Goal: Task Accomplishment & Management: Complete application form

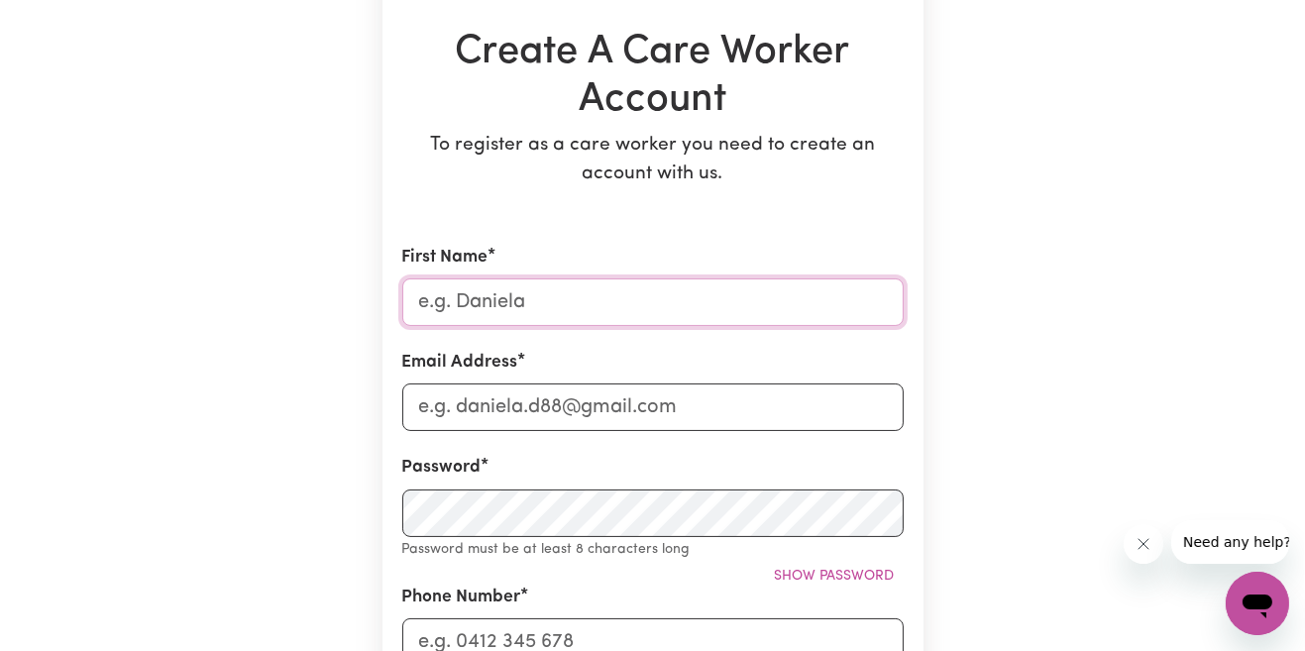
click at [455, 304] on input "First Name" at bounding box center [653, 303] width 502 height 48
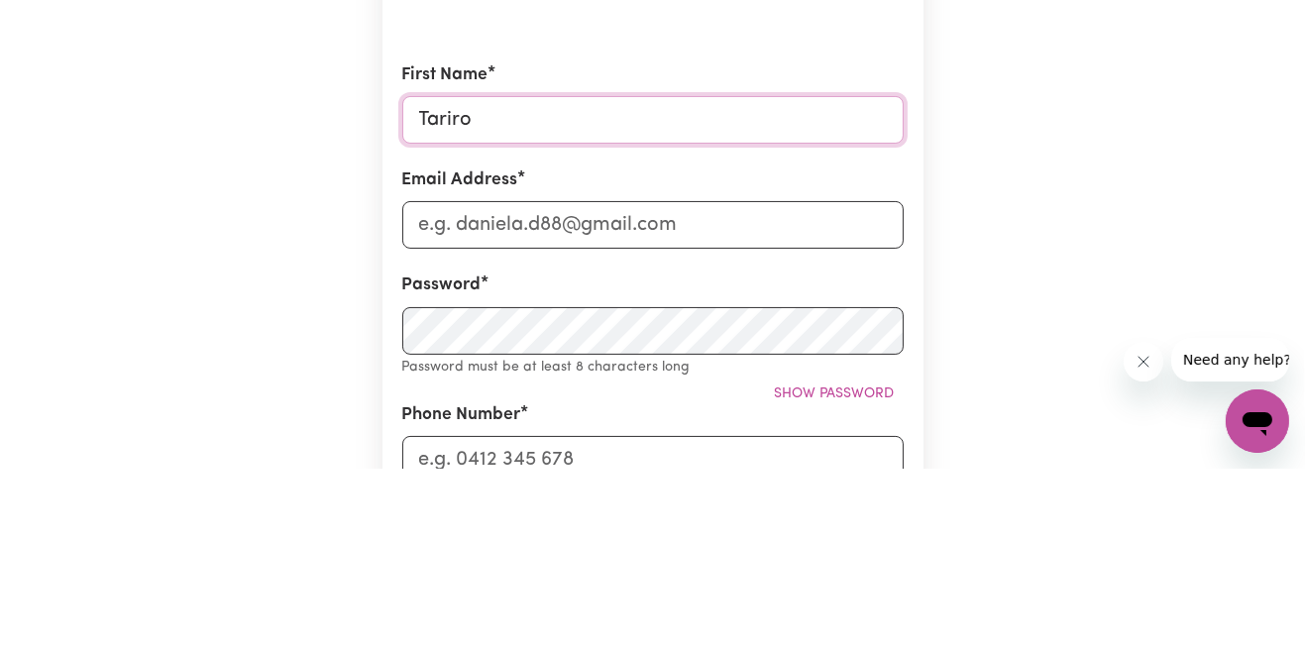
scroll to position [193, 0]
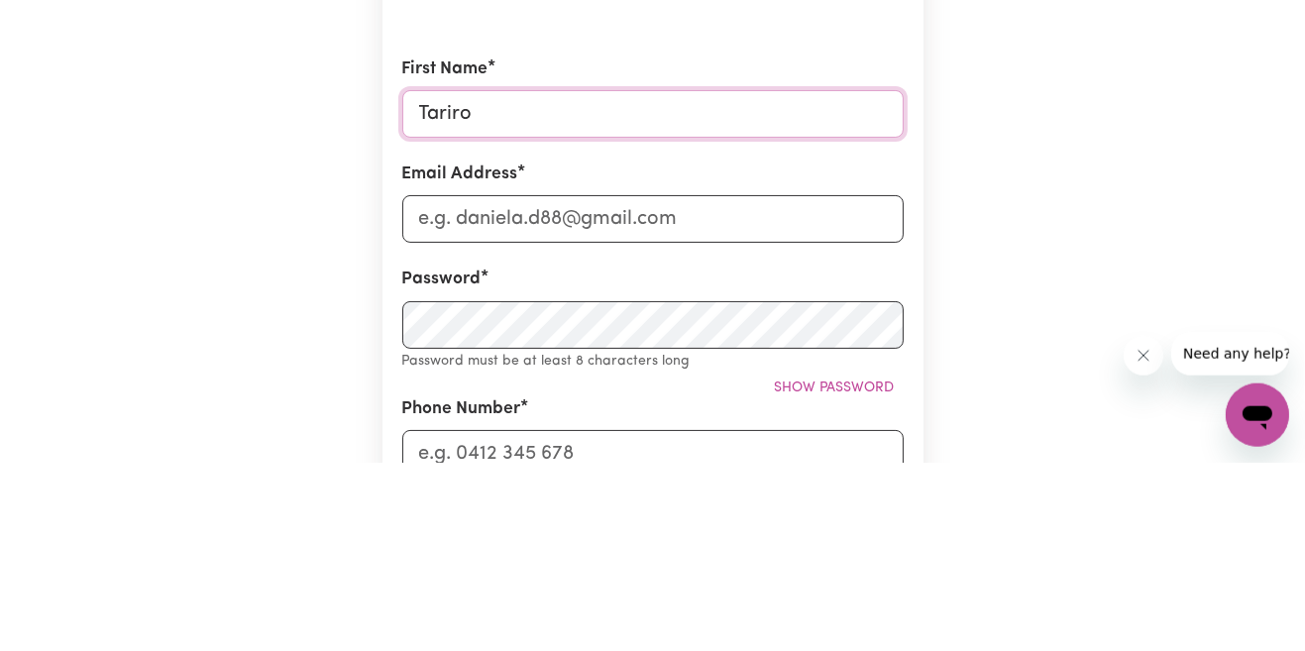
type input "Tariro"
click at [432, 416] on input "Email Address" at bounding box center [653, 408] width 502 height 48
type input "[EMAIL_ADDRESS][DOMAIN_NAME]"
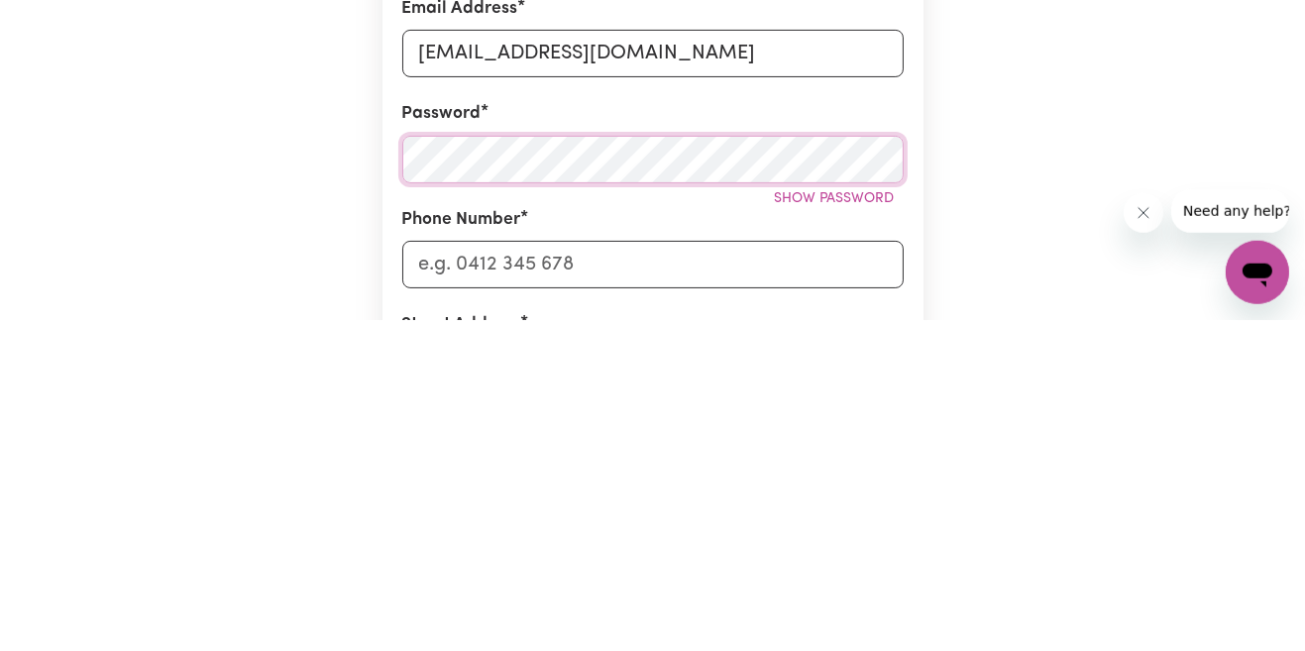
scroll to position [250, 0]
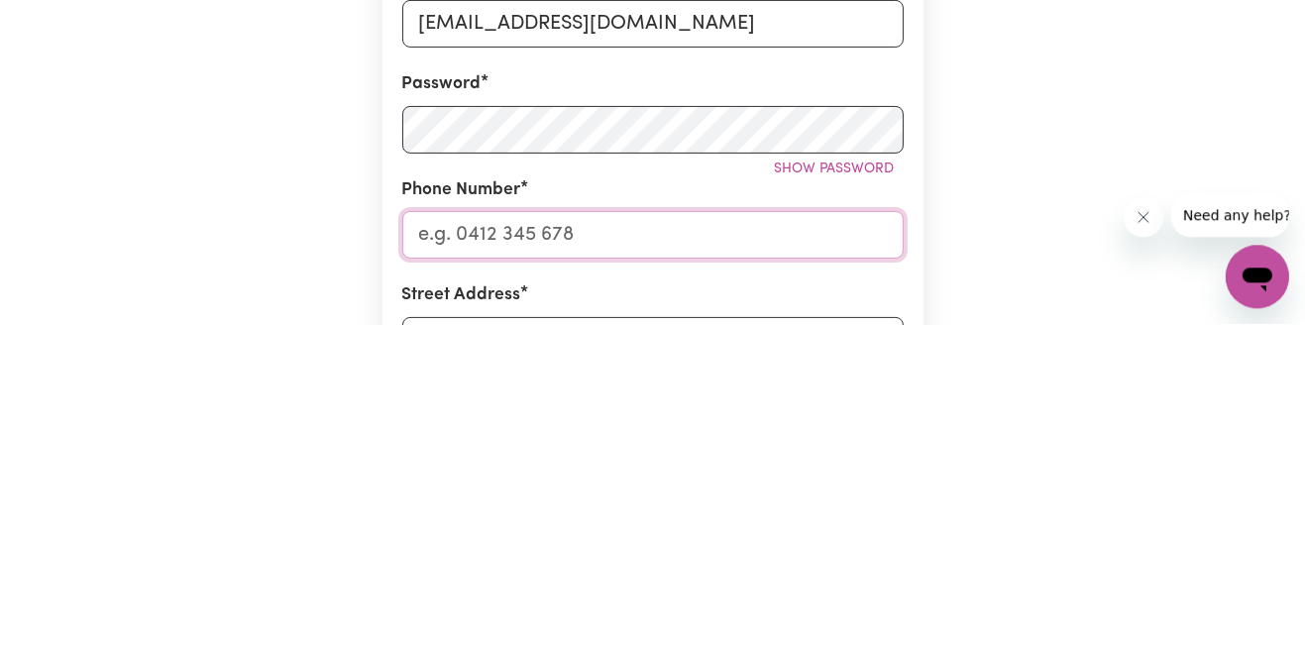
click at [496, 565] on input "Phone Number" at bounding box center [653, 562] width 502 height 48
click at [539, 553] on input "0401" at bounding box center [653, 562] width 502 height 48
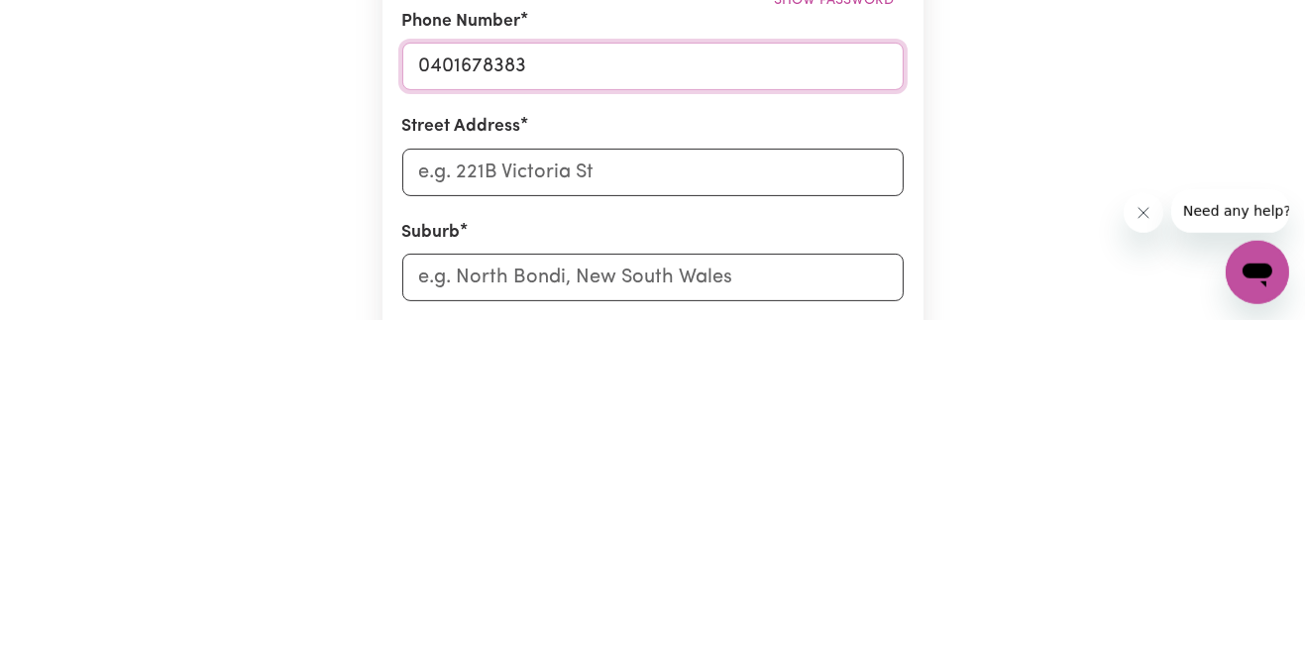
scroll to position [419, 0]
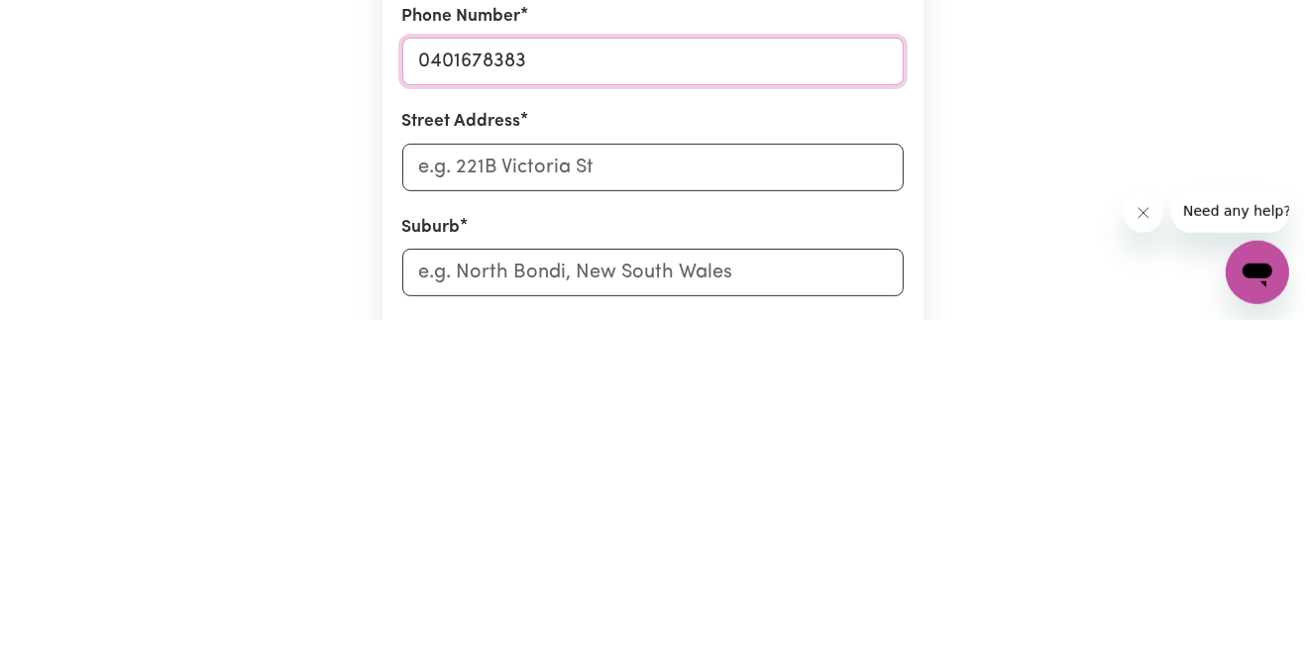
type input "0401678383"
click at [436, 502] on input "Street Address" at bounding box center [653, 499] width 502 height 48
type input "5"
click at [169, 650] on div "Create A Care Worker Account To register as a care worker you need to create an…" at bounding box center [653, 400] width 1130 height 1500
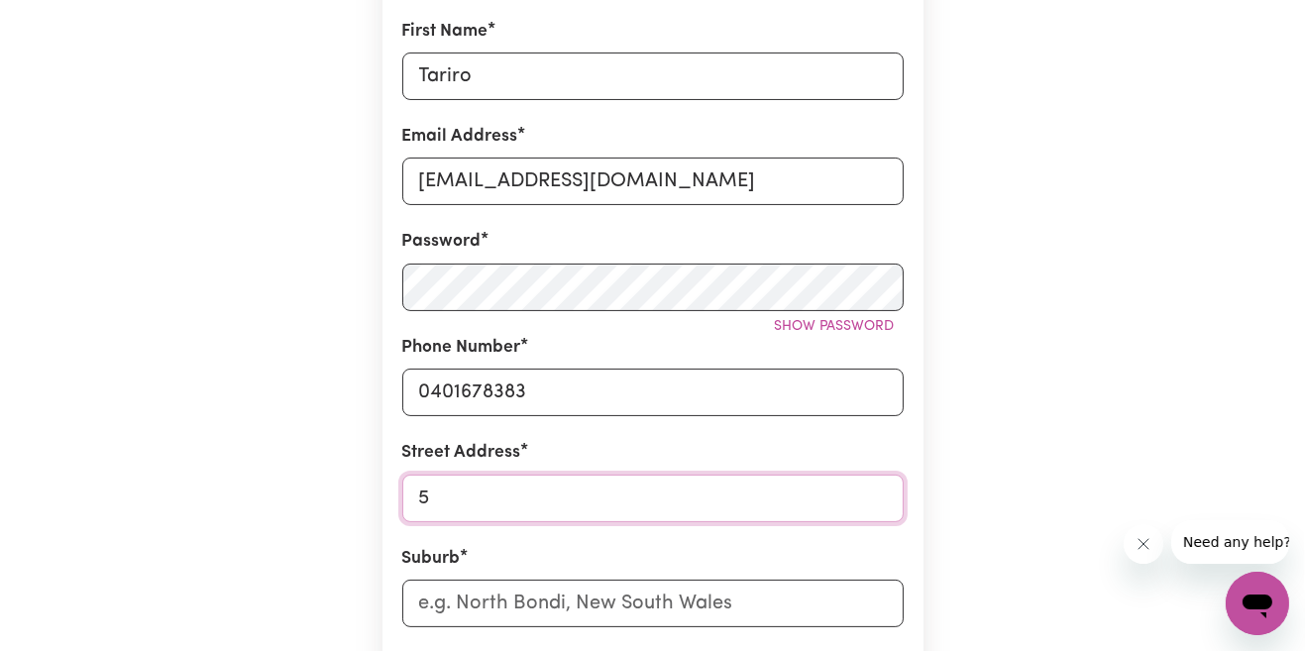
click at [467, 501] on input "5" at bounding box center [653, 499] width 502 height 48
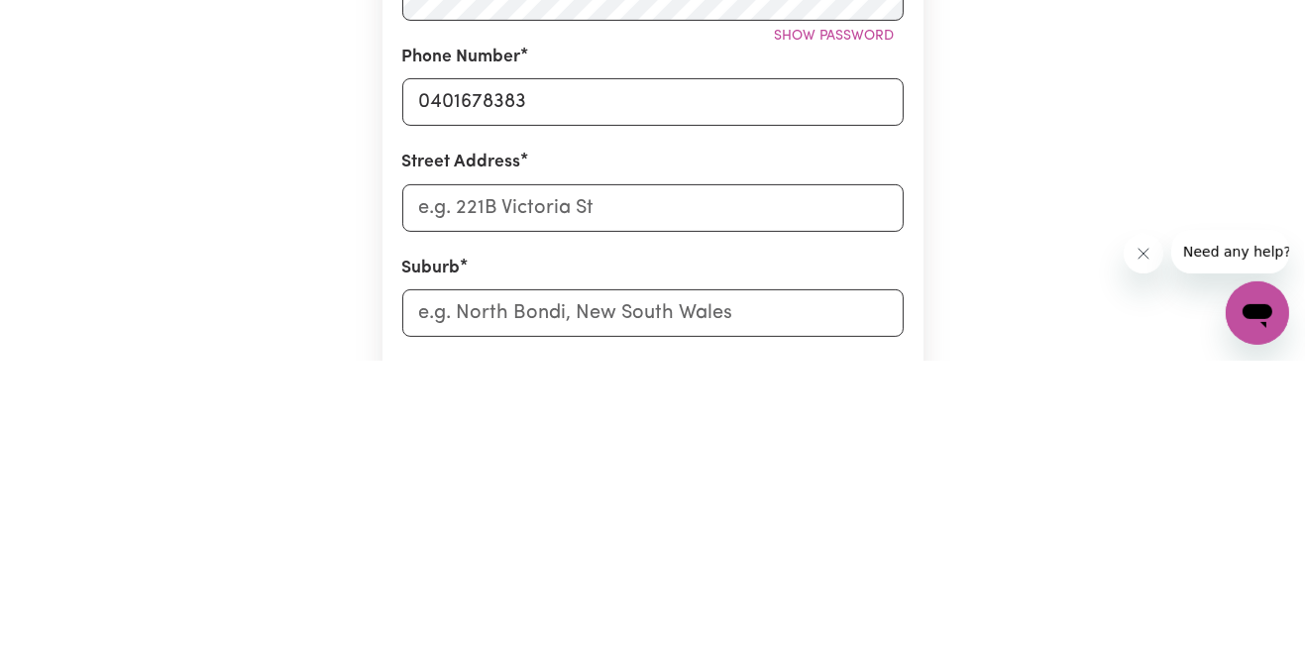
click at [200, 528] on div "Create A Care Worker Account To register as a care worker you need to create an…" at bounding box center [653, 400] width 1130 height 1500
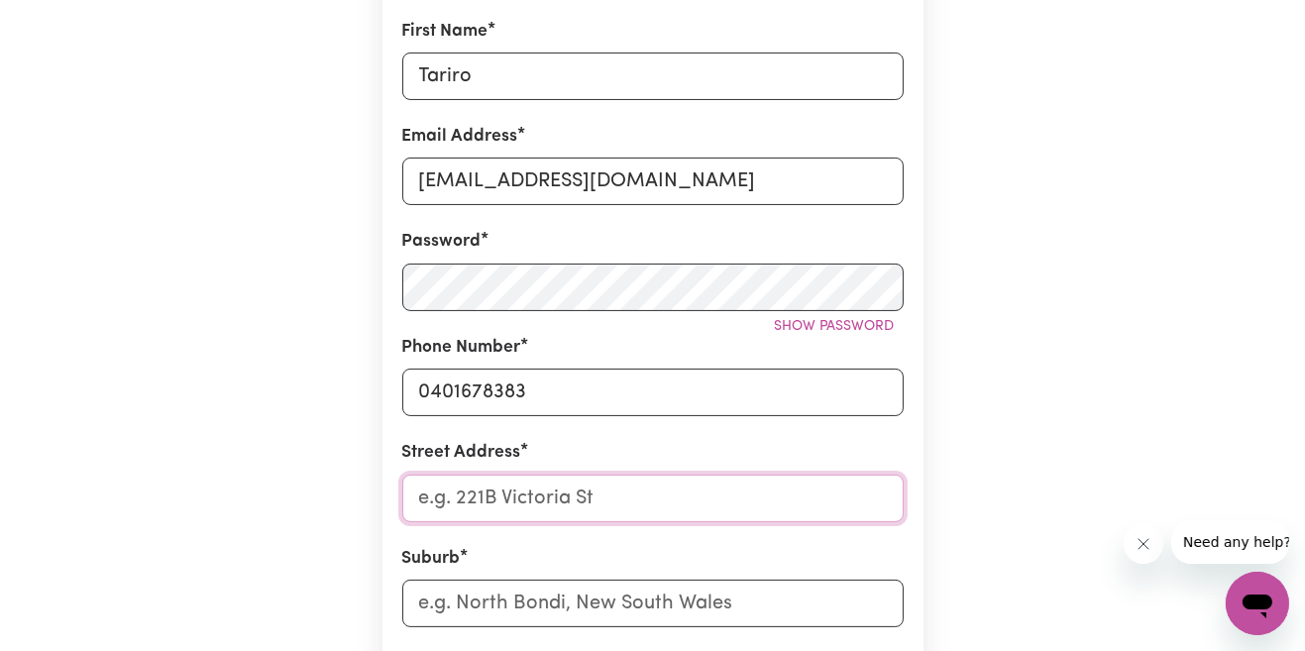
click at [472, 509] on input "Street Address" at bounding box center [653, 499] width 502 height 48
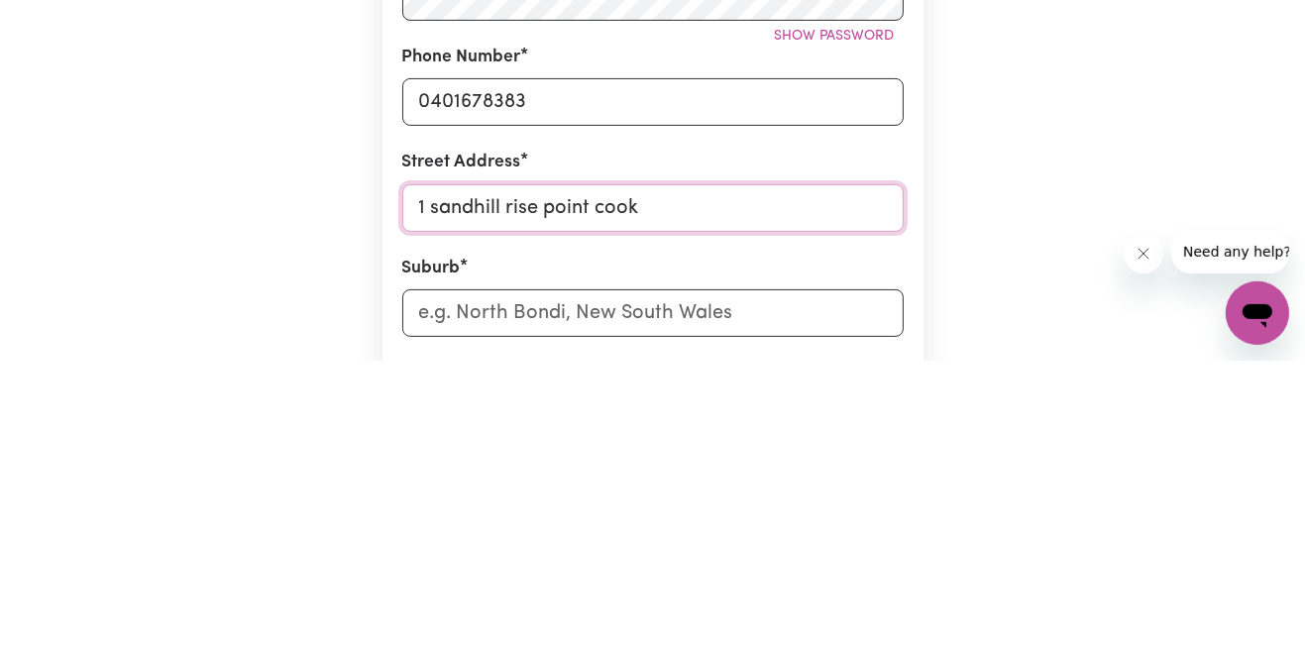
type input "1 sandhill rise point cook"
click at [599, 614] on input "text" at bounding box center [653, 604] width 502 height 48
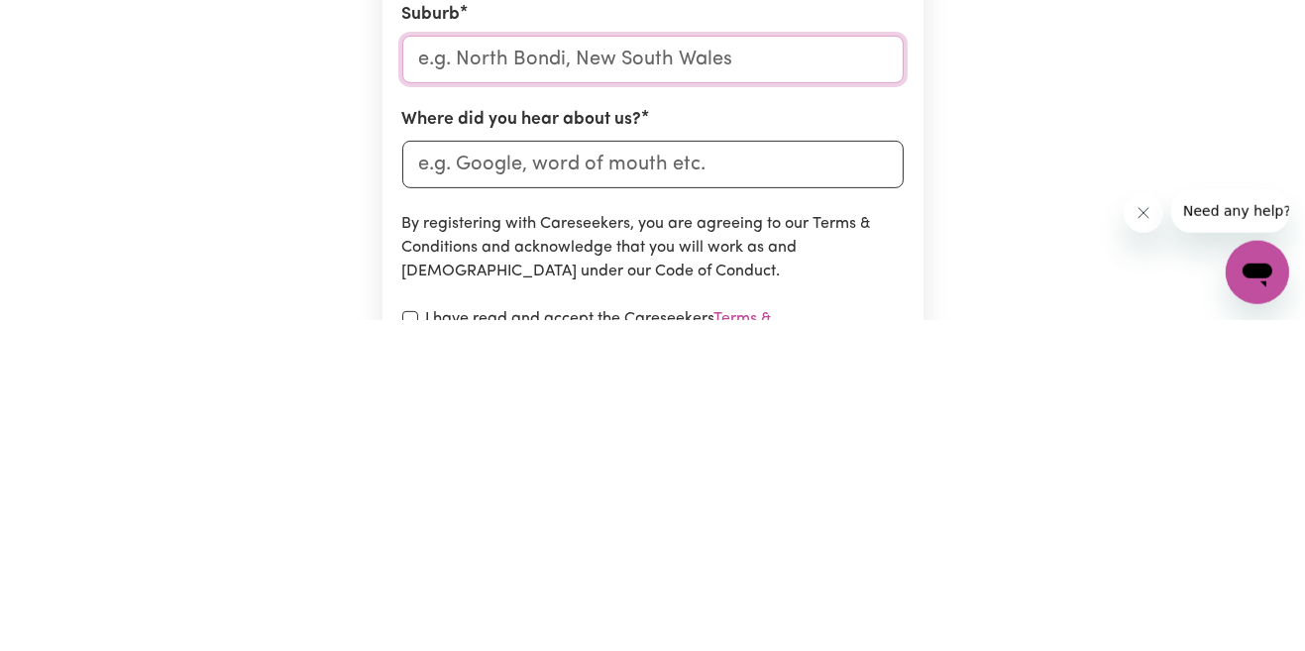
scroll to position [636, 0]
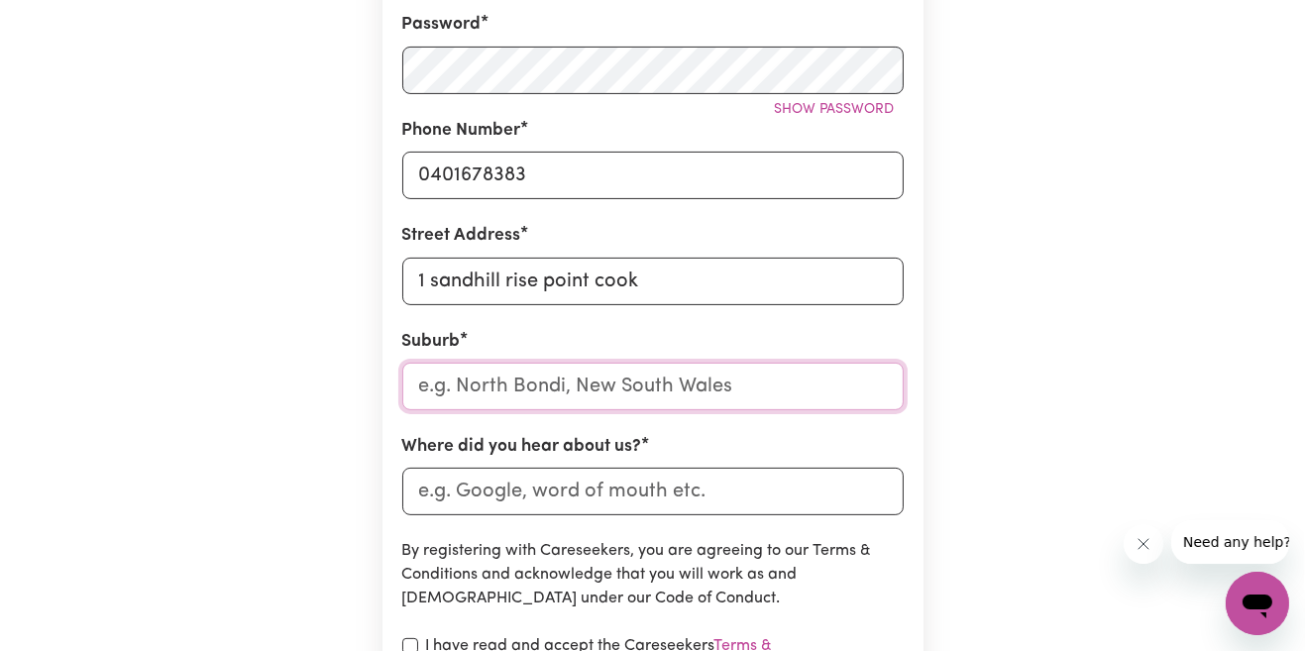
click at [758, 396] on input "text" at bounding box center [653, 387] width 502 height 48
click at [992, 366] on div "Create A Care Worker Account To register as a care worker you need to create an…" at bounding box center [653, 183] width 1130 height 1500
click at [747, 393] on input "text" at bounding box center [653, 387] width 502 height 48
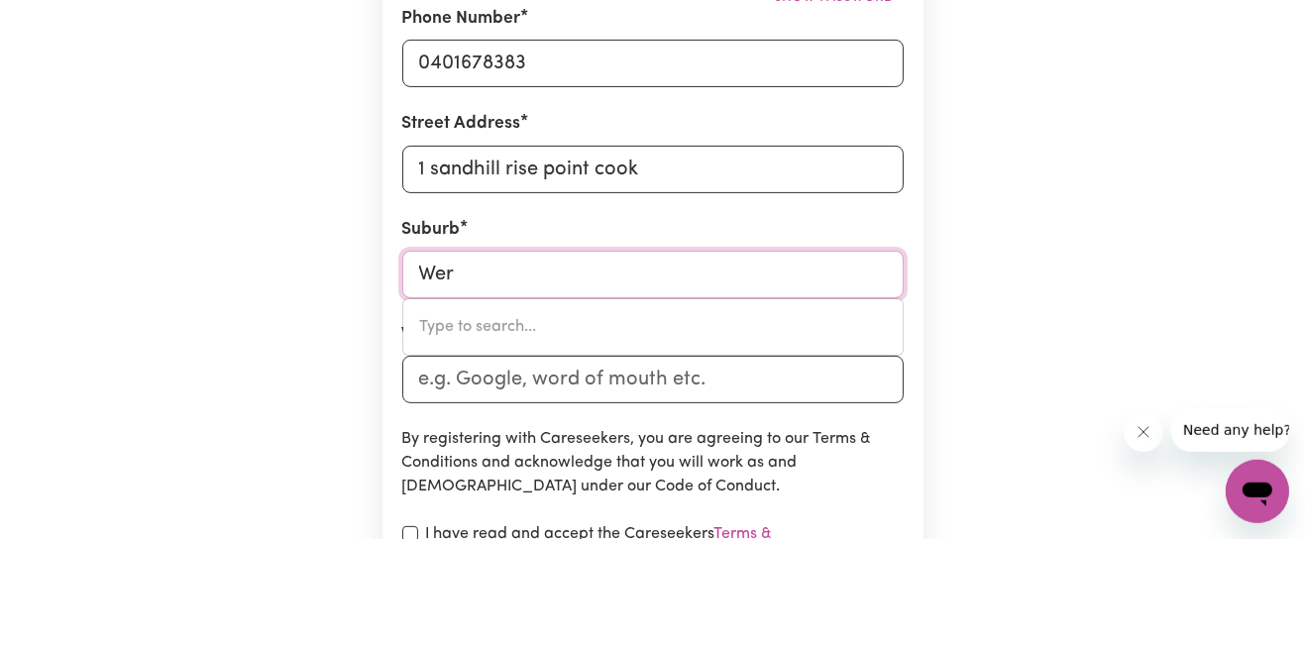
type input "Werr"
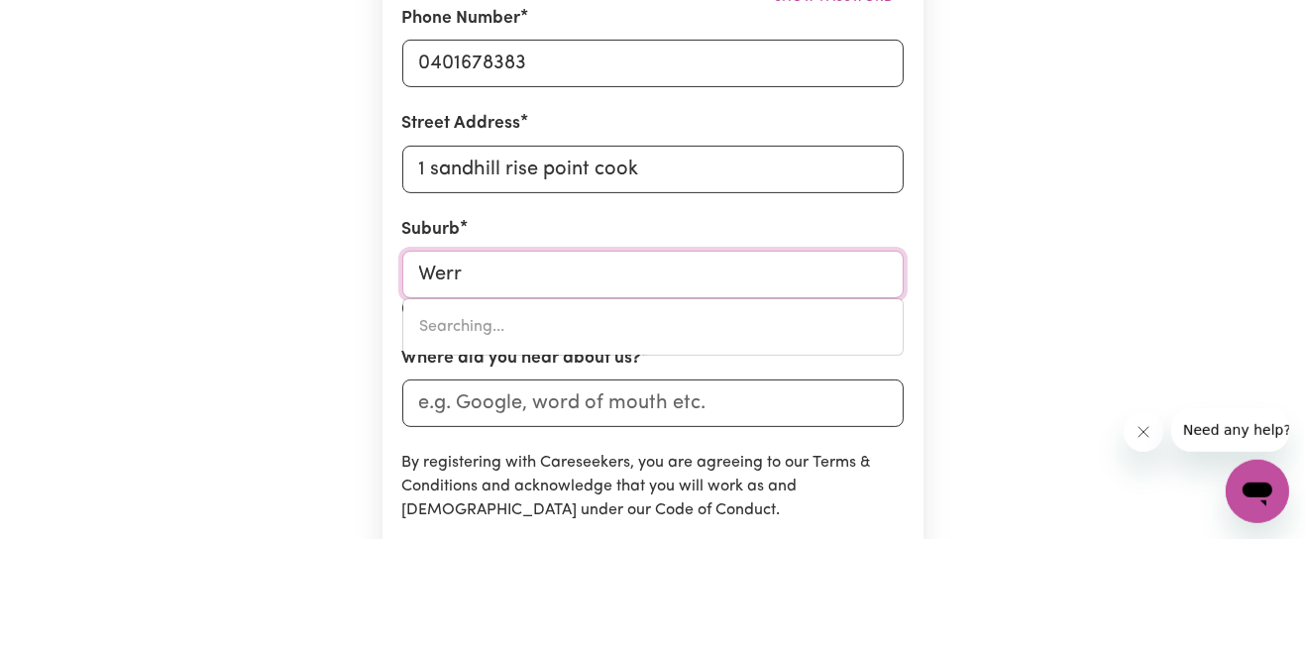
type input "[GEOGRAPHIC_DATA], [GEOGRAPHIC_DATA], 2534"
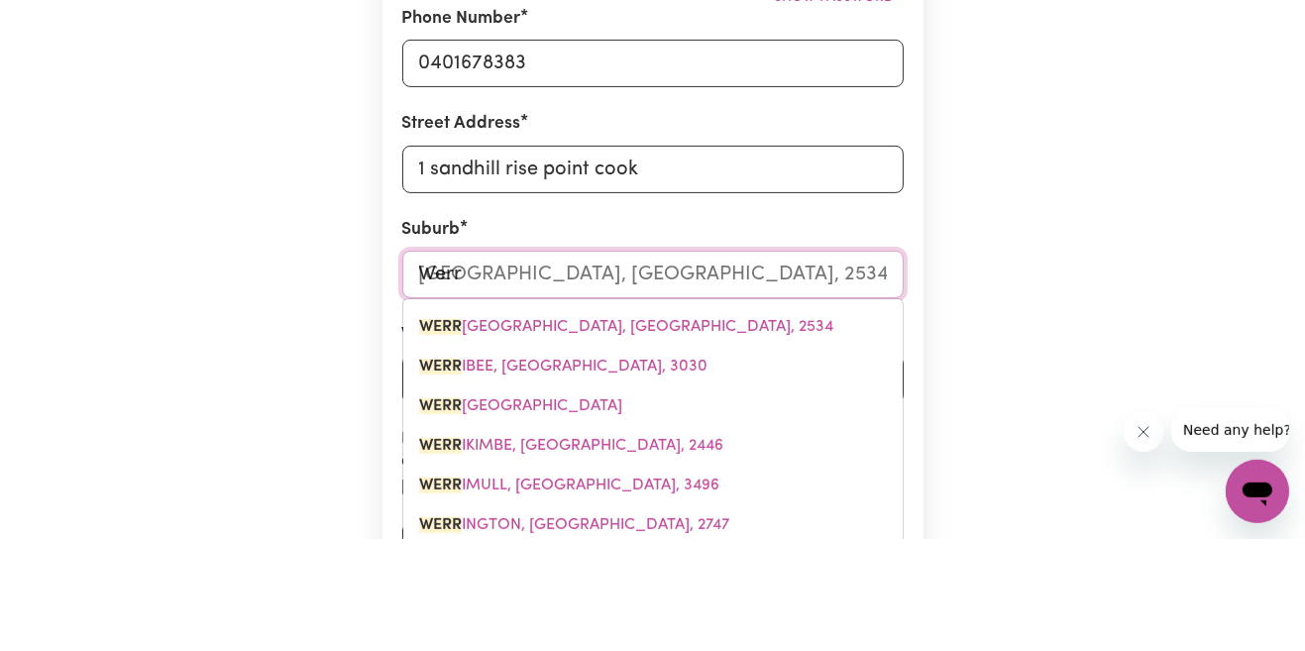
click at [447, 483] on mark "WERR" at bounding box center [440, 479] width 43 height 16
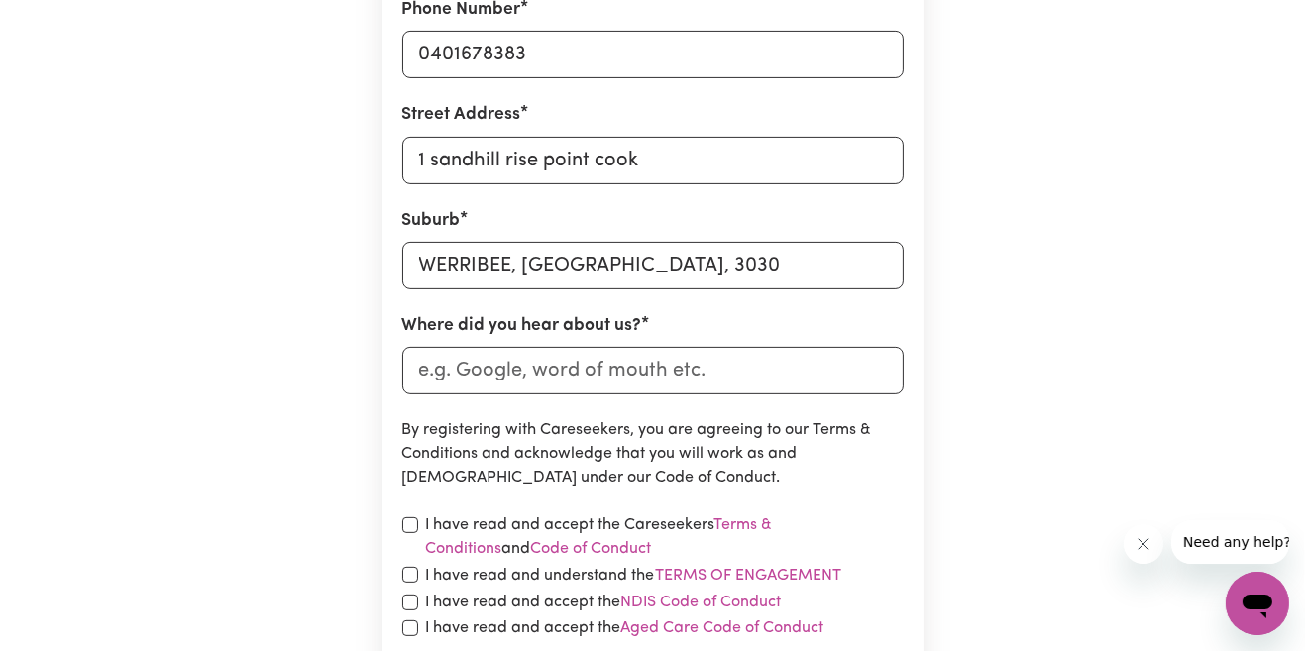
scroll to position [773, 0]
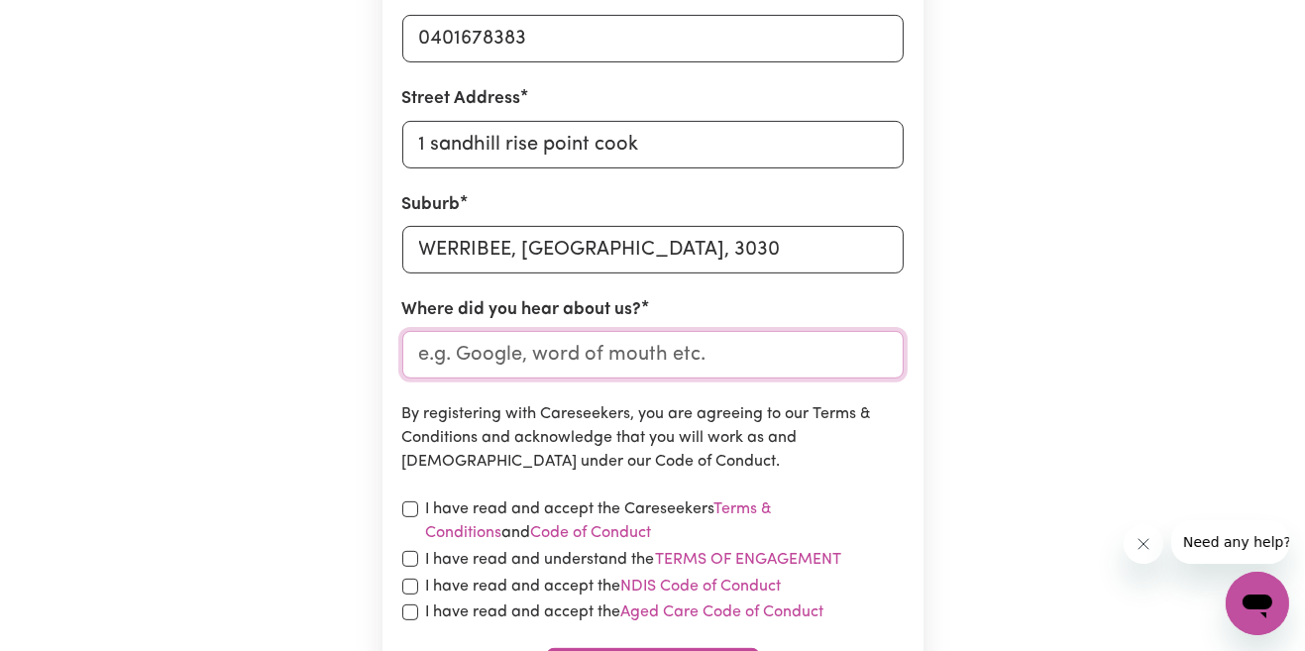
click at [761, 367] on input "Where did you hear about us?" at bounding box center [653, 355] width 502 height 48
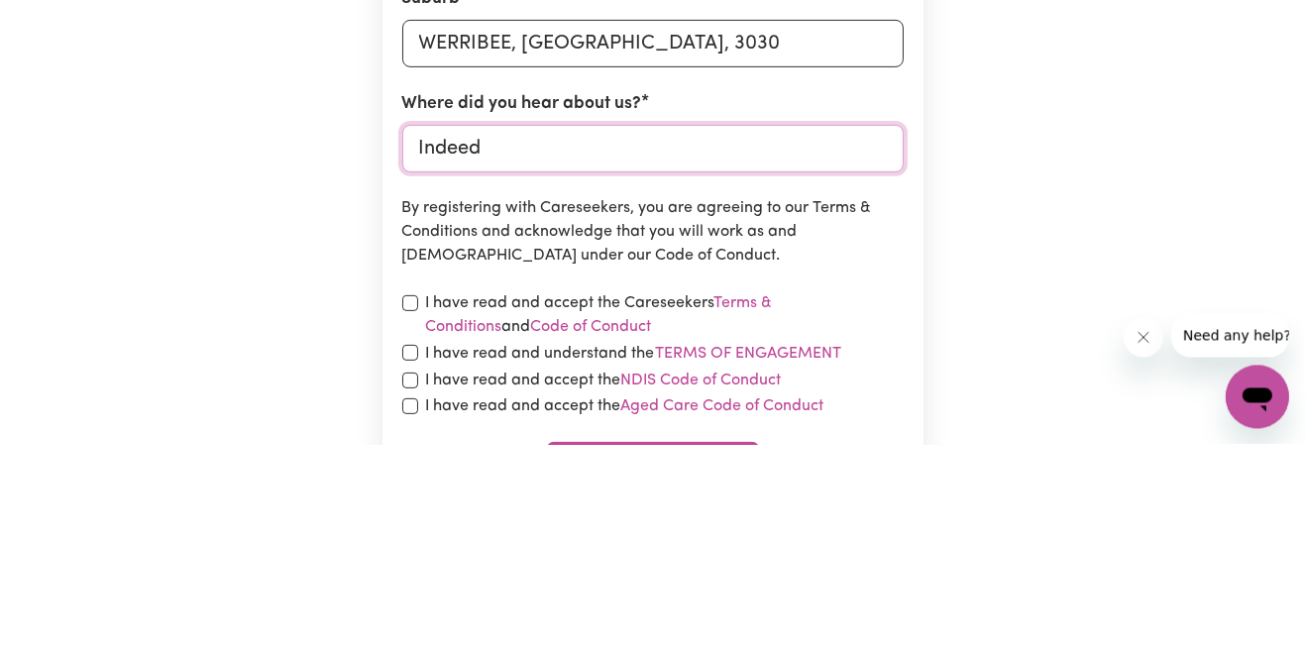
type input "Indeed"
click at [406, 504] on input "checkbox" at bounding box center [410, 510] width 16 height 16
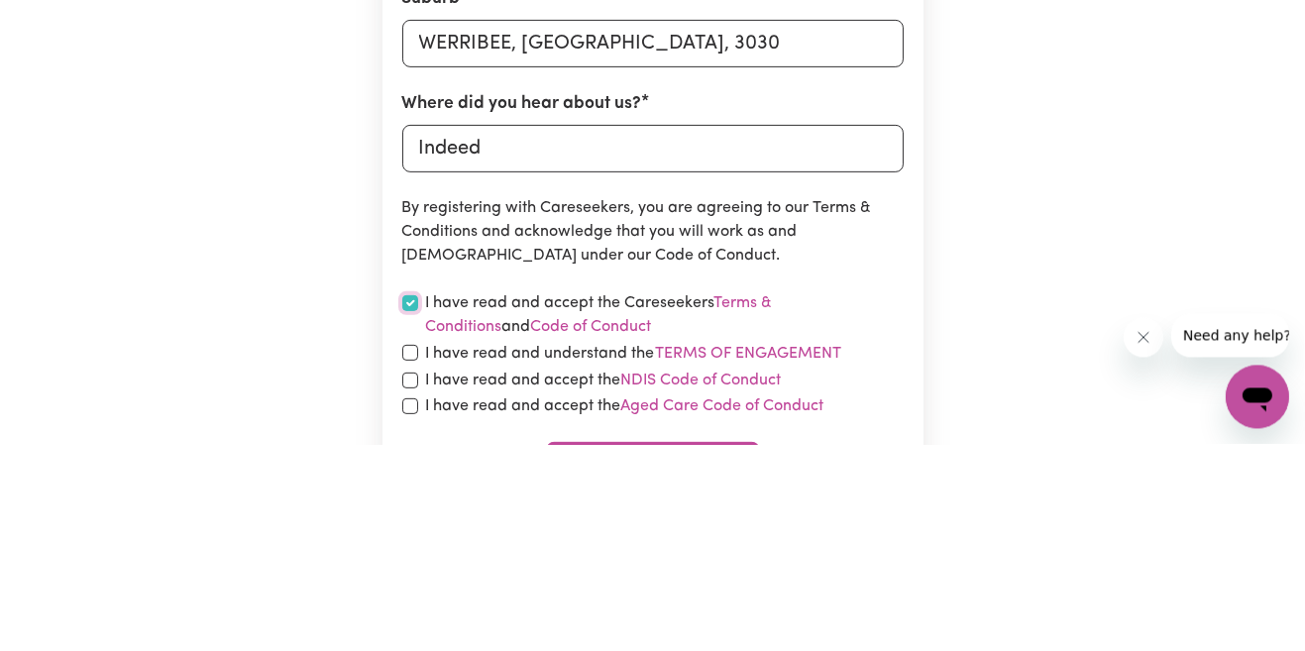
checkbox input "true"
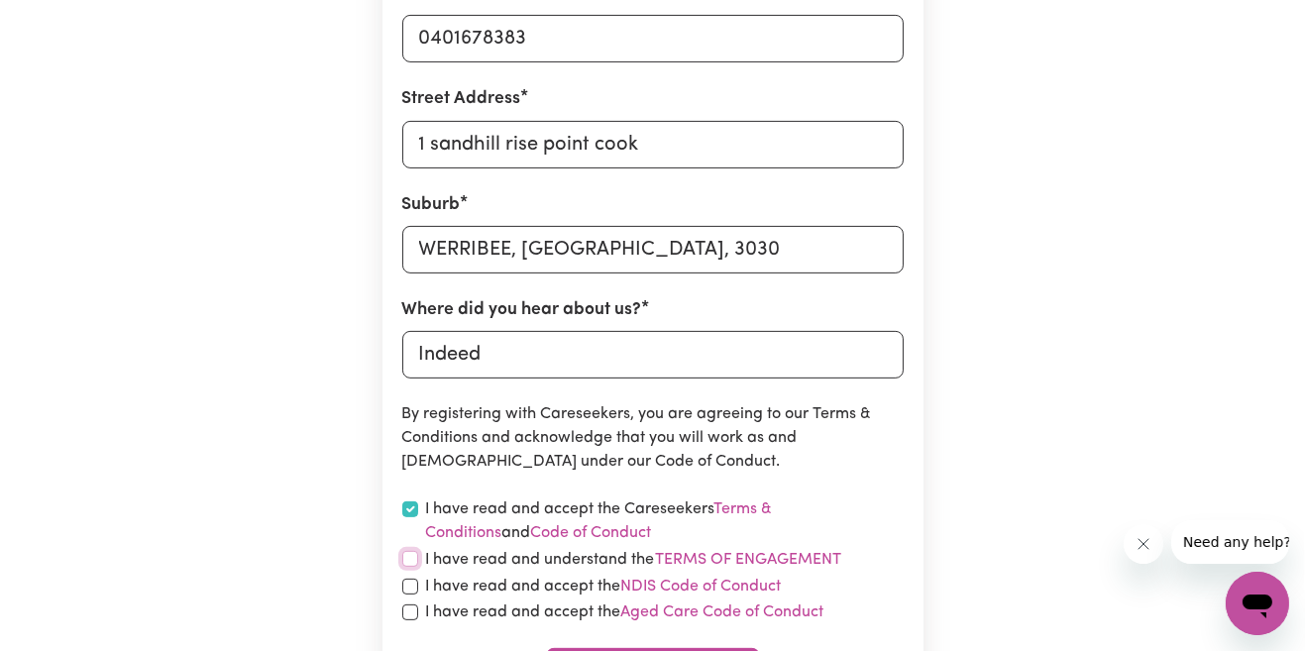
click at [405, 560] on input "checkbox" at bounding box center [410, 559] width 16 height 16
checkbox input "true"
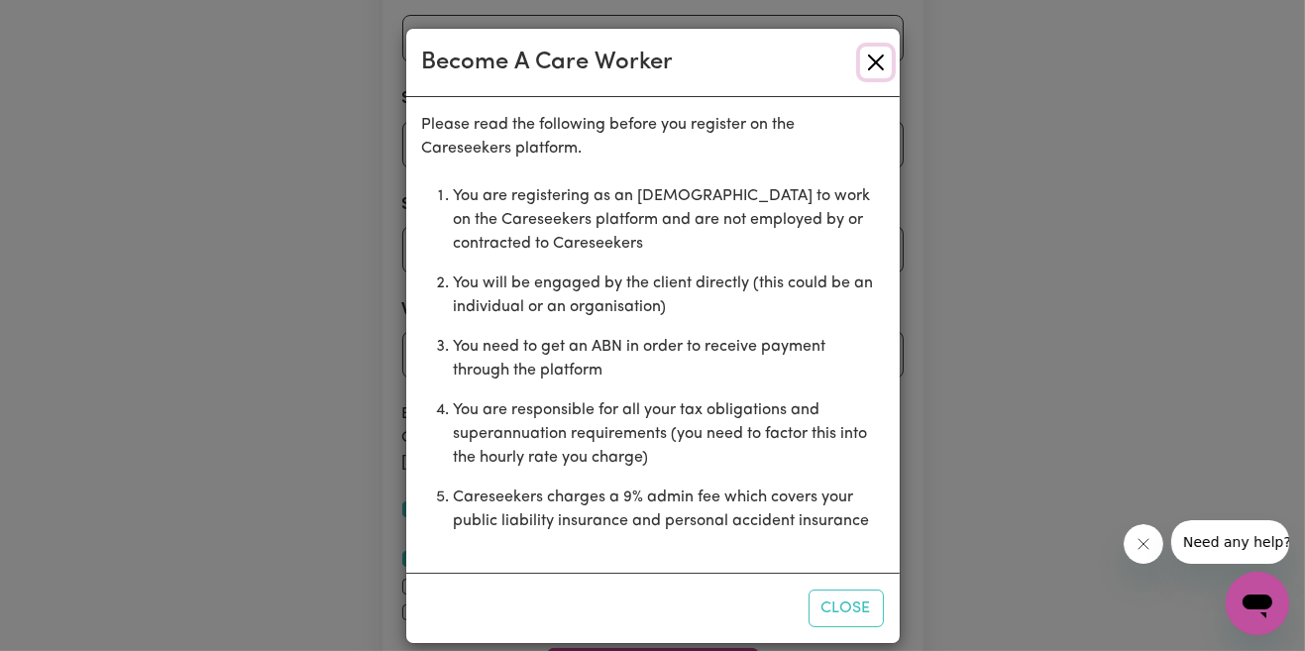
click at [881, 74] on button "Close" at bounding box center [876, 63] width 32 height 32
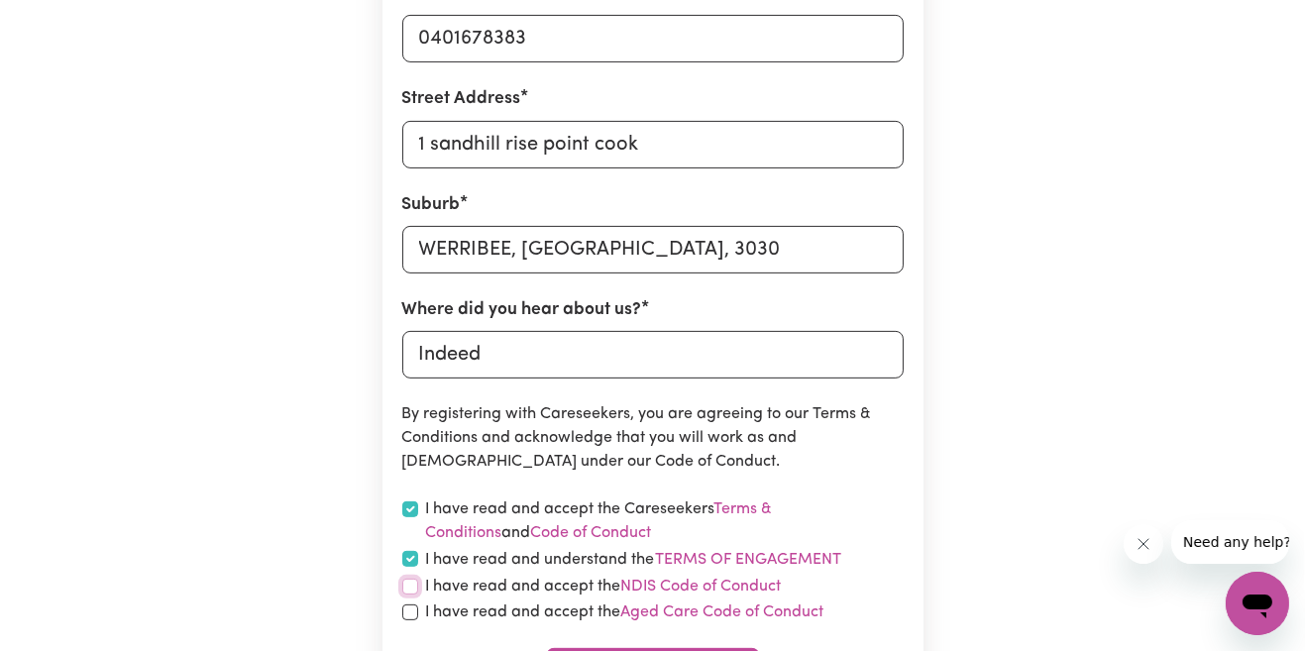
click at [404, 587] on input "checkbox" at bounding box center [410, 587] width 16 height 16
checkbox input "true"
click at [405, 615] on input "checkbox" at bounding box center [410, 613] width 16 height 16
checkbox input "true"
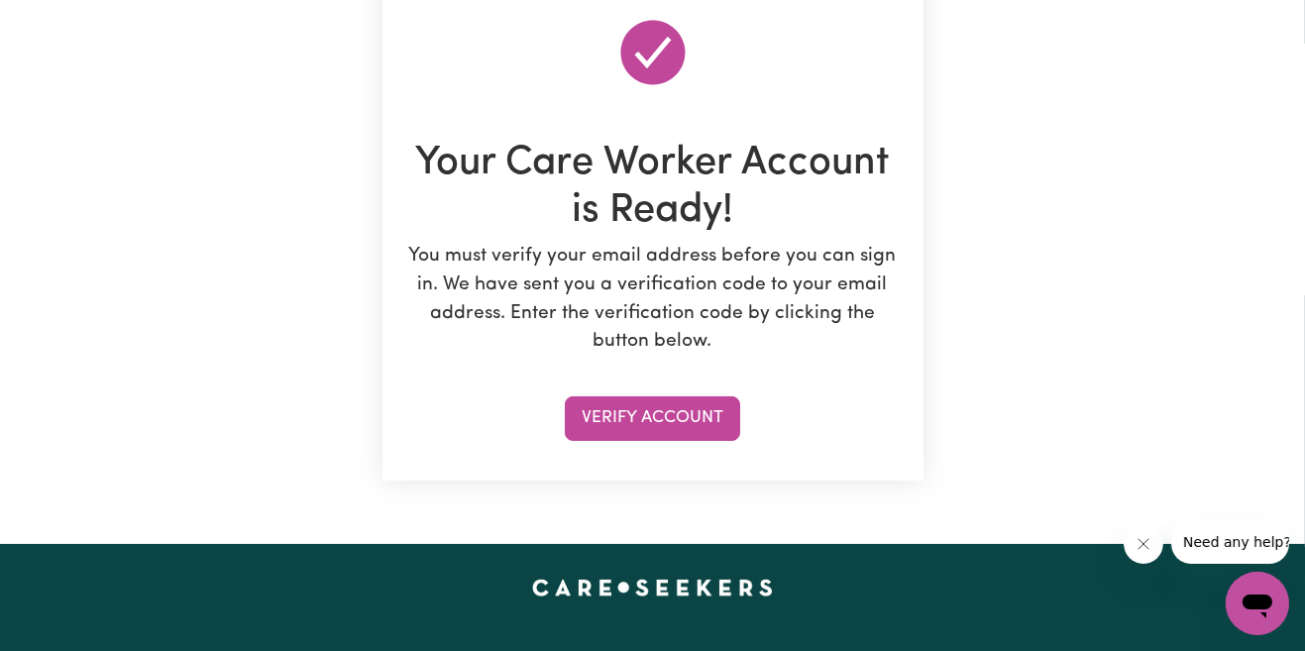
scroll to position [213, 0]
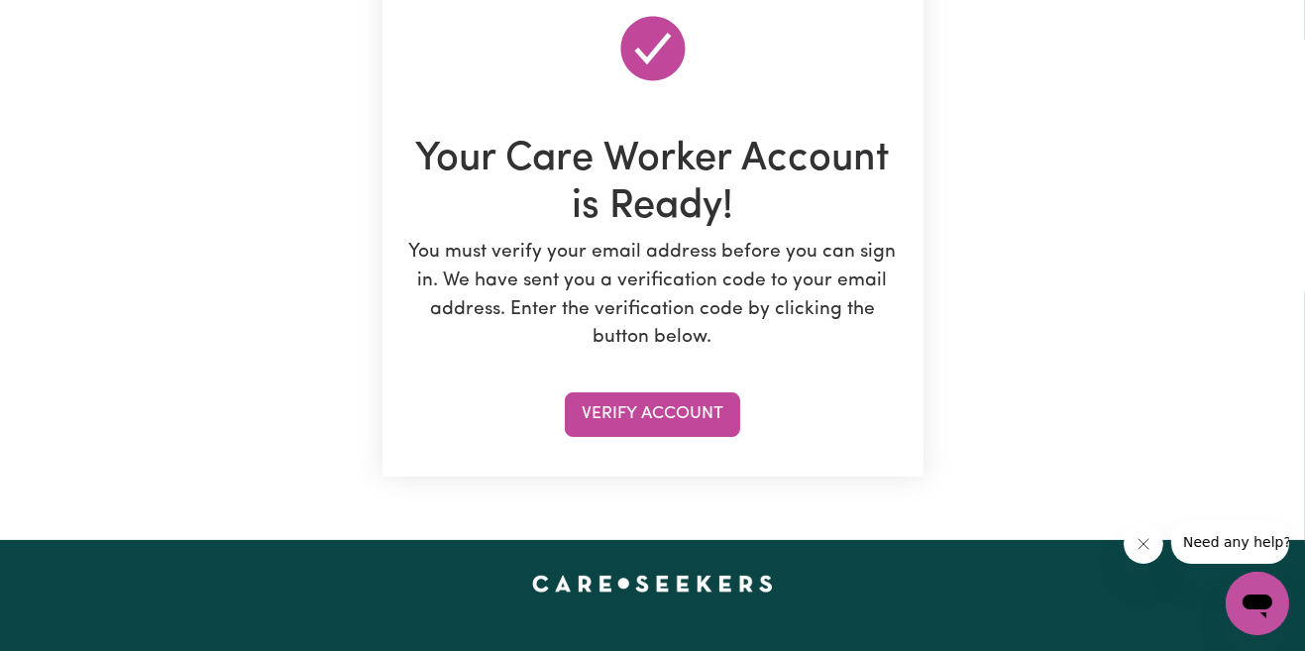
click at [702, 420] on button "Verify Account" at bounding box center [652, 414] width 175 height 44
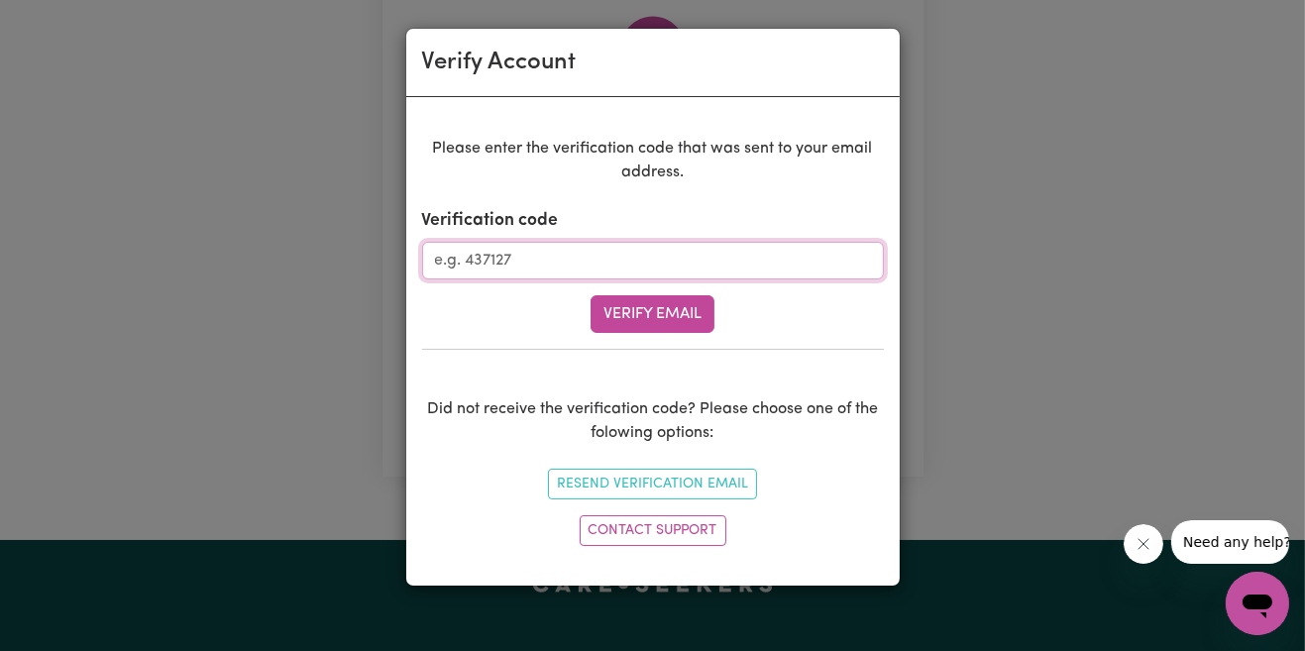
click at [664, 270] on input "Verification code" at bounding box center [653, 261] width 462 height 38
type input "198754"
click at [678, 313] on button "Verify Email" at bounding box center [653, 314] width 124 height 38
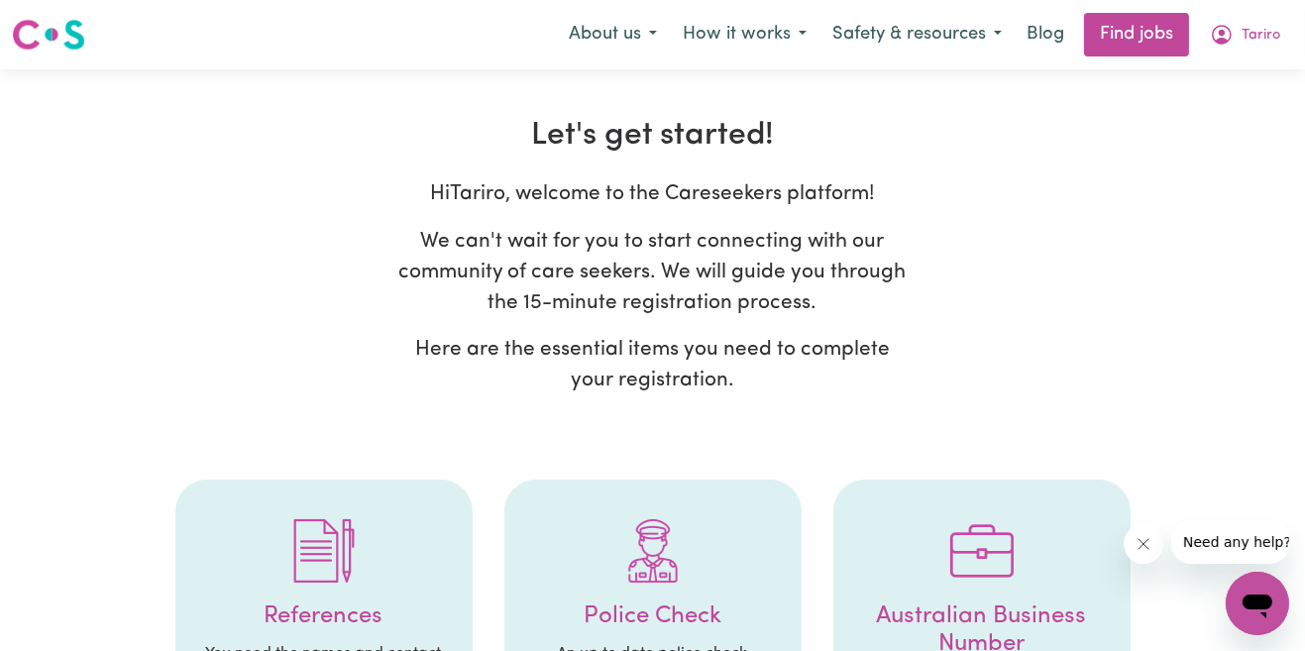
click at [283, 484] on li "References You need the names and contact details of two professional referees …" at bounding box center [323, 641] width 297 height 323
click at [1136, 28] on link "Find jobs" at bounding box center [1136, 35] width 105 height 44
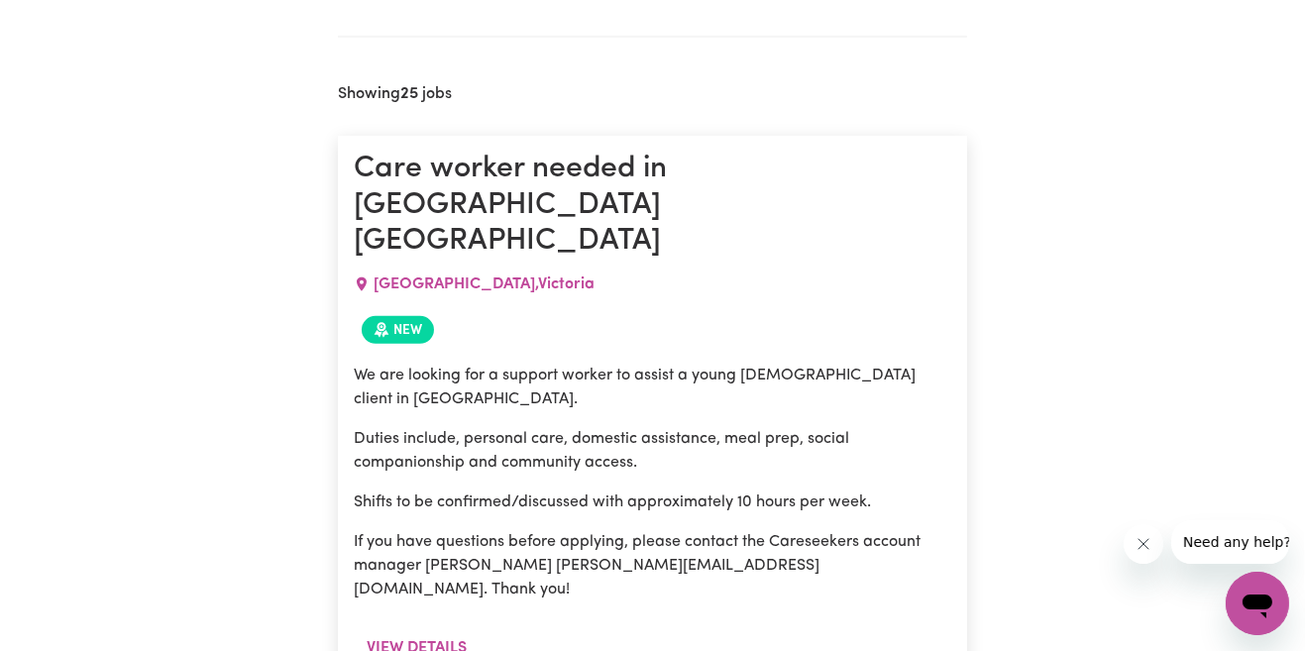
scroll to position [993, 0]
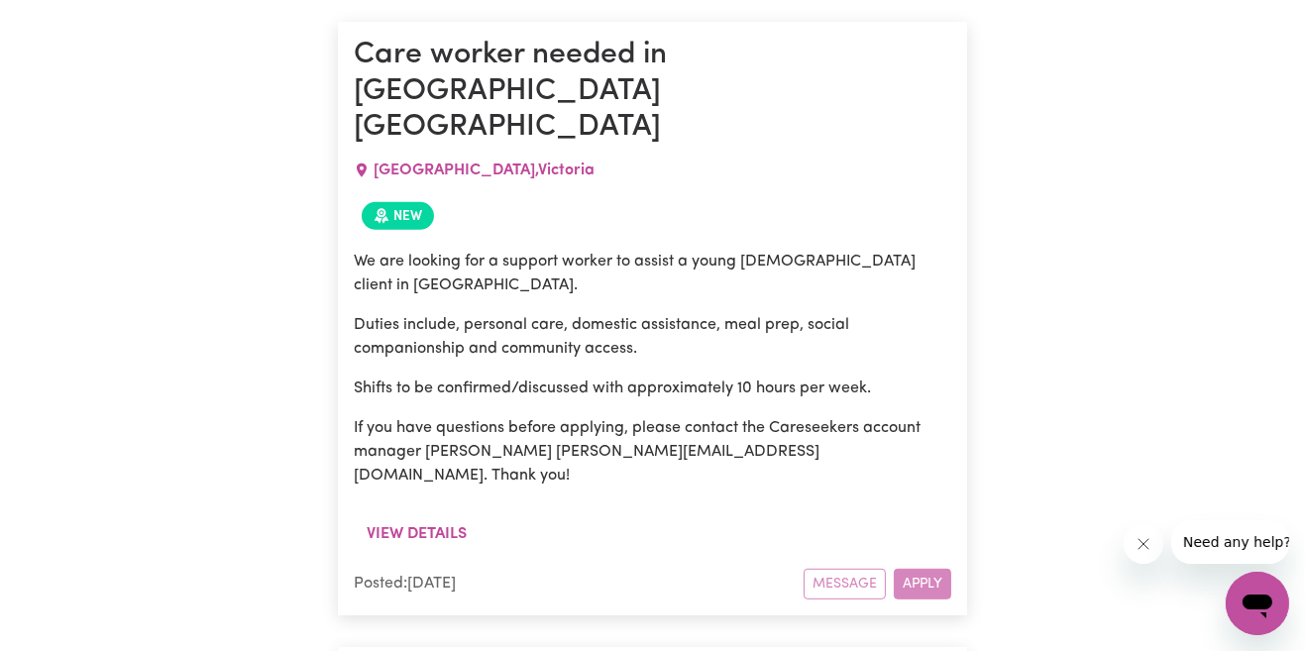
scroll to position [1112, 0]
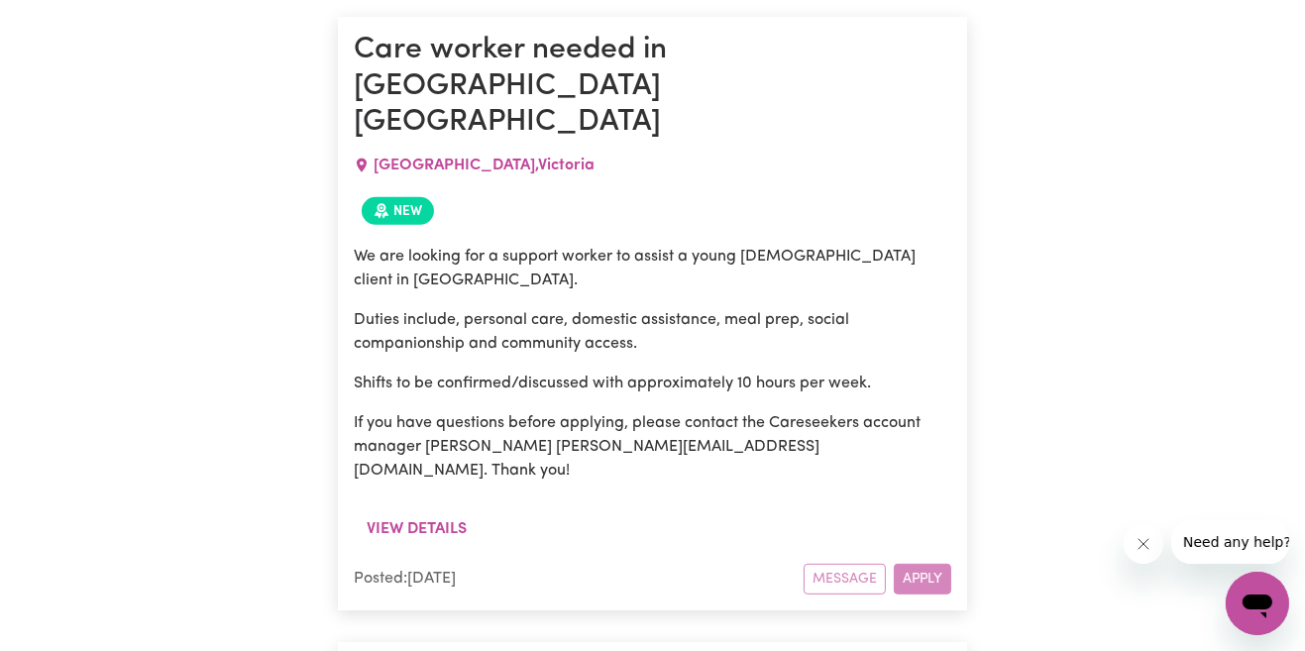
click at [927, 564] on div "Message Apply" at bounding box center [878, 579] width 148 height 31
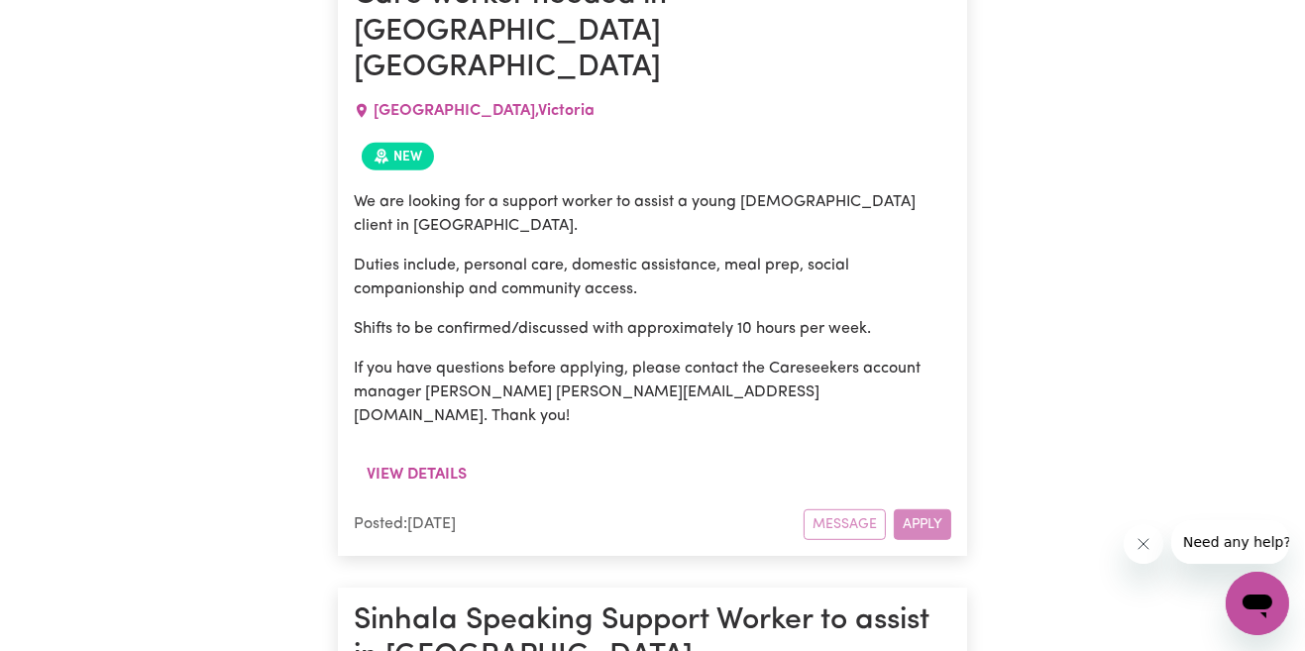
scroll to position [1179, 0]
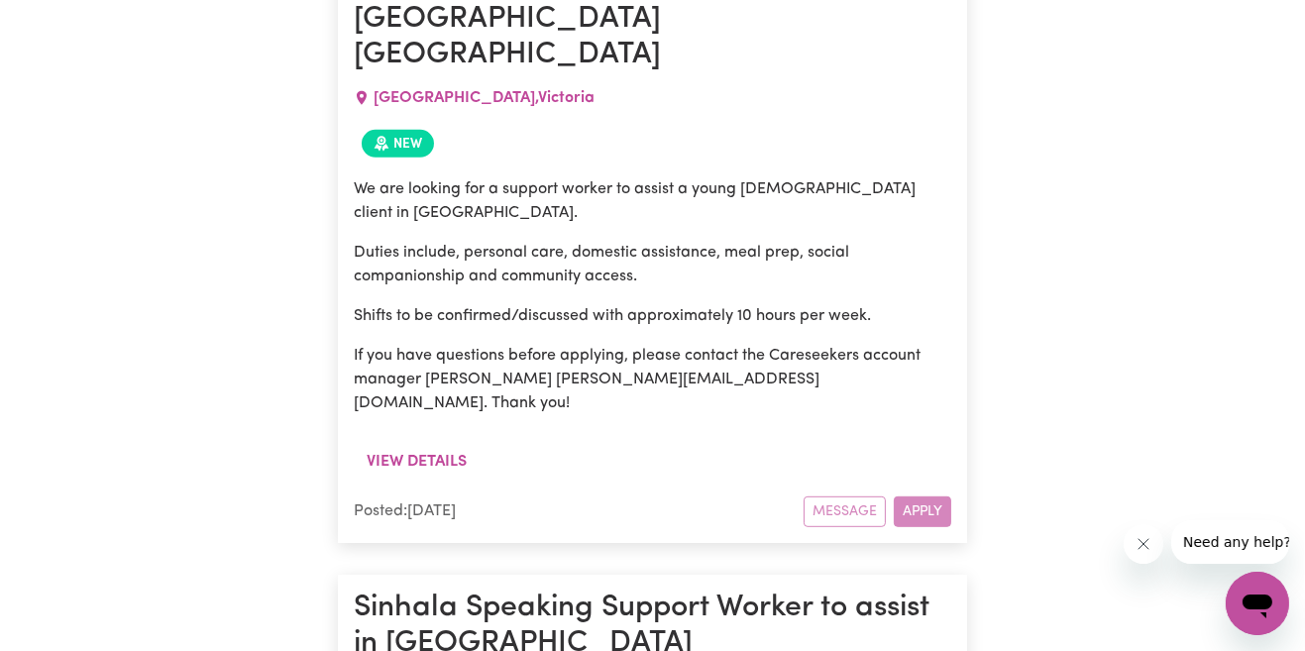
click at [921, 497] on div "Message Apply" at bounding box center [878, 512] width 148 height 31
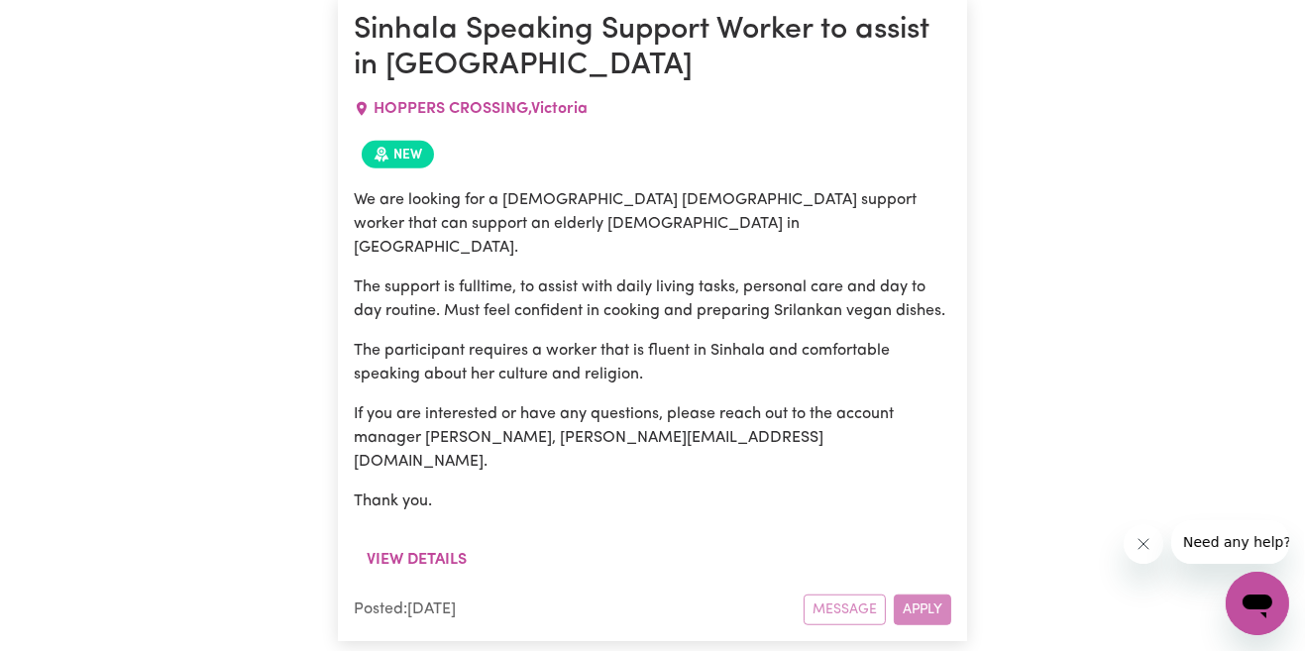
scroll to position [1760, 0]
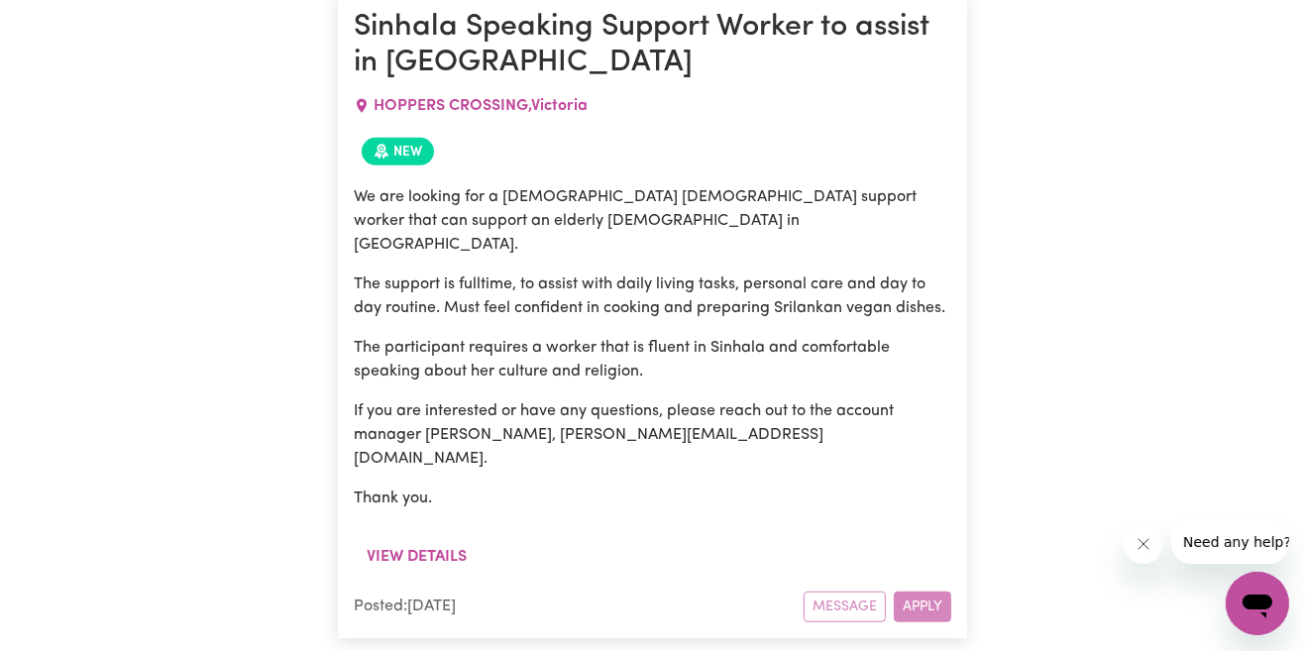
click at [927, 592] on div "Message Apply" at bounding box center [878, 607] width 148 height 31
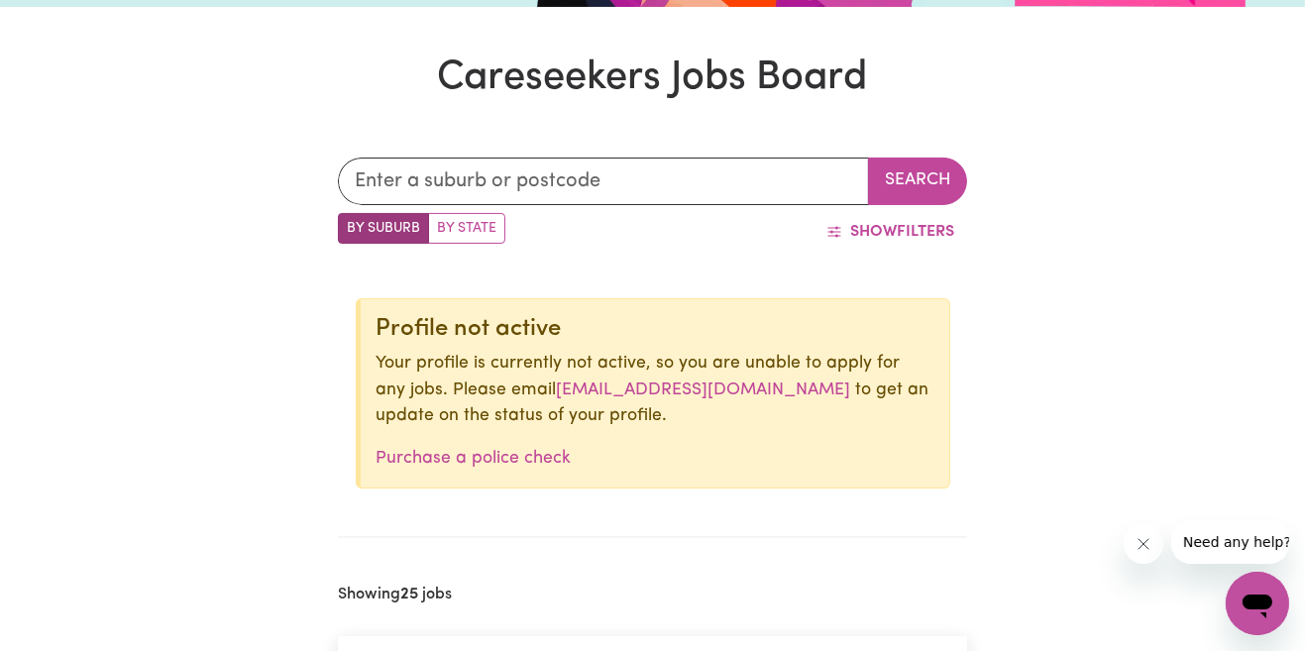
scroll to position [493, 0]
click at [707, 393] on link "[EMAIL_ADDRESS][DOMAIN_NAME]" at bounding box center [704, 390] width 294 height 17
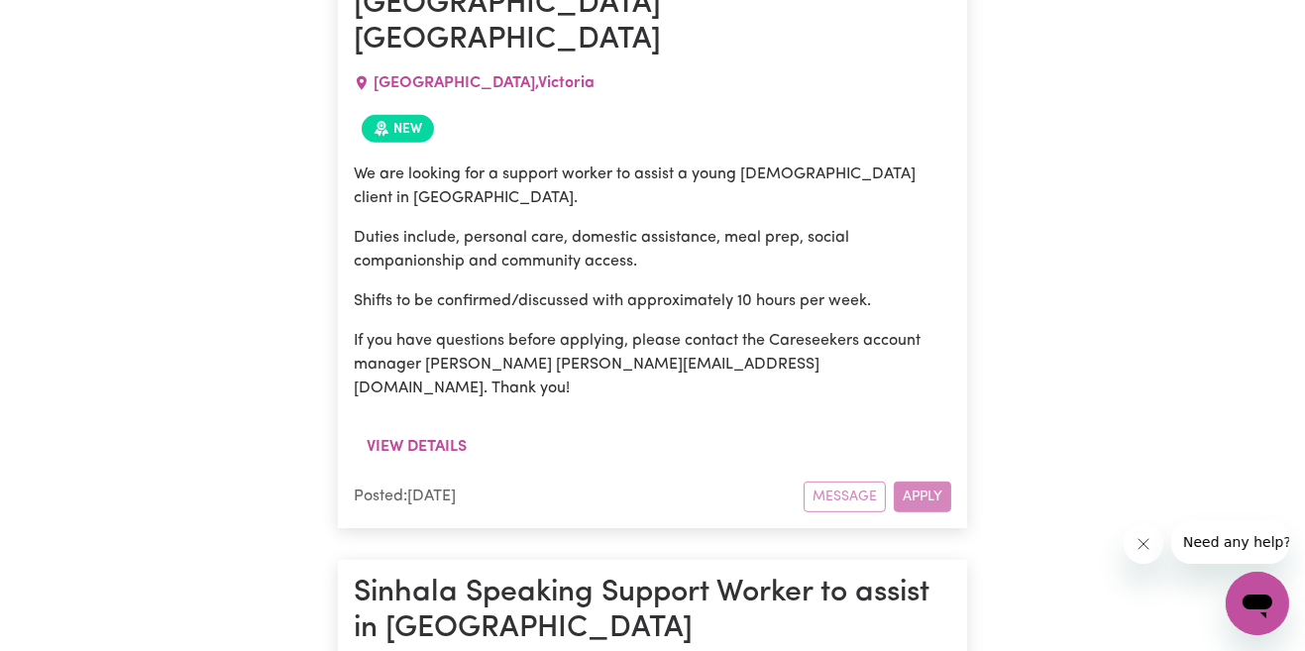
scroll to position [1134, 0]
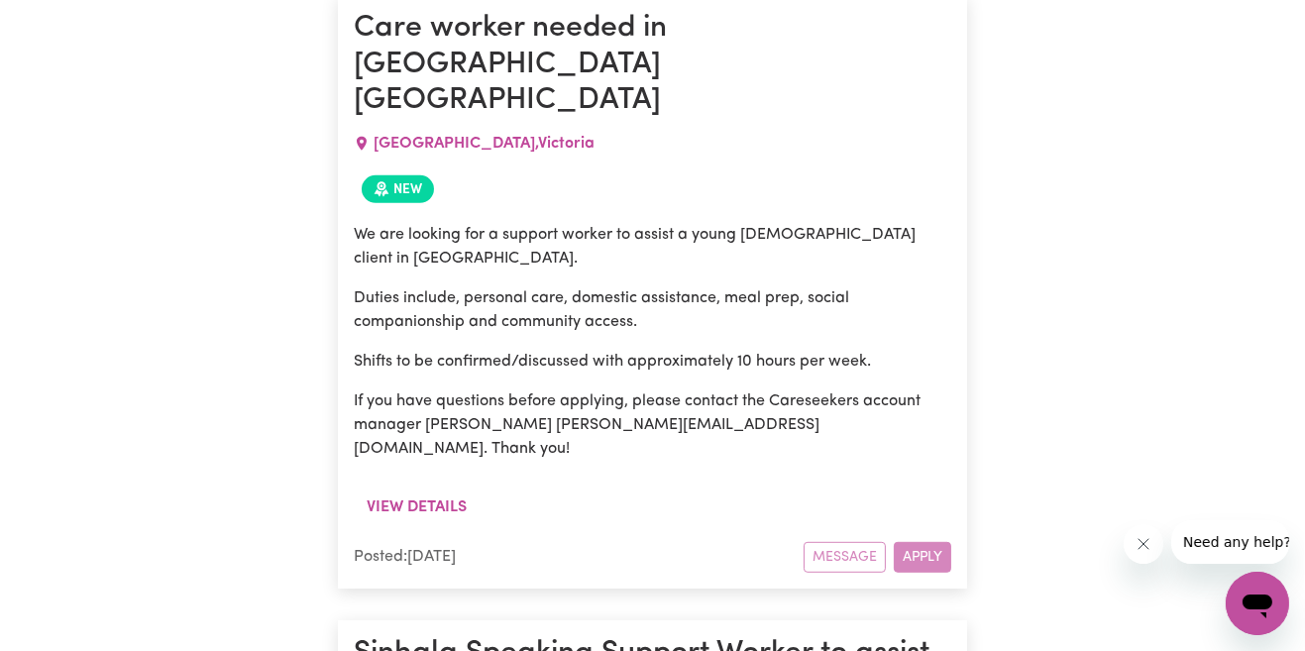
click at [440, 489] on button "View details" at bounding box center [417, 508] width 126 height 38
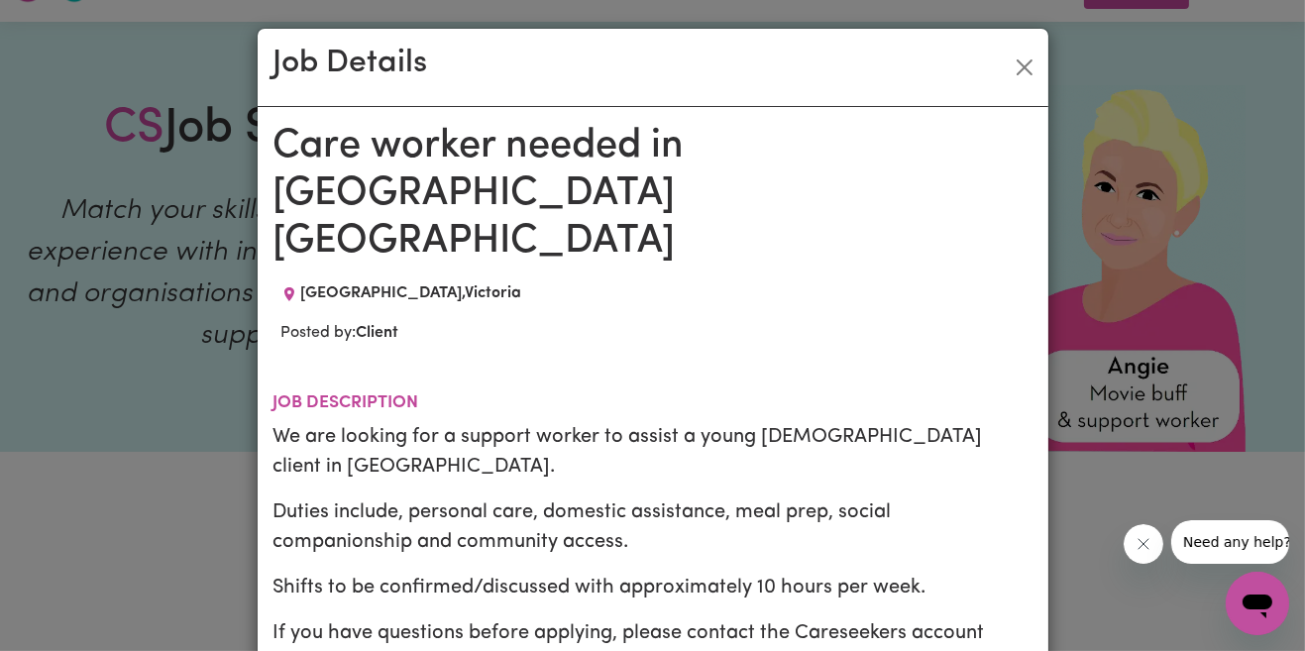
scroll to position [0, 0]
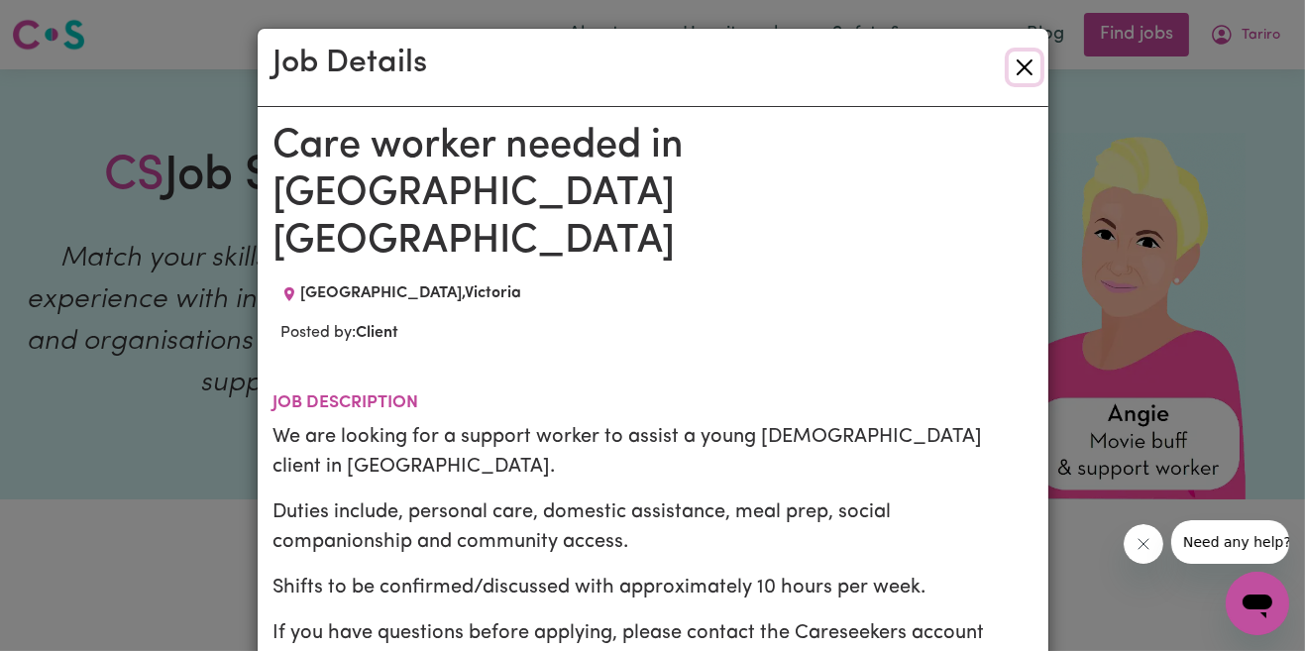
click at [1012, 73] on button "Close" at bounding box center [1025, 68] width 32 height 32
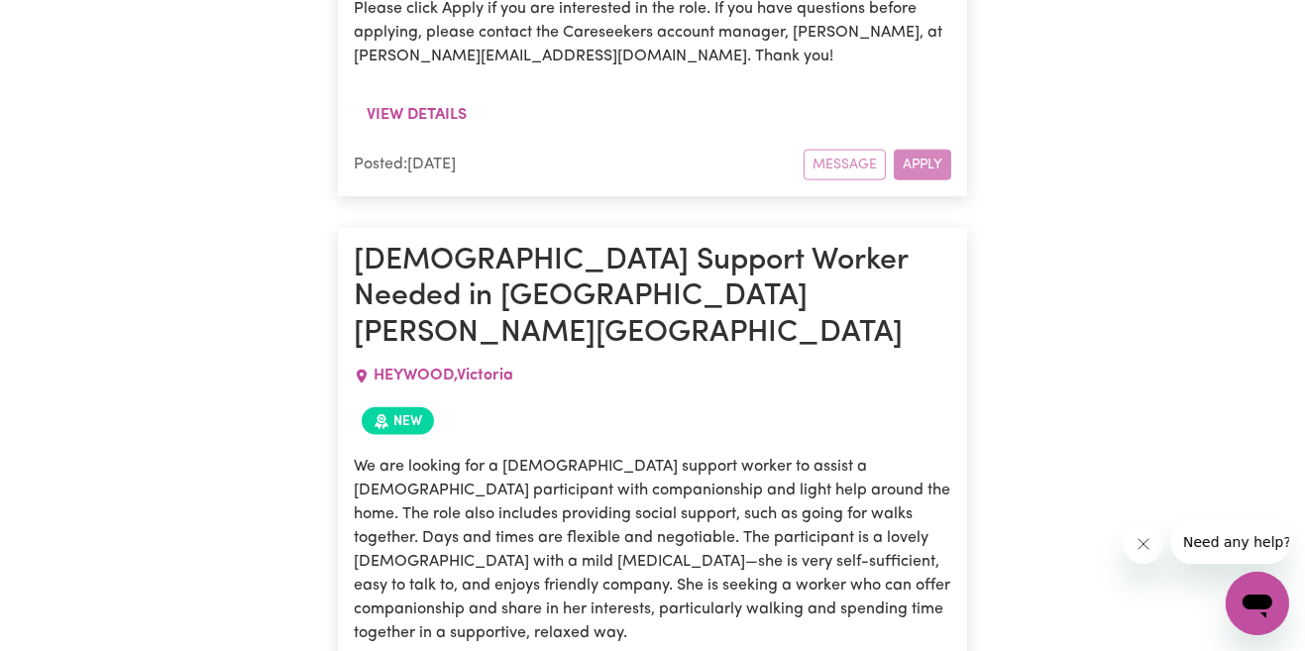
scroll to position [3019, 0]
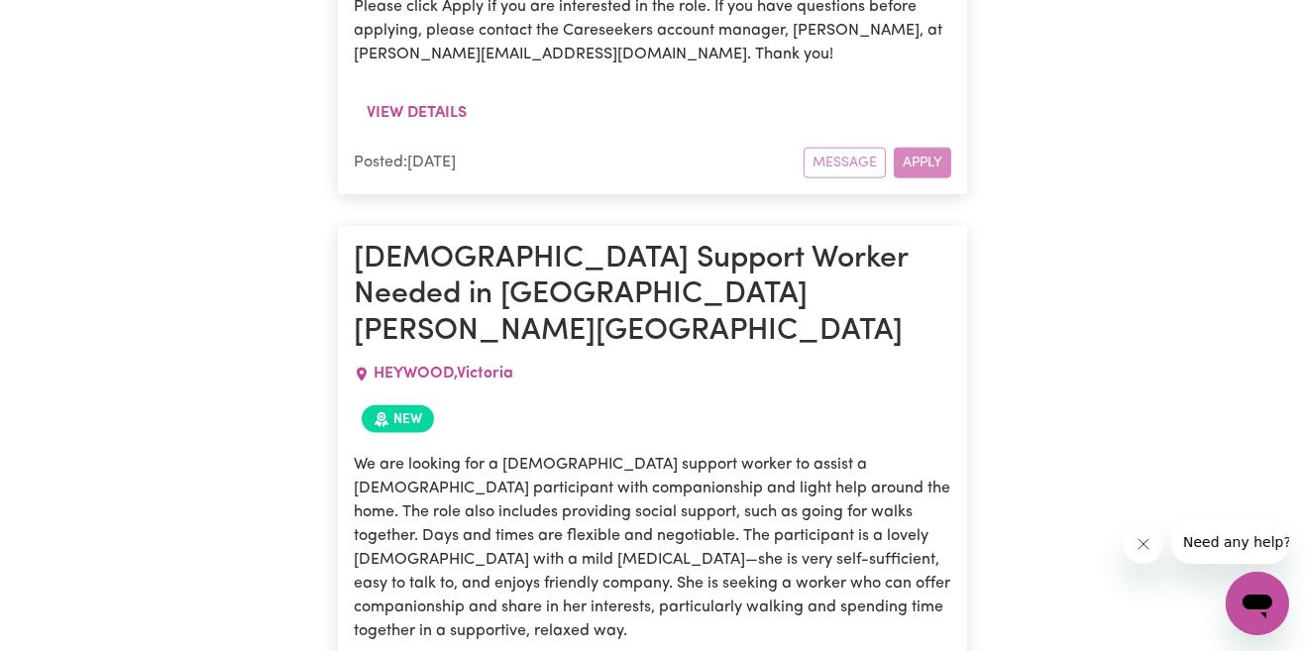
click at [857, 611] on article "[DEMOGRAPHIC_DATA] Support Worker Needed in [GEOGRAPHIC_DATA][PERSON_NAME][GEOG…" at bounding box center [652, 542] width 629 height 632
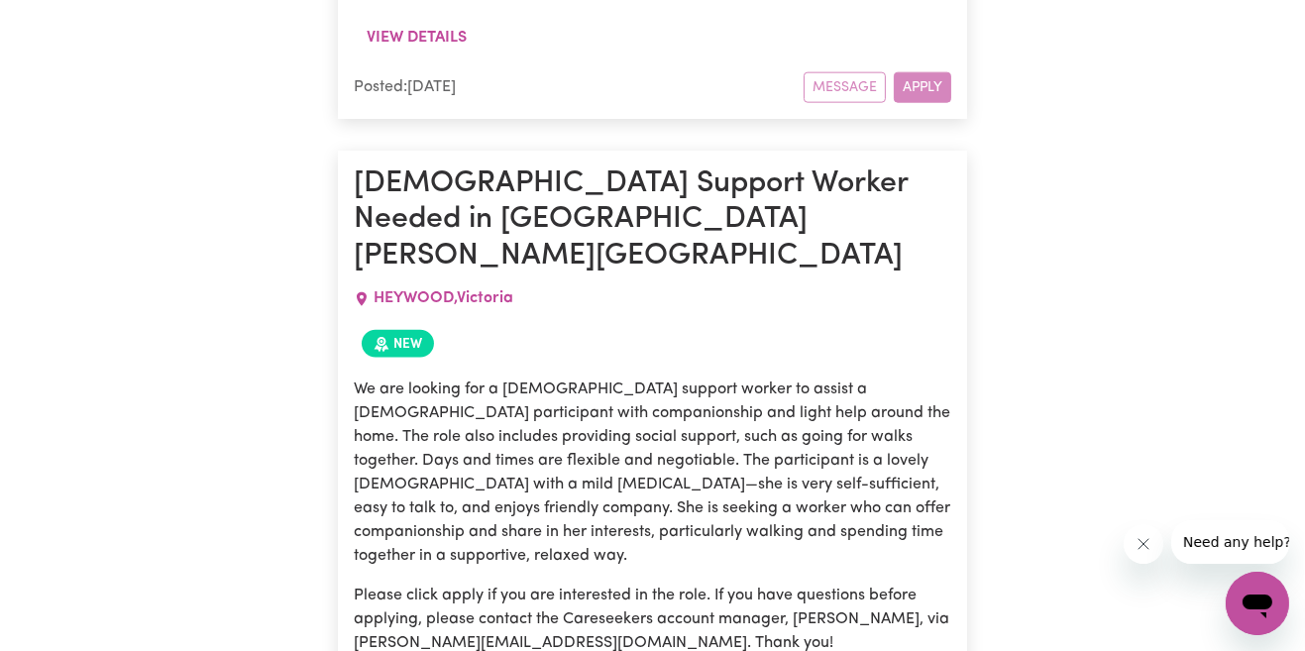
scroll to position [3174, 0]
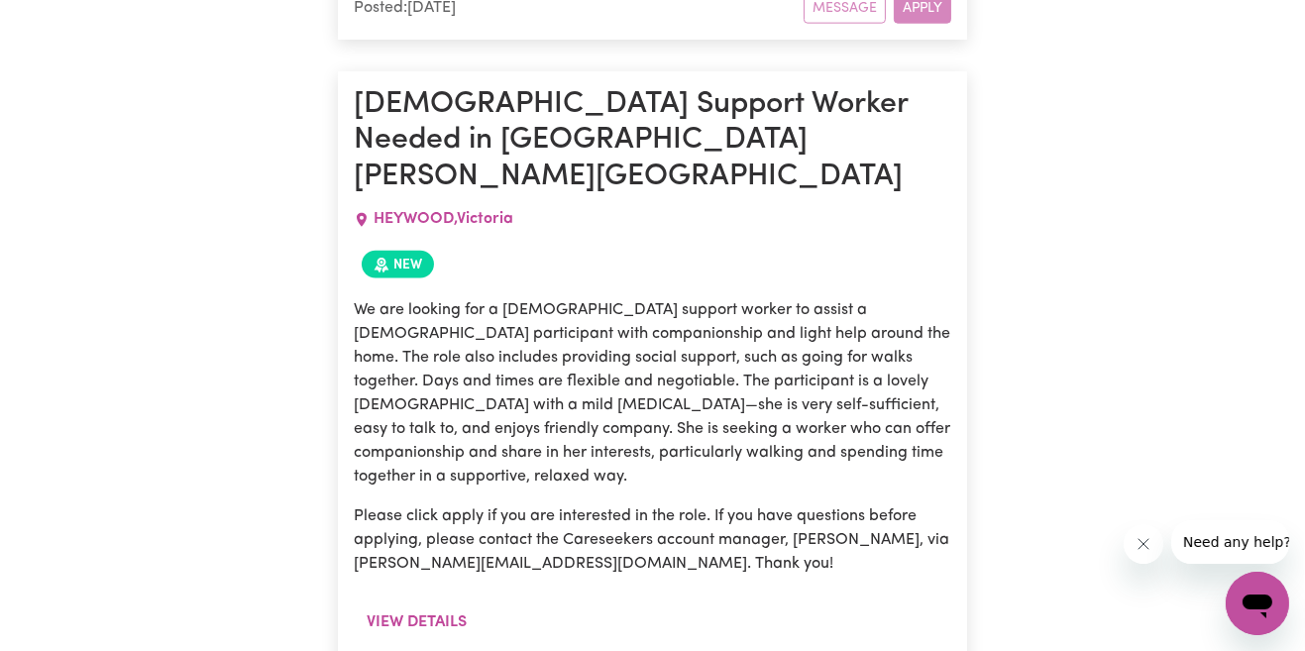
click at [446, 604] on button "View details" at bounding box center [417, 623] width 126 height 38
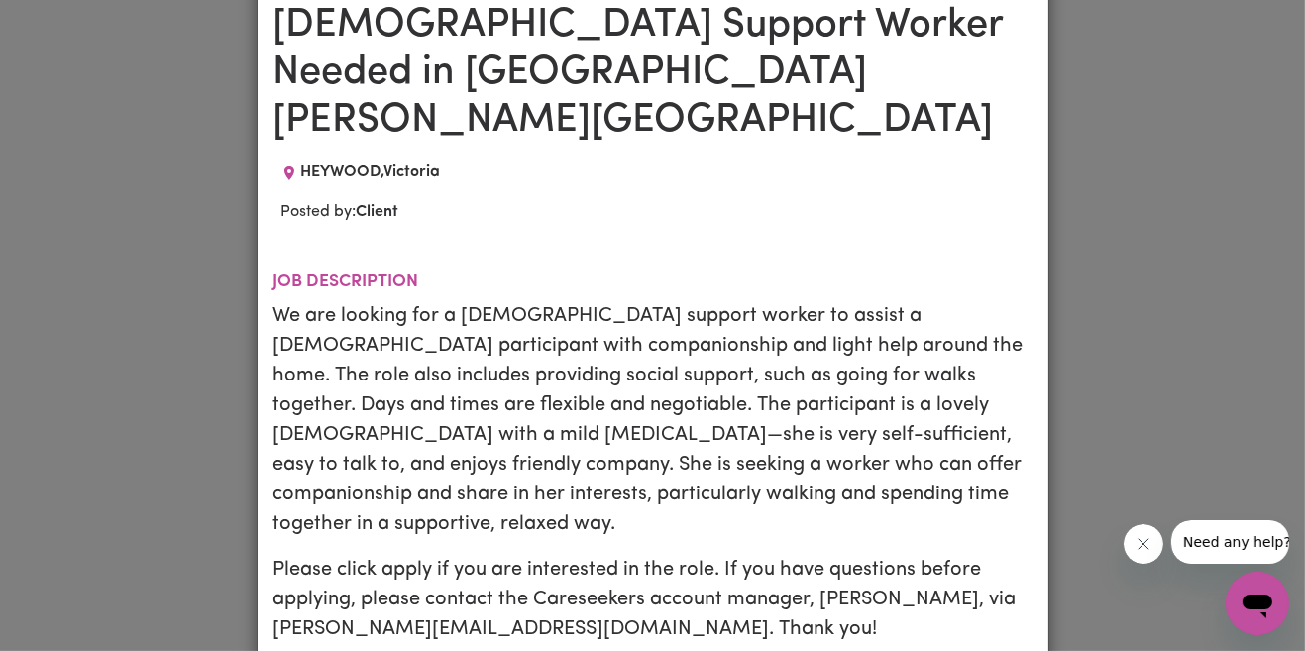
scroll to position [0, 0]
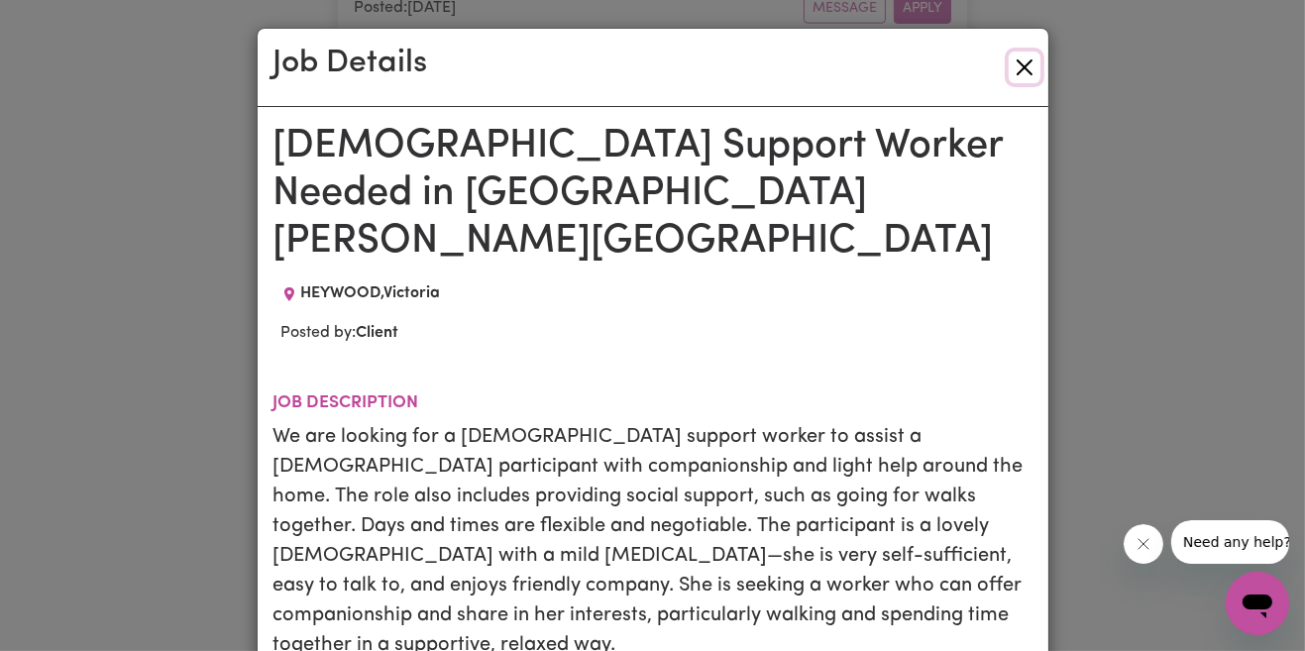
click at [1024, 78] on button "Close" at bounding box center [1025, 68] width 32 height 32
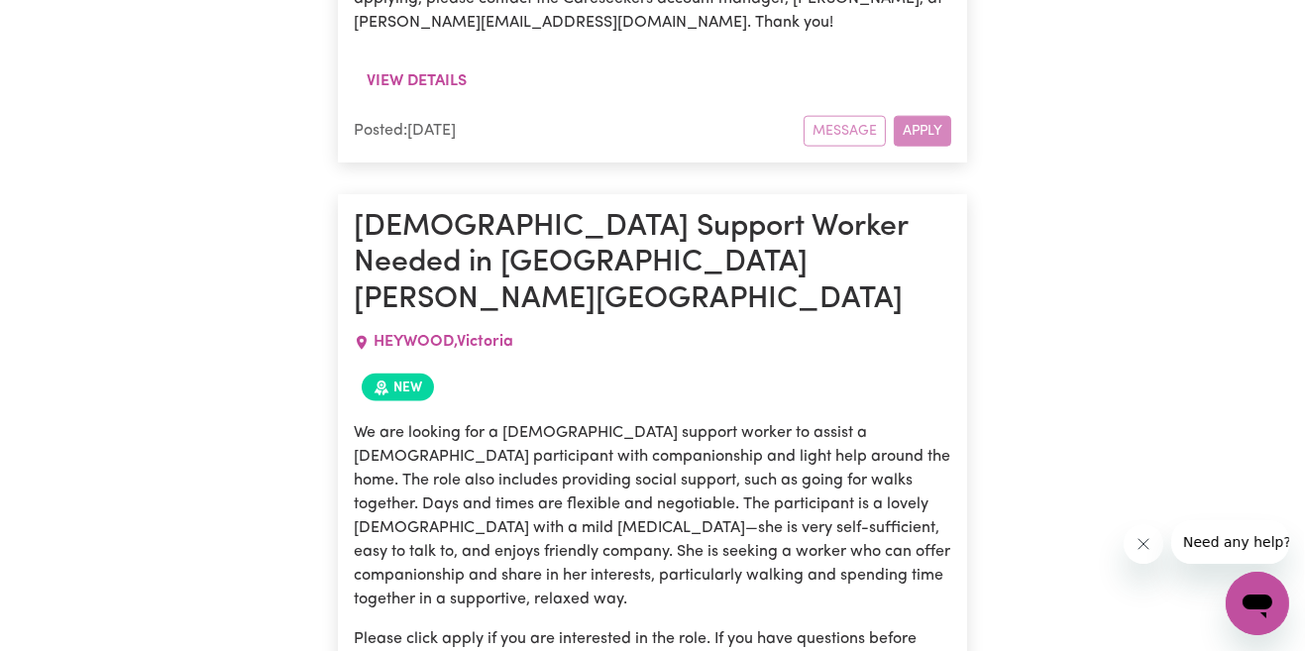
scroll to position [3051, 0]
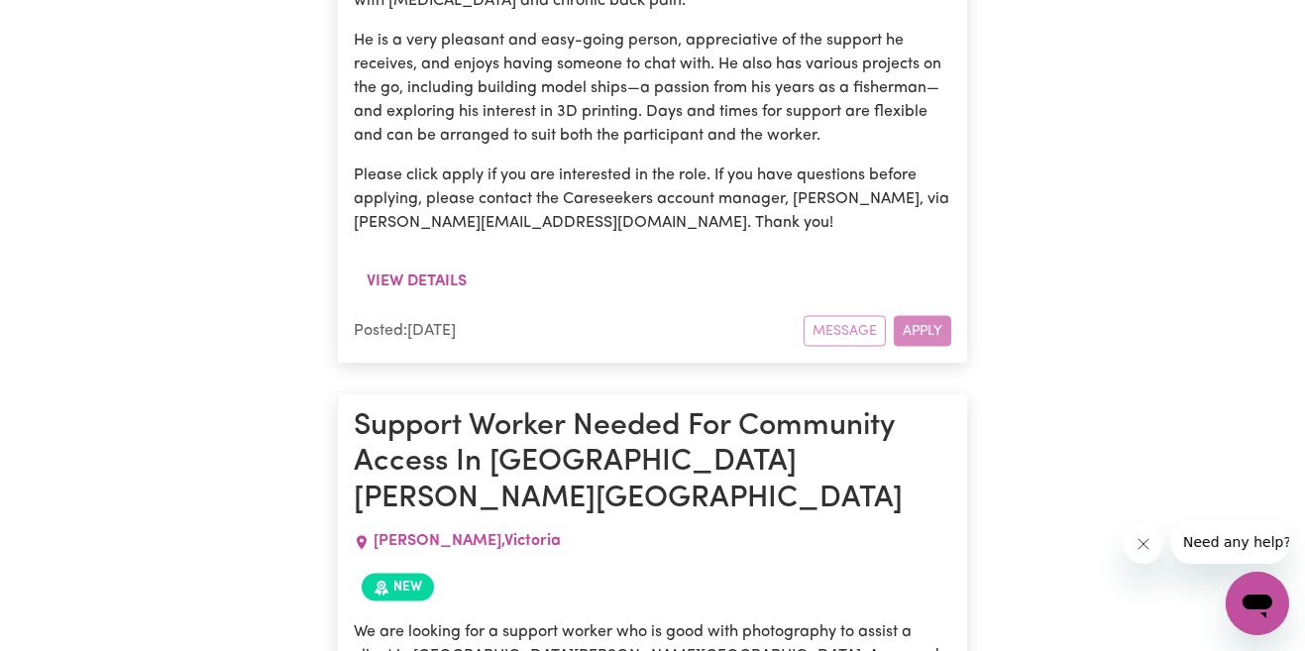
scroll to position [4175, 0]
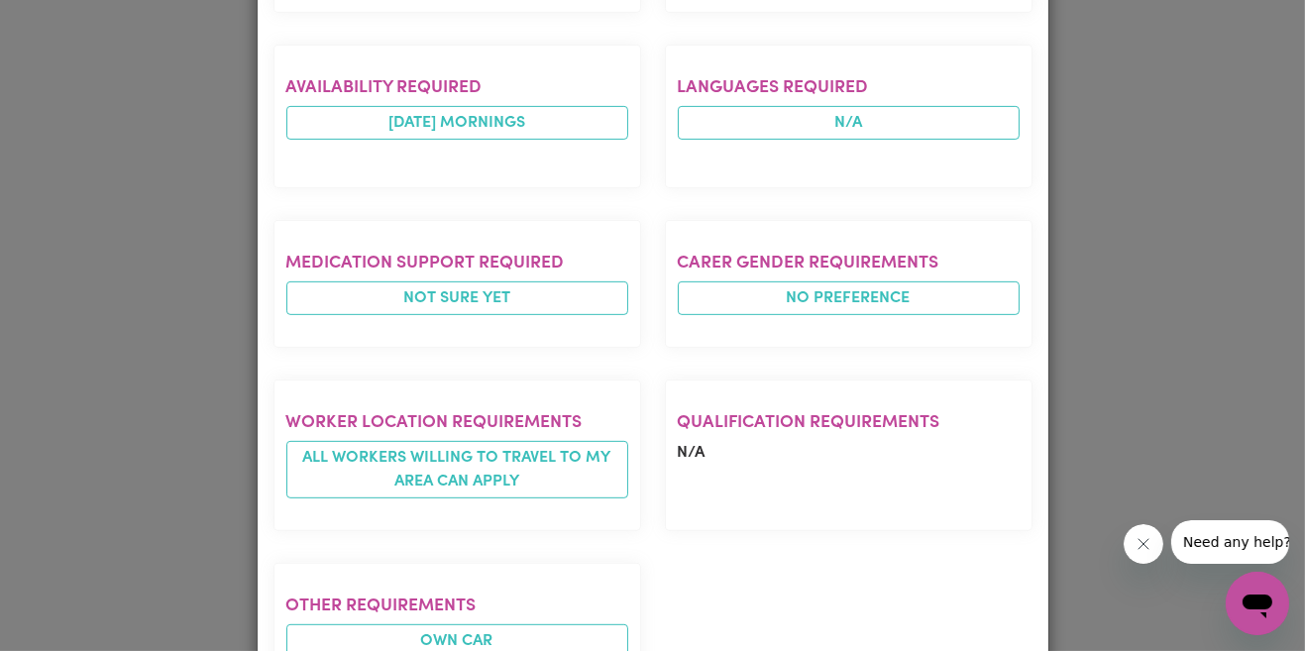
scroll to position [977, 0]
click at [1132, 144] on div "Job Details Support Worker Needed For Community Access In [PERSON_NAME] [GEOGRA…" at bounding box center [652, 325] width 1305 height 651
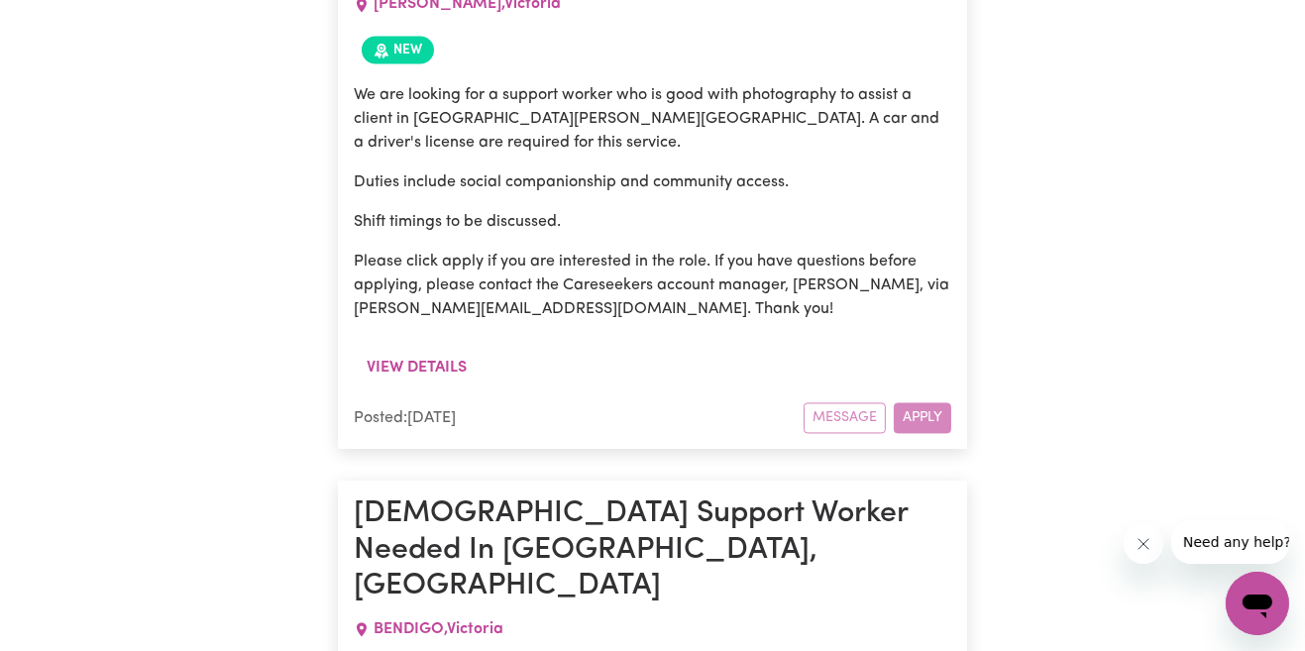
scroll to position [4743, 0]
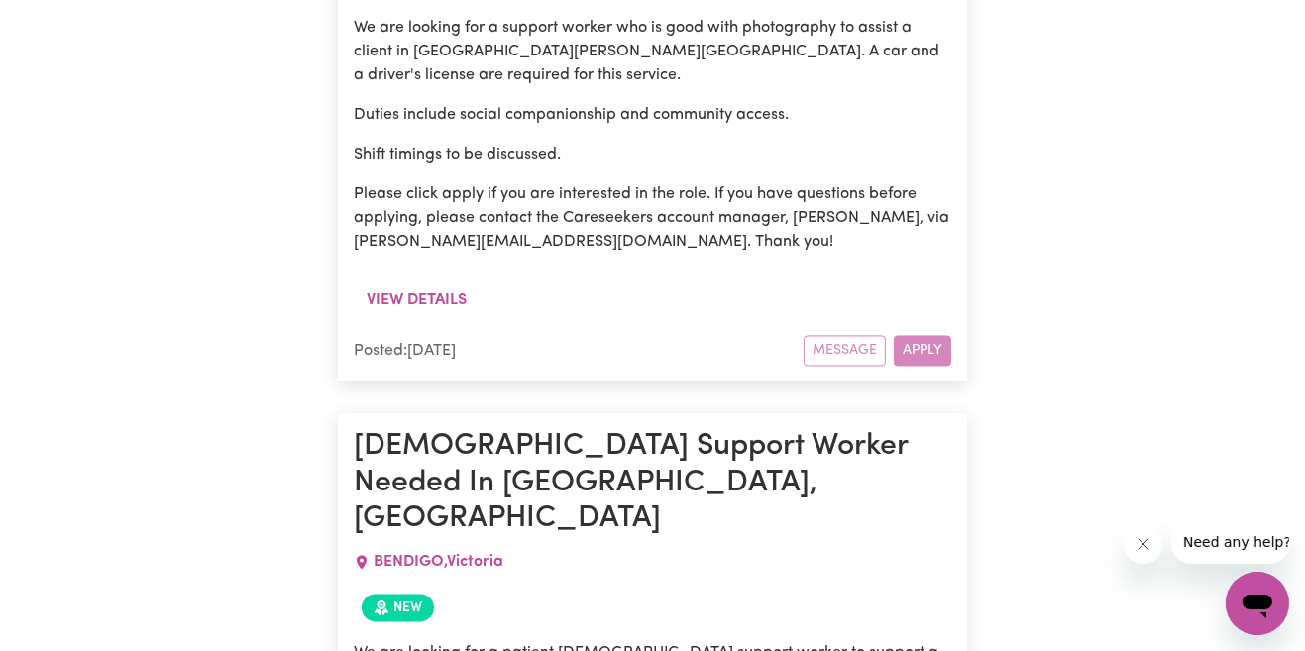
scroll to position [4828, 0]
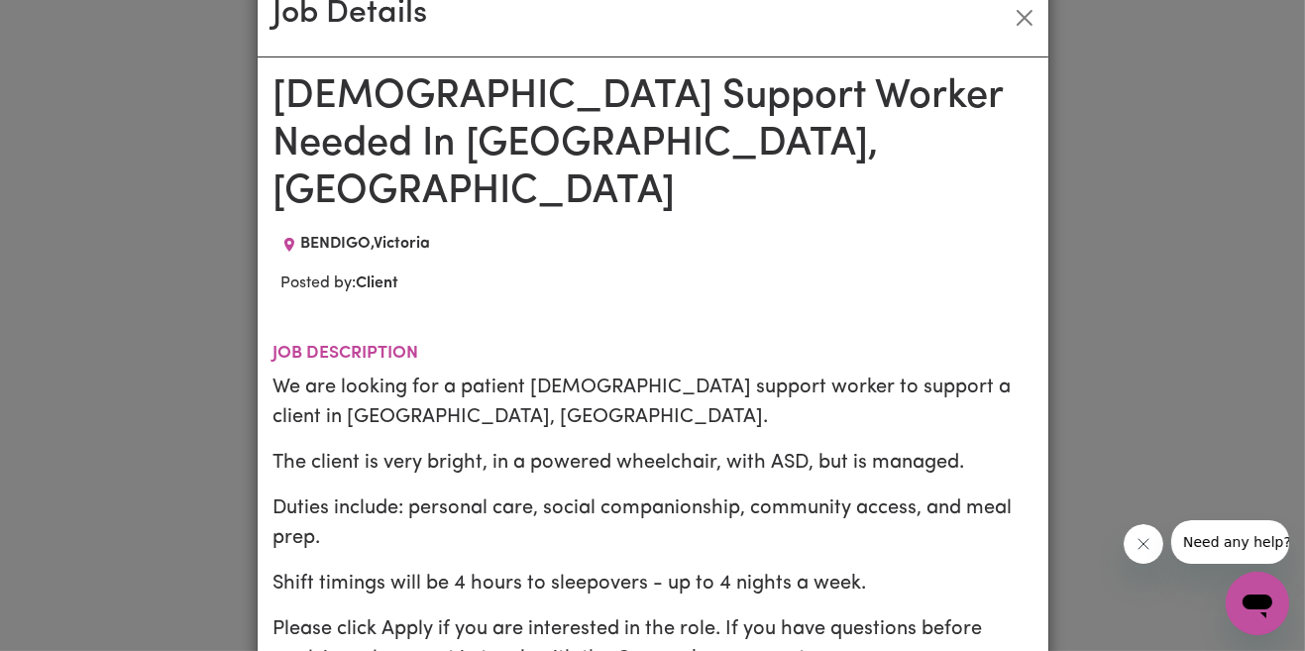
scroll to position [0, 0]
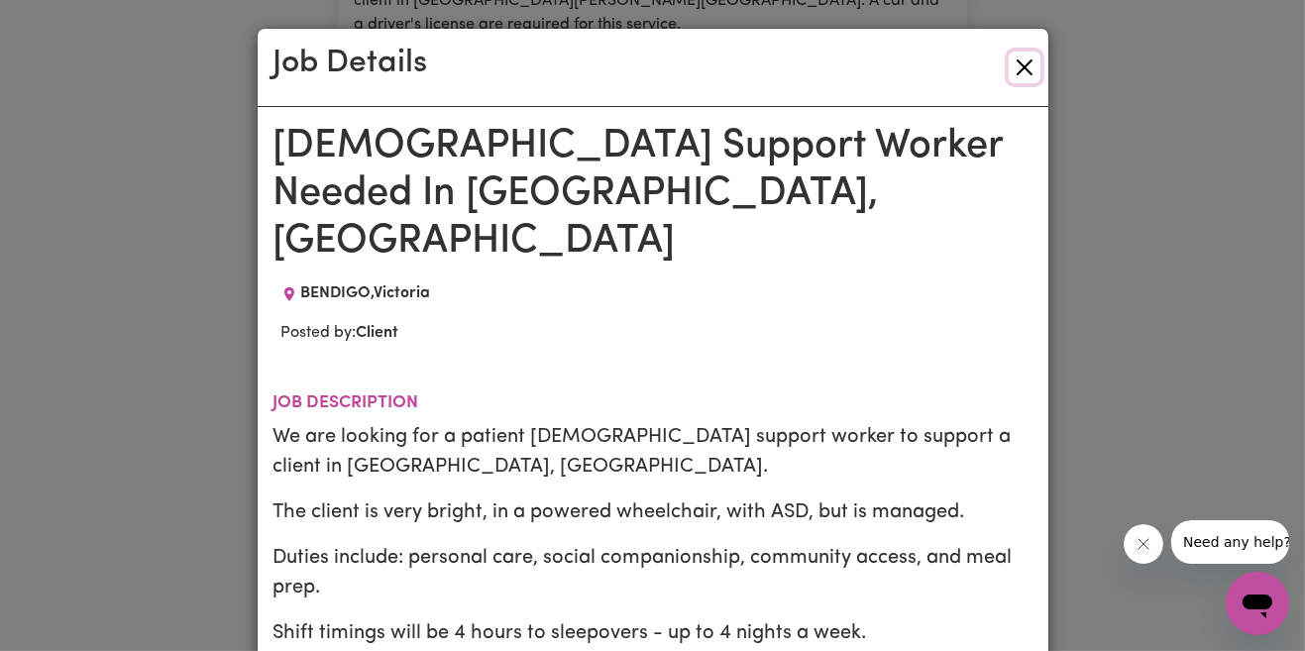
click at [1029, 69] on button "Close" at bounding box center [1025, 68] width 32 height 32
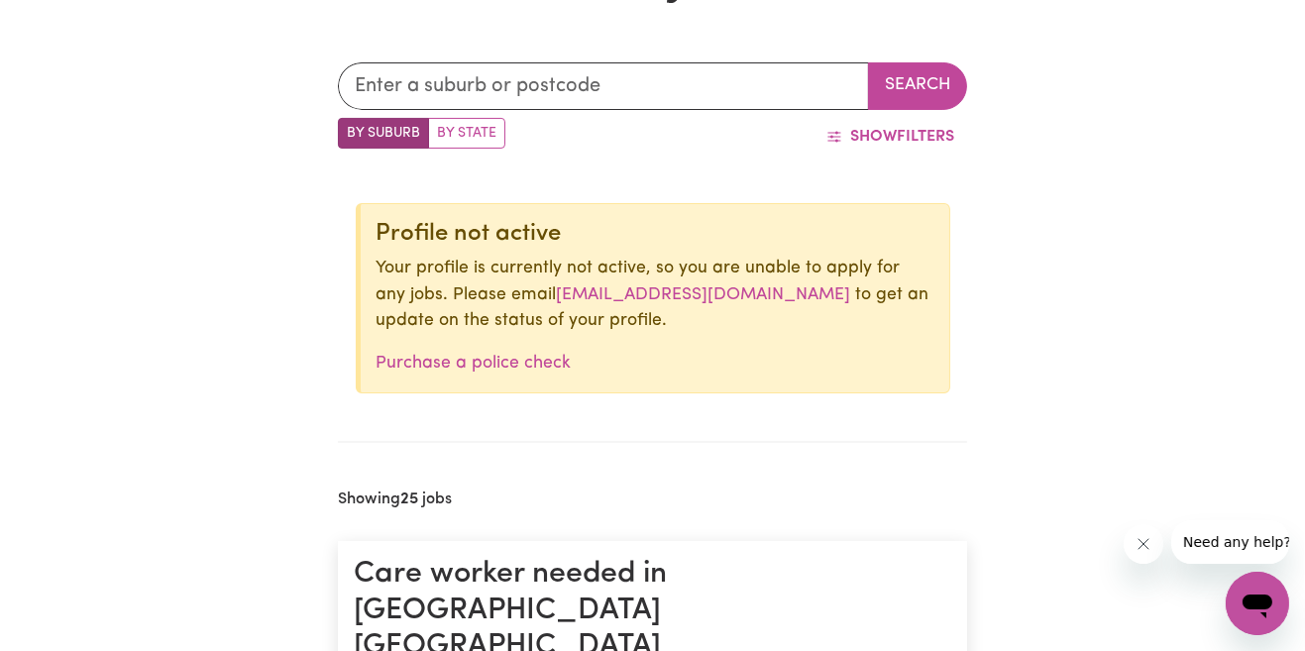
scroll to position [570, 0]
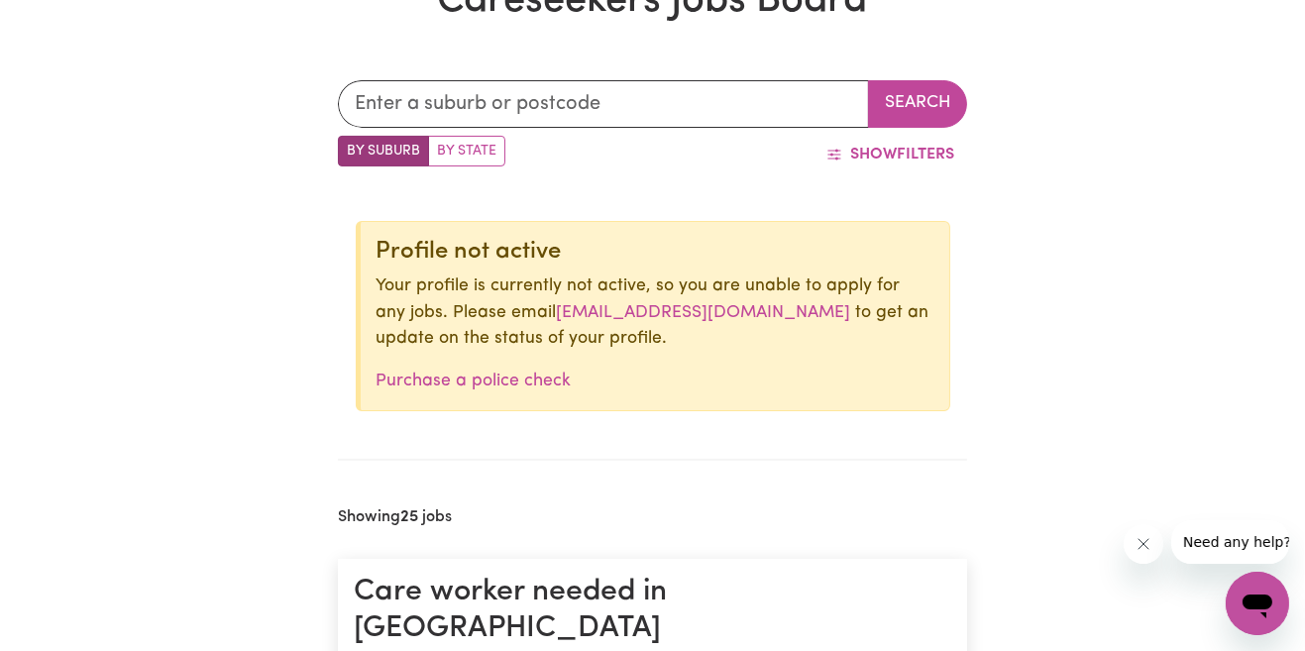
click at [666, 315] on link "[EMAIL_ADDRESS][DOMAIN_NAME]" at bounding box center [704, 312] width 294 height 17
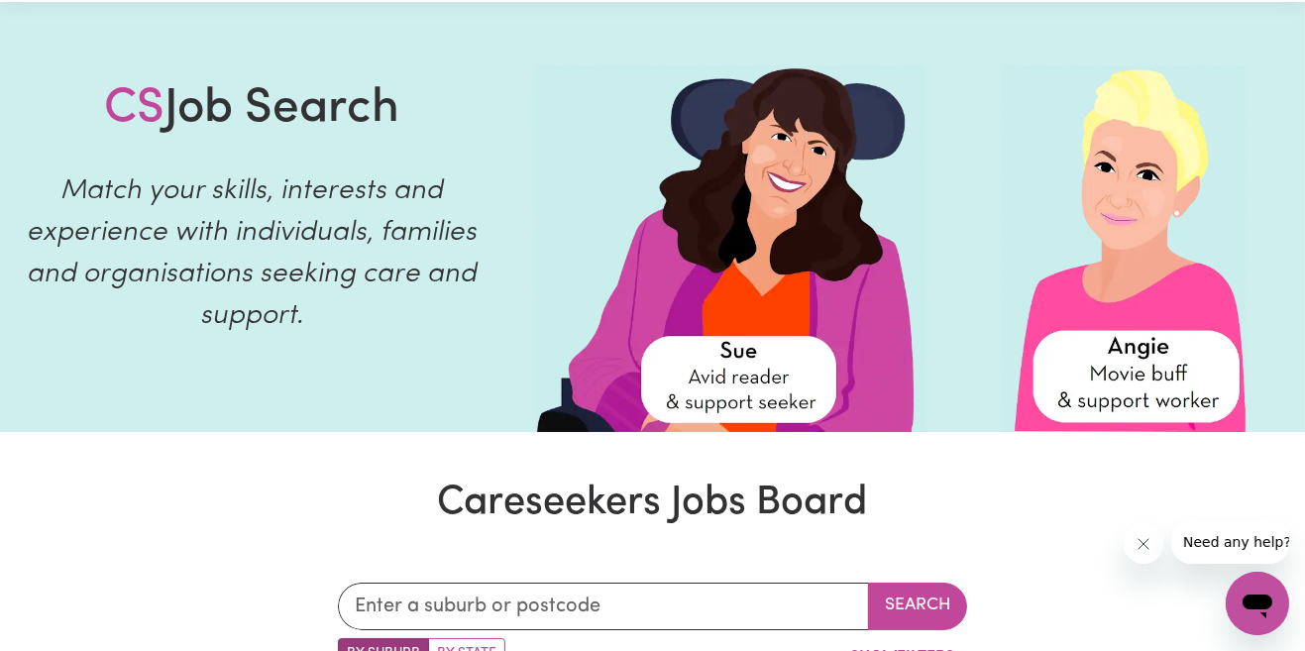
scroll to position [0, 0]
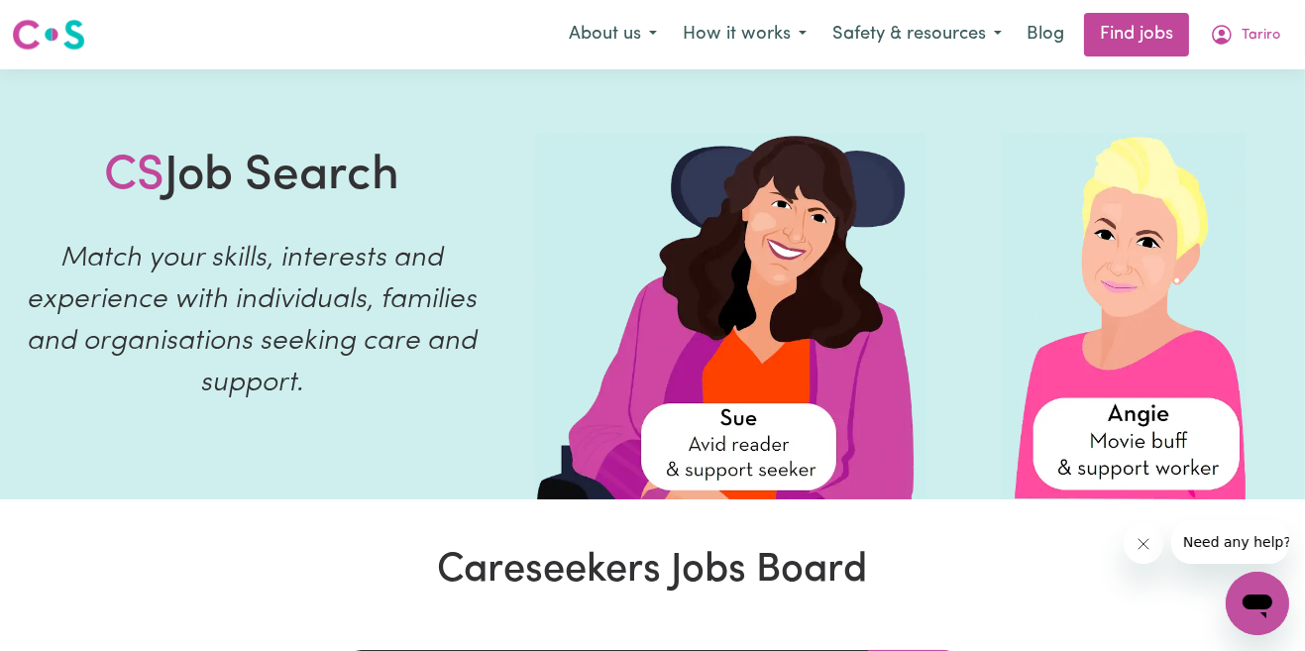
click at [1277, 622] on div "Open messaging window" at bounding box center [1256, 602] width 59 height 59
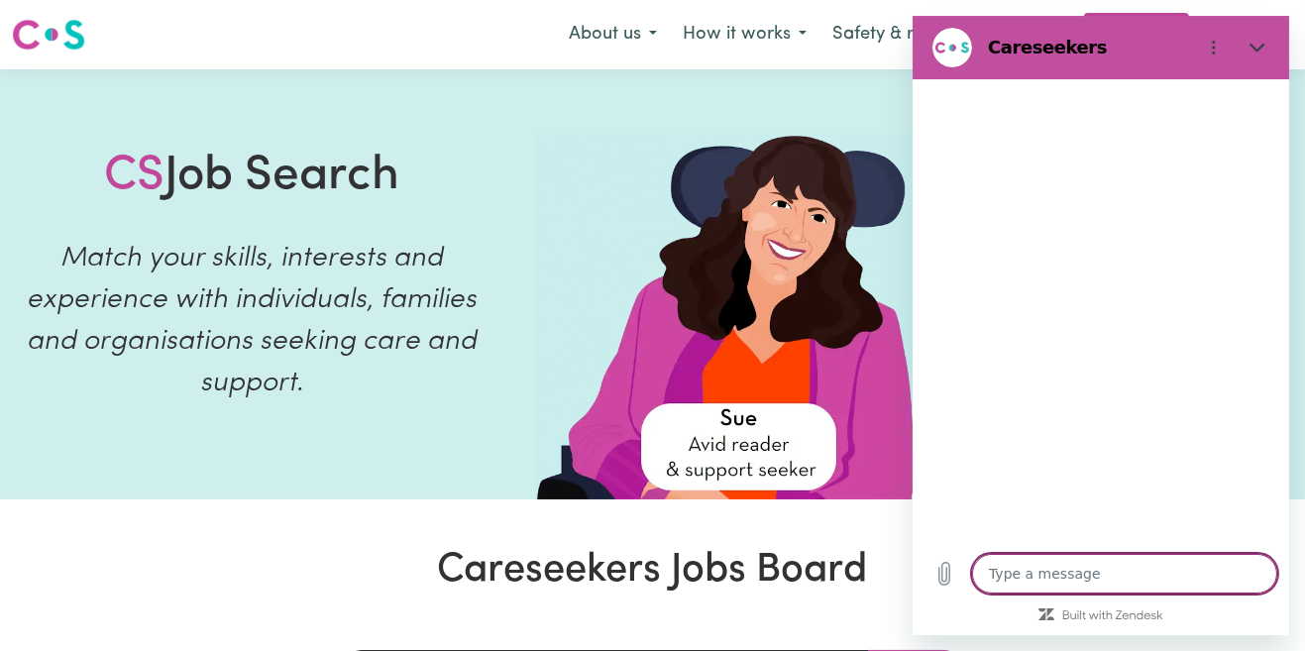
type textarea "x"
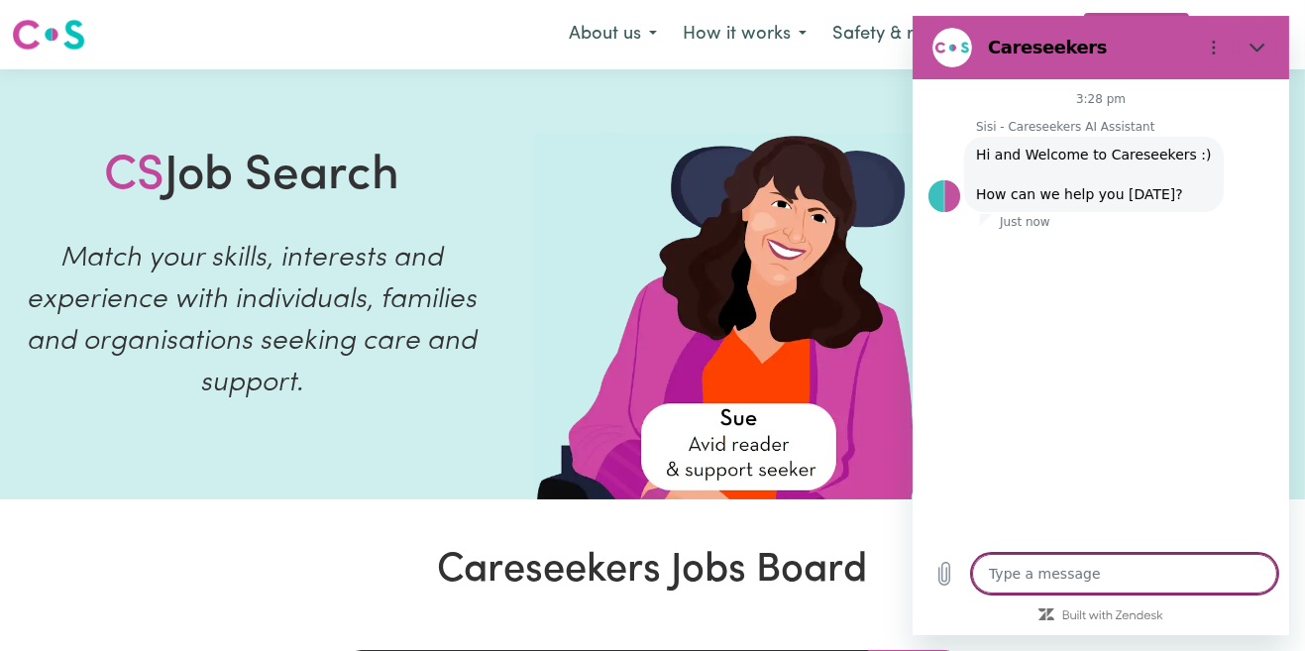
click at [1021, 594] on textarea at bounding box center [1123, 574] width 305 height 40
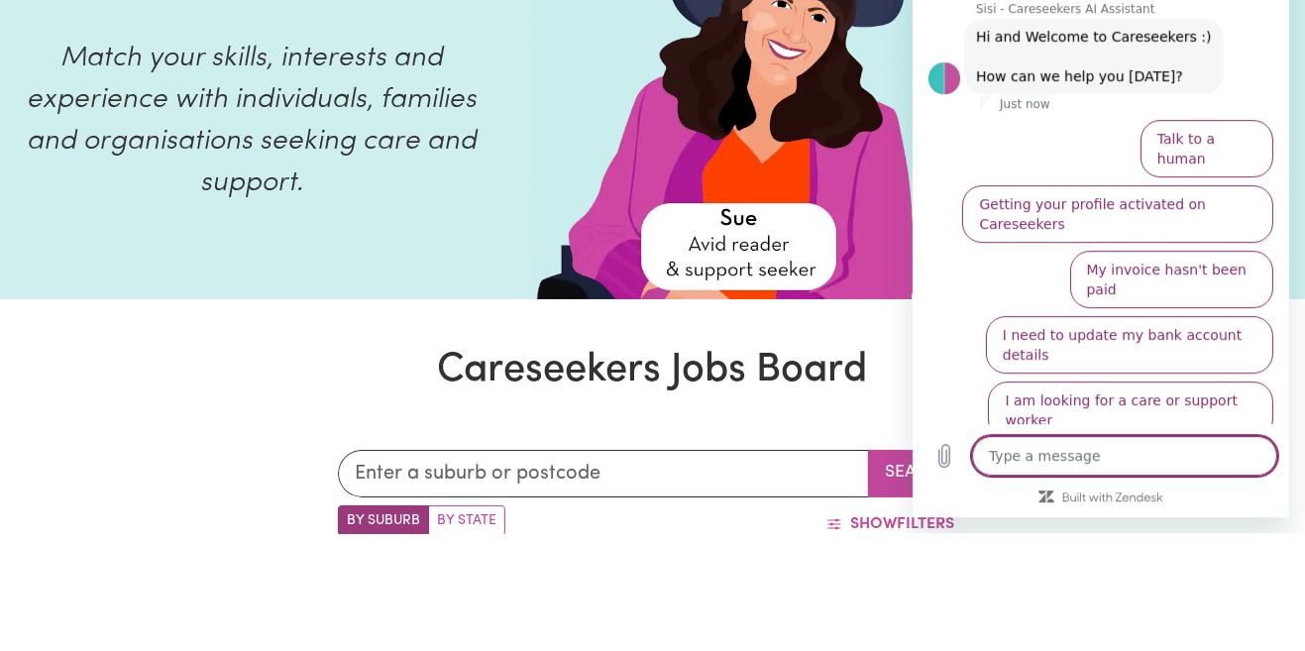
scroll to position [82, 0]
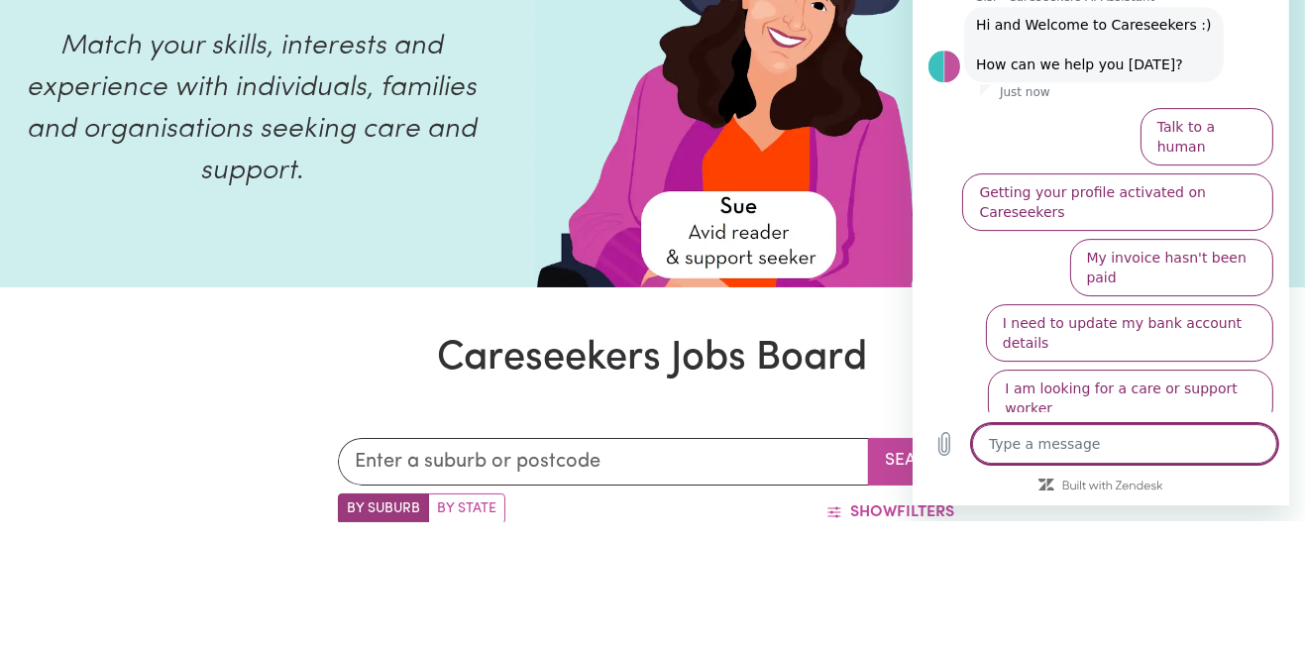
type textarea "I"
type textarea "x"
type textarea "I"
type textarea "x"
type textarea "I a"
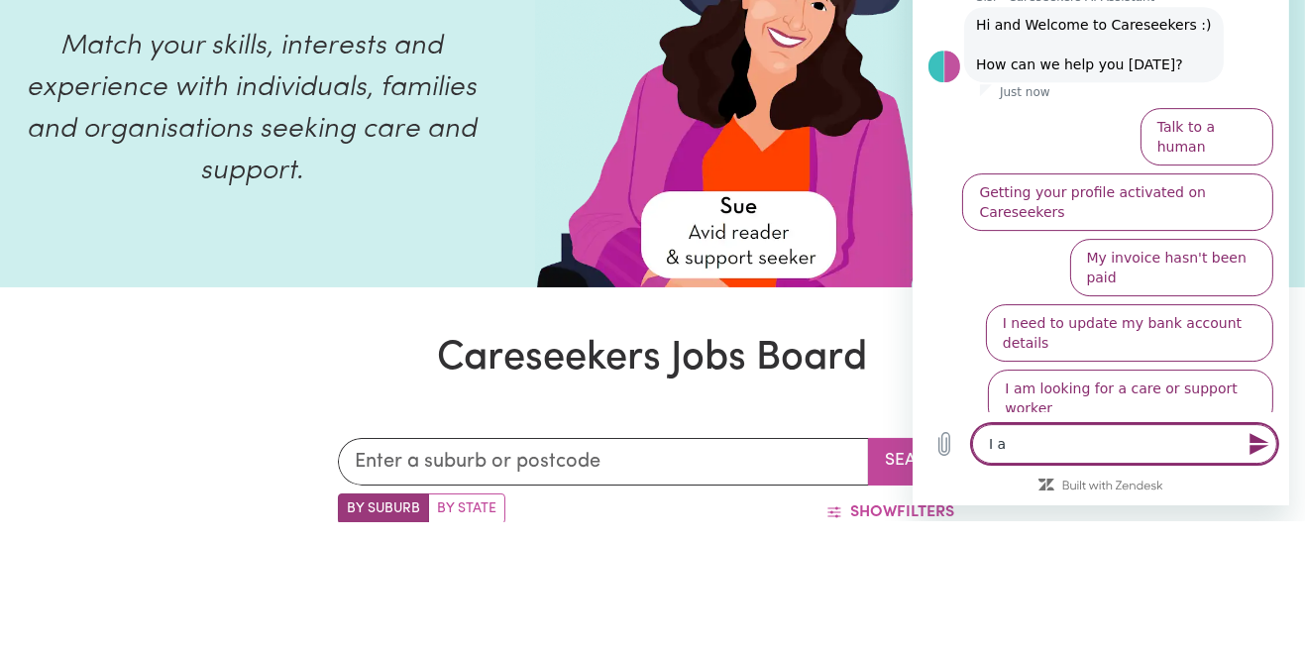
type textarea "x"
type textarea "I am"
type textarea "x"
type textarea "I am"
type textarea "x"
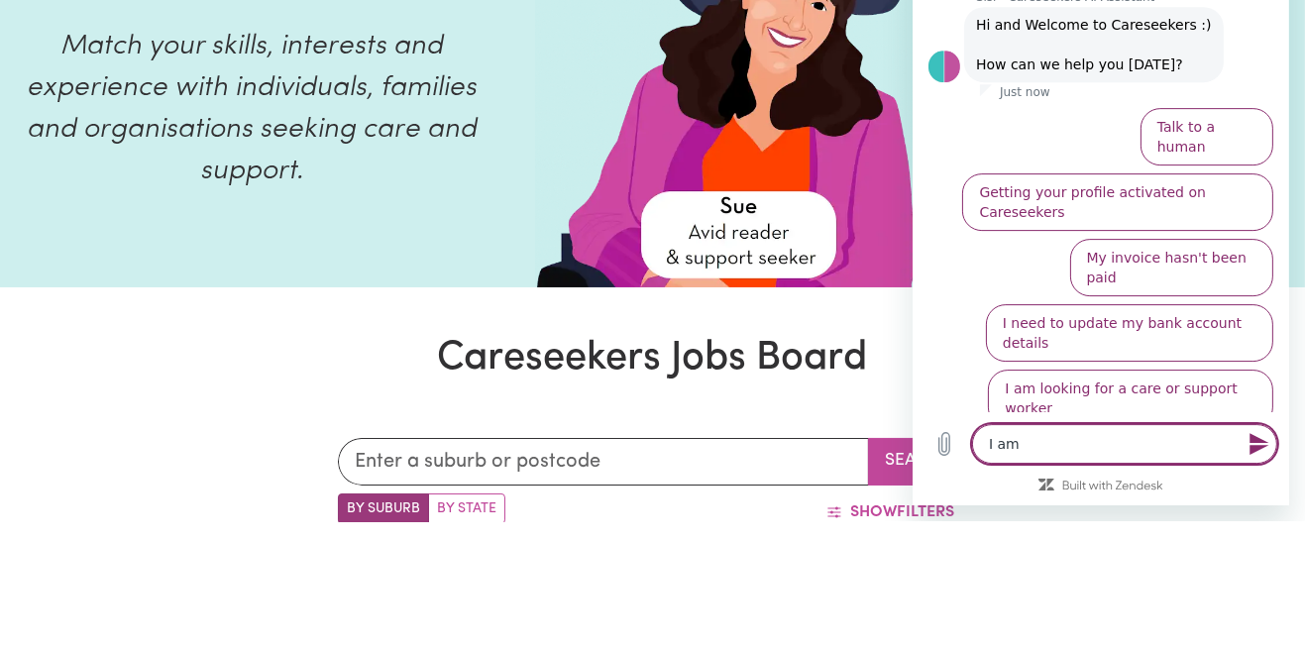
type textarea "I am o"
type textarea "x"
type textarea "I am oo"
type textarea "x"
type textarea "I am o"
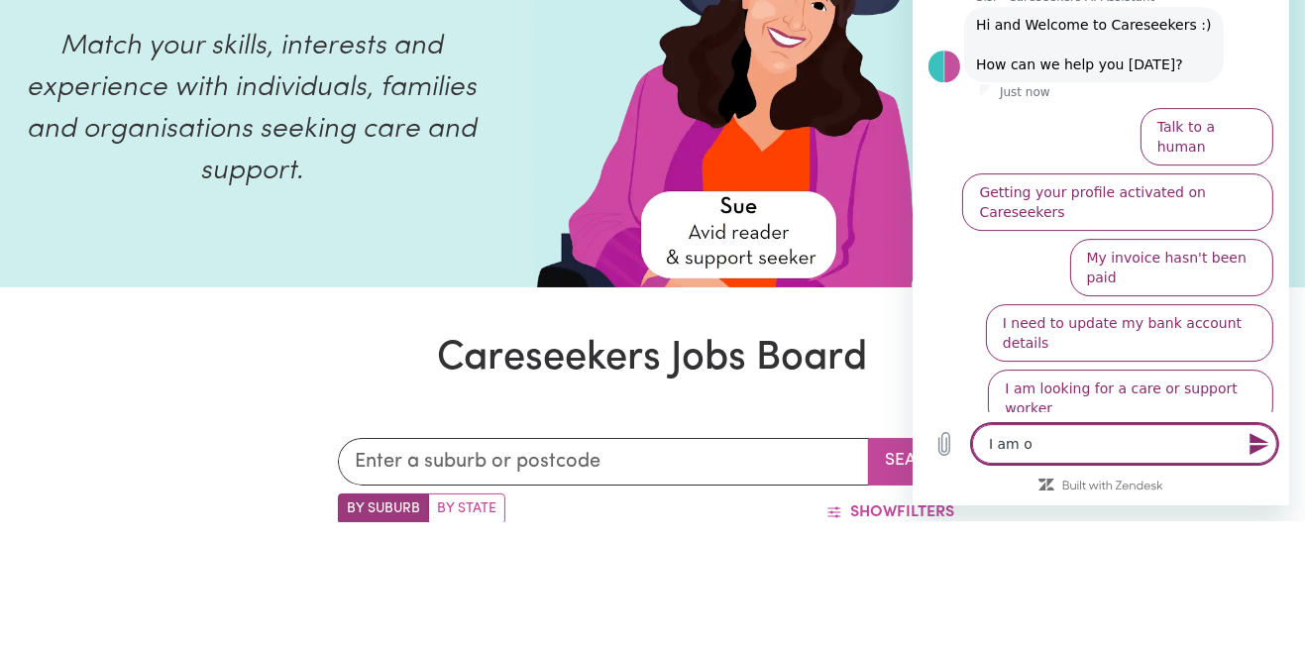
type textarea "x"
type textarea "I am"
type textarea "x"
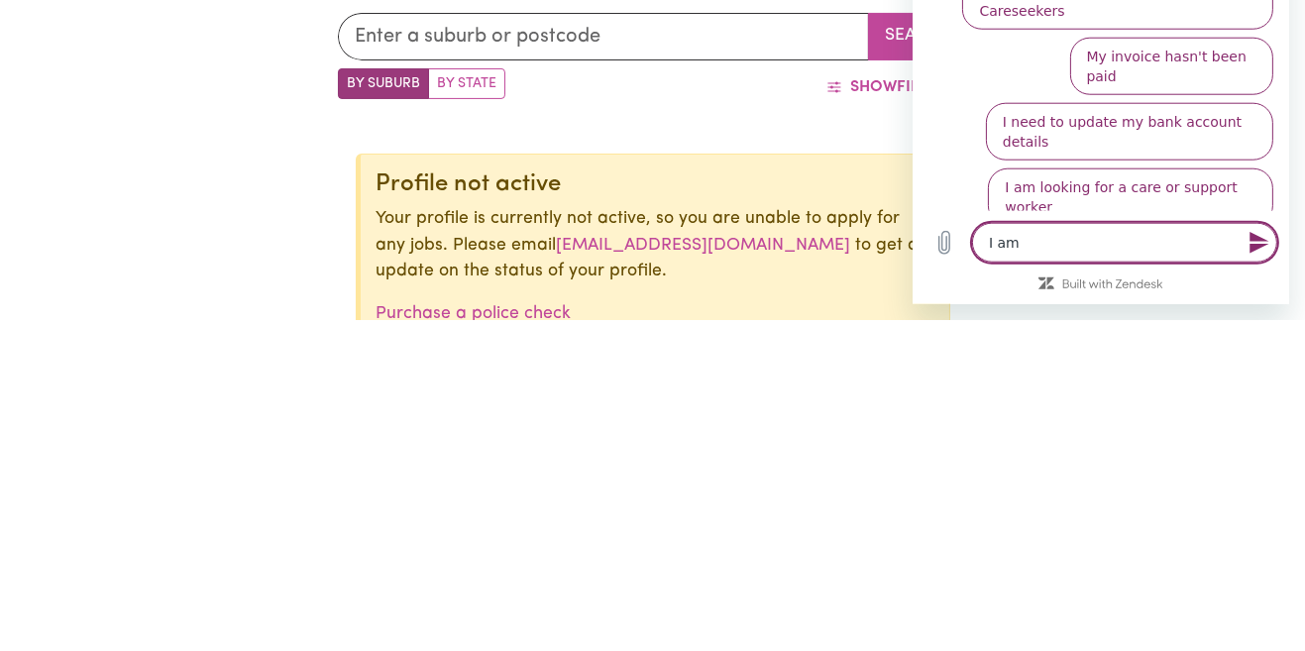
scroll to position [310, 0]
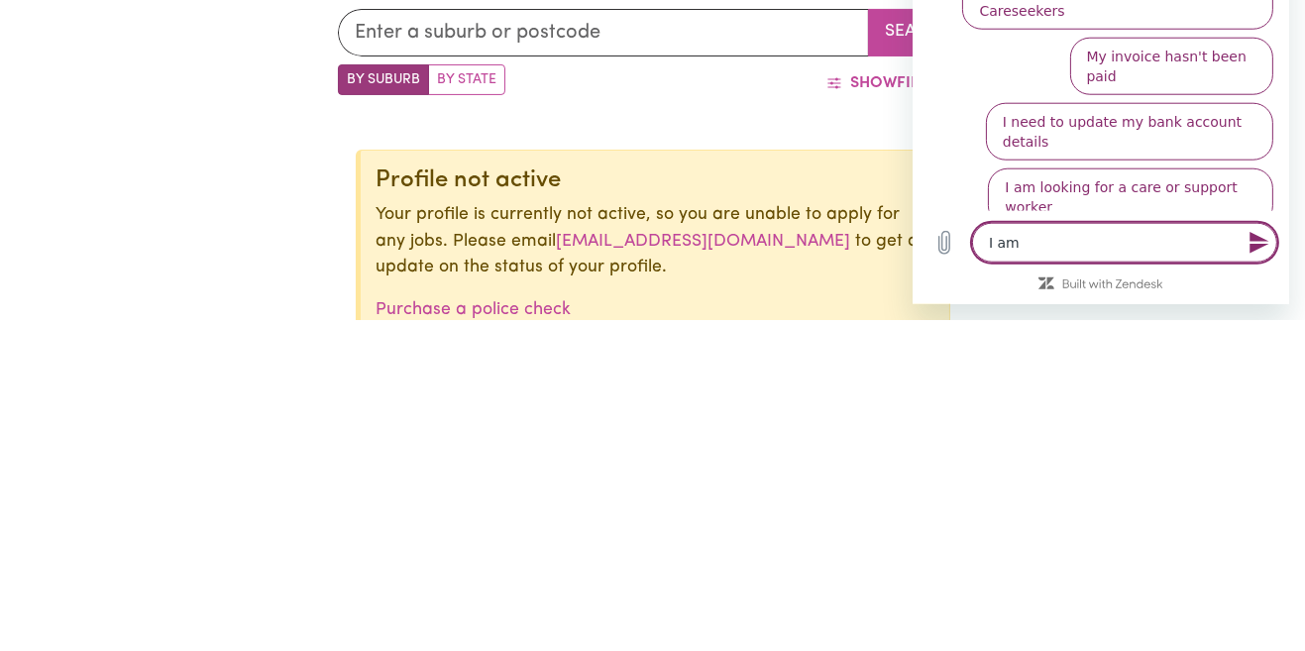
type textarea "I am l"
type textarea "x"
type textarea "I am lo"
type textarea "x"
type textarea "I am loo"
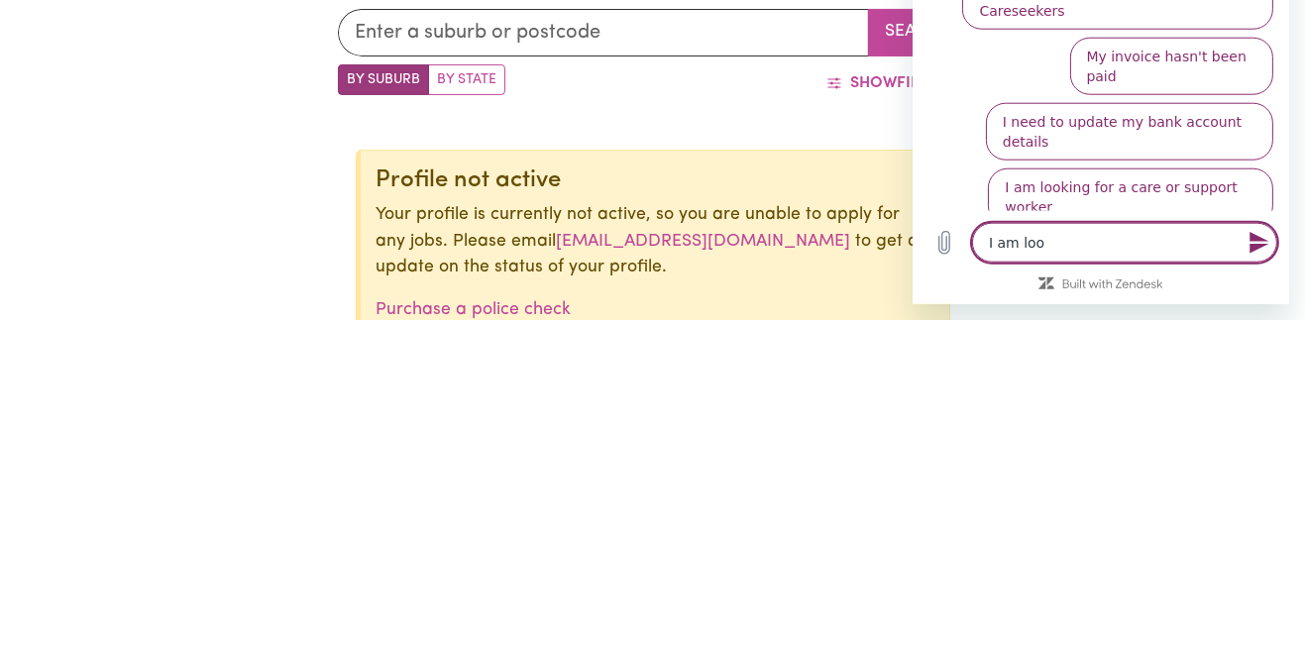
type textarea "x"
type textarea "I am look"
type textarea "x"
type textarea "I am looki"
type textarea "x"
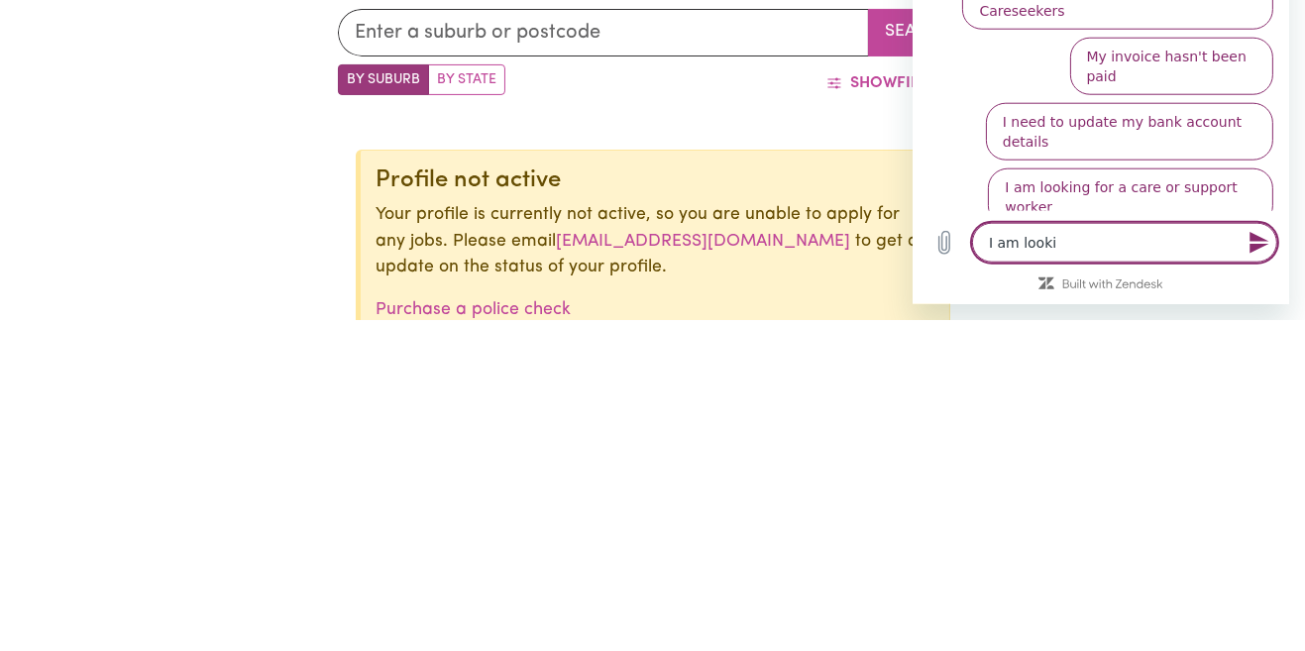
type textarea "I am lookin"
type textarea "x"
type textarea "I am looking"
type textarea "x"
type textarea "I am looking"
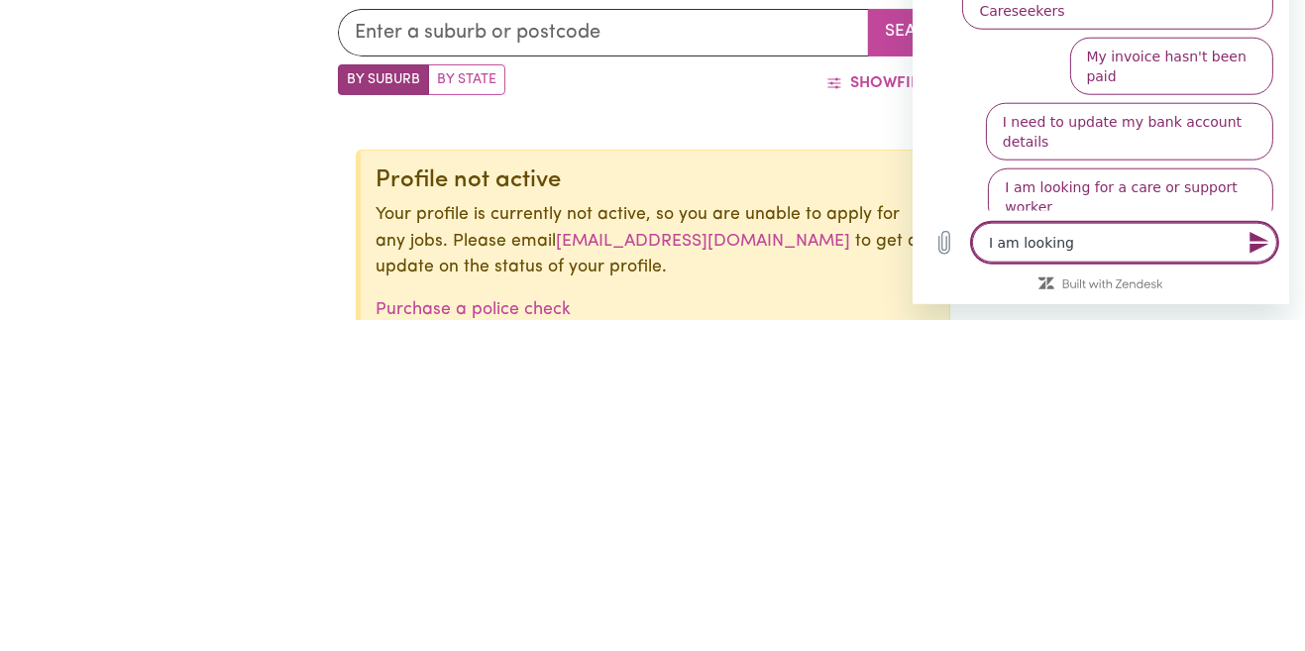
type textarea "x"
type textarea "I am looking f"
type textarea "x"
type textarea "I am looking fo"
type textarea "x"
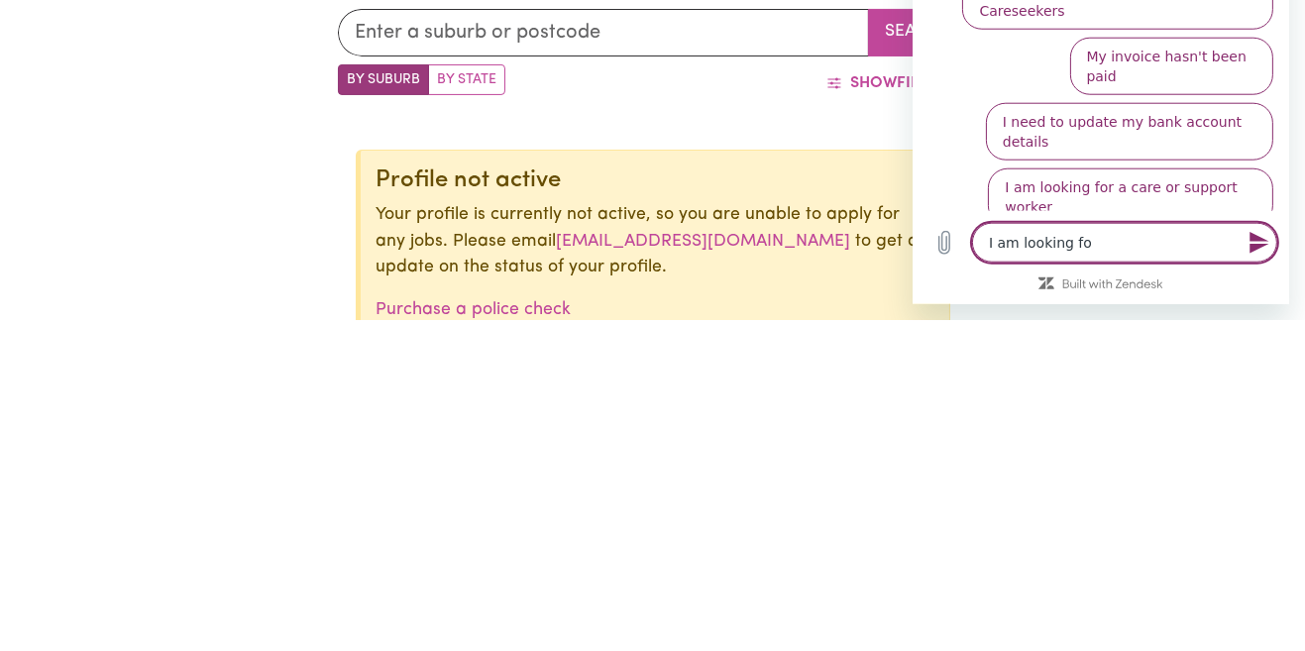
type textarea "I am looking for"
type textarea "x"
type textarea "I am looking for"
type textarea "x"
type textarea "I am looking for a"
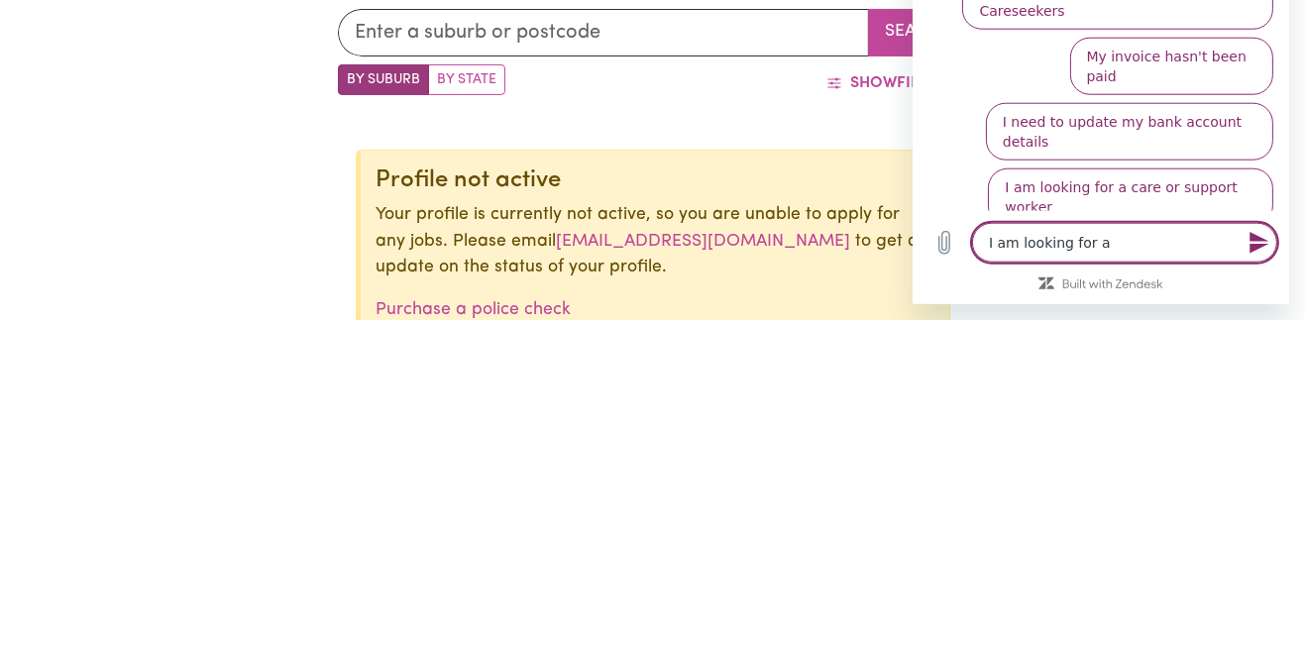
type textarea "x"
type textarea "I am looking for a"
type textarea "x"
type textarea "I am looking for a j"
type textarea "x"
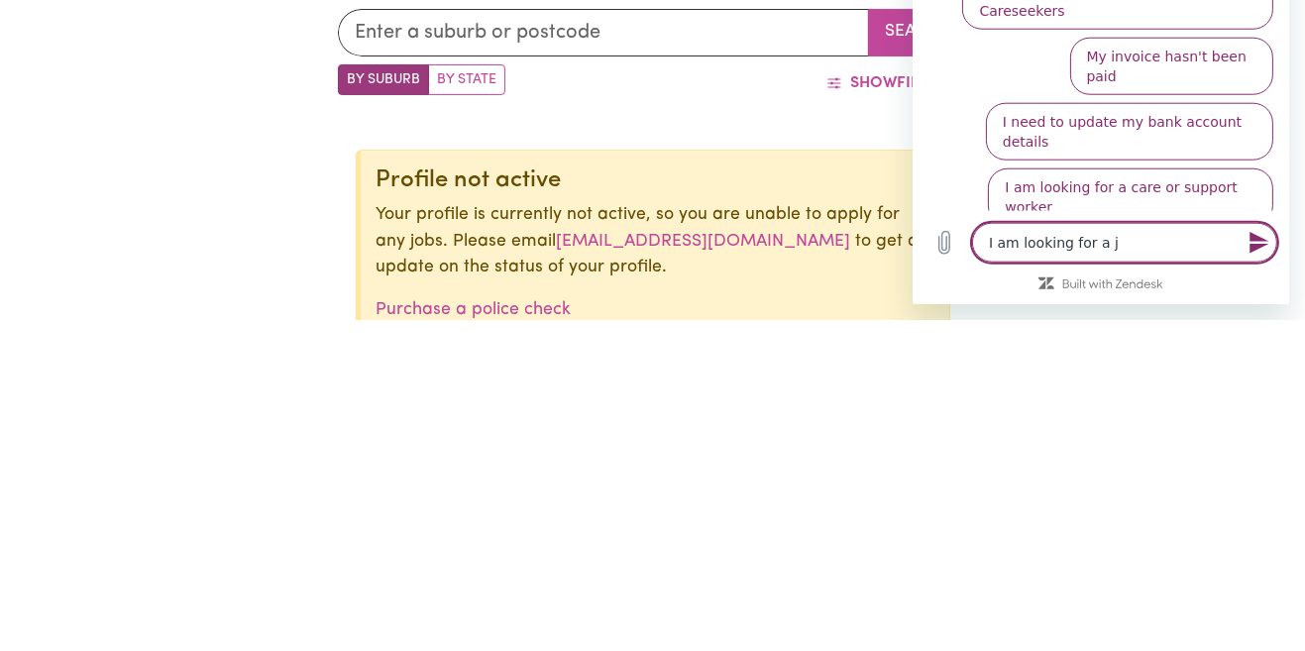
type textarea "I am looking for a jo"
type textarea "x"
type textarea "I am looking for a job"
type textarea "x"
type textarea "I am looking for a job"
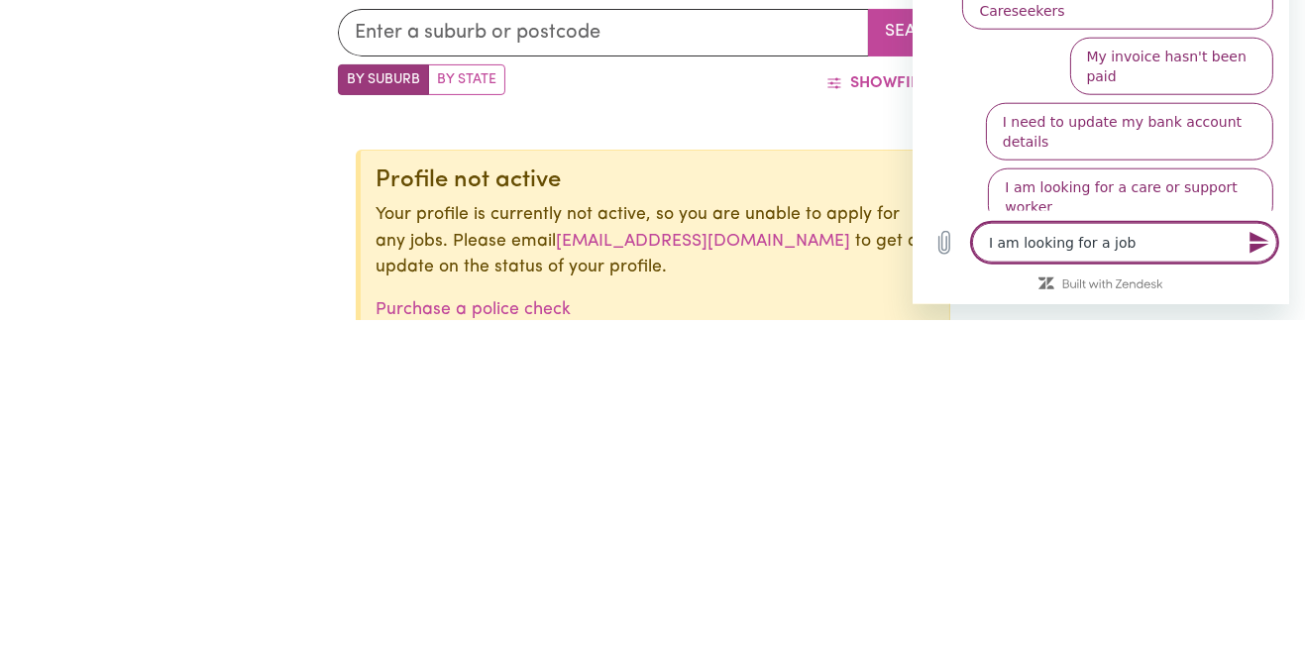
type textarea "x"
type textarea "I am looking for a job b"
type textarea "x"
type textarea "I am looking for a job bu"
type textarea "x"
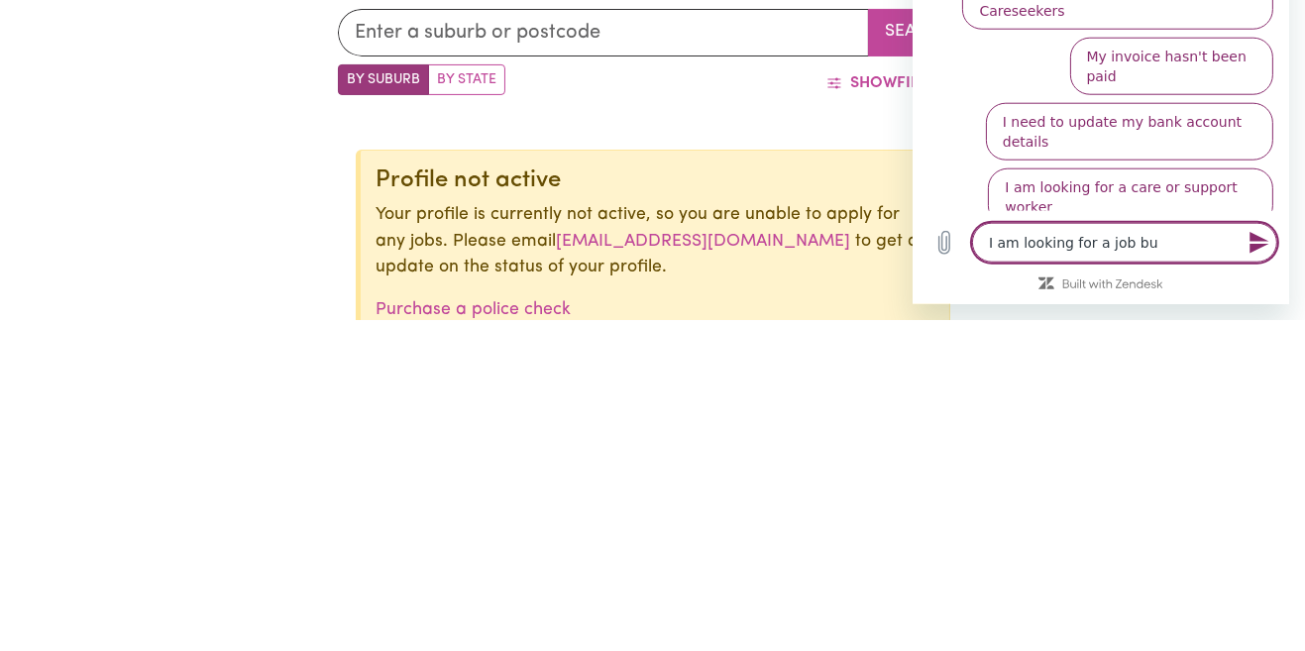
type textarea "I am looking for a job but"
type textarea "x"
type textarea "I am looking for a job but"
type textarea "x"
type textarea "I am looking for a job but l"
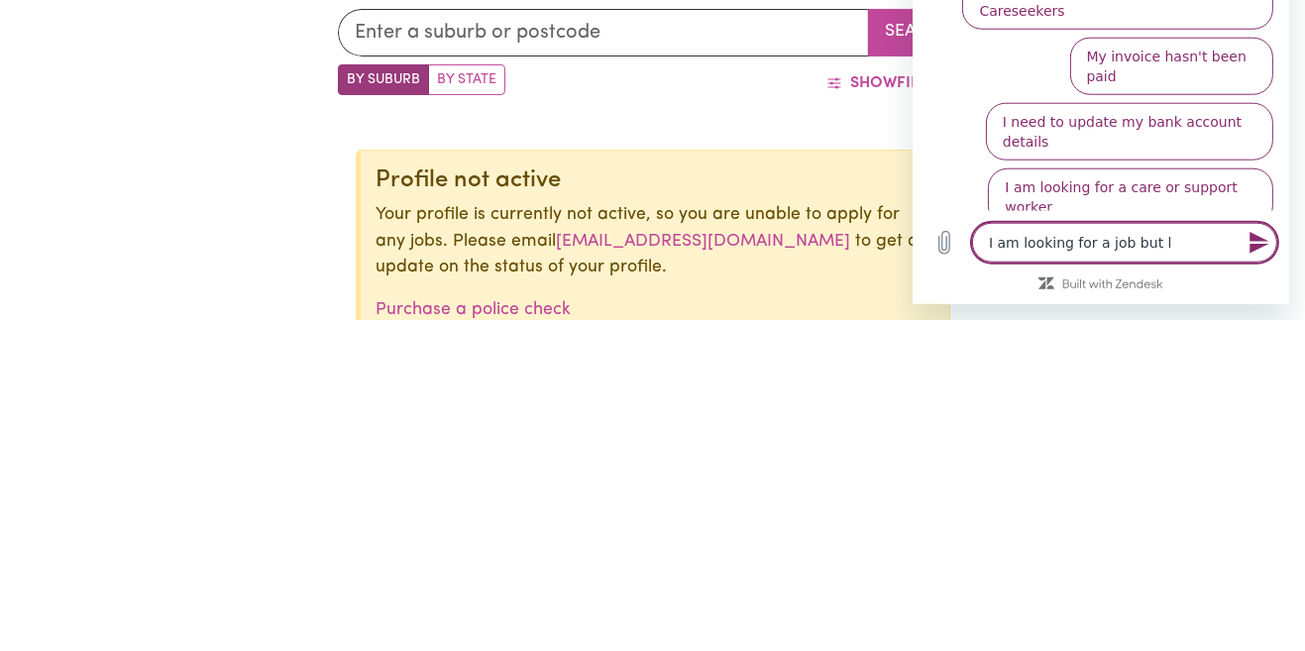
type textarea "x"
type textarea "I am looking for a job but l"
type textarea "x"
type textarea "I am looking for a job but l h"
type textarea "x"
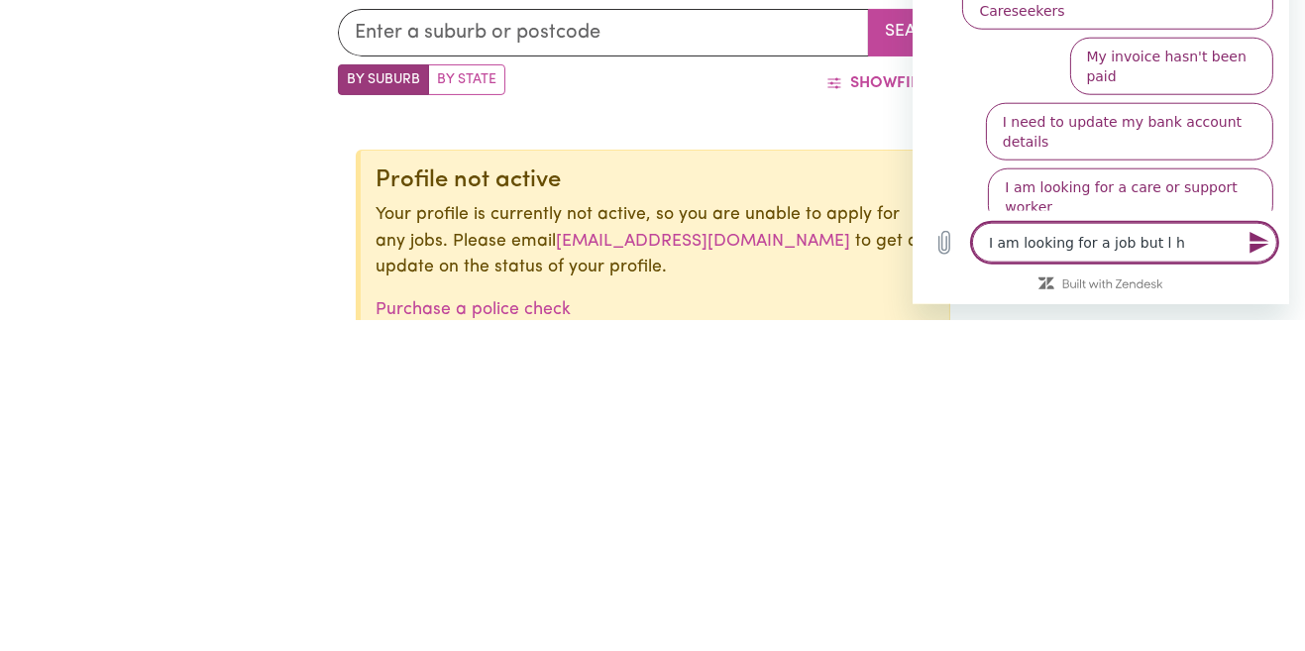
type textarea "I am looking for a job but l ha"
type textarea "x"
type textarea "I am looking for a job but l hav"
type textarea "x"
type textarea "I am looking for a job but l have"
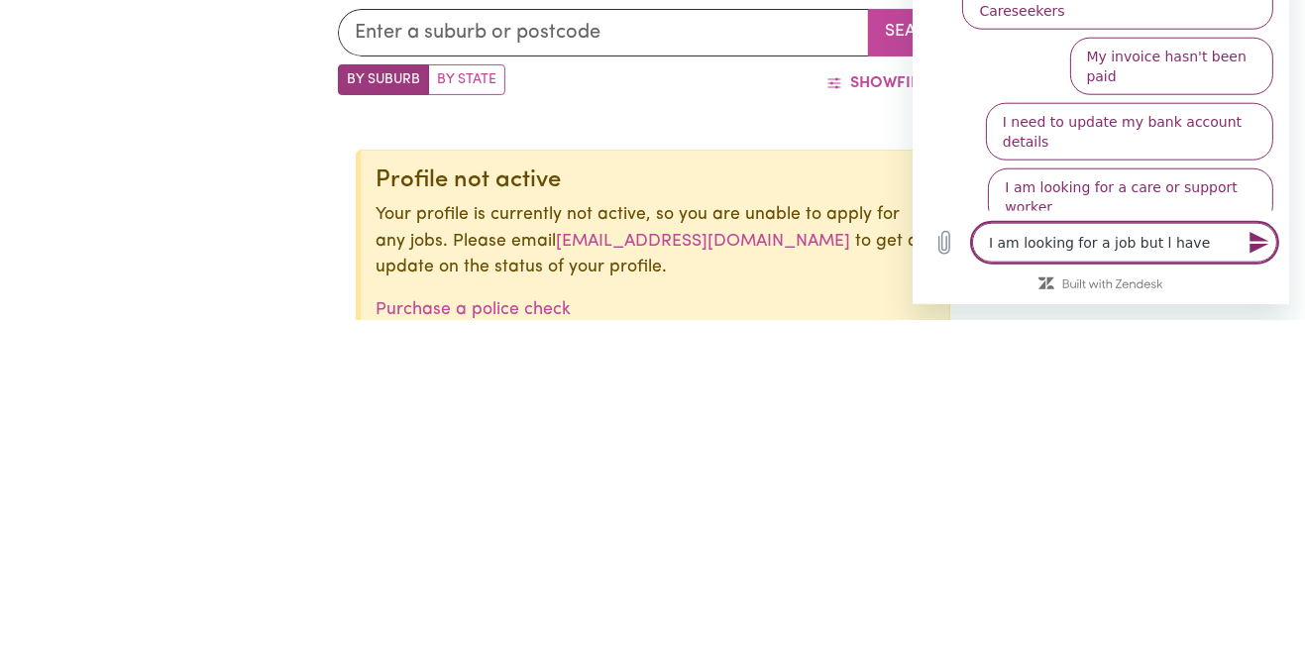
type textarea "x"
type textarea "I am looking for a job but l have"
type textarea "x"
type textarea "I am looking for a job but l have n"
type textarea "x"
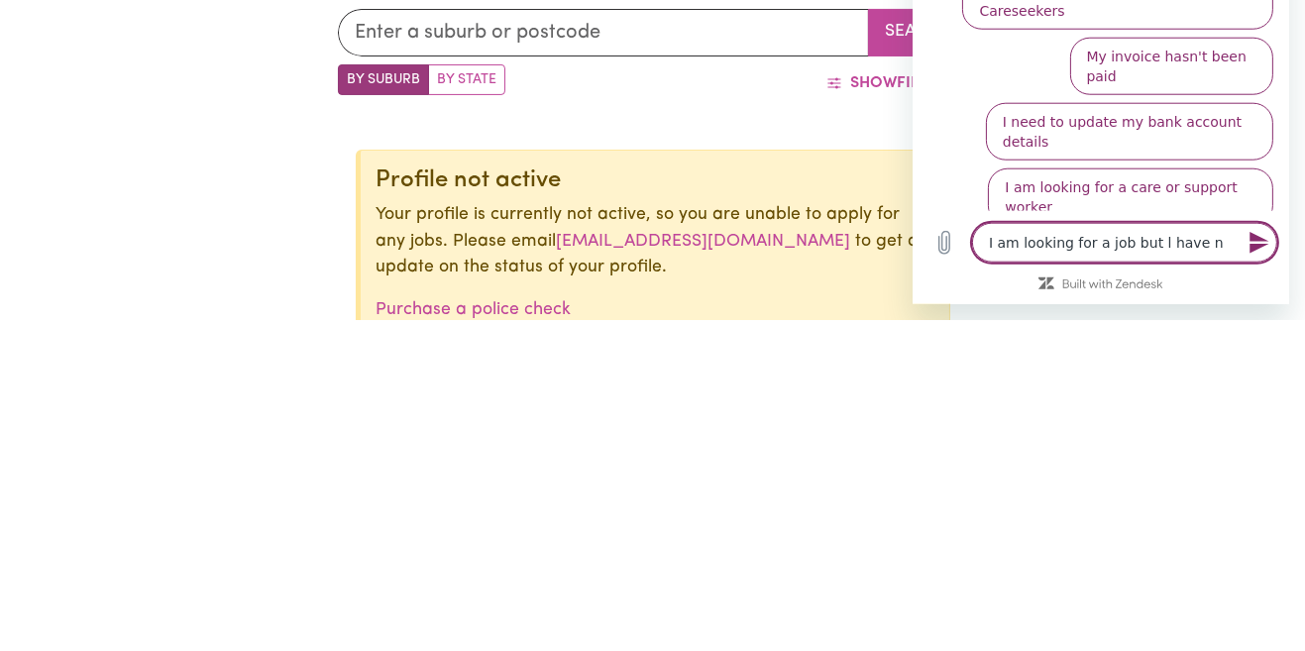
type textarea "I am looking for a job but l have no"
type textarea "x"
type textarea "I am looking for a job but l have no"
type textarea "x"
type textarea "I am looking for a job but l have no a"
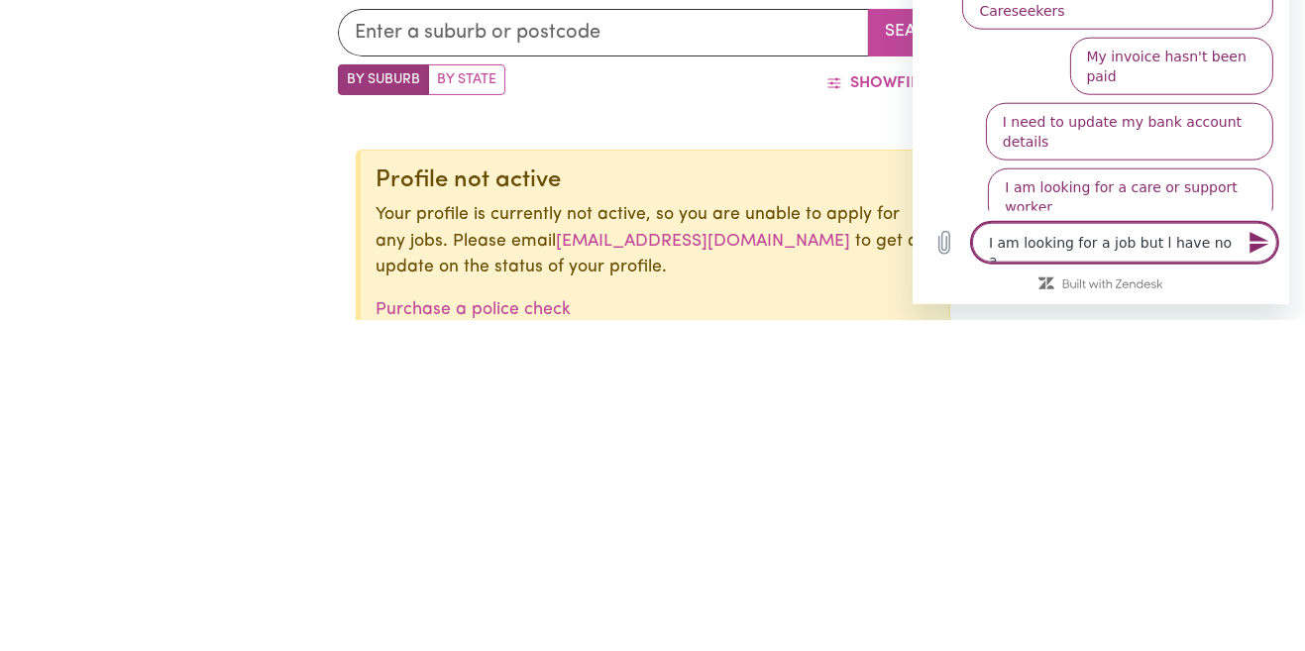
type textarea "x"
type textarea "I am looking for a job but l have no access"
type textarea "x"
type textarea "I am looking for a job but l have no access"
type textarea "x"
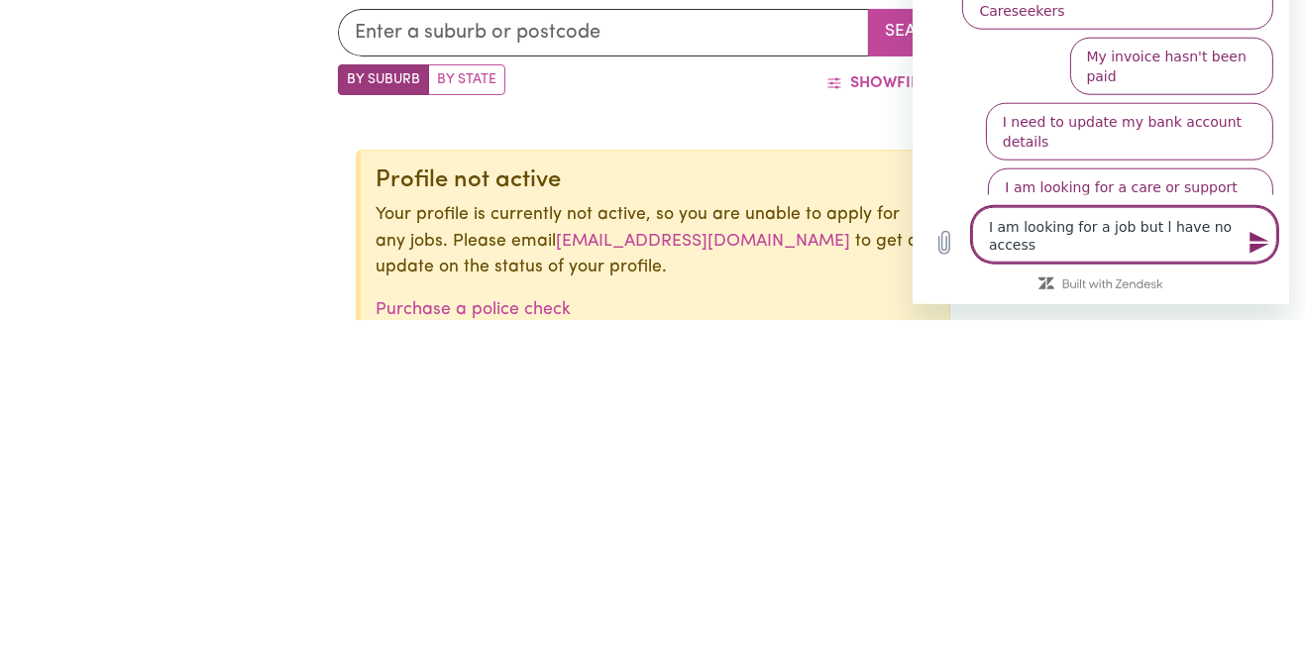
type textarea "I am looking for a job but l have no access t"
type textarea "x"
type textarea "I am looking for a job but l have no access to"
type textarea "x"
type textarea "I am looking for a job but l have no access to"
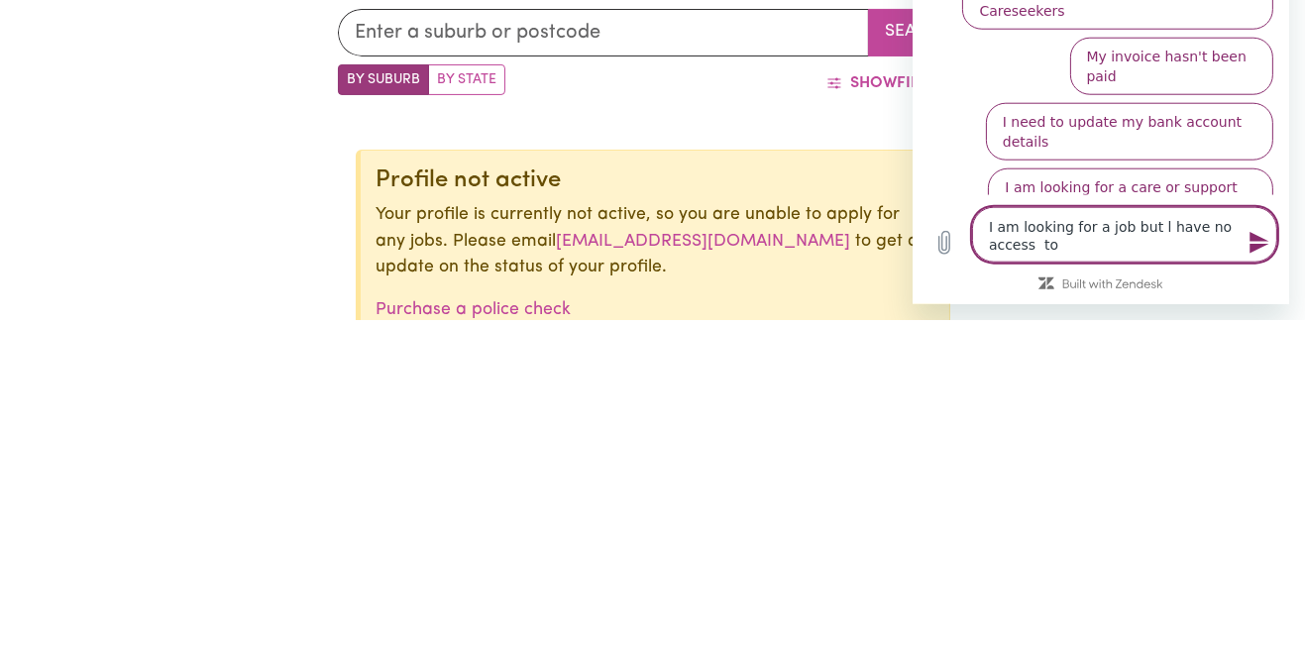
type textarea "x"
type textarea "I am looking for a job but l have no access to a"
type textarea "x"
type textarea "I am looking for a job but l have no access to ap"
type textarea "x"
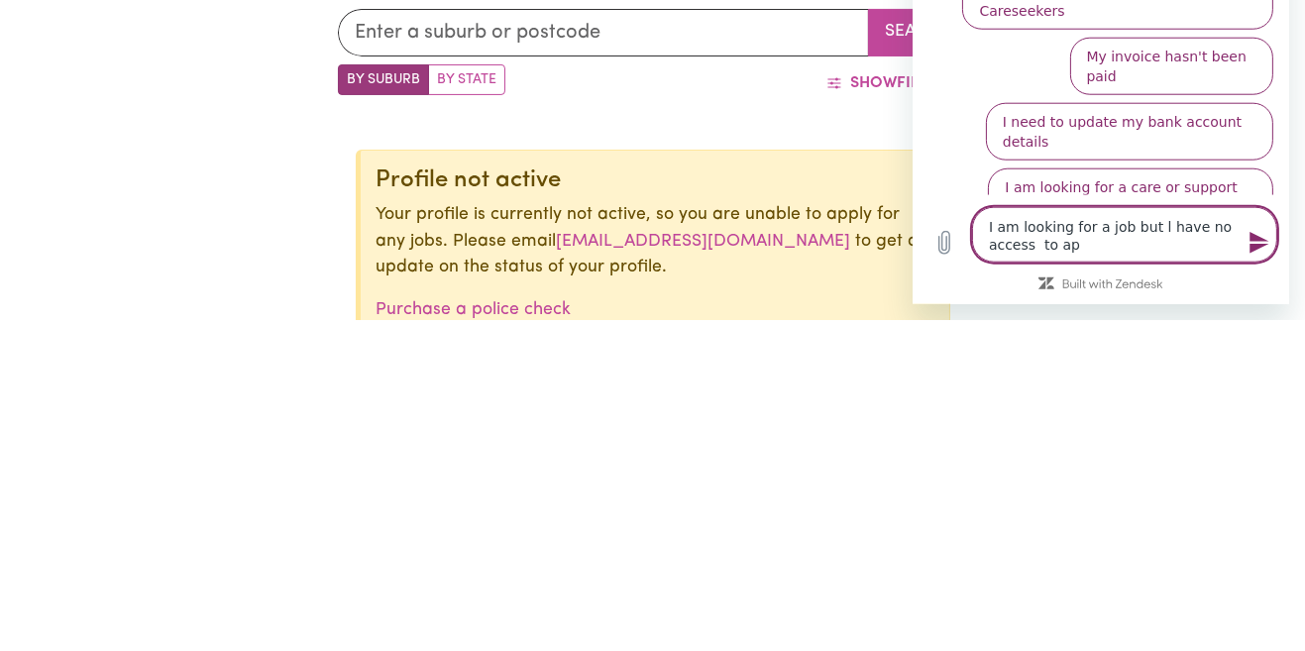
type textarea "I am looking for a job but l have no access to app"
type textarea "x"
type textarea "I am looking for a job but l have no access to apply"
type textarea "x"
type textarea "I am looking for a job but l have no access to apply"
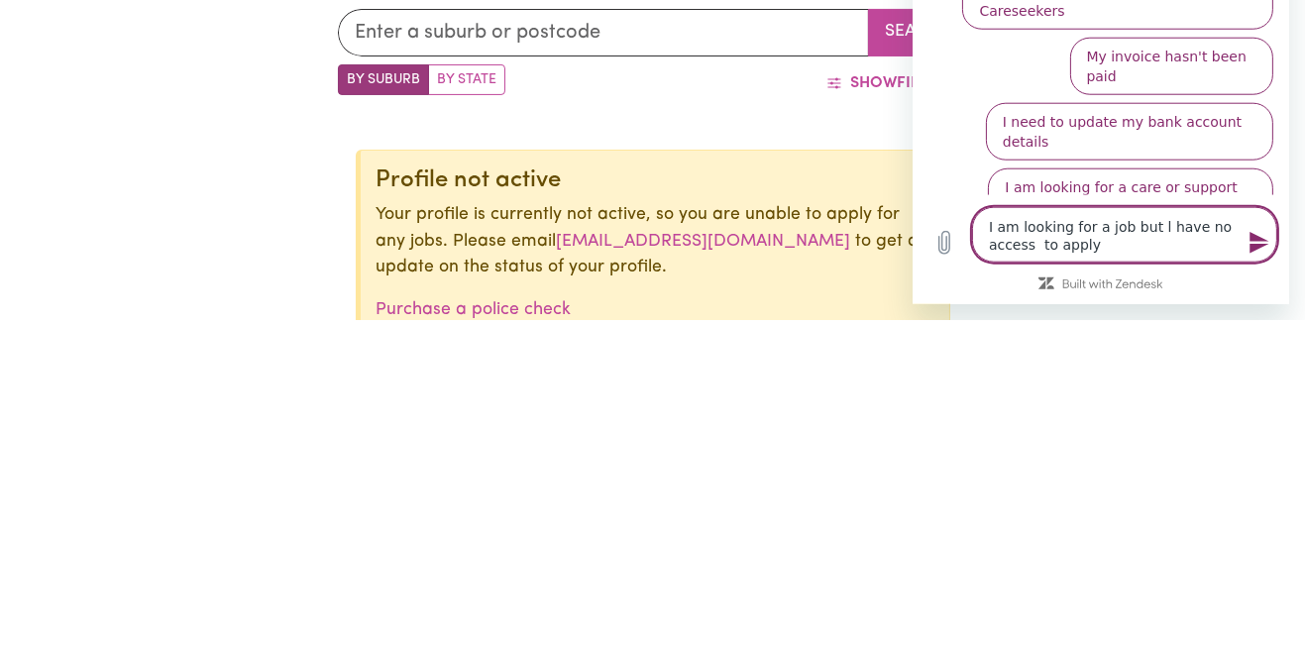
click at [1259, 255] on icon "Send message" at bounding box center [1259, 243] width 24 height 24
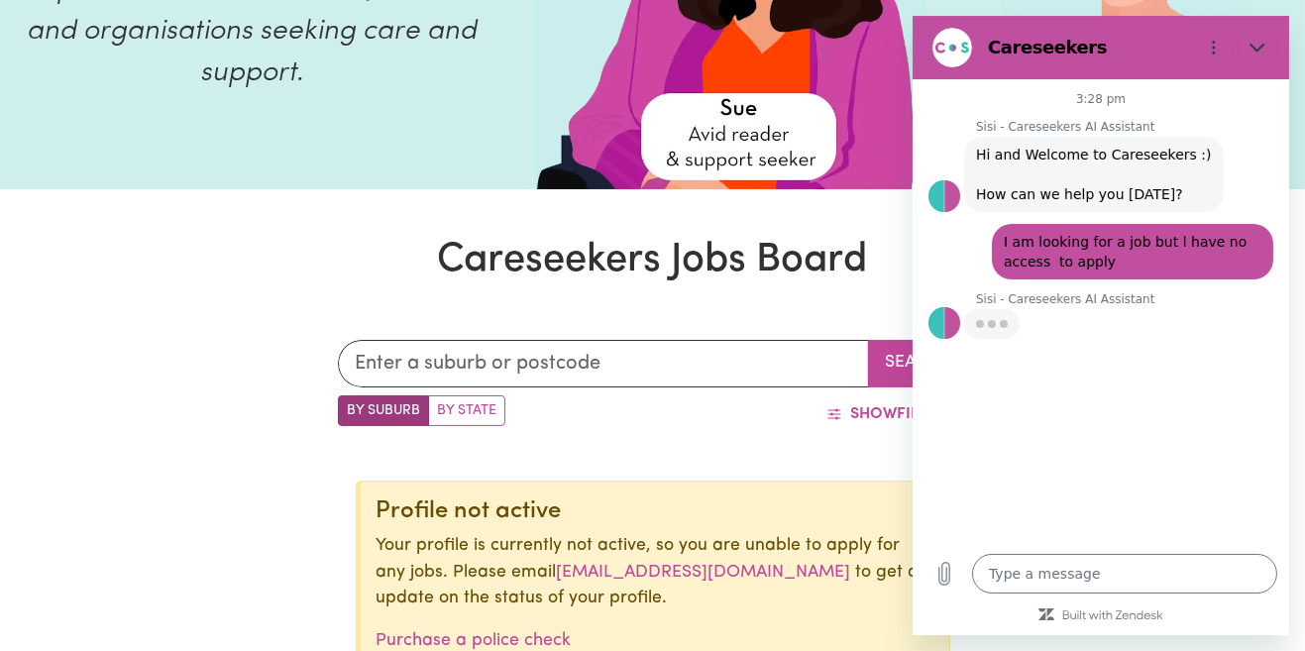
type textarea "x"
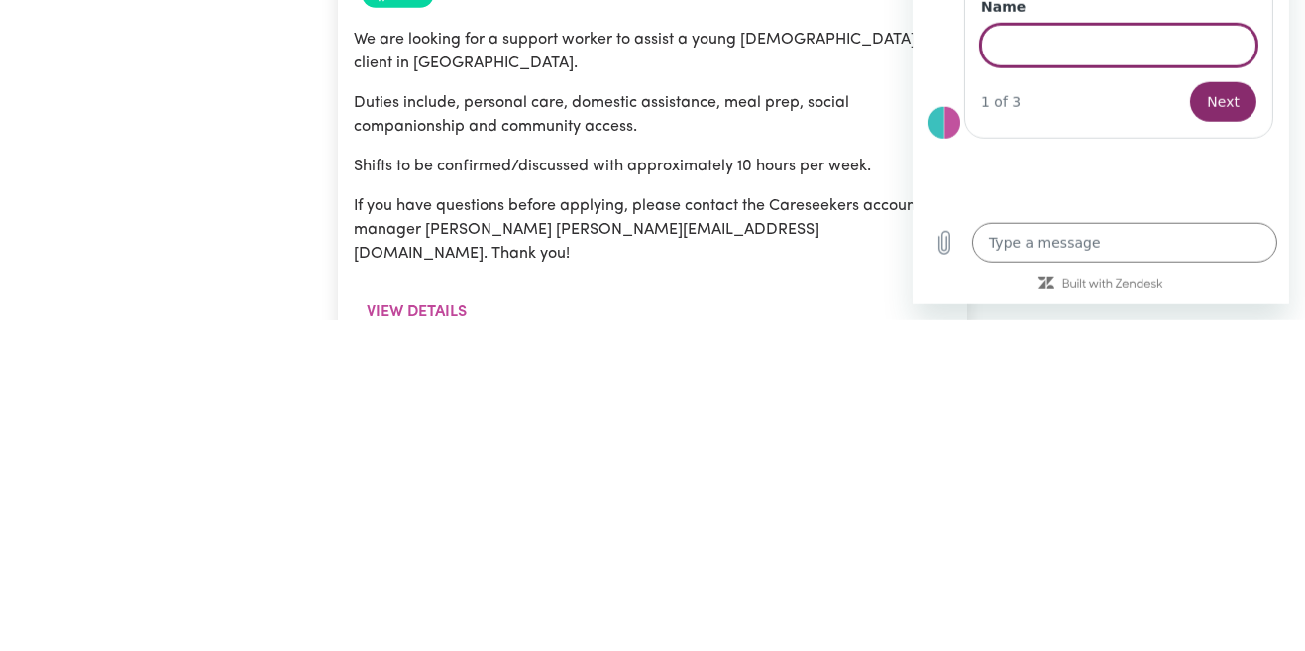
type input "7"
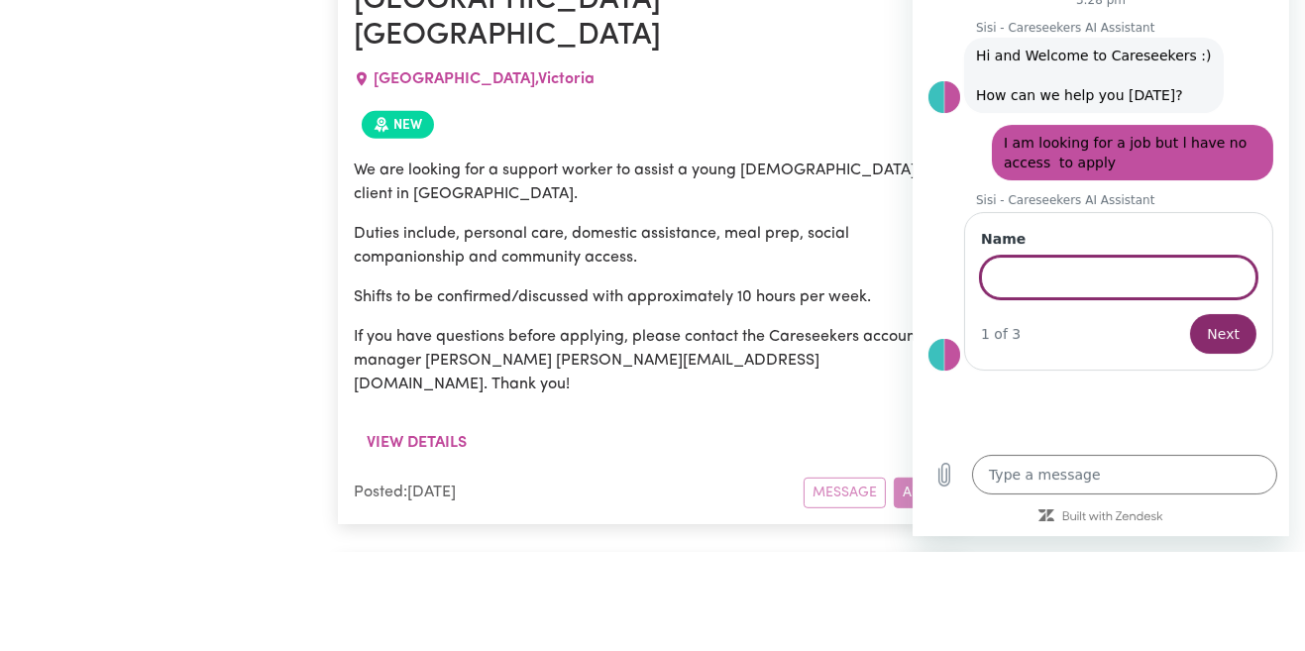
scroll to position [1099, 0]
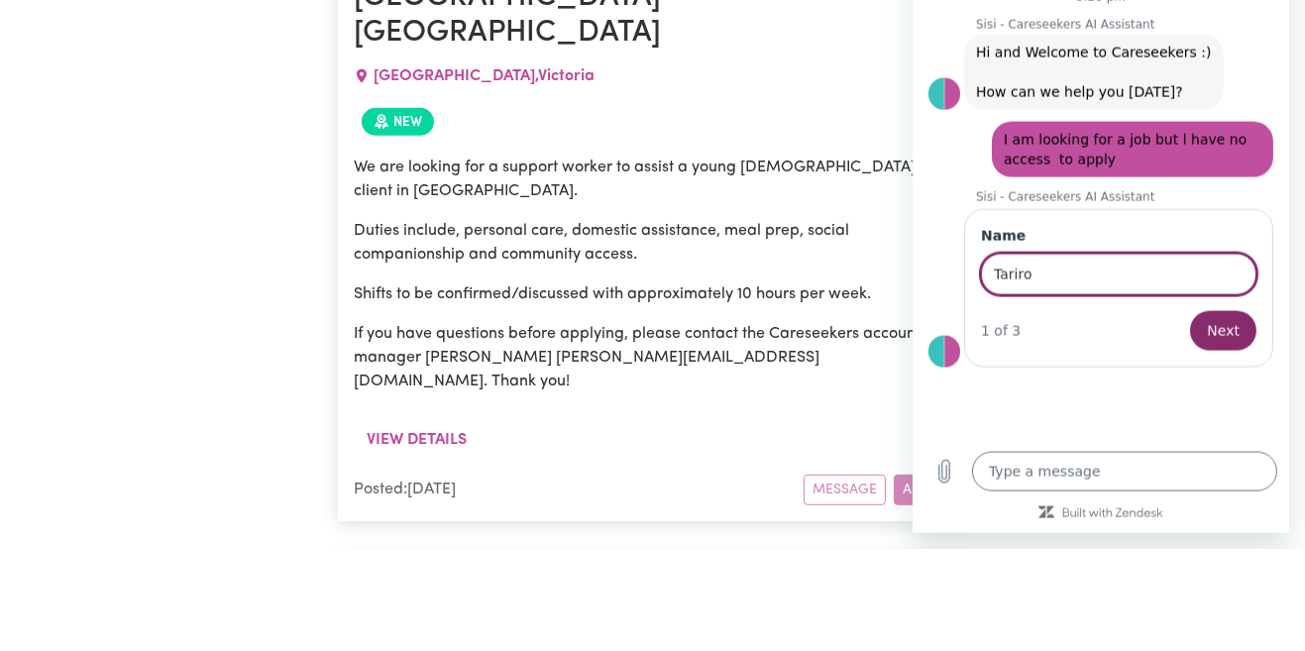
type input "Tariro"
click at [1230, 332] on span "Next" at bounding box center [1222, 331] width 33 height 24
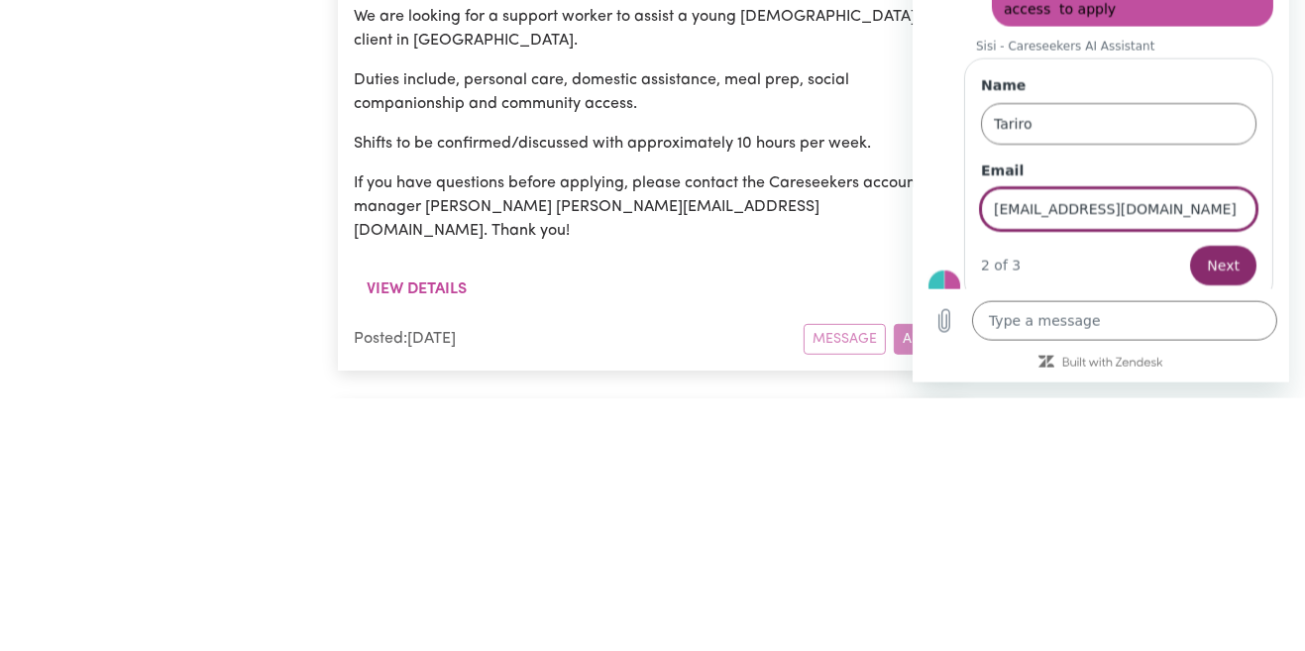
type input "[EMAIL_ADDRESS][DOMAIN_NAME]"
click at [1234, 282] on button "Next" at bounding box center [1222, 266] width 66 height 40
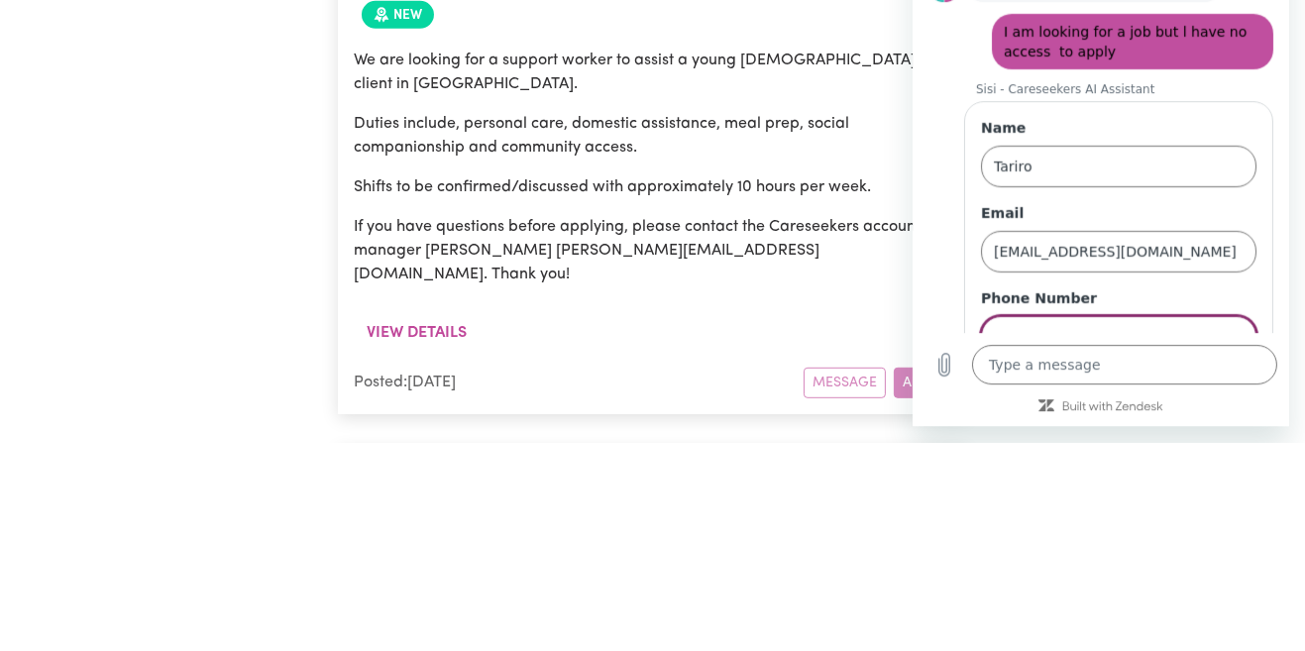
scroll to position [1104, 0]
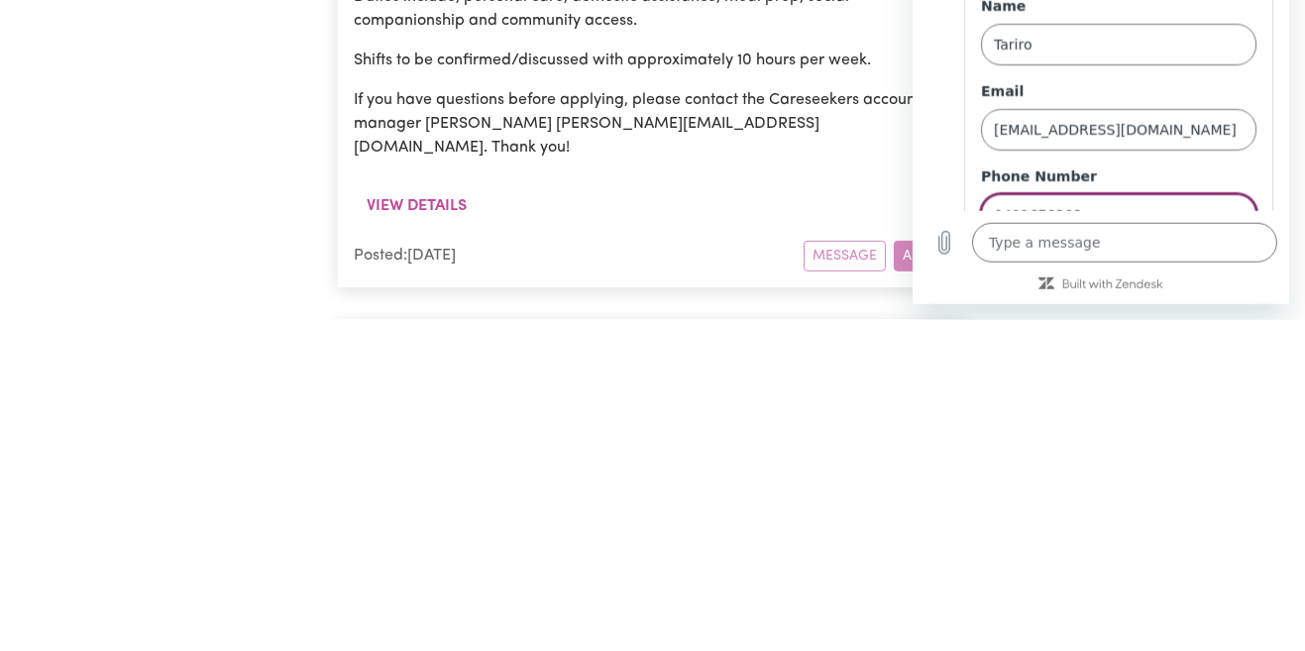
type input "0401678383"
click at [1218, 286] on button "Send" at bounding box center [1221, 272] width 68 height 40
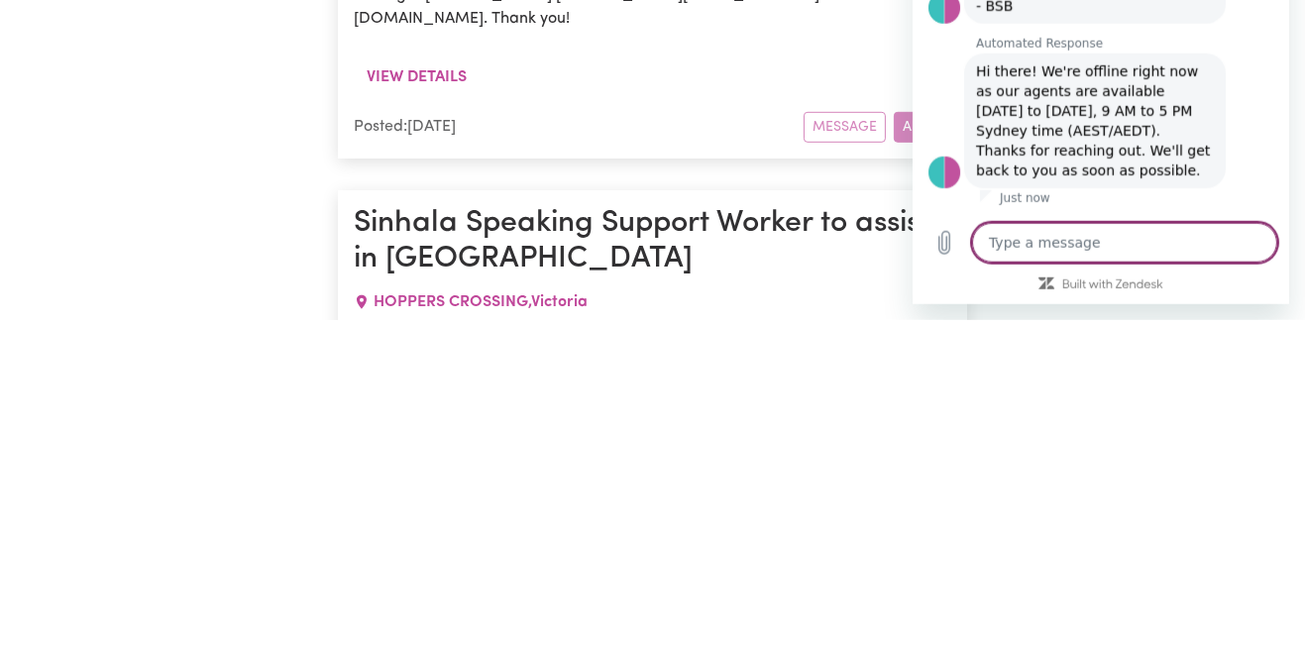
scroll to position [416, 0]
click at [825, 537] on h1 "Sinhala Speaking Support Worker to assist in [GEOGRAPHIC_DATA]" at bounding box center [653, 573] width 598 height 72
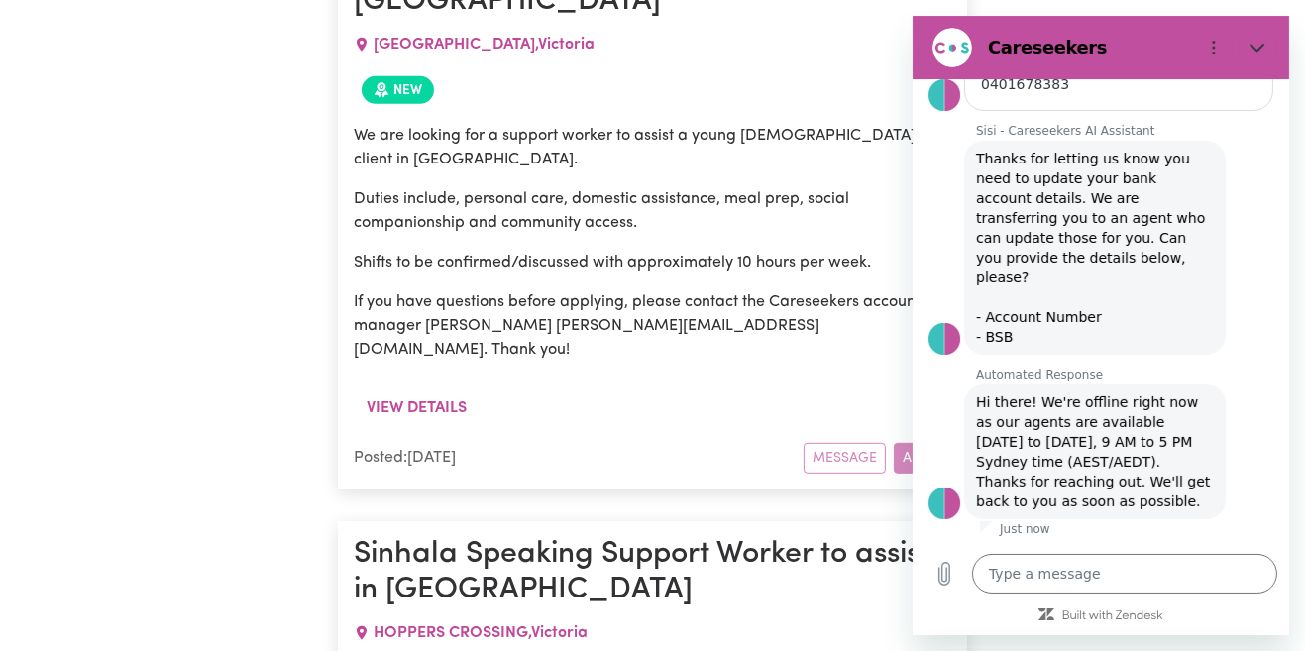
click at [1206, 71] on section "Careseekers" at bounding box center [1100, 47] width 377 height 63
click at [1270, 57] on button "Close" at bounding box center [1257, 48] width 40 height 40
type textarea "x"
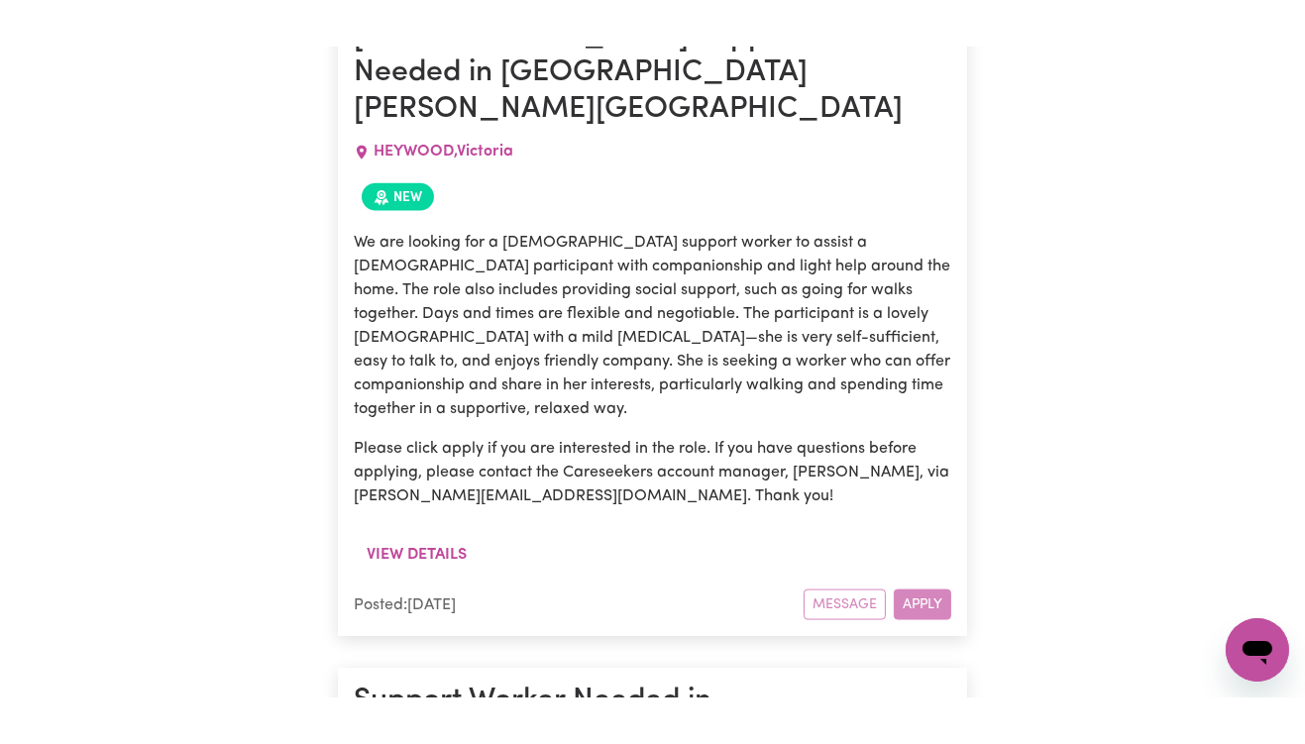
scroll to position [3306, 0]
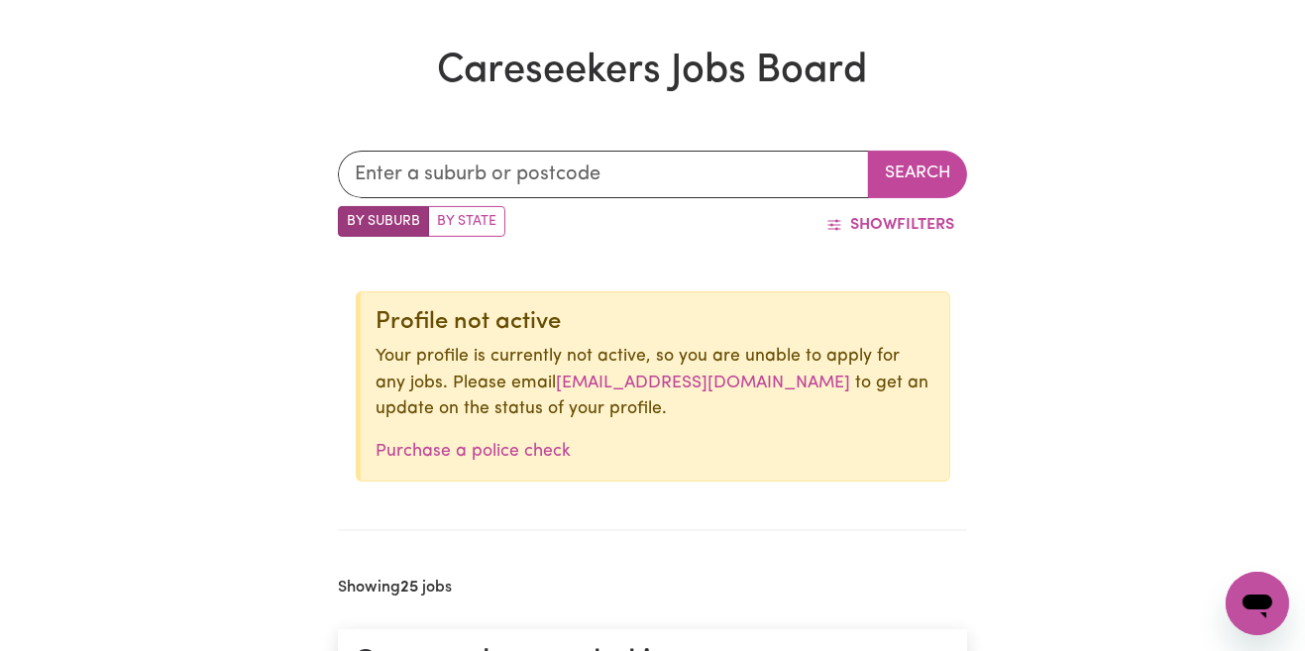
scroll to position [499, 0]
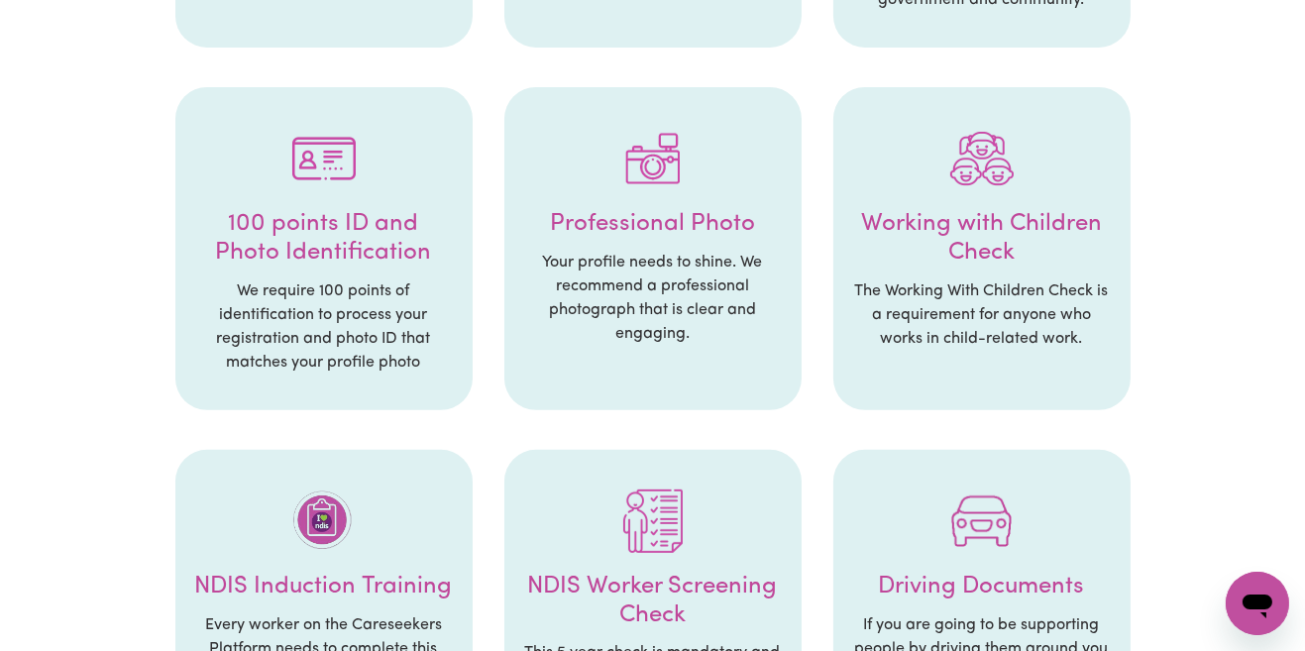
scroll to position [766, 0]
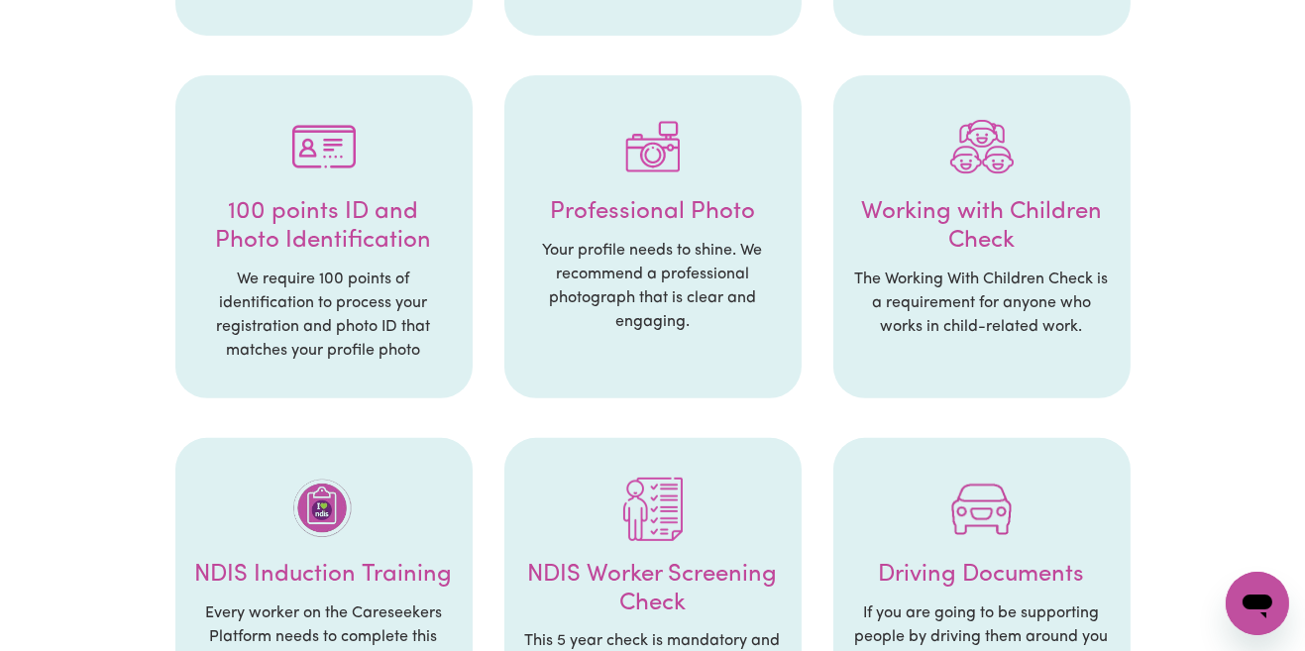
click at [1005, 230] on h4 "Working with Children Check" at bounding box center [982, 226] width 258 height 57
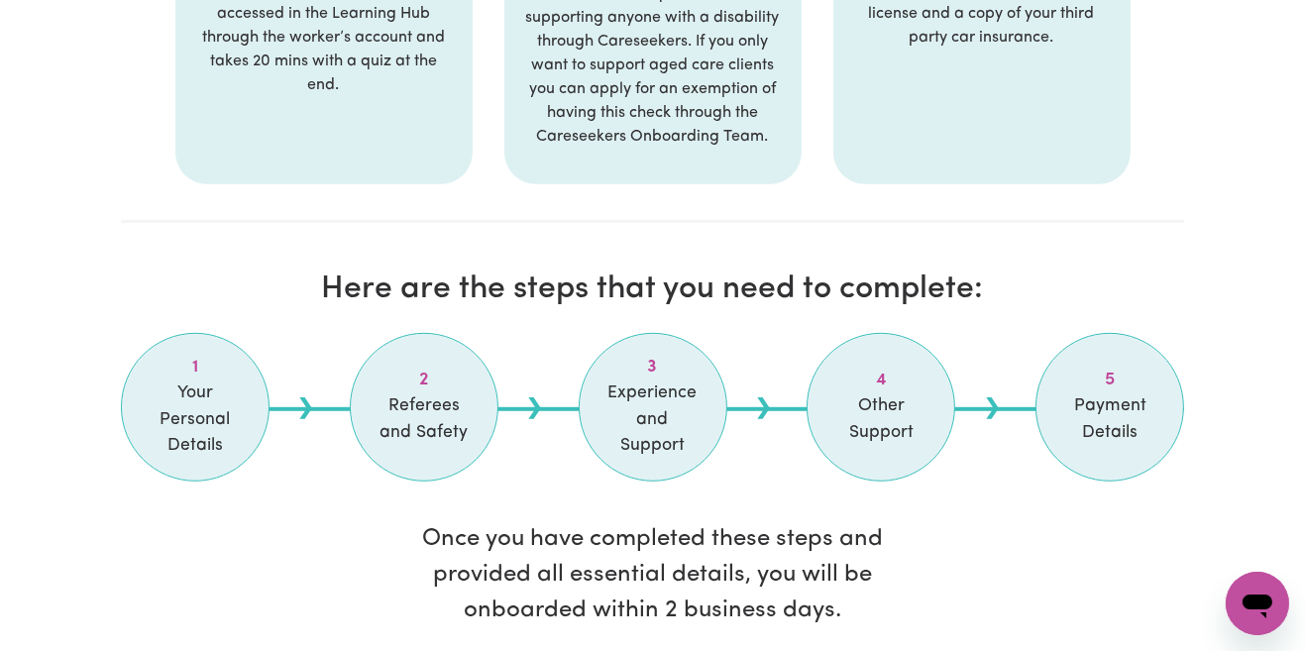
scroll to position [1438, 0]
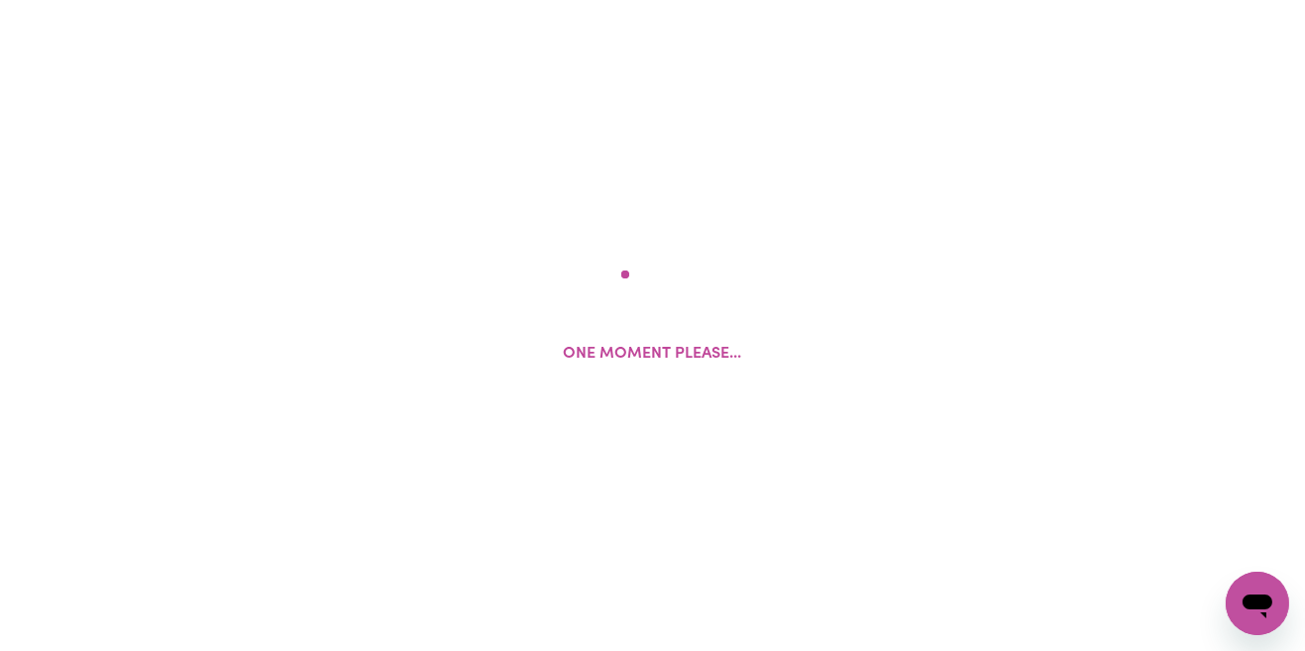
select select "Studying a healthcare related degree or qualification"
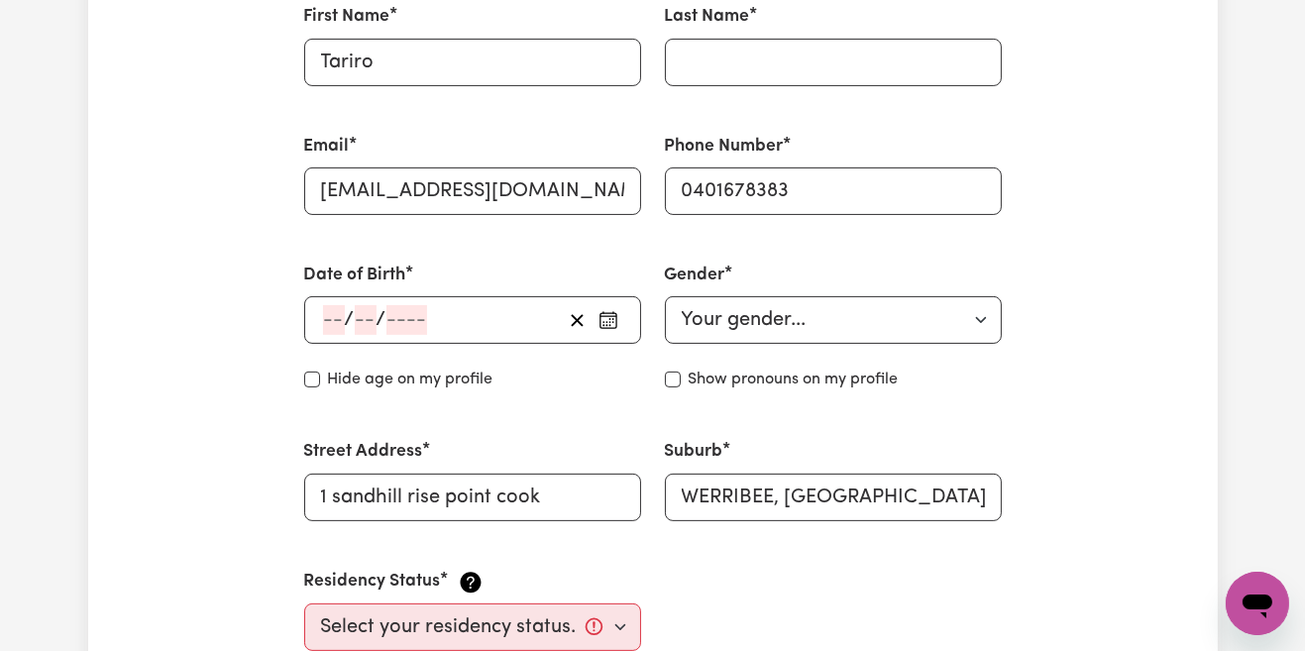
scroll to position [640, 0]
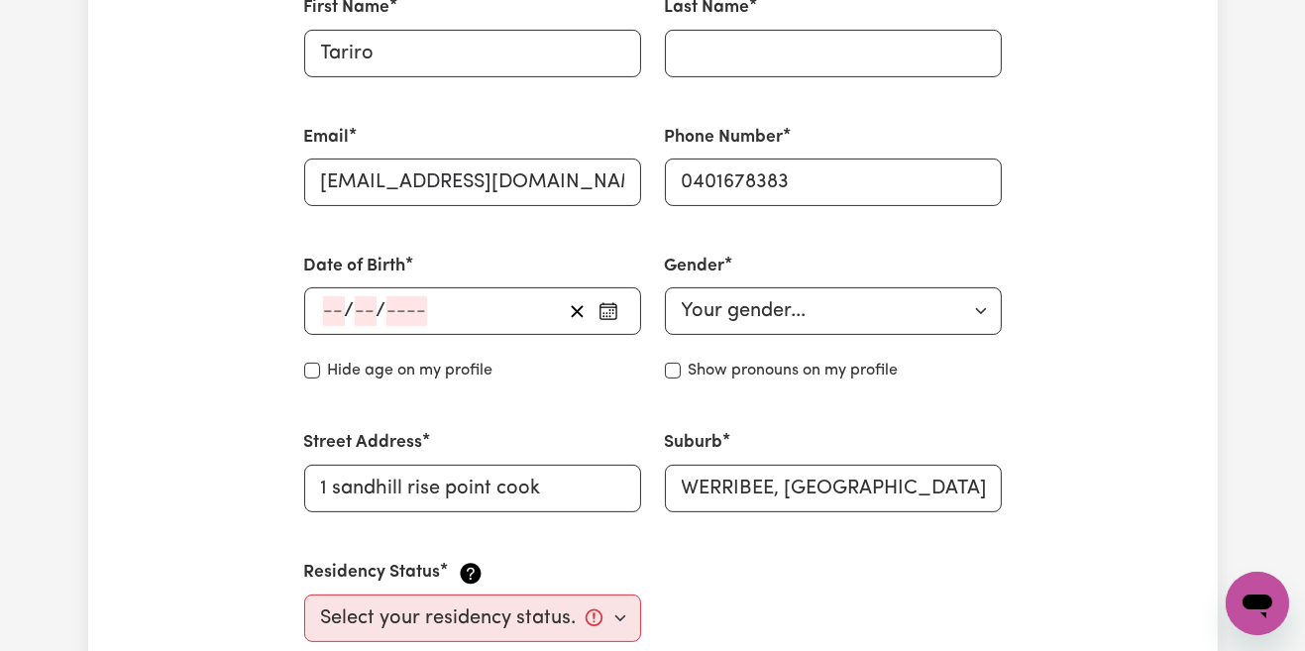
click at [478, 307] on div "/ /" at bounding box center [441, 311] width 241 height 30
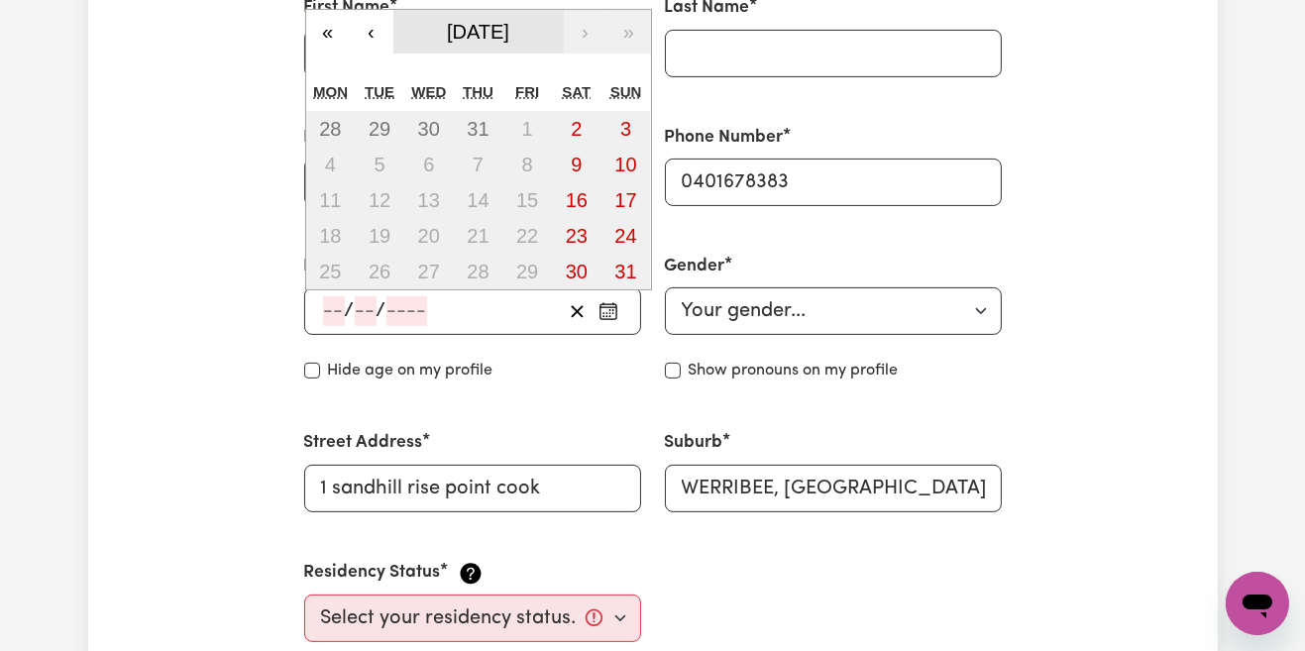
click at [543, 38] on button "August 2025" at bounding box center [478, 32] width 170 height 44
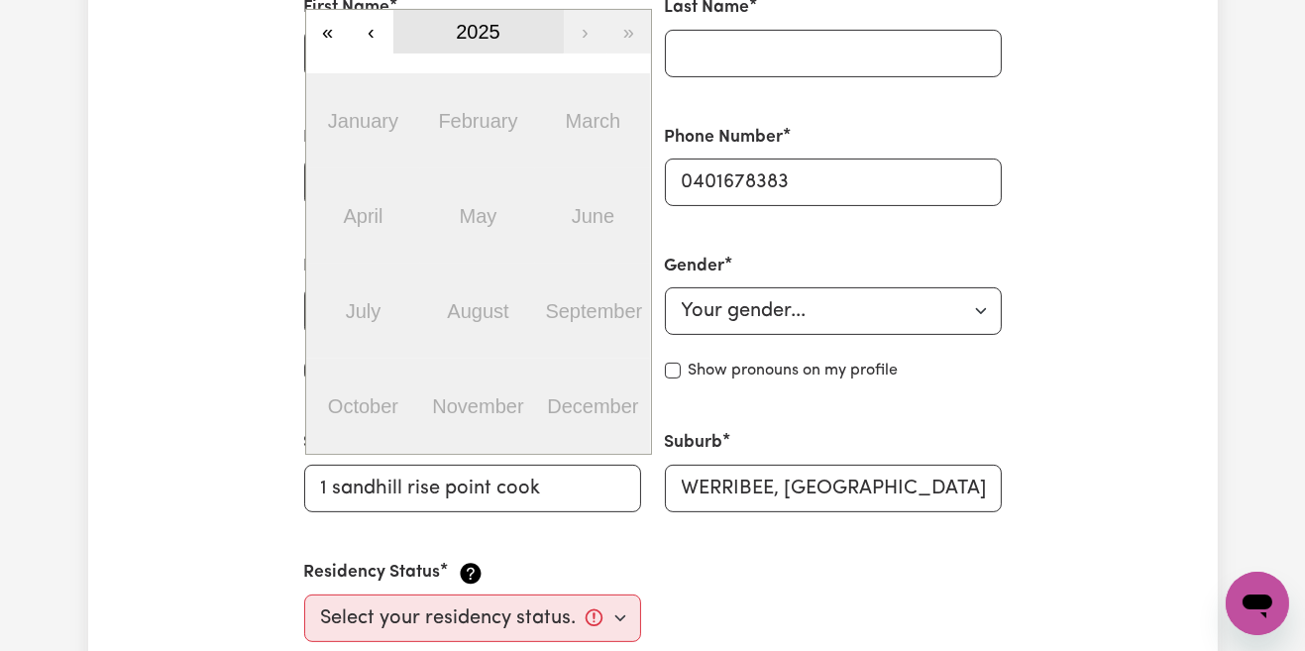
click at [508, 38] on button "2025" at bounding box center [478, 32] width 170 height 44
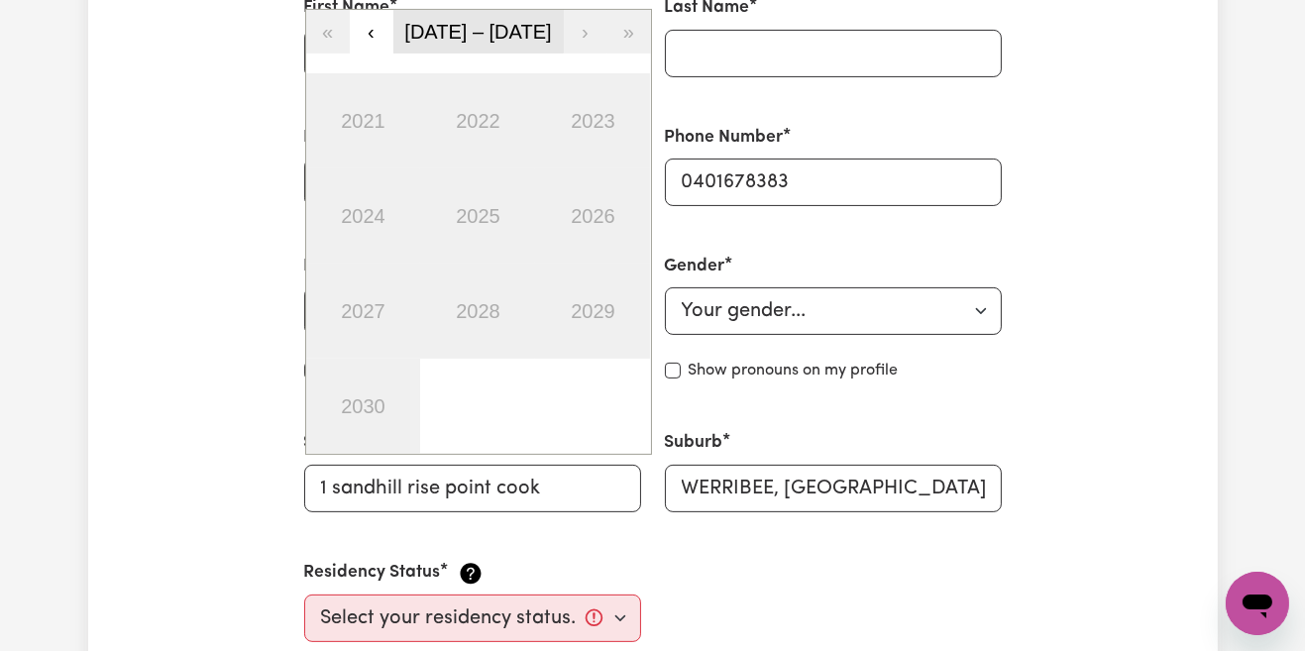
scroll to position [643, 0]
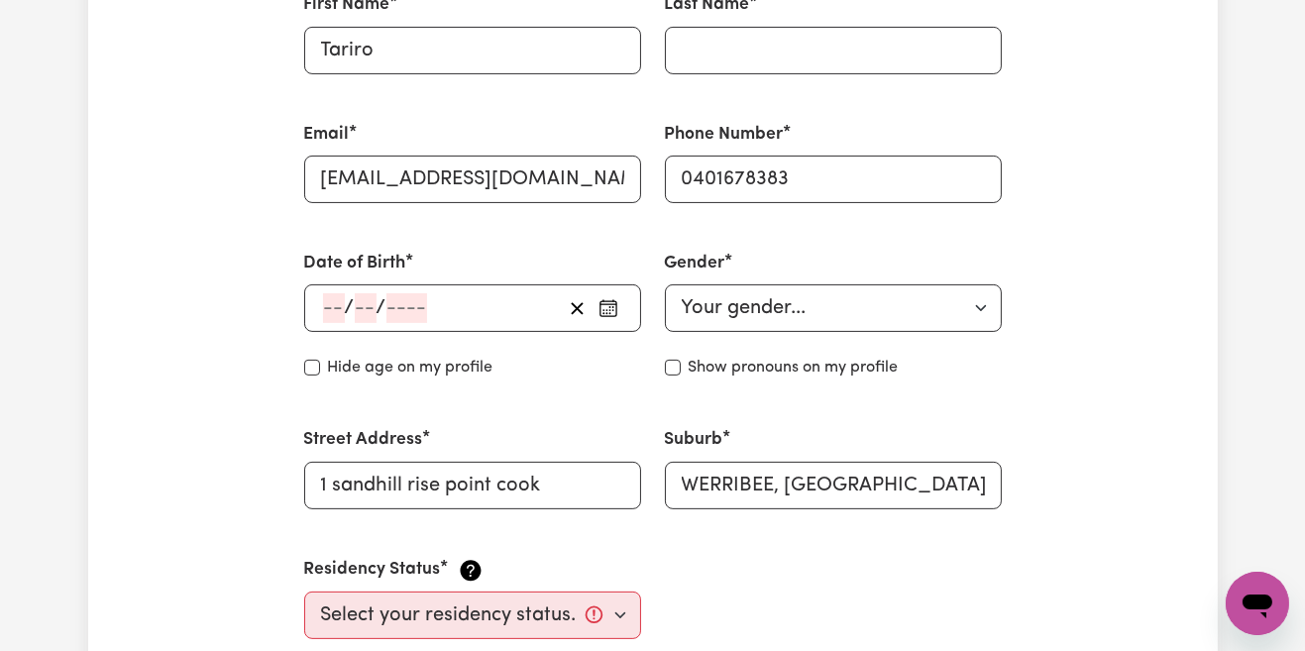
click at [342, 307] on div "/ / « ‹ 2021 – 2030 › » 2021 2022 2023 2024 2025 2026 2027 2028 2029 2030" at bounding box center [472, 308] width 337 height 48
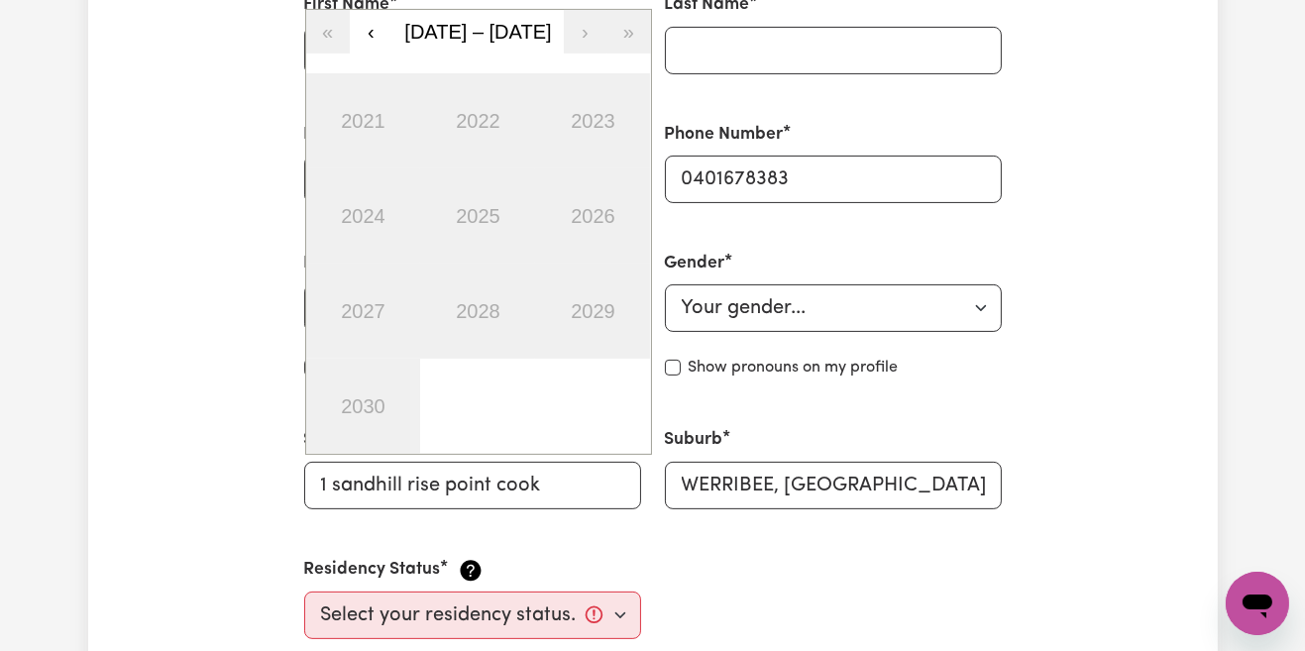
type input "30"
type input "2"
type input "000"
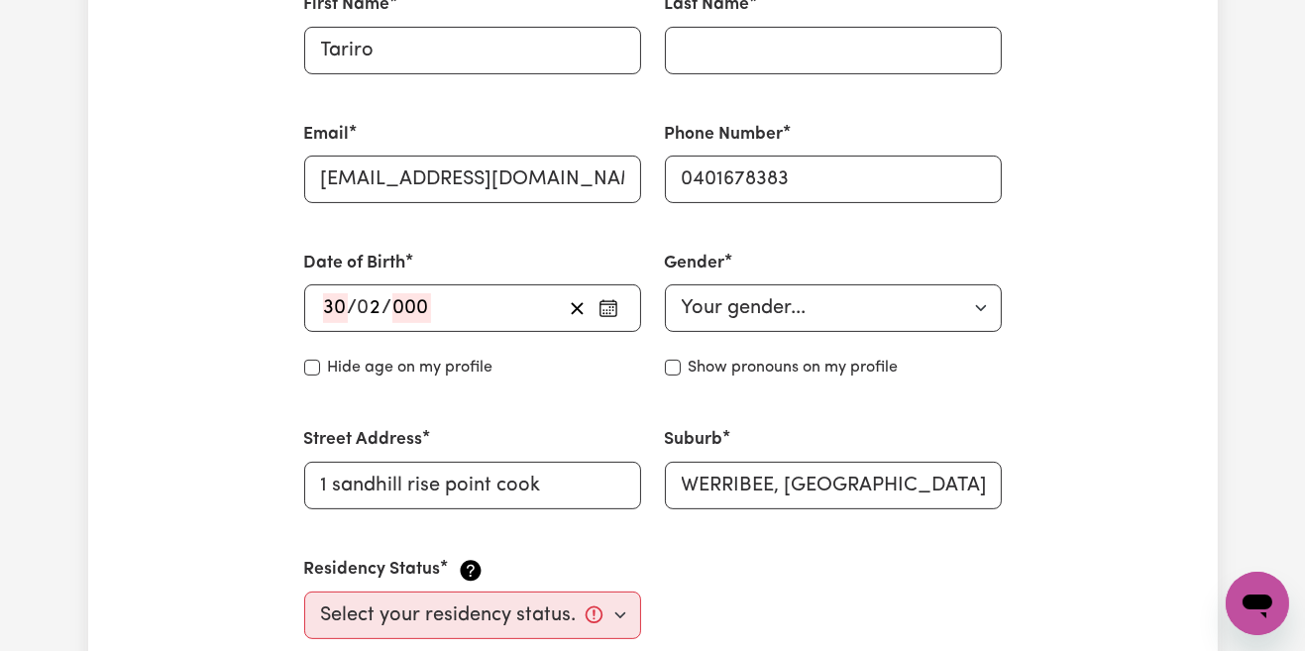
click at [373, 312] on div "30 / 0 2 / 000 « ‹ 2021 – 2030 › » 2021 2022 2023 2024 2025 2026 2027 2028 2029…" at bounding box center [472, 308] width 337 height 48
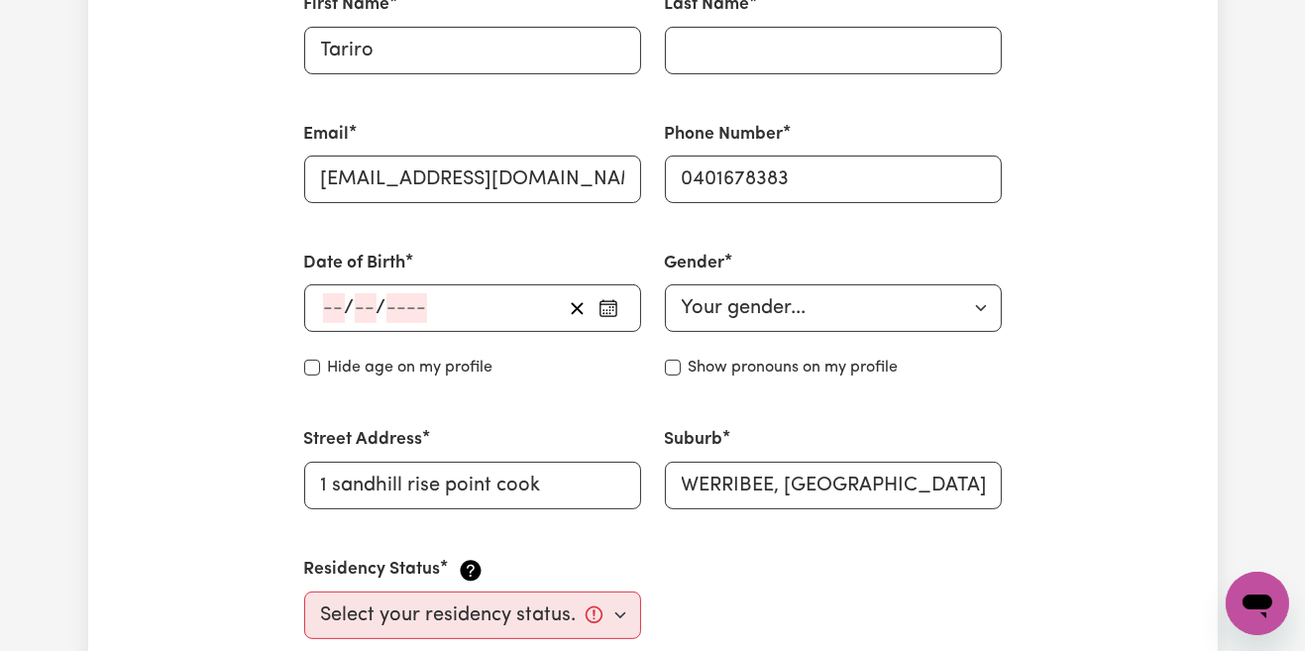
click at [396, 308] on div "/ / « ‹ 2021 – 2030 › » 2021 2022 2023 2024 2025 2026 2027 2028 2029 2030" at bounding box center [472, 308] width 337 height 48
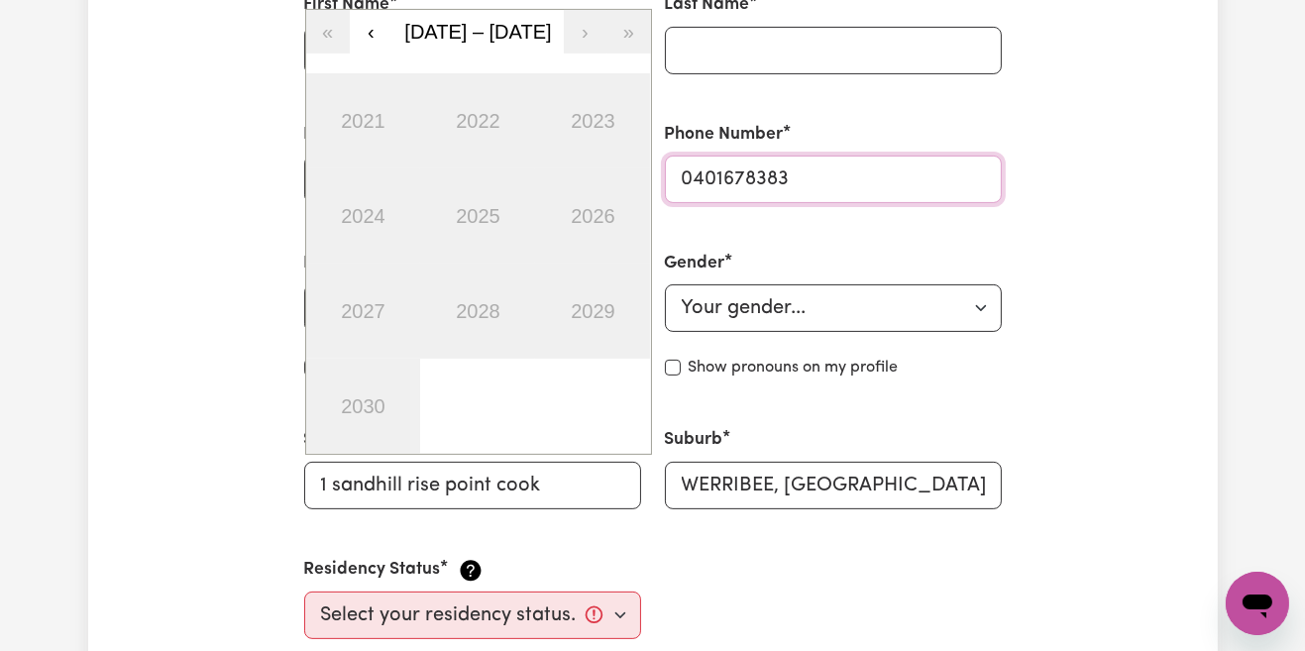
click at [1000, 163] on input "0401678383" at bounding box center [833, 180] width 337 height 48
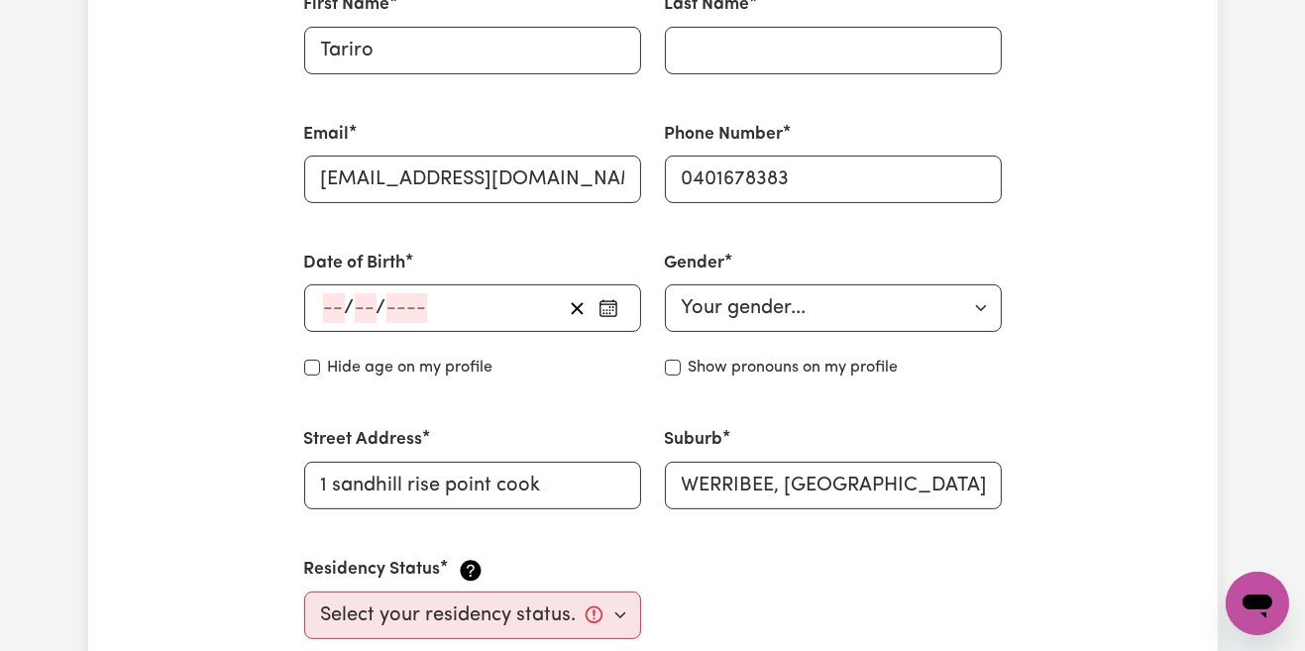
click at [613, 310] on circle "button" at bounding box center [613, 311] width 2 height 2
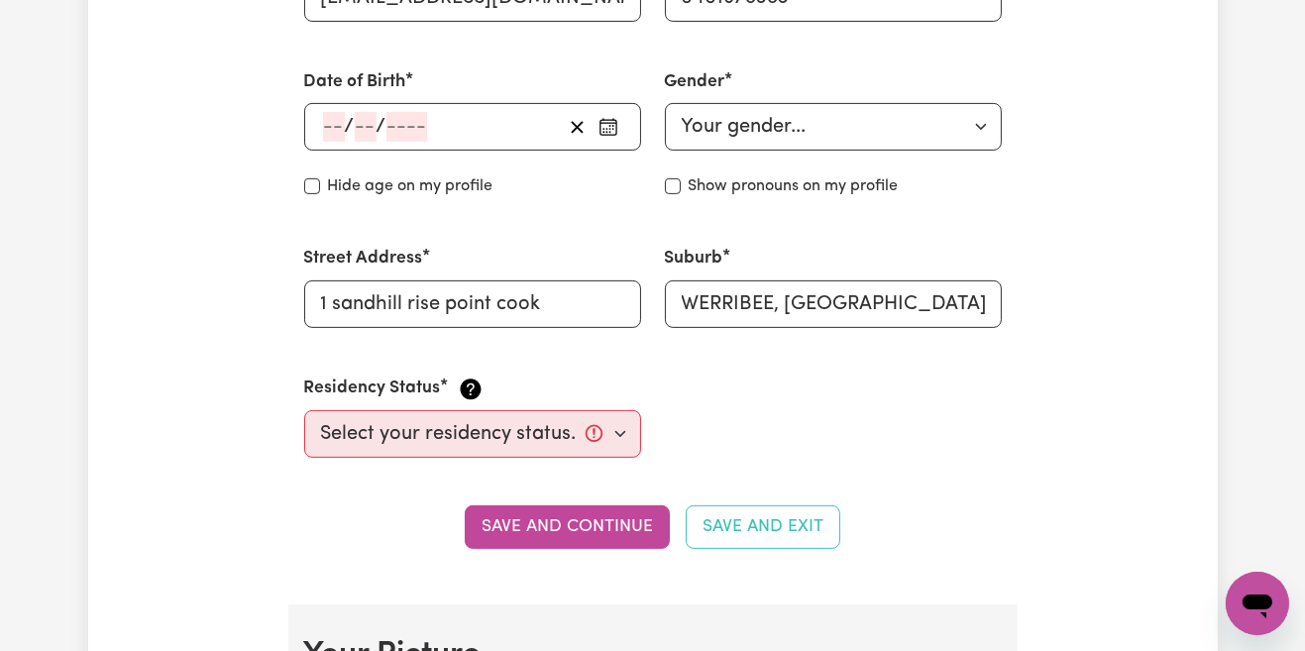
scroll to position [824, 0]
click at [533, 142] on div "/ /" at bounding box center [441, 128] width 241 height 30
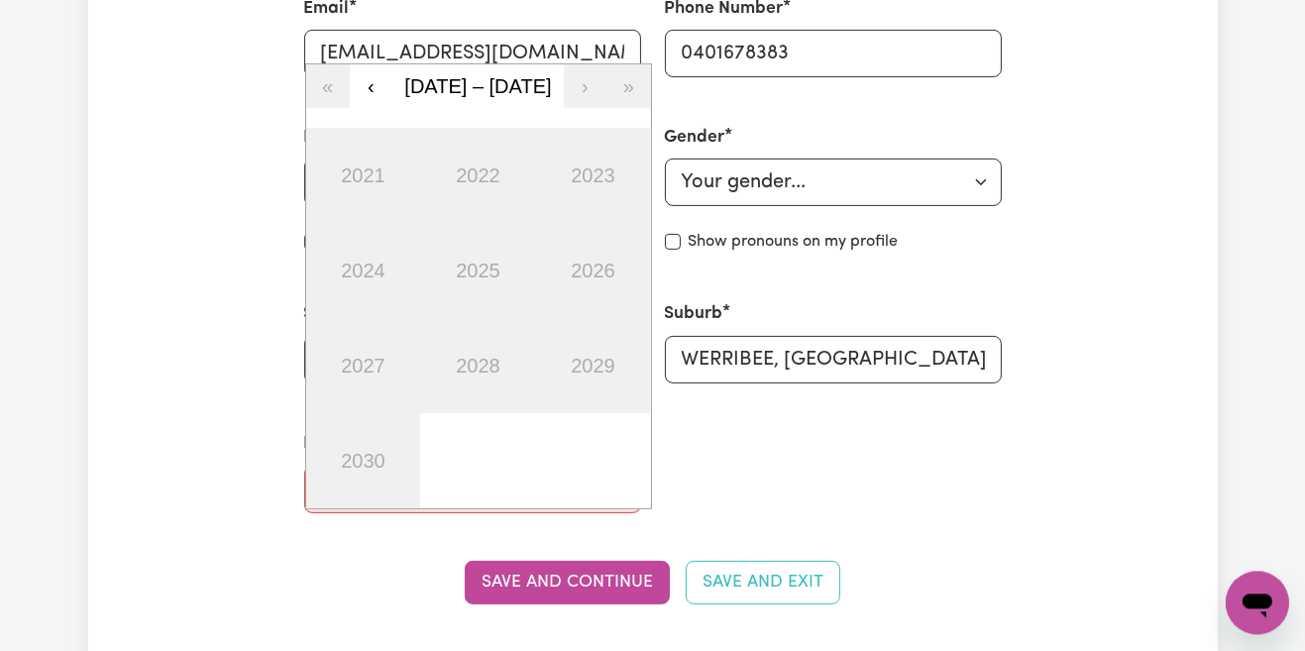
scroll to position [769, 0]
click at [370, 87] on button "‹" at bounding box center [372, 86] width 44 height 44
click at [393, 98] on button "2011 – 2020" at bounding box center [478, 86] width 170 height 44
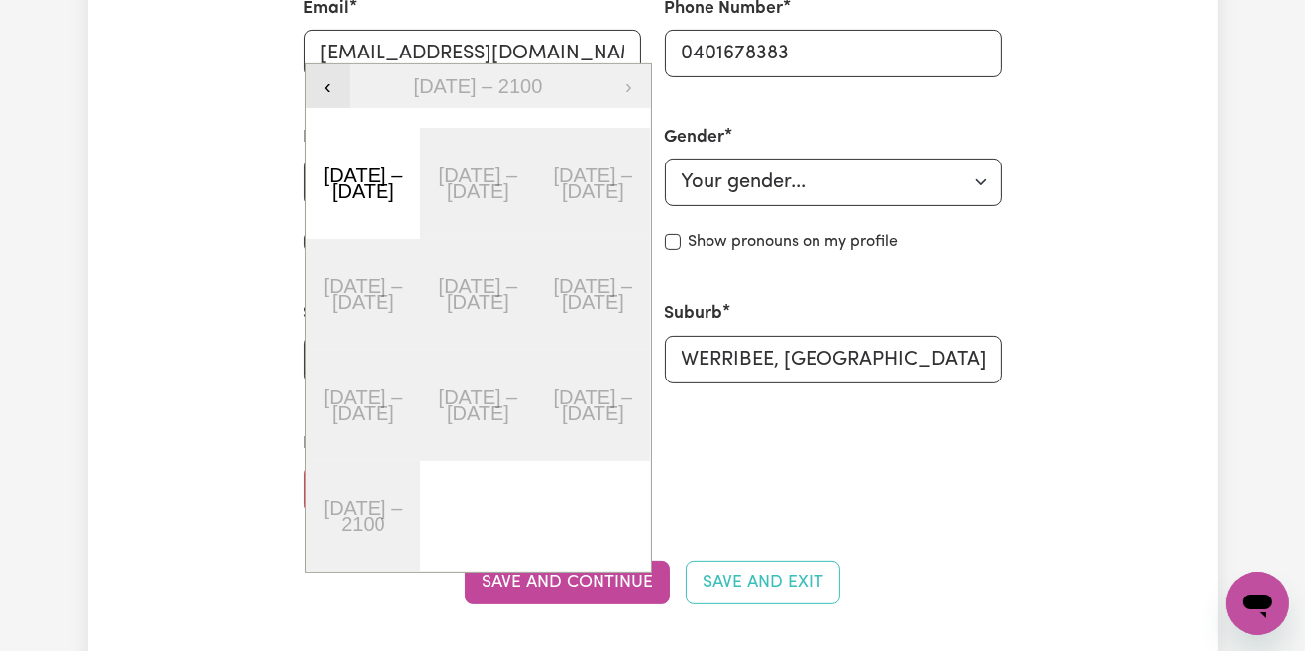
click at [326, 83] on button "‹" at bounding box center [328, 86] width 44 height 44
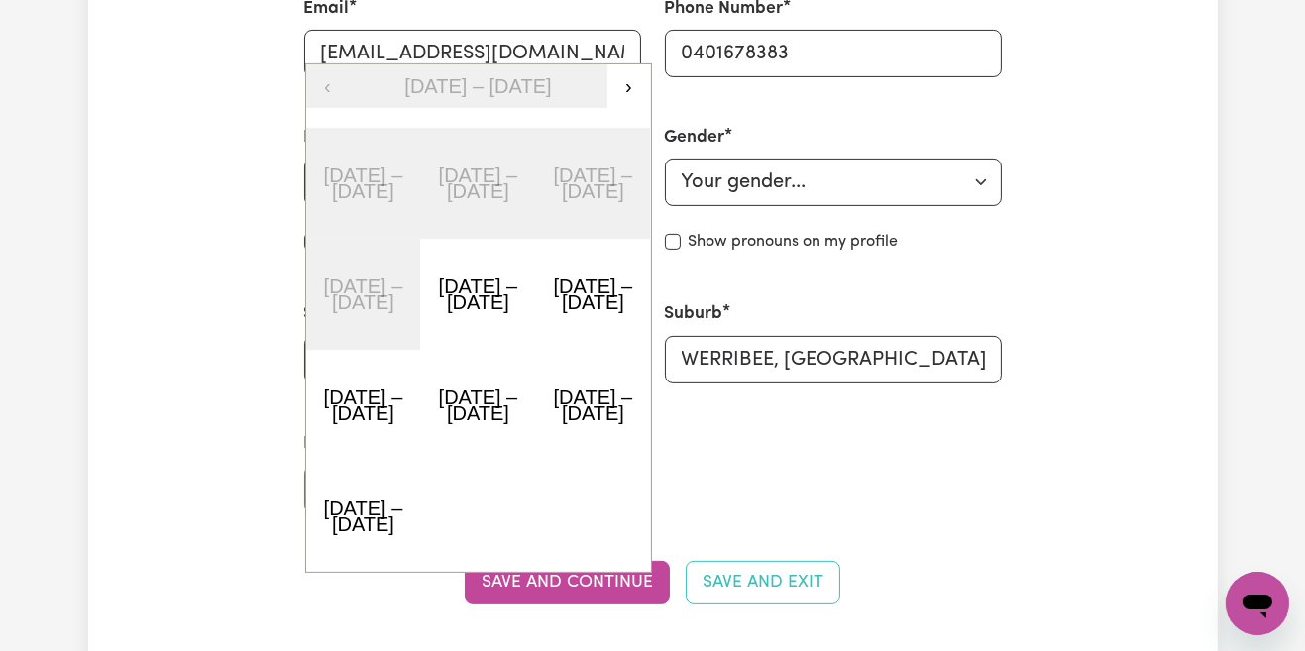
scroll to position [767, 0]
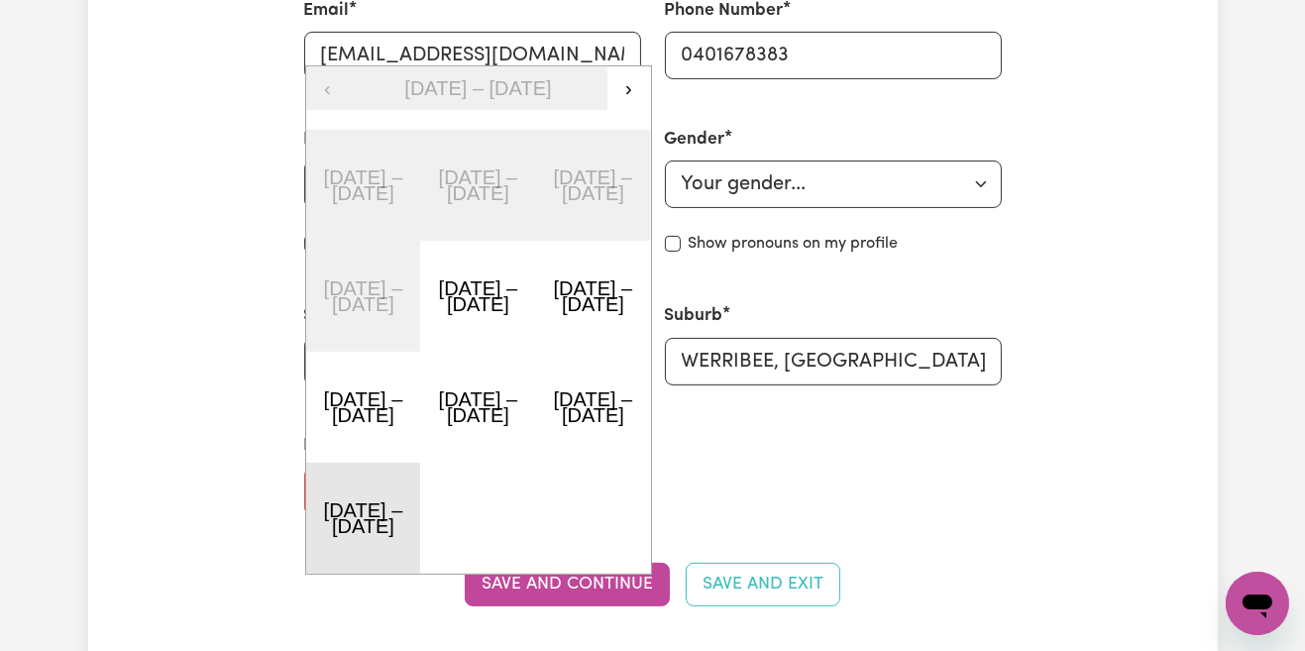
click at [362, 525] on button "1991 – 2000" at bounding box center [363, 518] width 115 height 111
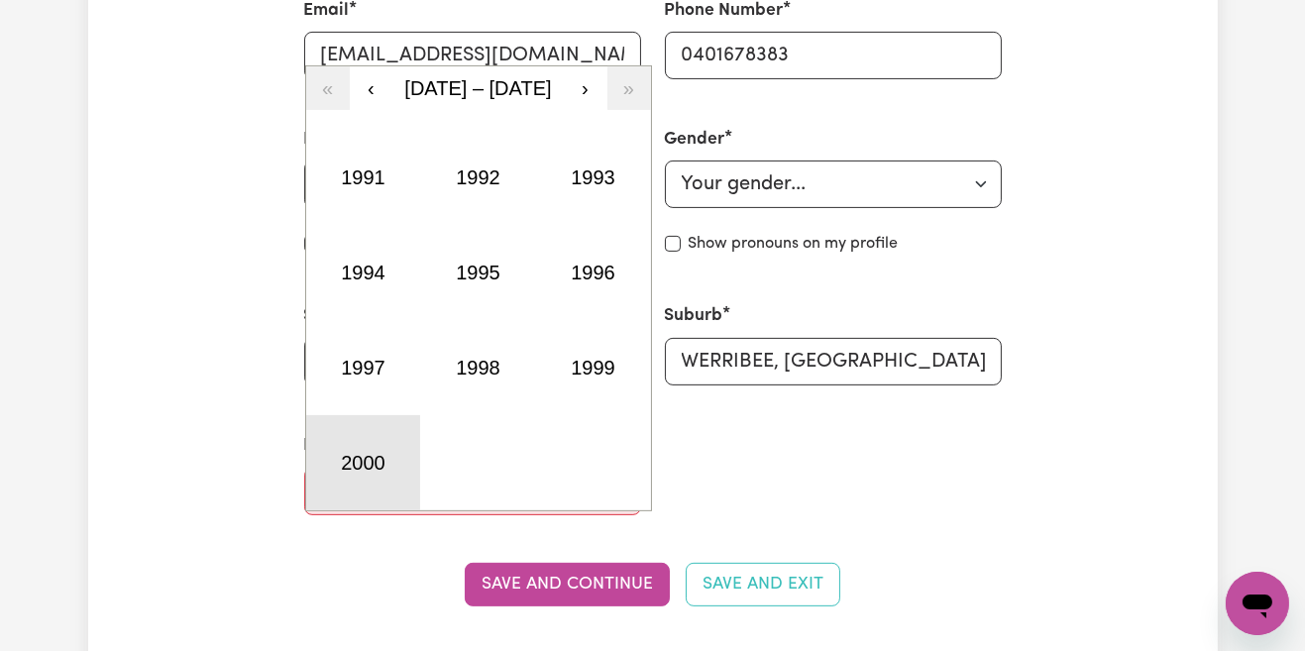
click at [351, 469] on button "2000" at bounding box center [363, 462] width 115 height 95
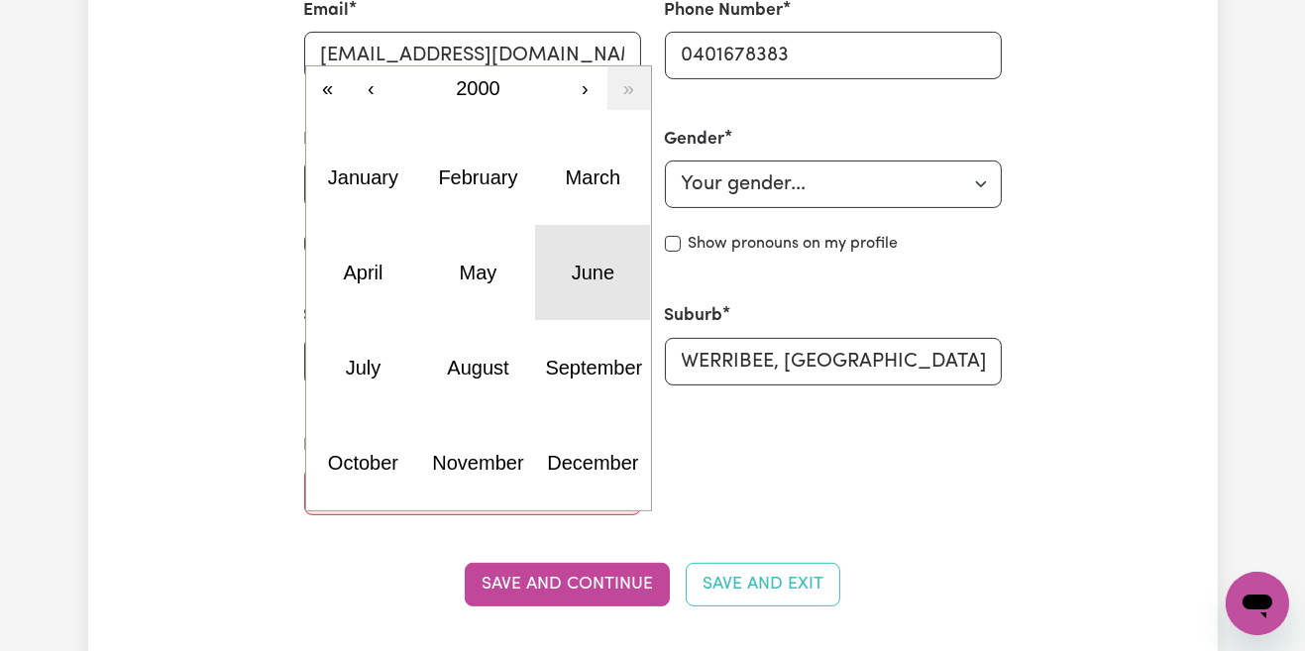
click at [589, 262] on abbr "June" at bounding box center [593, 273] width 43 height 22
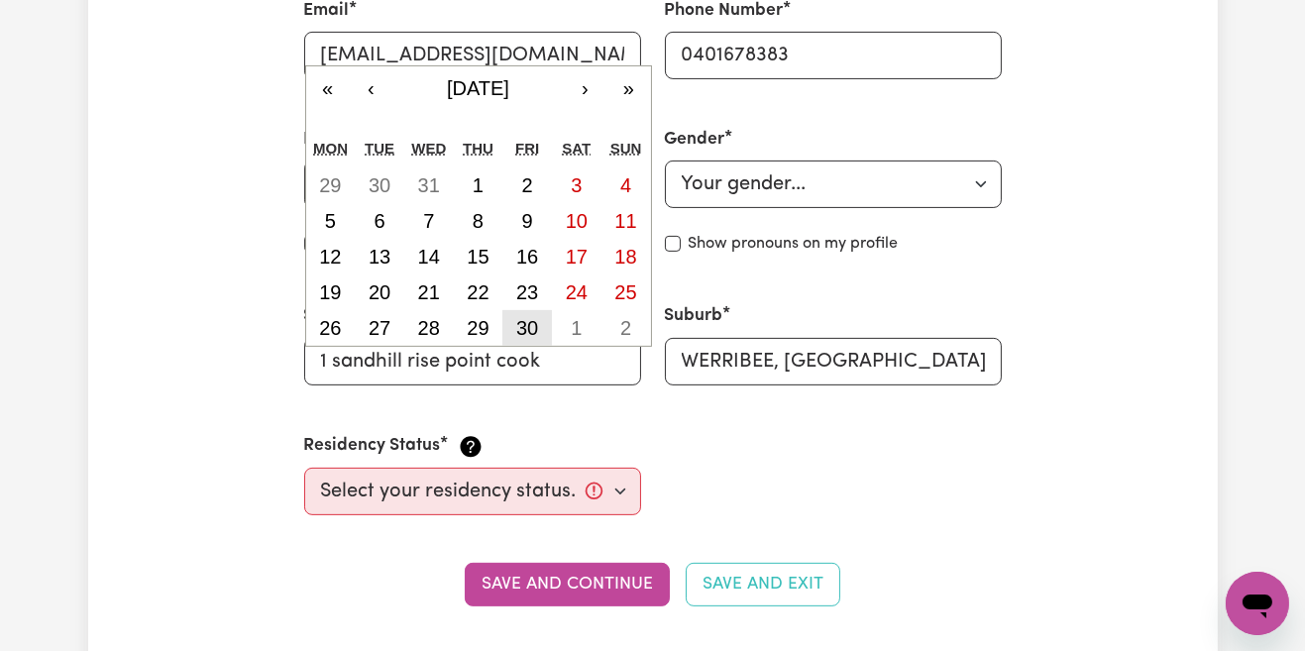
click at [532, 329] on abbr "30" at bounding box center [527, 328] width 22 height 22
type input "2000-06-30"
type input "30"
type input "6"
type input "2000"
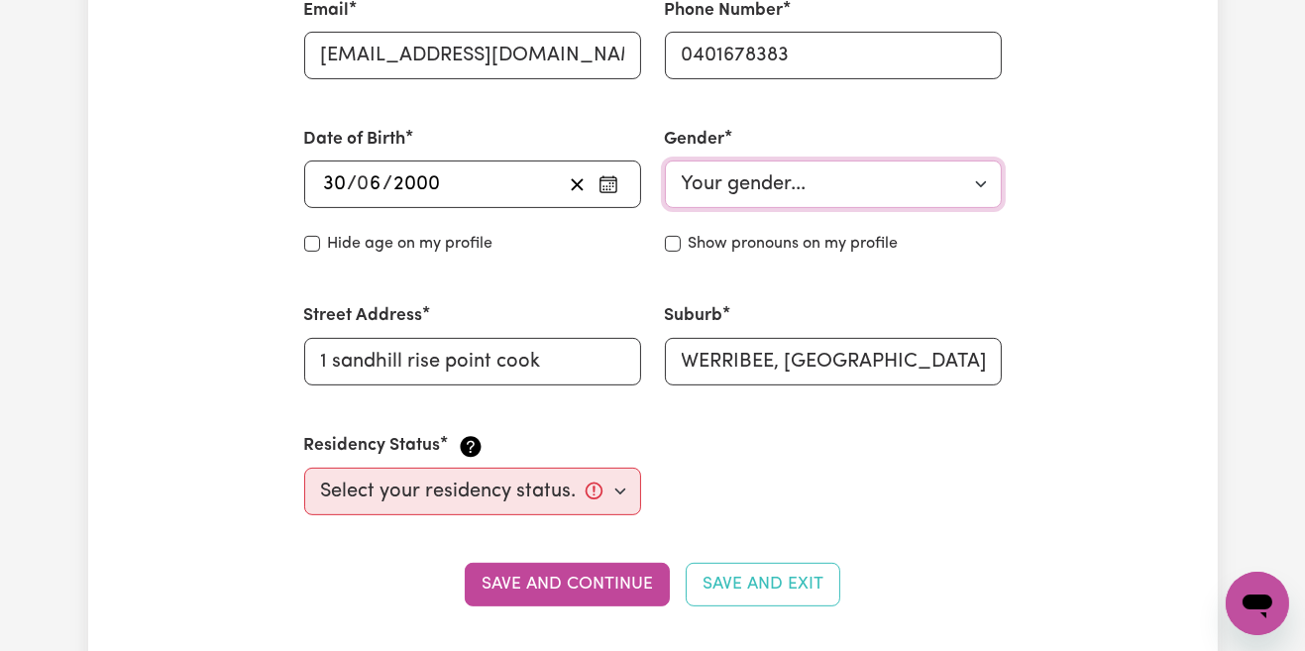
click at [892, 198] on select "Your gender... Female Male Non-binary Other Prefer not to say" at bounding box center [833, 185] width 337 height 48
select select "female"
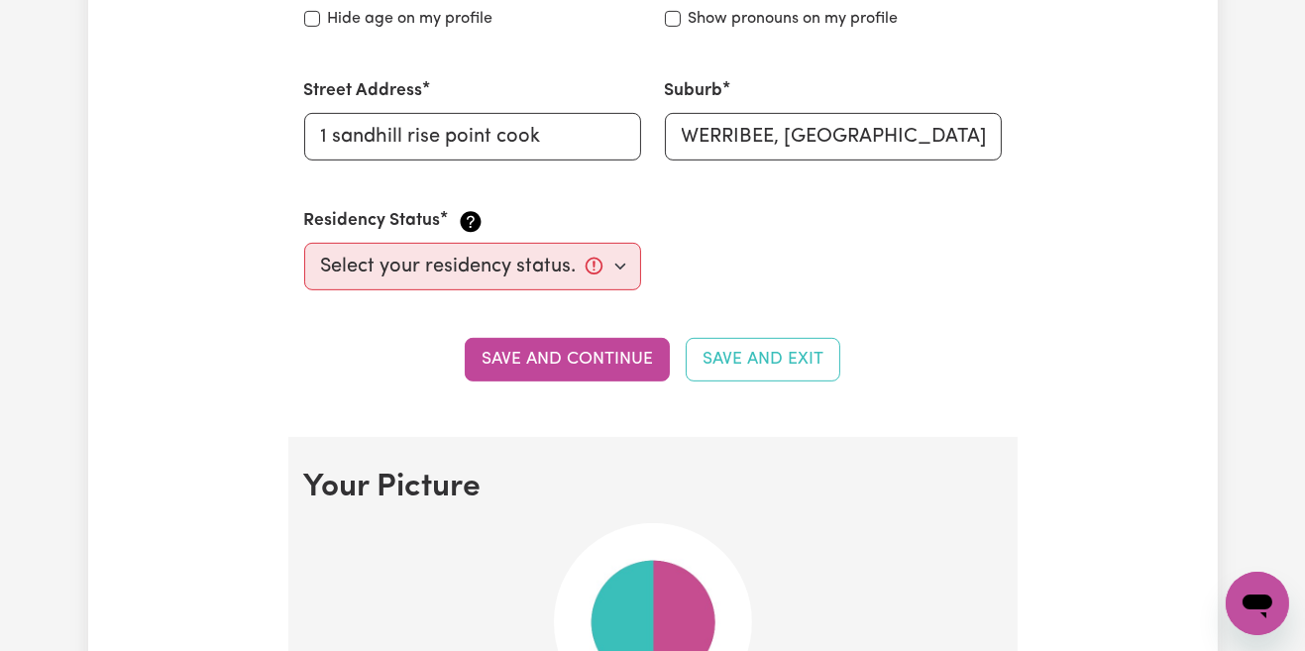
scroll to position [996, 0]
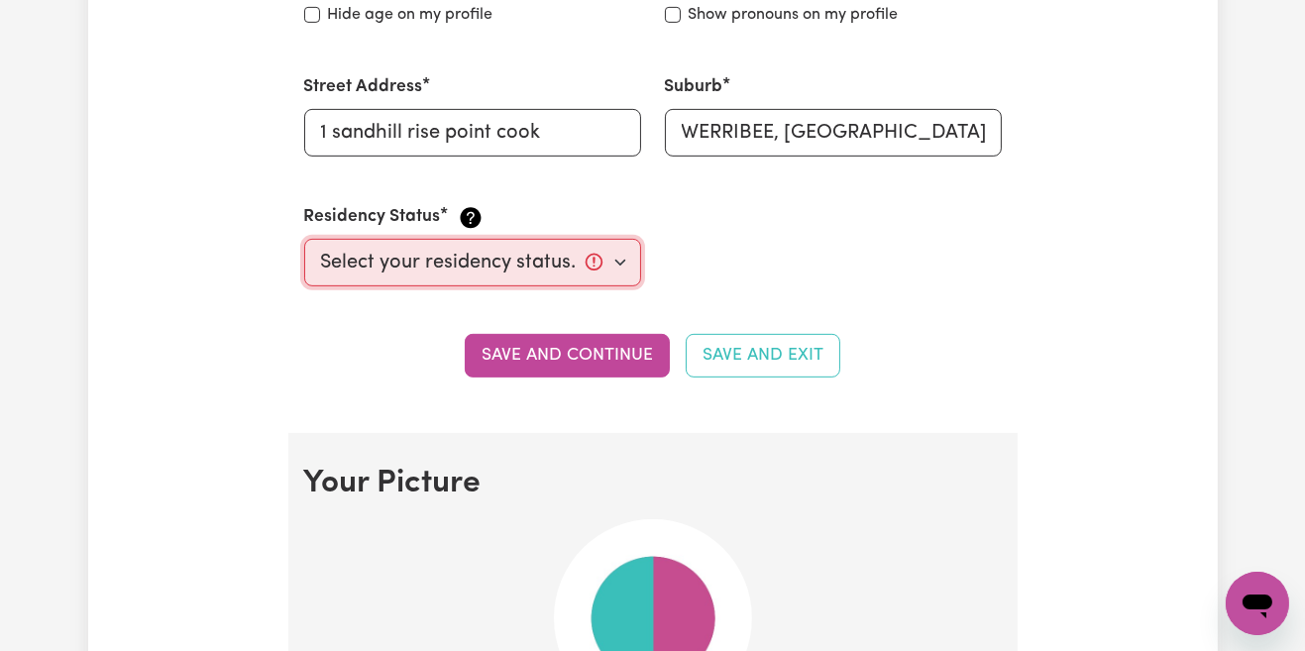
click at [378, 271] on select "Select your residency status... Australian citizen Australian PR Temporary Work…" at bounding box center [472, 263] width 337 height 48
select select "Student Visa"
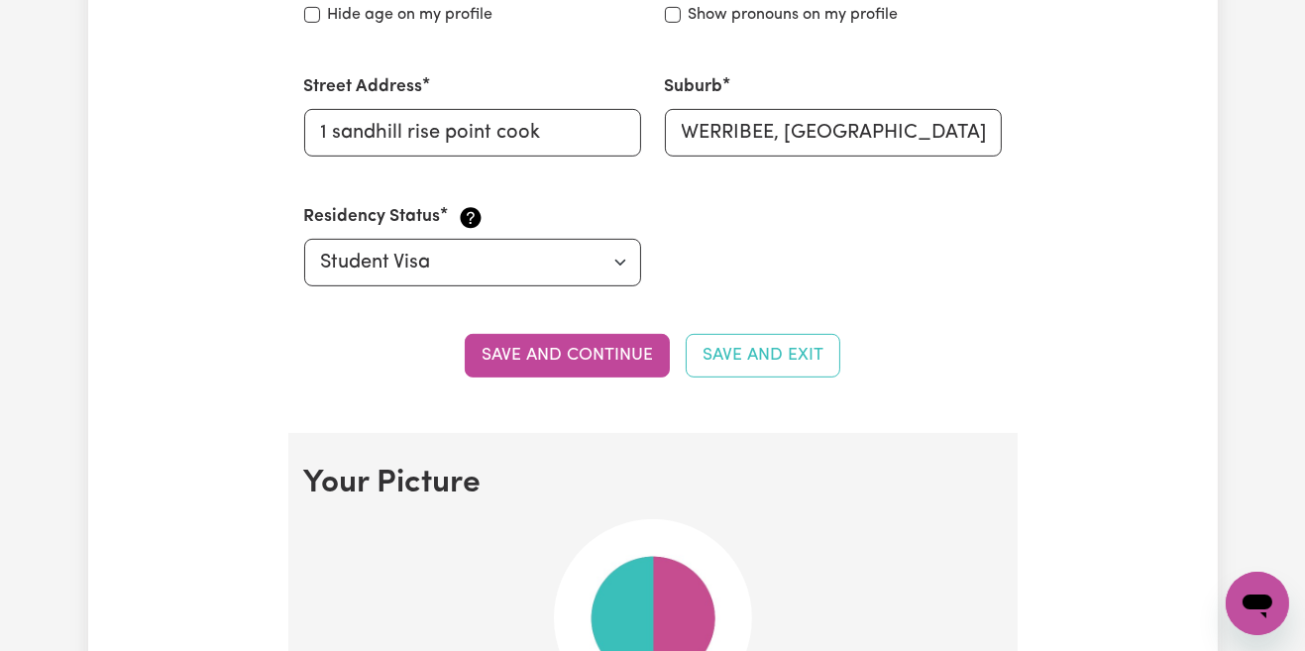
click at [527, 361] on button "Save and continue" at bounding box center [567, 356] width 205 height 44
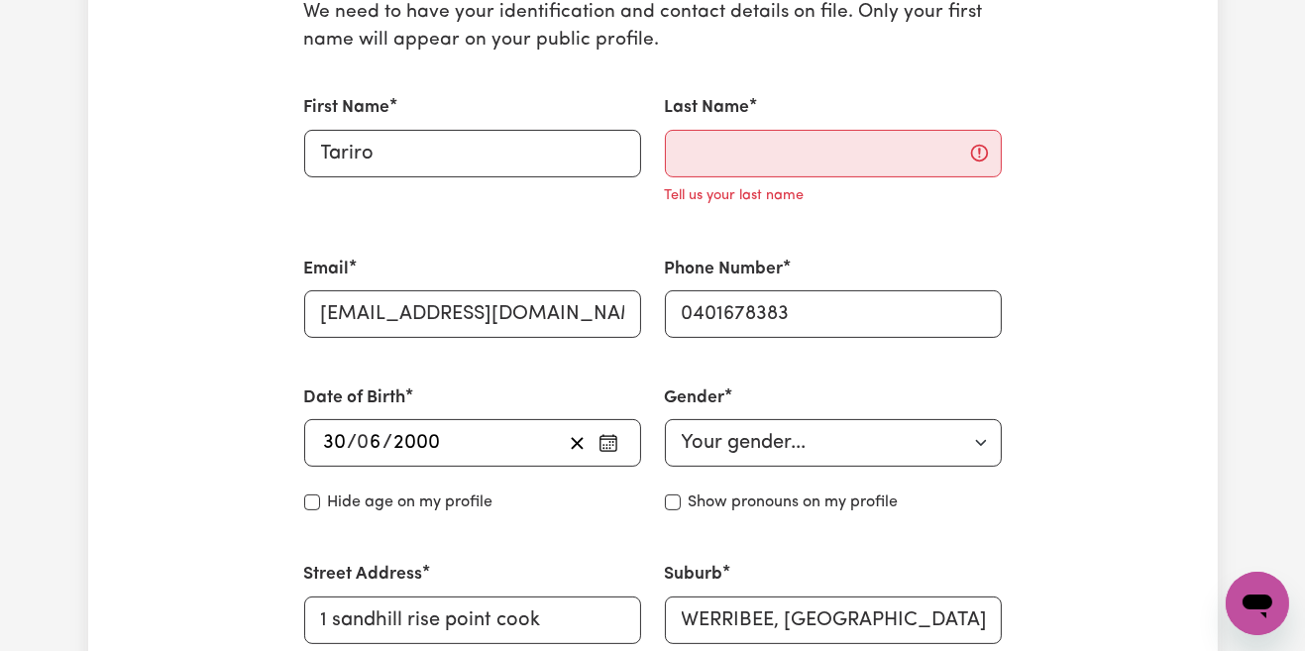
scroll to position [537, 0]
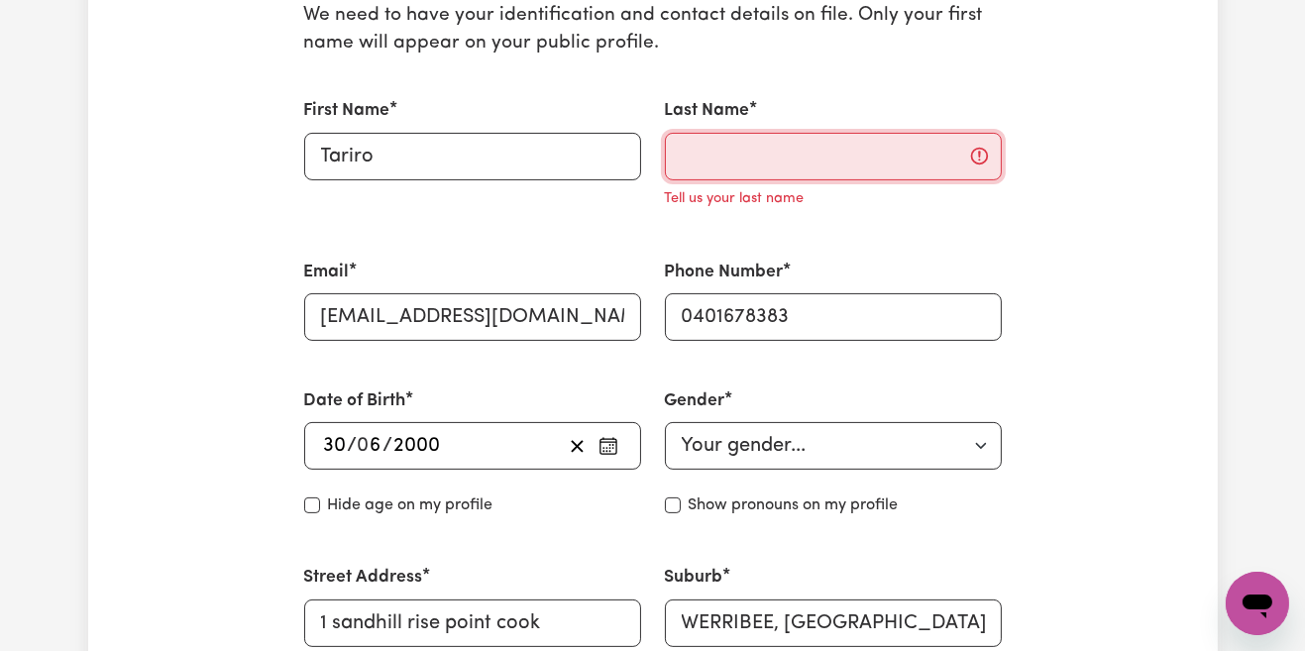
click at [894, 166] on input "Last Name" at bounding box center [833, 157] width 337 height 48
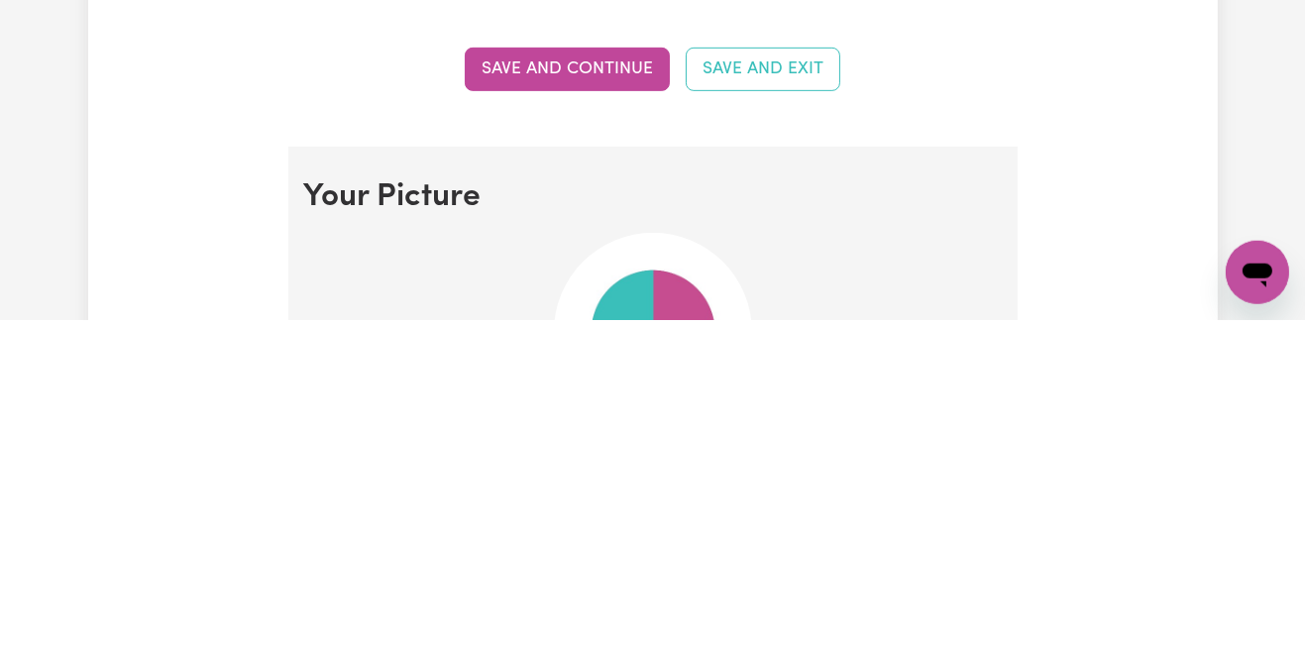
type input "Pasipanodya"
click at [494, 404] on button "Save and continue" at bounding box center [567, 401] width 205 height 44
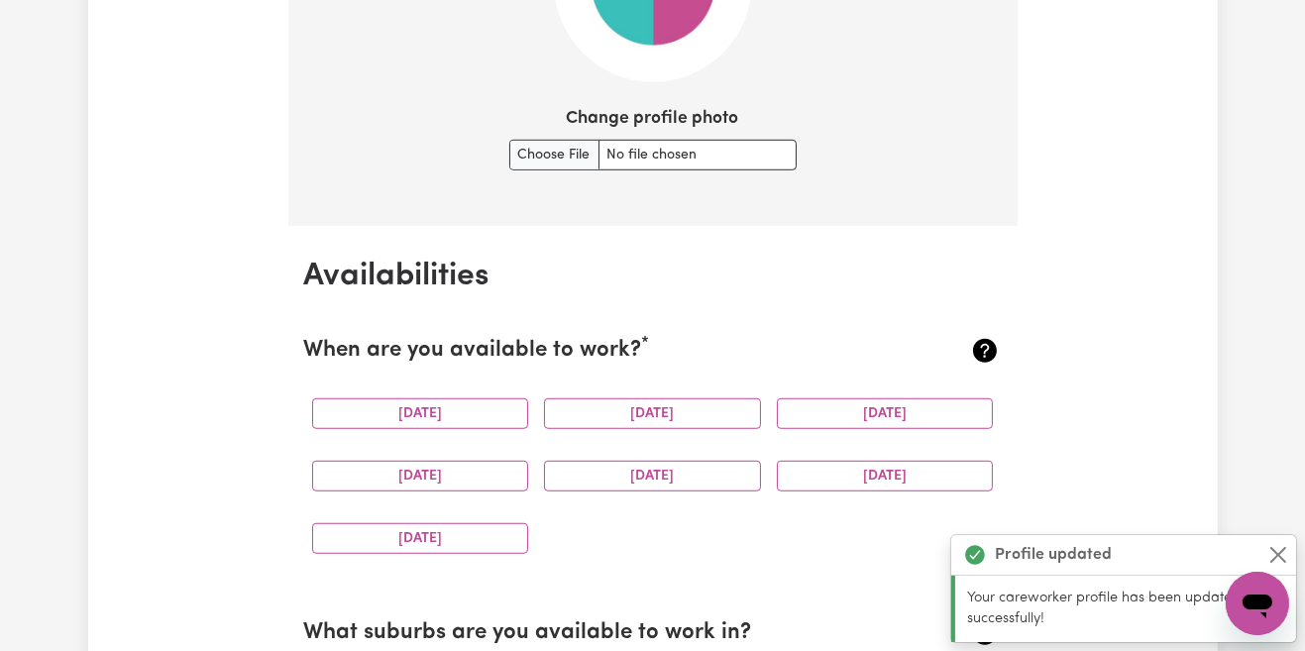
scroll to position [1632, 0]
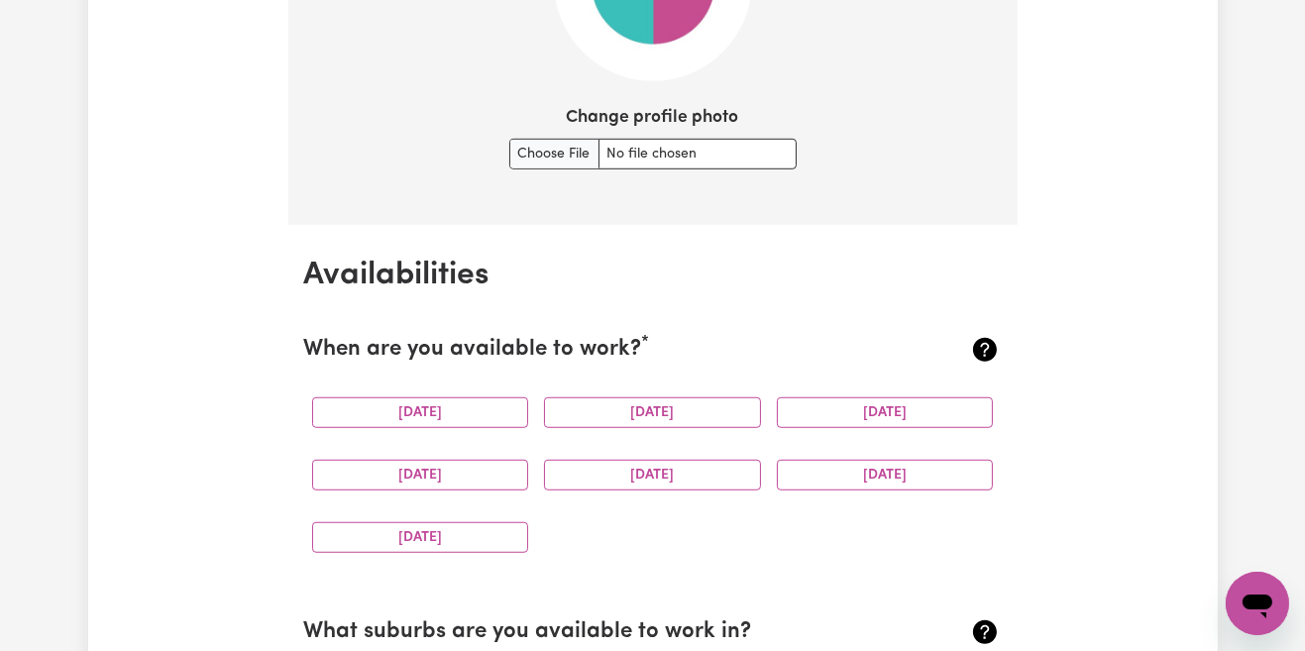
click at [487, 413] on button "Monday" at bounding box center [420, 412] width 217 height 31
click at [465, 474] on button "Thursday" at bounding box center [420, 475] width 217 height 31
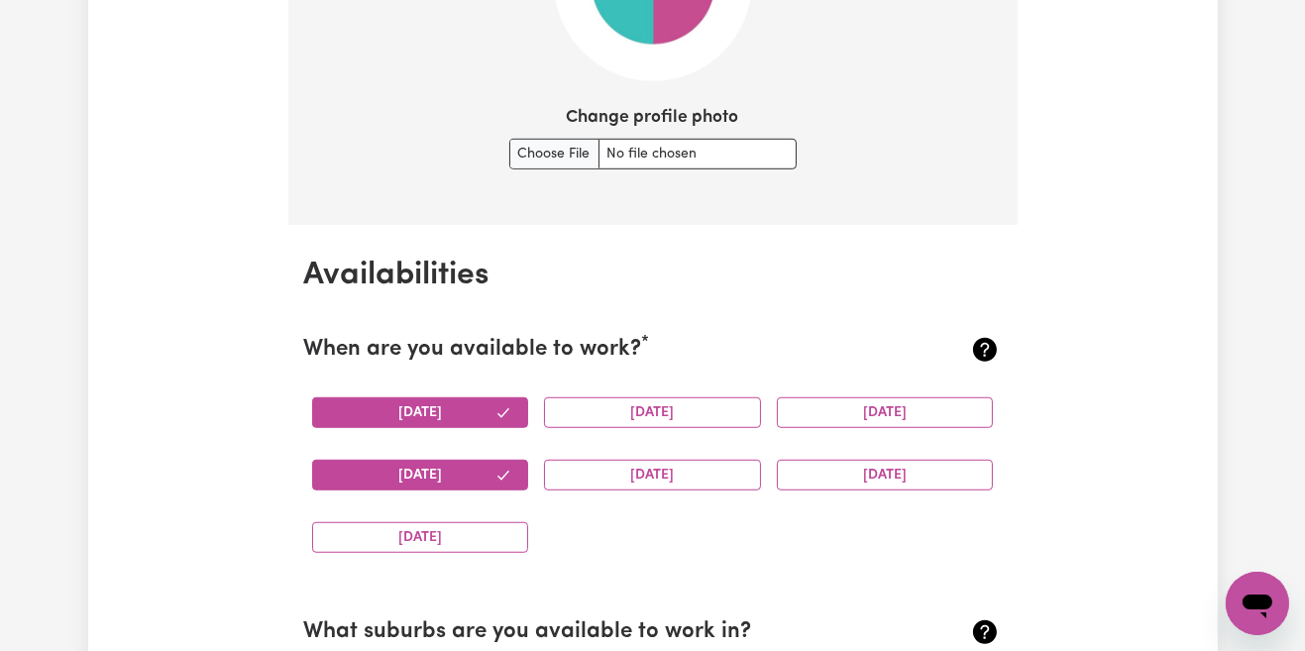
click at [466, 541] on button "Sunday" at bounding box center [420, 537] width 217 height 31
click at [696, 424] on button "Tuesday" at bounding box center [652, 412] width 217 height 31
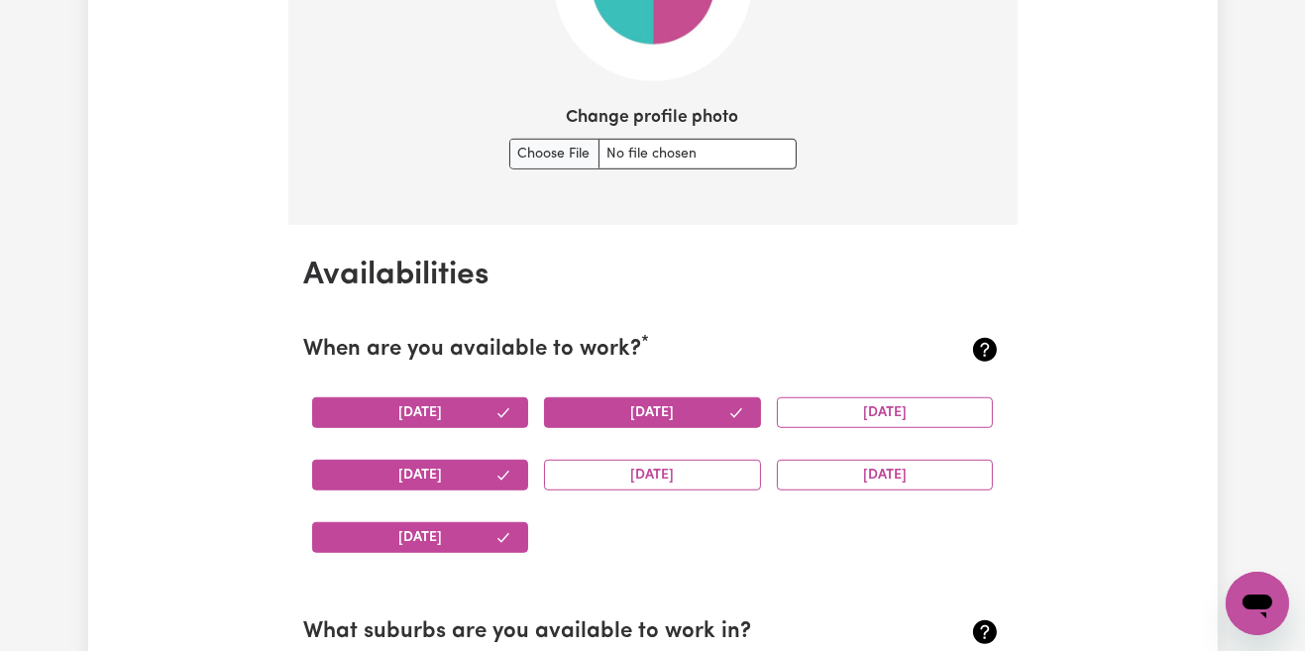
click at [881, 414] on button "Wednesday" at bounding box center [885, 412] width 217 height 31
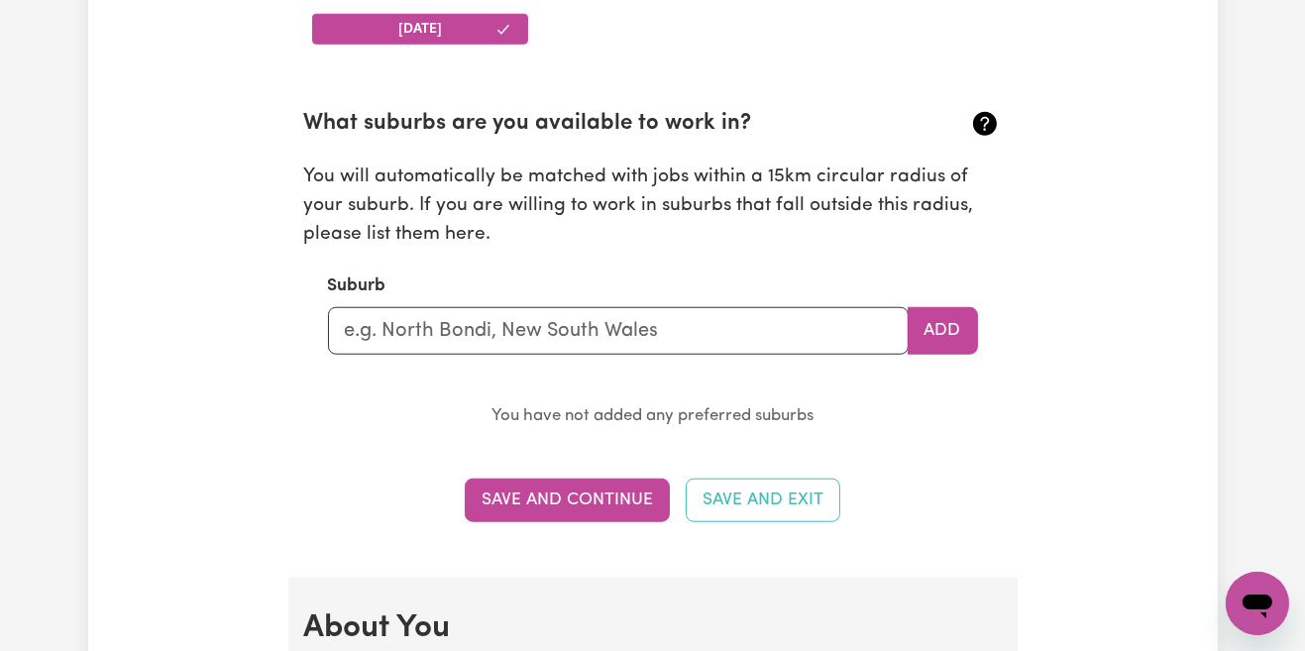
scroll to position [2173, 0]
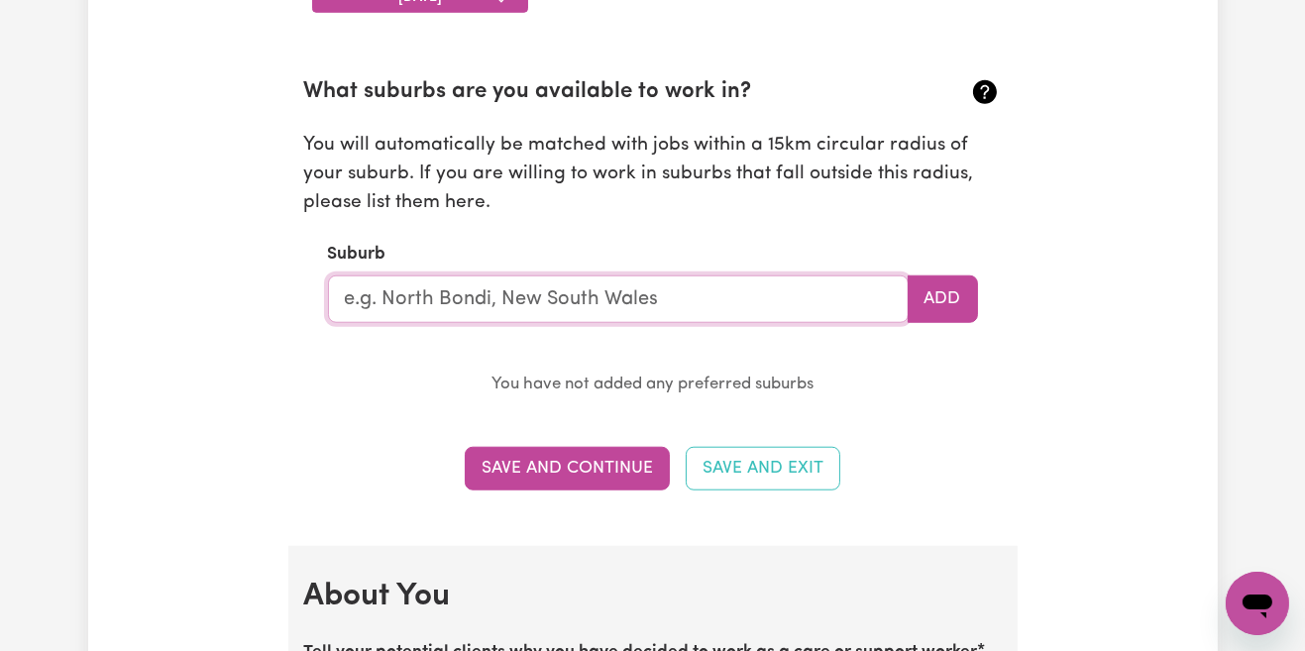
click at [737, 308] on input "text" at bounding box center [618, 300] width 581 height 48
type input "Werr"
type input "[GEOGRAPHIC_DATA], [GEOGRAPHIC_DATA], 2534"
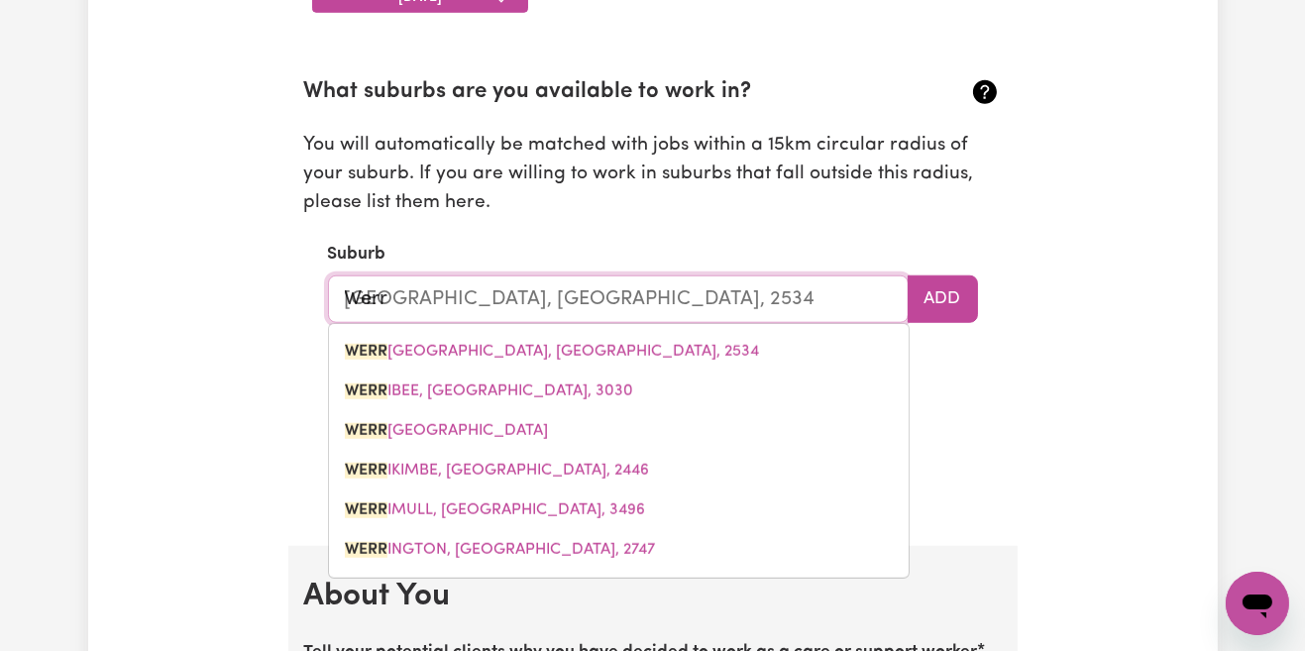
click at [368, 375] on link "WERR IBEE, Victoria, 3030" at bounding box center [619, 392] width 580 height 40
type input "WERRIBEE, [GEOGRAPHIC_DATA], 3030"
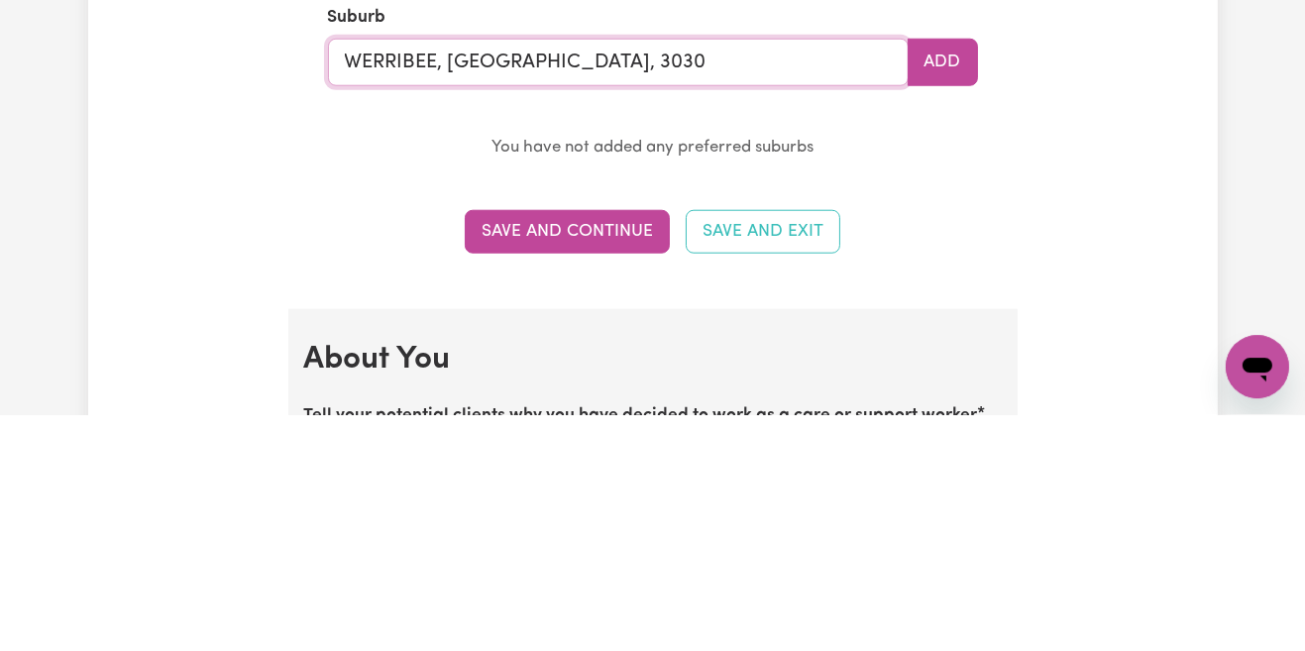
scroll to position [2172, 0]
type input "WERRIBEE, [GEOGRAPHIC_DATA], 3030"
click at [521, 469] on button "Save and Continue" at bounding box center [567, 469] width 205 height 44
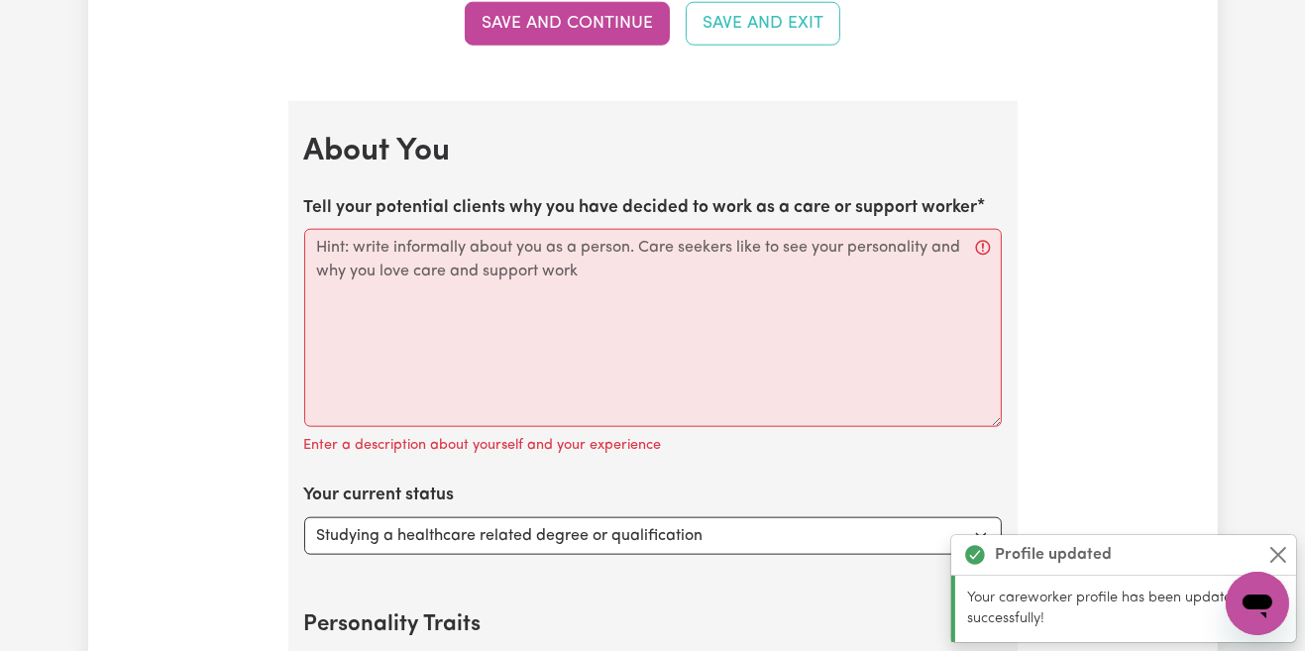
scroll to position [2713, 0]
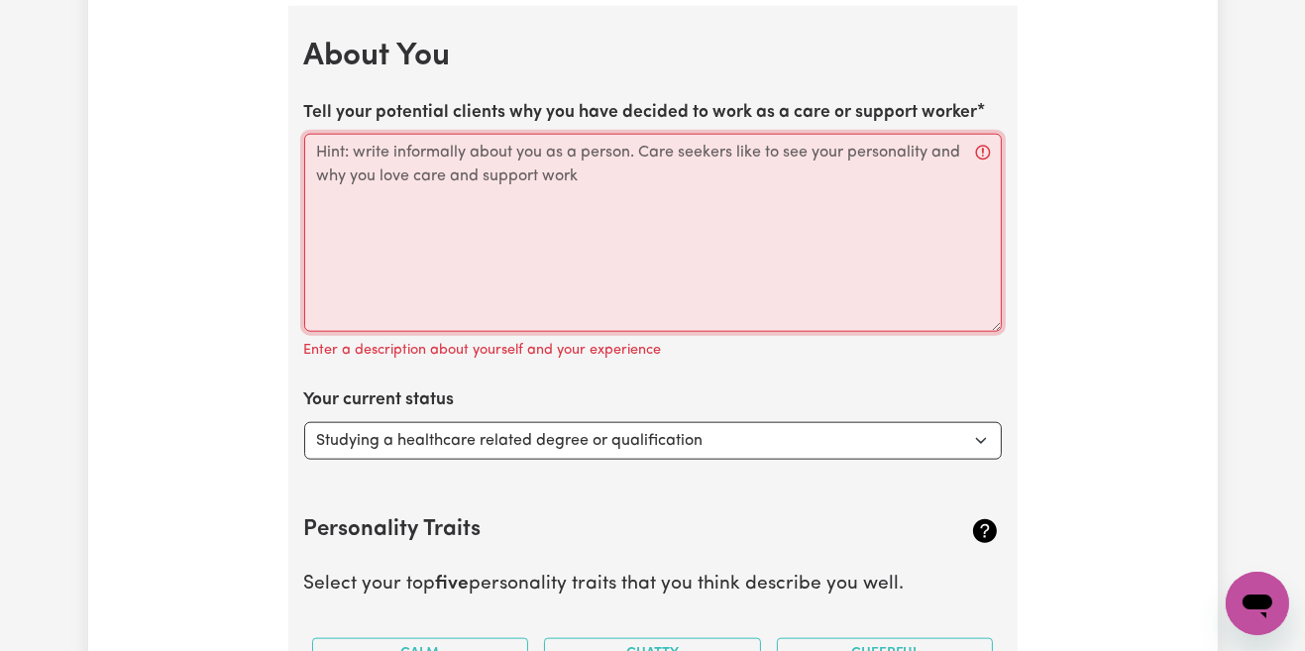
click at [912, 218] on textarea "Tell your potential clients why you have decided to work as a care or support w…" at bounding box center [653, 233] width 698 height 198
click at [886, 199] on textarea "Tell your potential clients why you have decided to work as a care or support w…" at bounding box center [653, 233] width 698 height 198
click at [802, 239] on textarea "Tell your potential clients why you have decided to work as a care or support w…" at bounding box center [653, 233] width 698 height 198
type textarea "I"
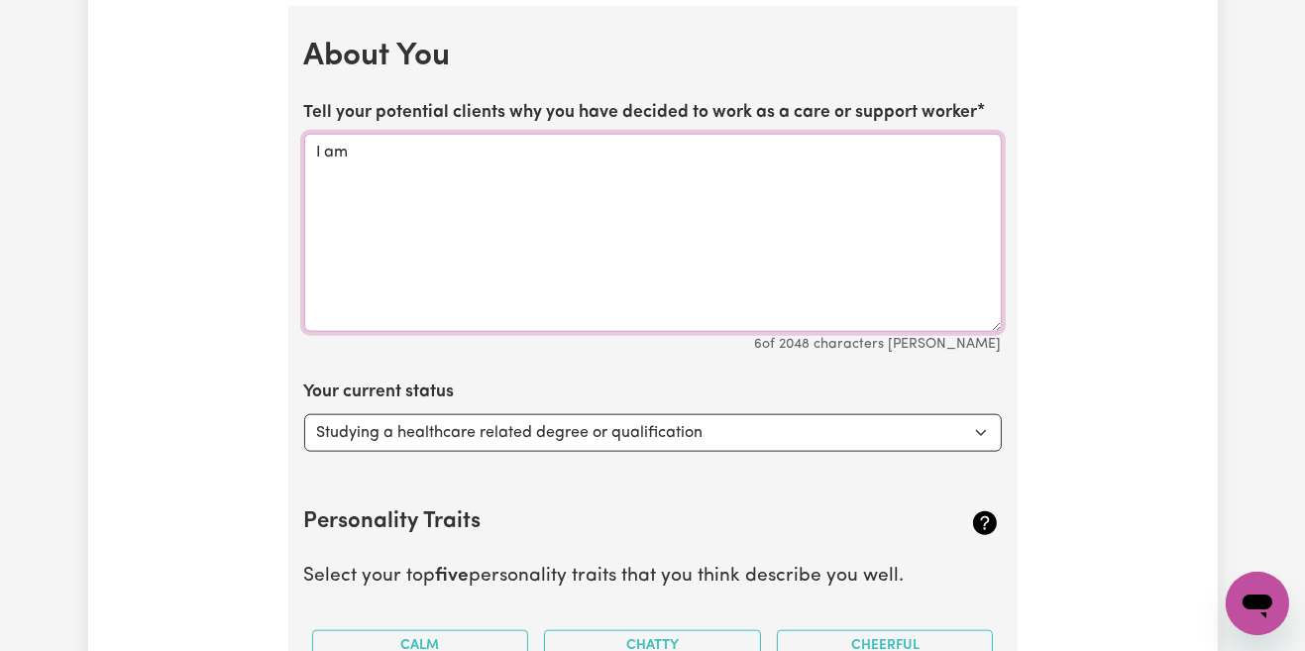
type textarea "I"
click at [482, 158] on textarea "I have been a supp7 worker for a year." at bounding box center [653, 233] width 698 height 198
click at [444, 150] on textarea "I have been a supp7 worker for a year." at bounding box center [653, 233] width 698 height 198
click at [625, 153] on textarea "I have been a supp5 worker for a year." at bounding box center [653, 233] width 698 height 198
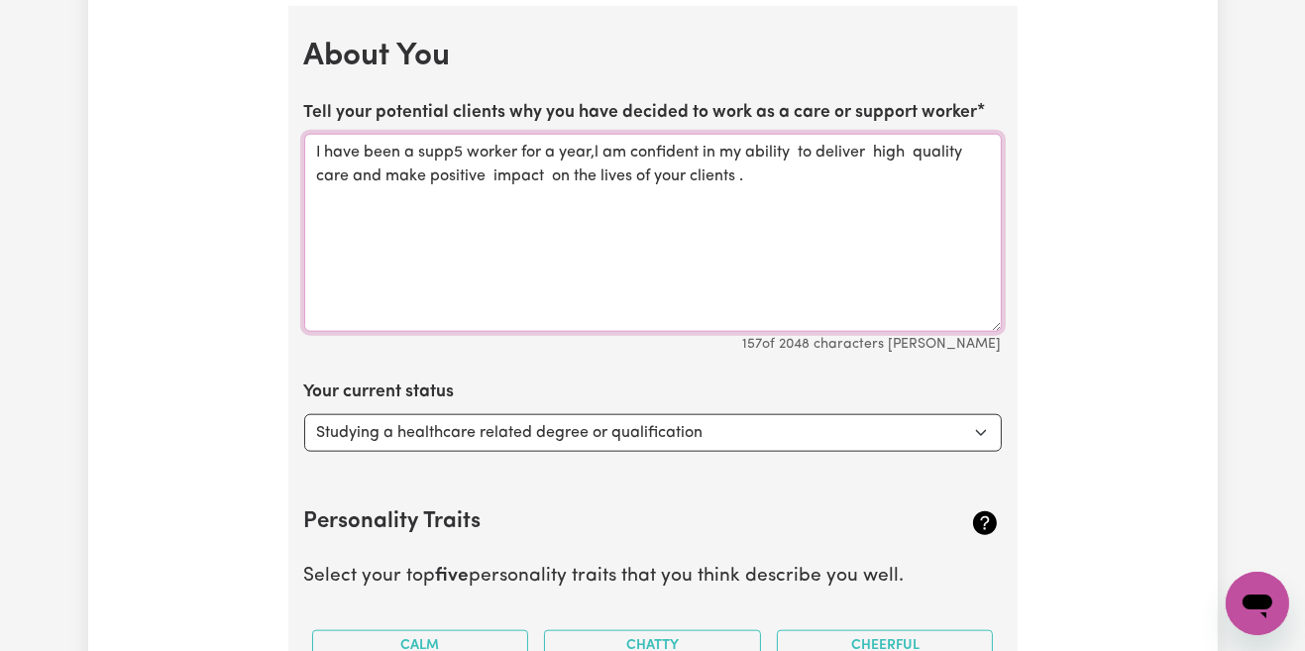
click at [471, 140] on textarea "I have been a supp5 worker for a year,l am confident in my ability to deliver h…" at bounding box center [653, 233] width 698 height 198
click at [781, 179] on textarea "I have been a supporter worker for a year,l am confident in my ability to deliv…" at bounding box center [653, 233] width 698 height 198
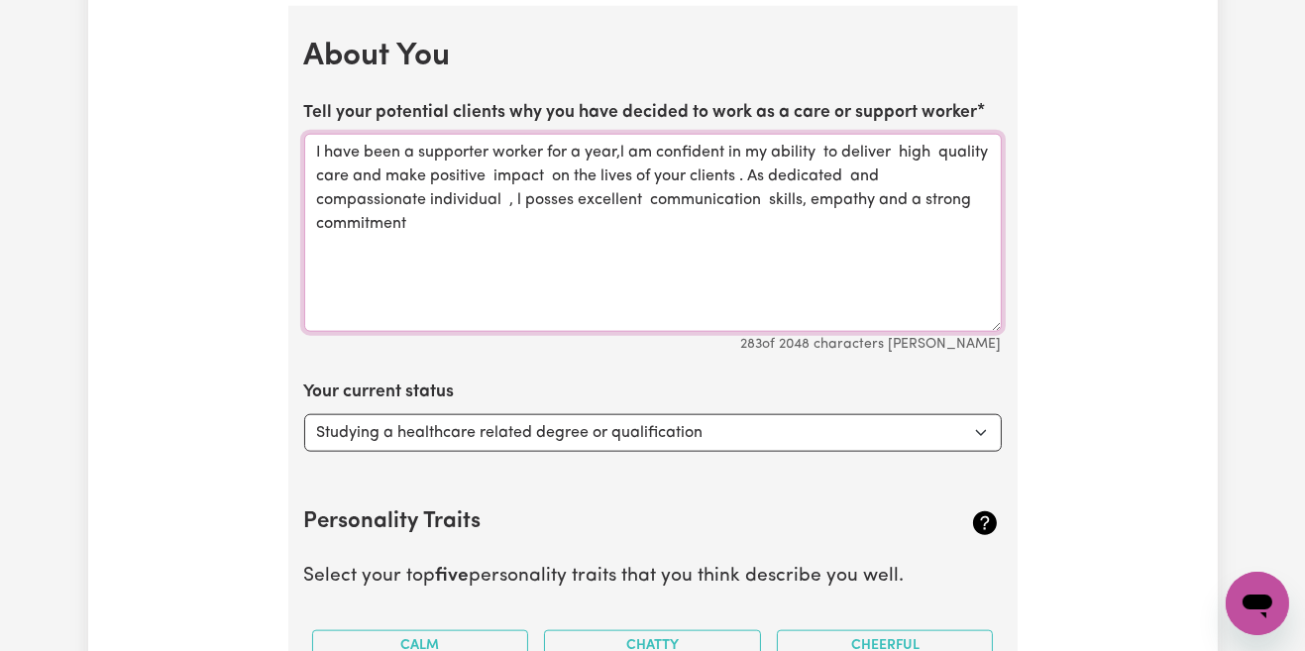
click at [572, 260] on textarea "I have been a supporter worker for a year,l am confident in my ability to deliv…" at bounding box center [653, 233] width 698 height 198
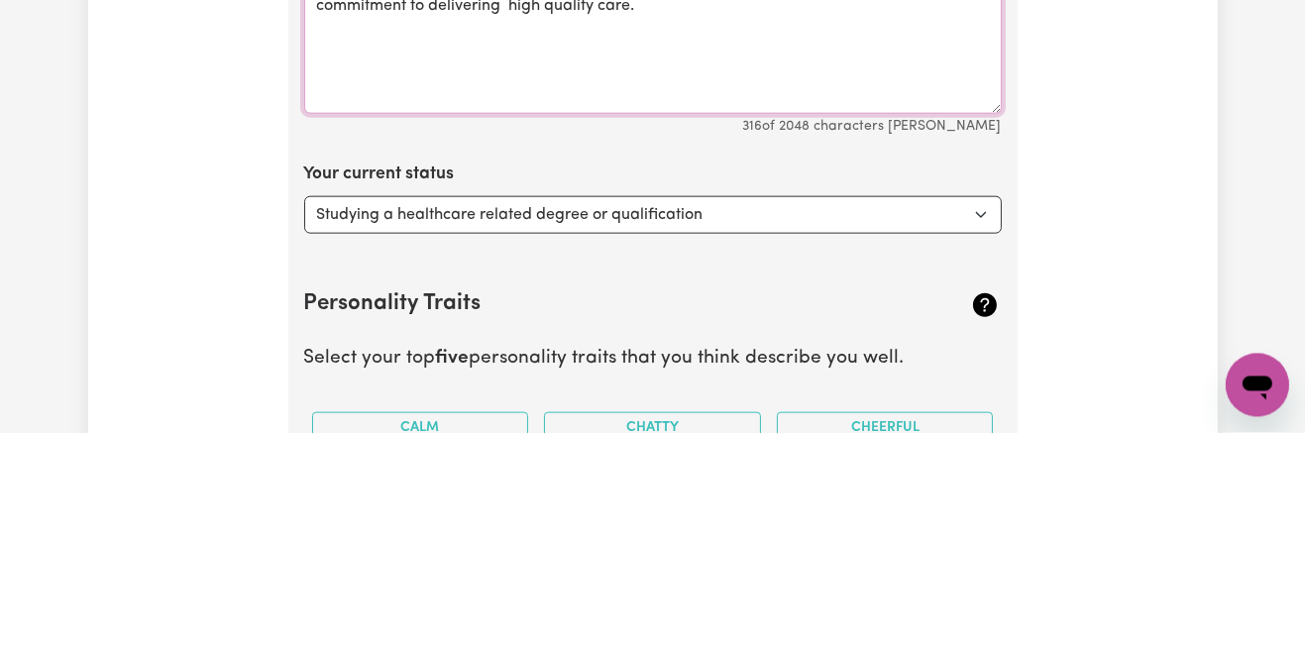
type textarea "I have been a supporter worker for a year,l am confident in my ability to deliv…"
click at [981, 433] on select "Select... Studying a healthcare related degree or qualification Studying a non-…" at bounding box center [653, 433] width 698 height 38
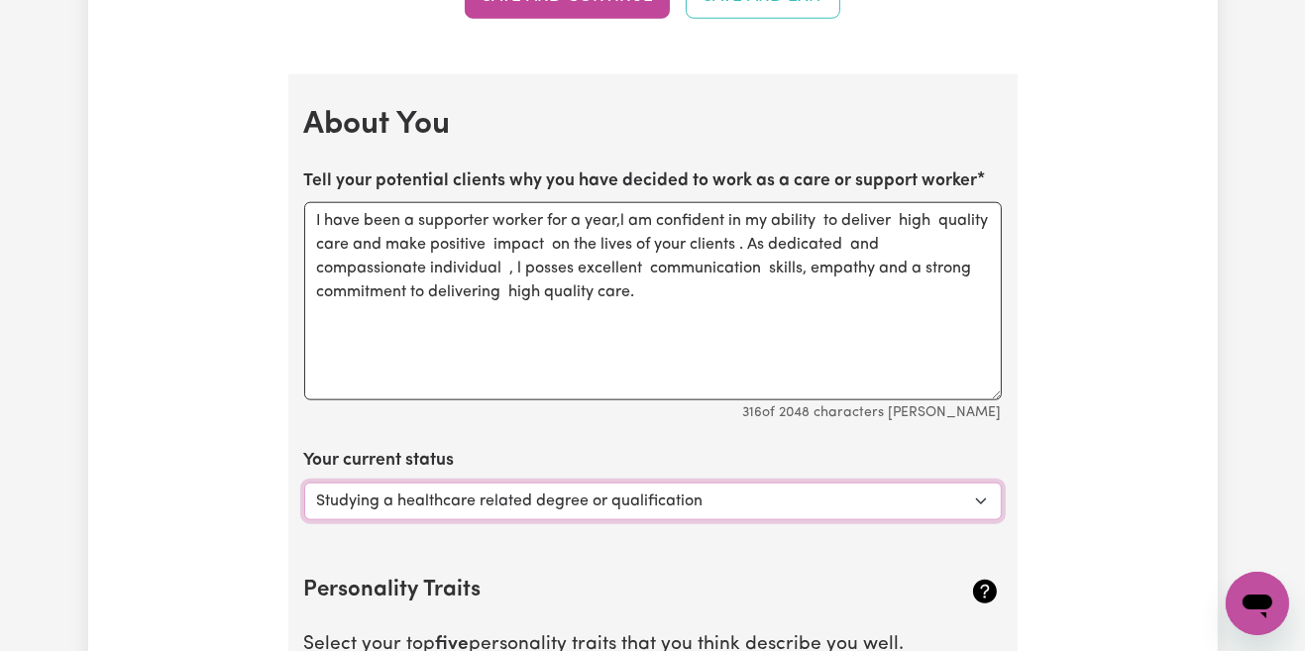
scroll to position [2648, 0]
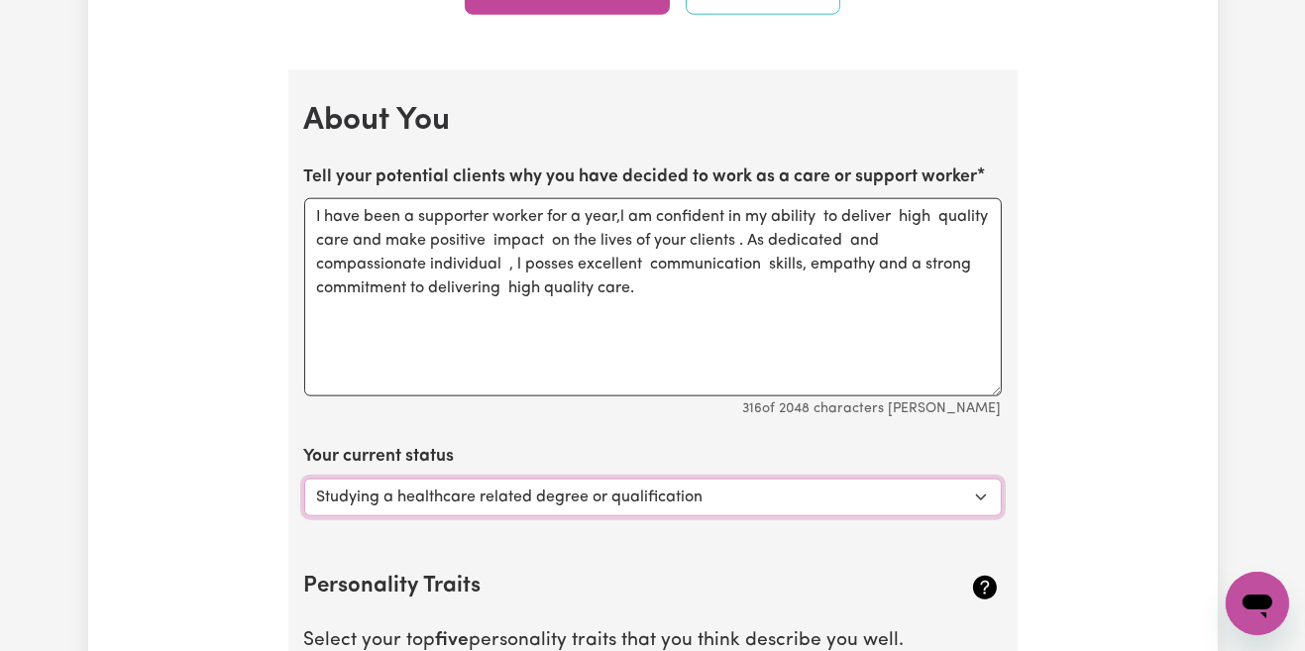
click at [914, 504] on select "Select... Studying a healthcare related degree or qualification Studying a non-…" at bounding box center [653, 498] width 698 height 38
select select "Looking for extra work to fill my week and/or weekends"
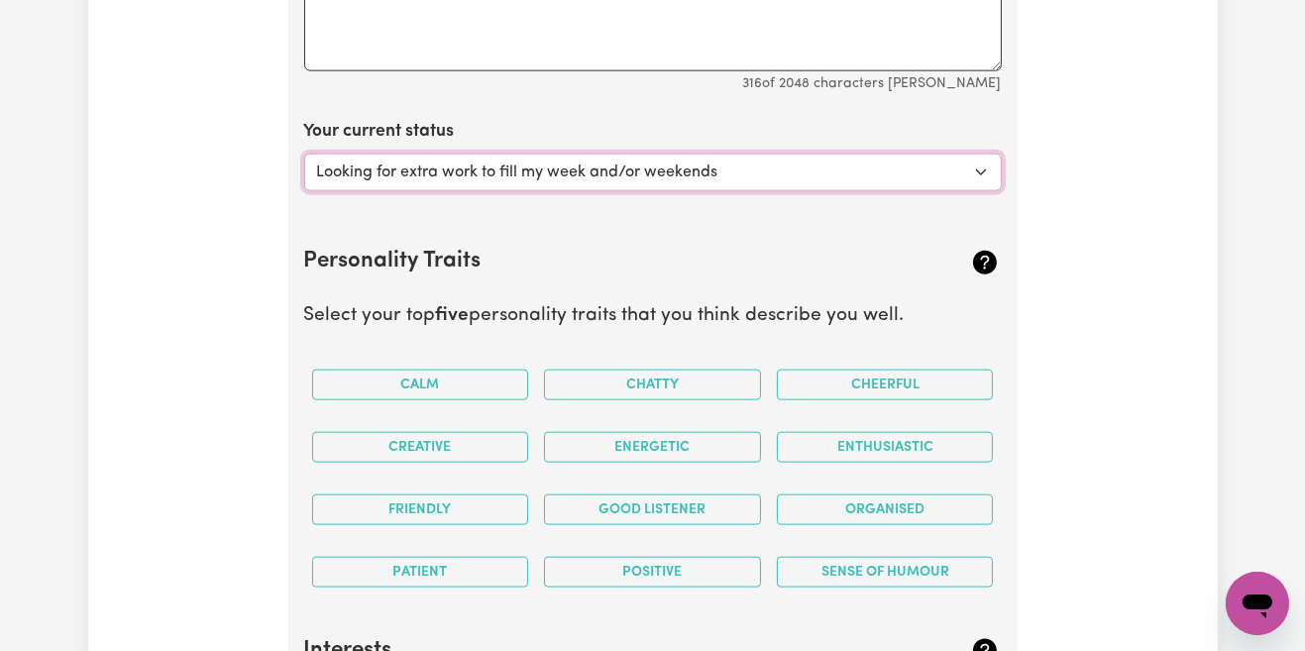
scroll to position [2974, 0]
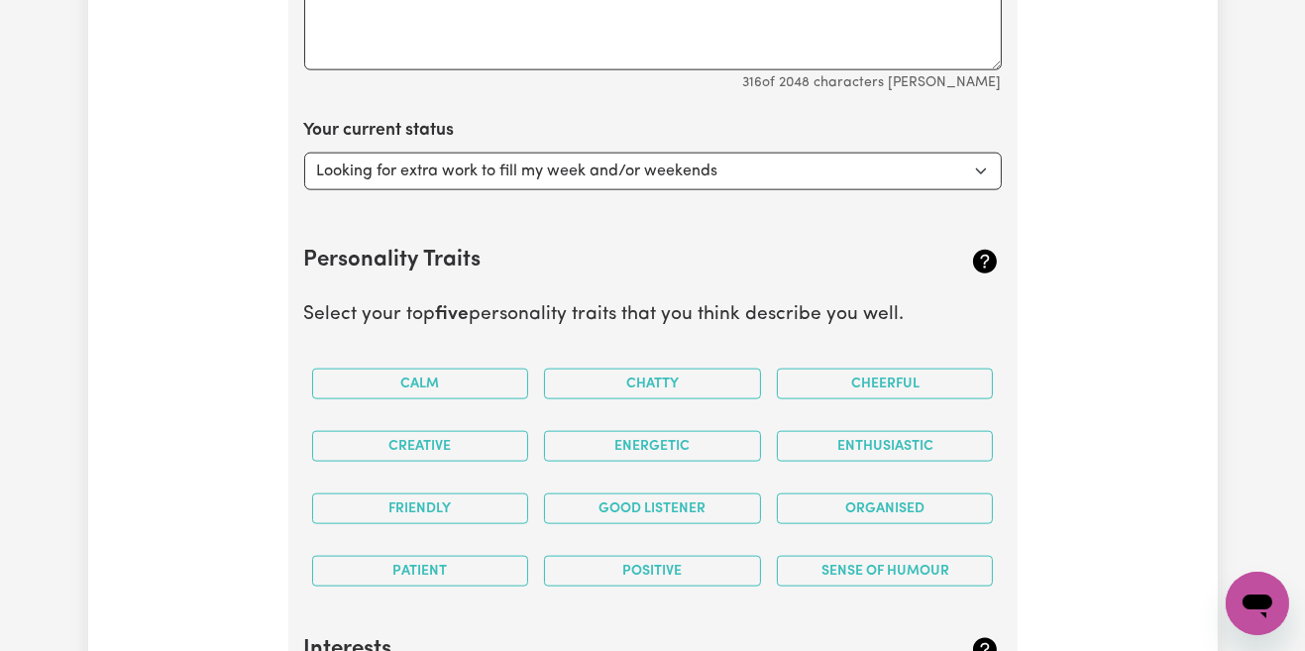
click at [438, 383] on button "Calm" at bounding box center [420, 384] width 217 height 31
click at [466, 450] on button "Creative" at bounding box center [420, 446] width 217 height 31
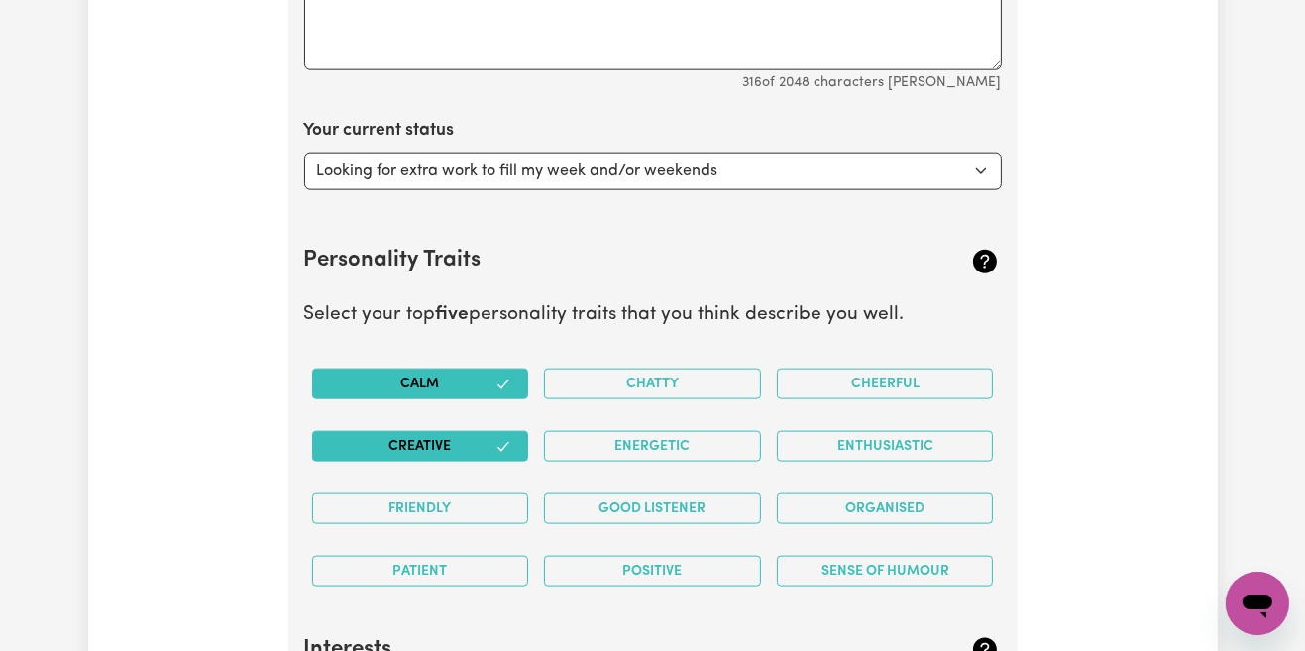
click at [473, 511] on button "Friendly" at bounding box center [420, 509] width 217 height 31
click at [477, 575] on button "Patient" at bounding box center [420, 571] width 217 height 31
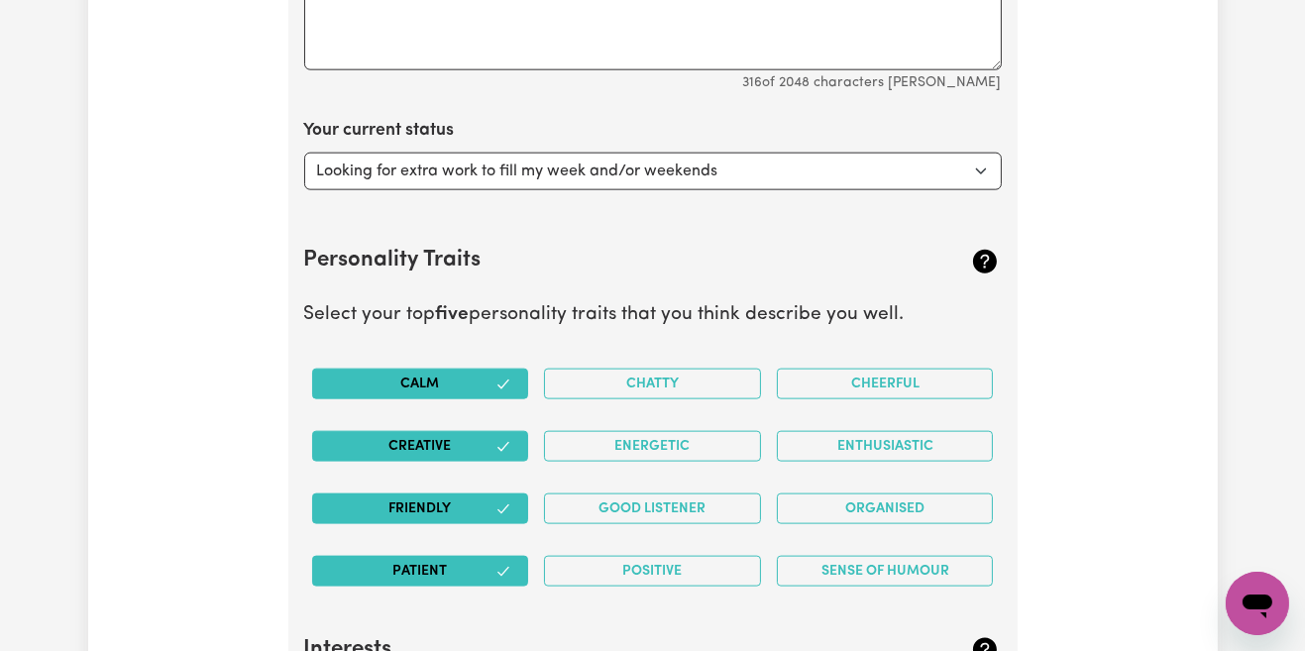
click at [701, 449] on button "Energetic" at bounding box center [652, 446] width 217 height 31
click at [702, 505] on button "Good Listener" at bounding box center [652, 509] width 217 height 31
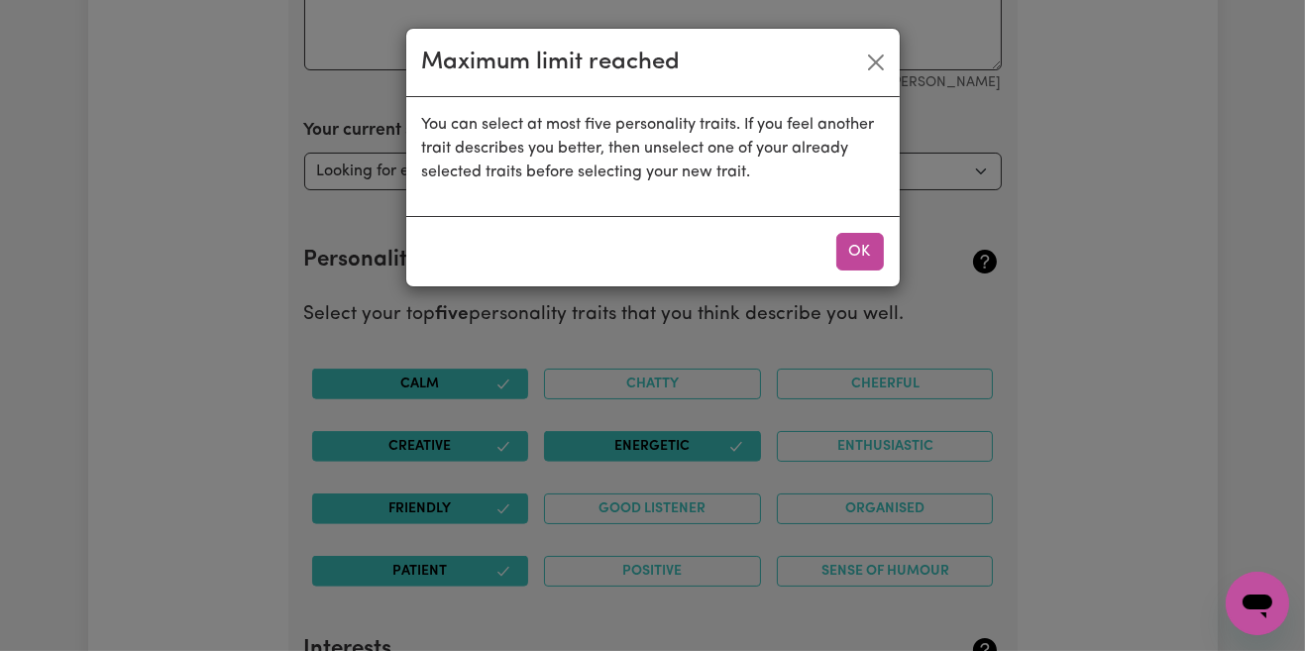
click at [710, 583] on div "Maximum limit reached You can select at most five personality traits. If you fe…" at bounding box center [652, 325] width 1305 height 651
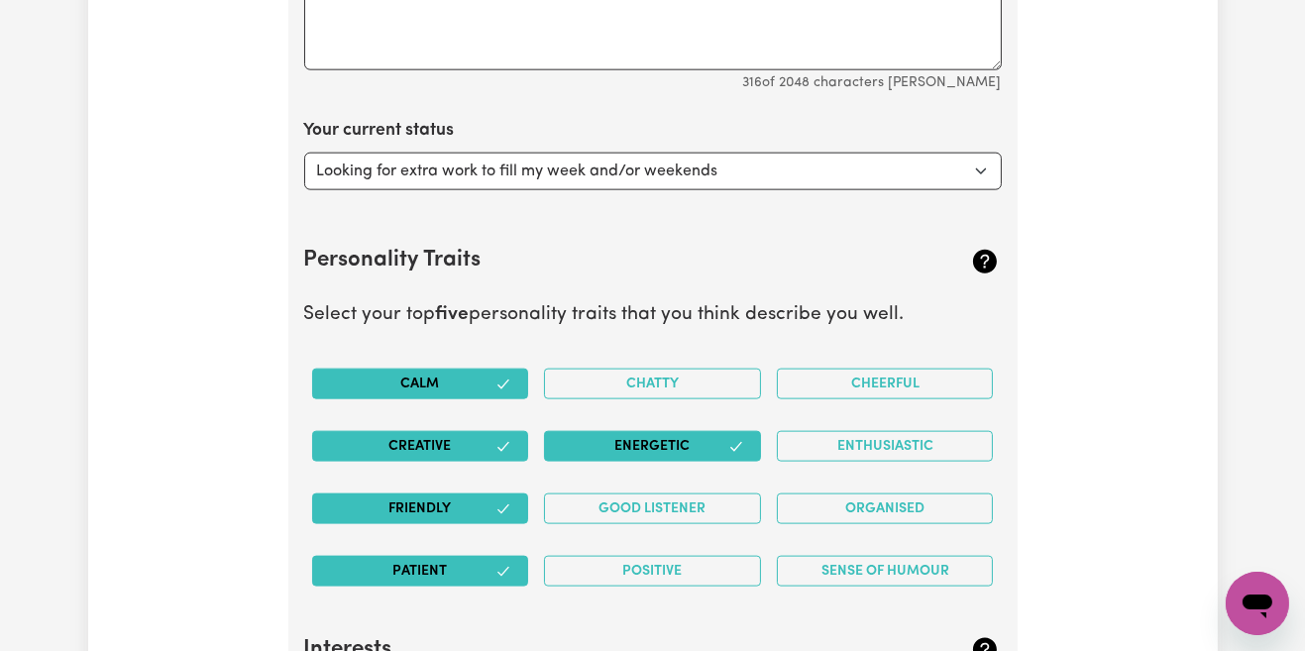
click at [680, 560] on button "Positive" at bounding box center [652, 571] width 217 height 31
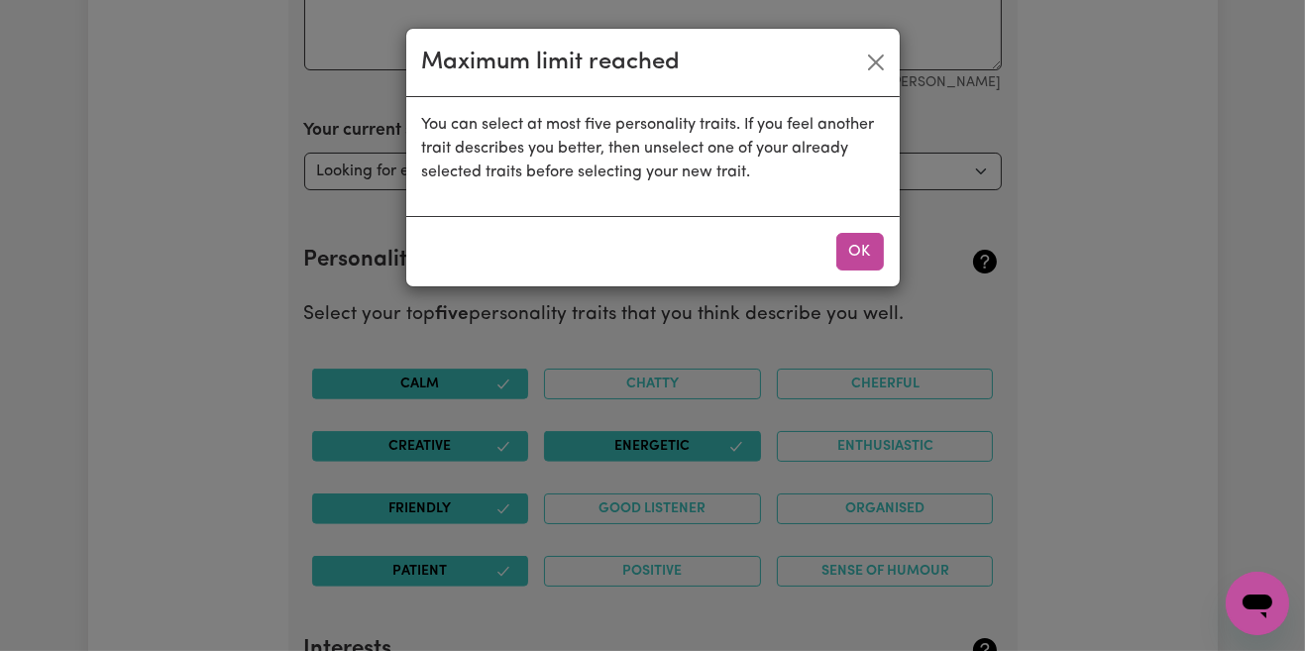
click at [856, 256] on button "OK" at bounding box center [861, 252] width 48 height 38
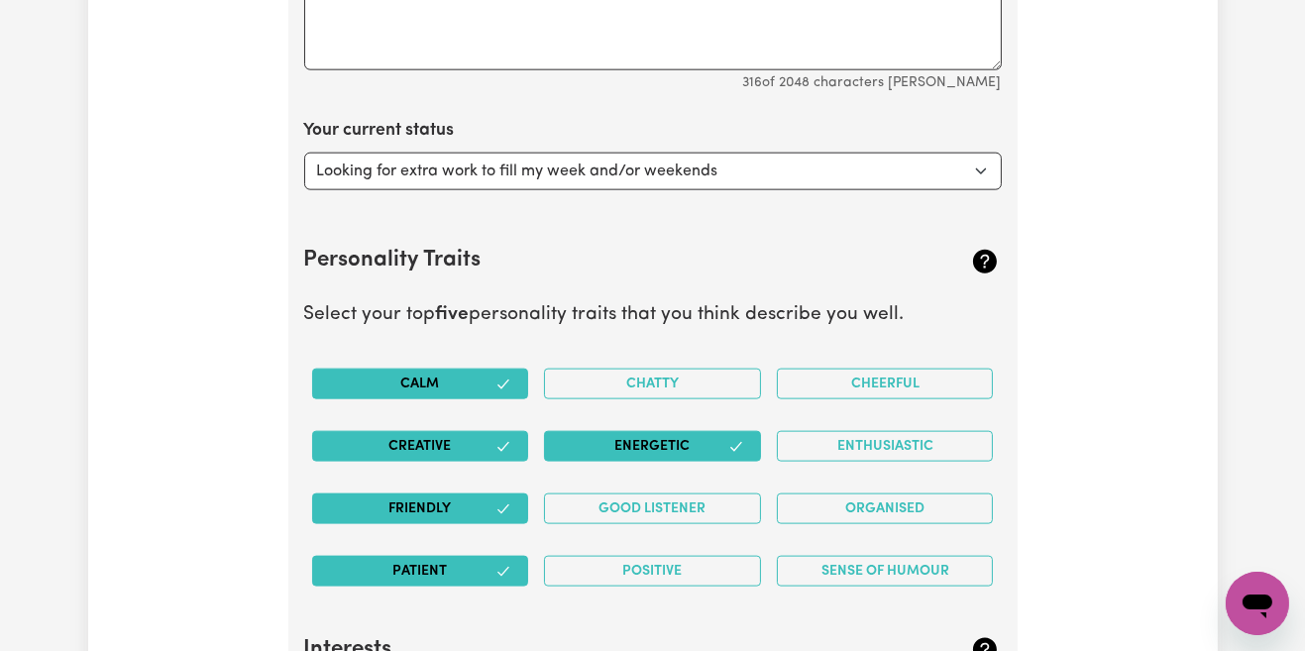
click at [503, 505] on icon "button" at bounding box center [504, 510] width 16 height 16
click at [695, 501] on button "Good Listener" at bounding box center [652, 509] width 217 height 31
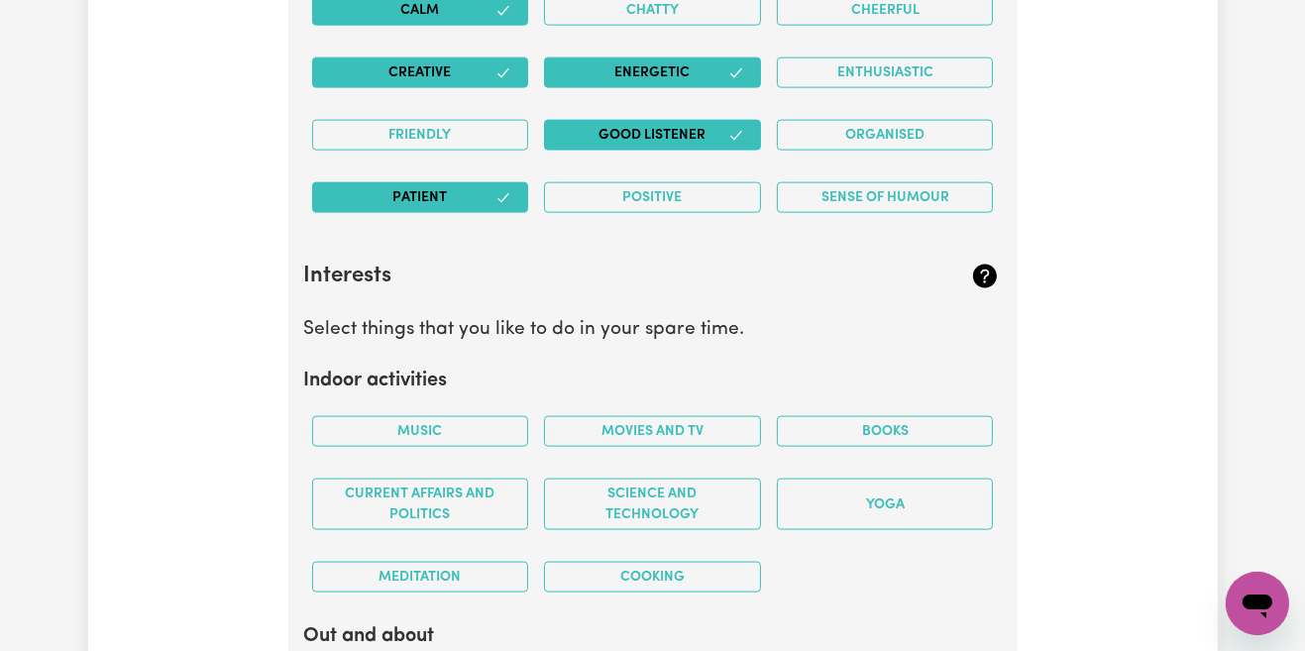
scroll to position [3352, 0]
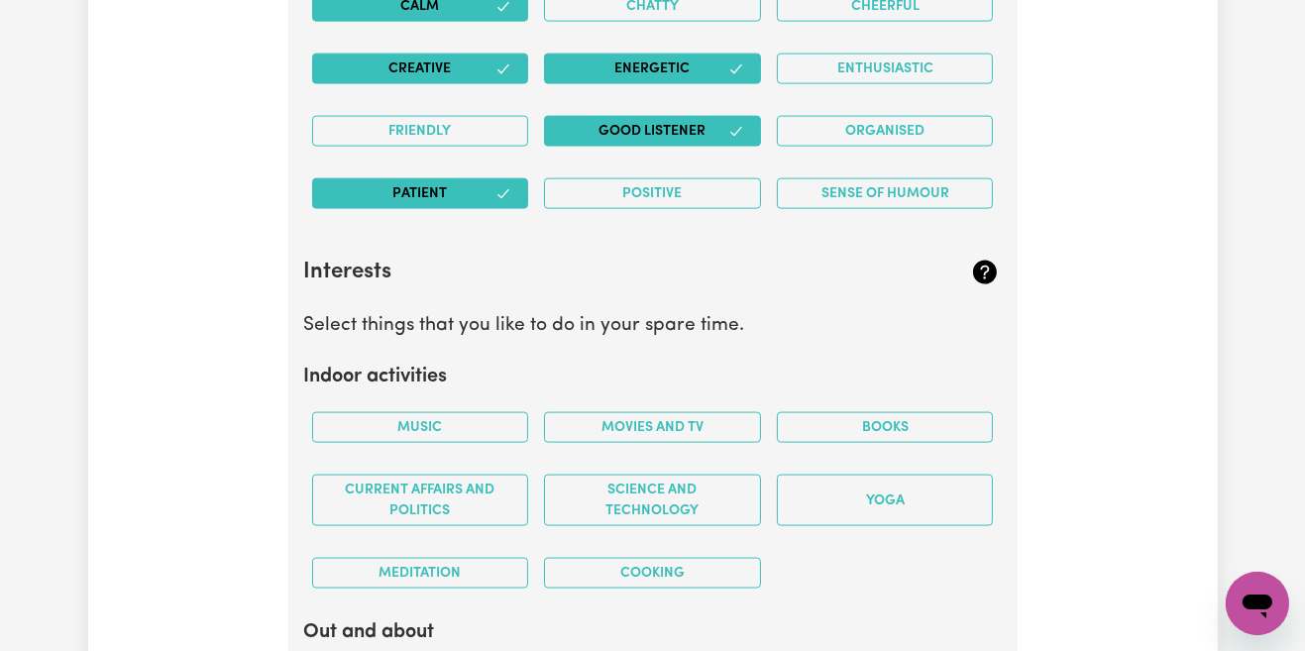
click at [482, 422] on button "Music" at bounding box center [420, 427] width 217 height 31
click at [466, 502] on button "Current Affairs and Politics" at bounding box center [420, 501] width 217 height 52
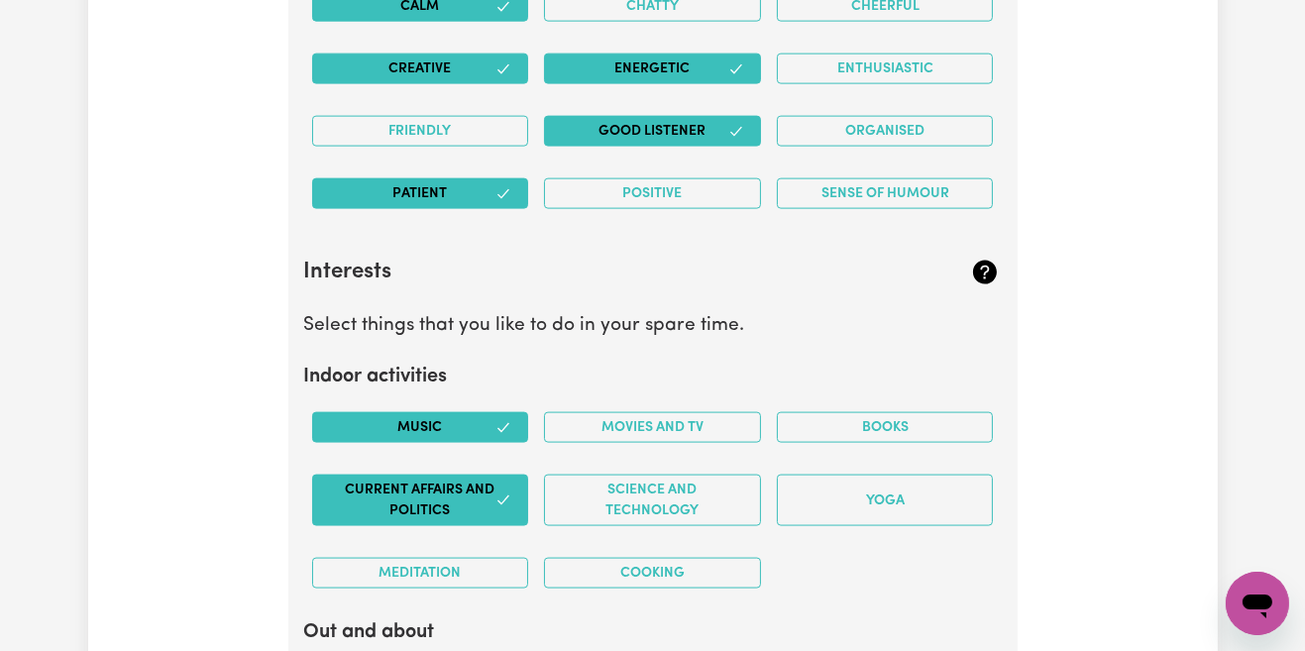
click at [481, 575] on button "Meditation" at bounding box center [420, 573] width 217 height 31
click at [697, 421] on button "Movies and TV" at bounding box center [652, 427] width 217 height 31
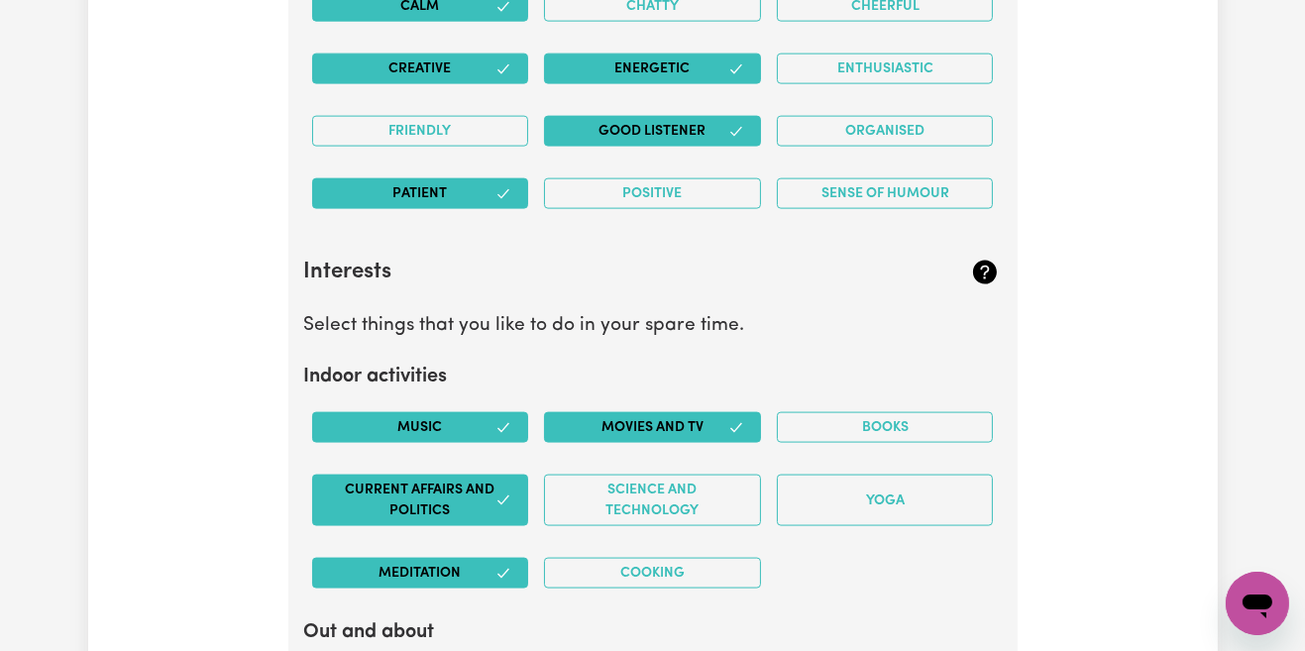
click at [719, 559] on button "Cooking" at bounding box center [652, 573] width 217 height 31
click at [888, 444] on div "Books" at bounding box center [885, 427] width 233 height 62
click at [892, 418] on button "Books" at bounding box center [885, 427] width 217 height 31
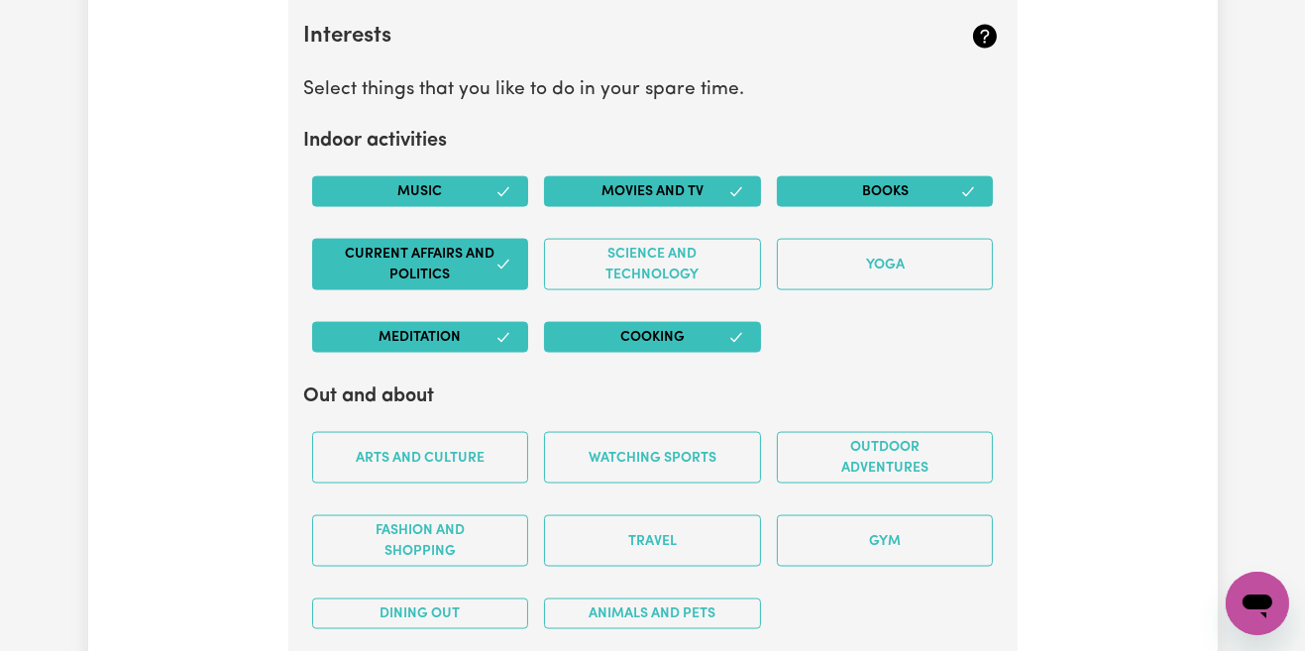
scroll to position [3590, 0]
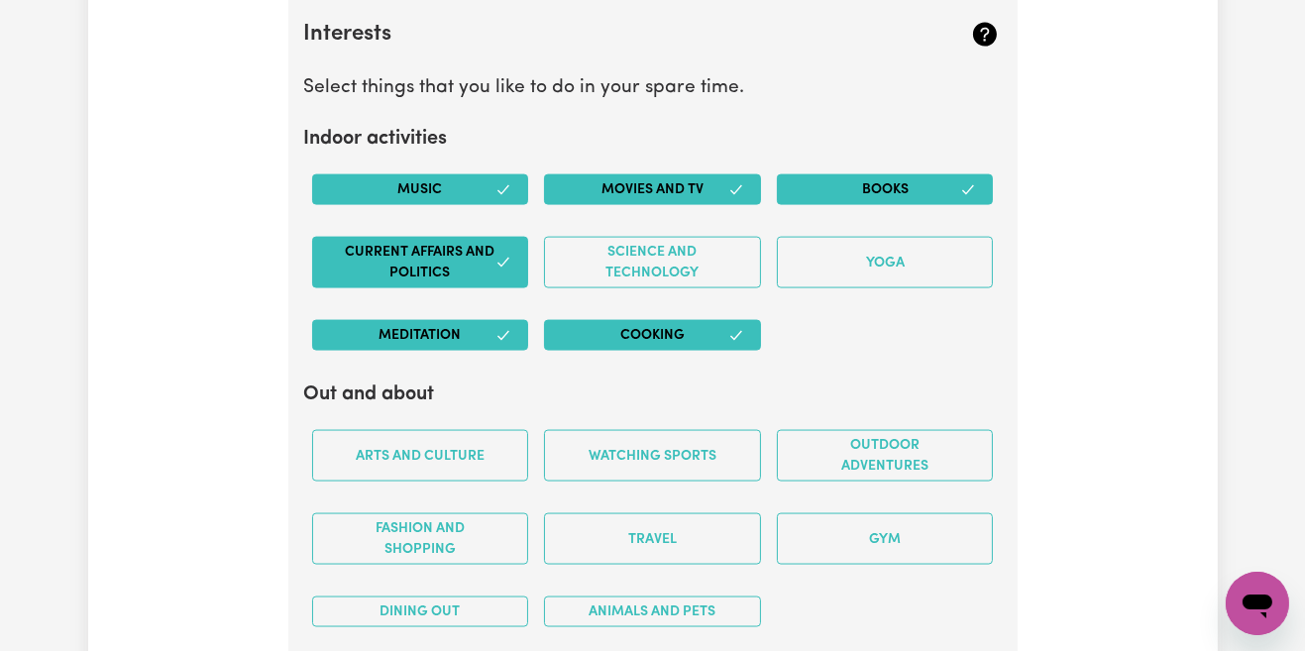
click at [688, 255] on button "Science and Technology" at bounding box center [652, 263] width 217 height 52
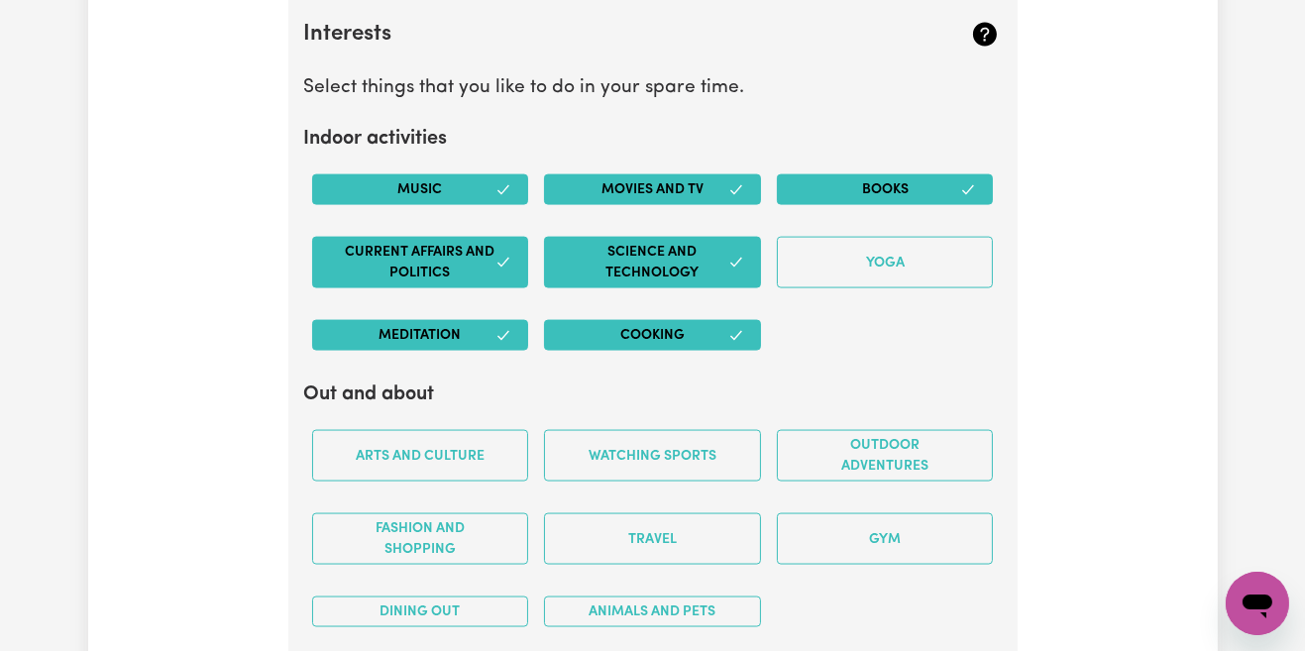
click at [711, 265] on button "Science and Technology" at bounding box center [652, 263] width 217 height 52
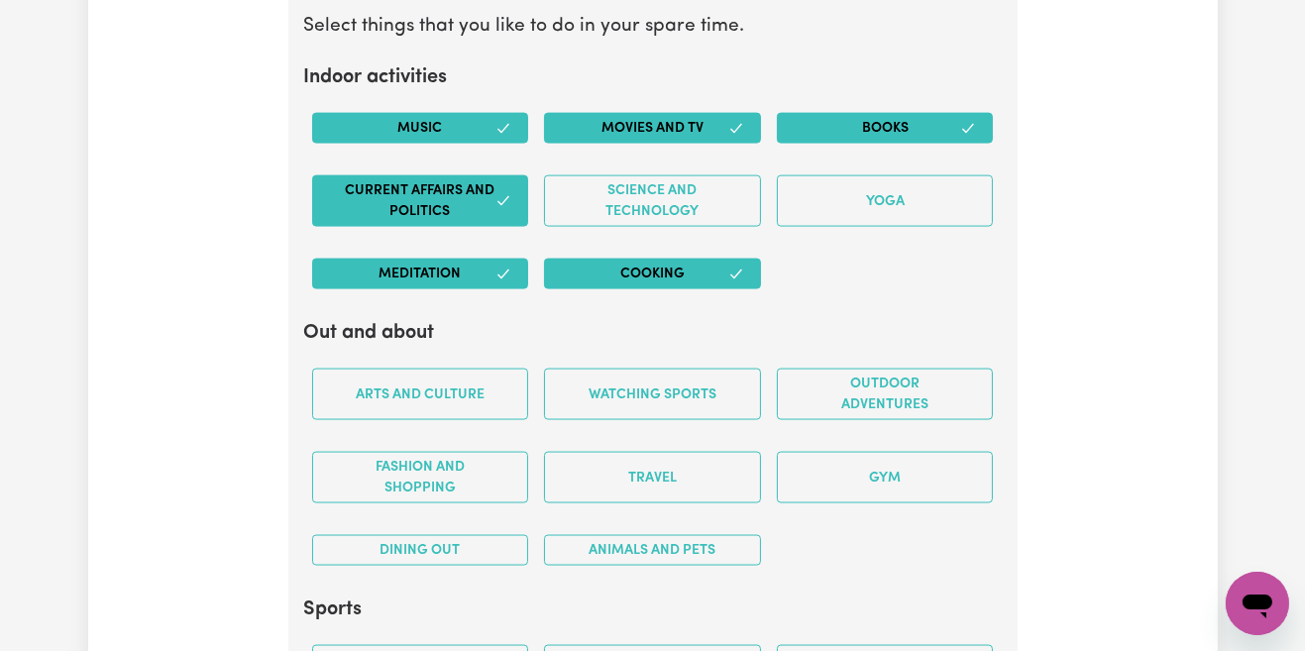
scroll to position [3657, 0]
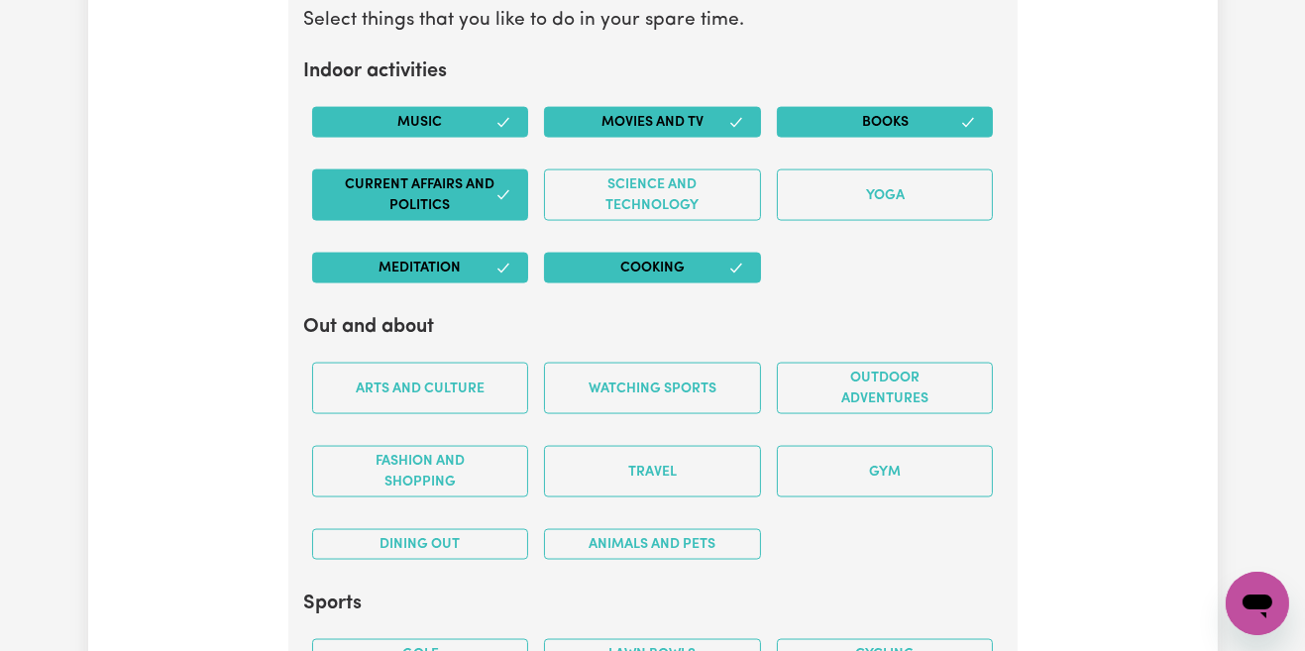
click at [483, 378] on button "Arts and Culture" at bounding box center [420, 389] width 217 height 52
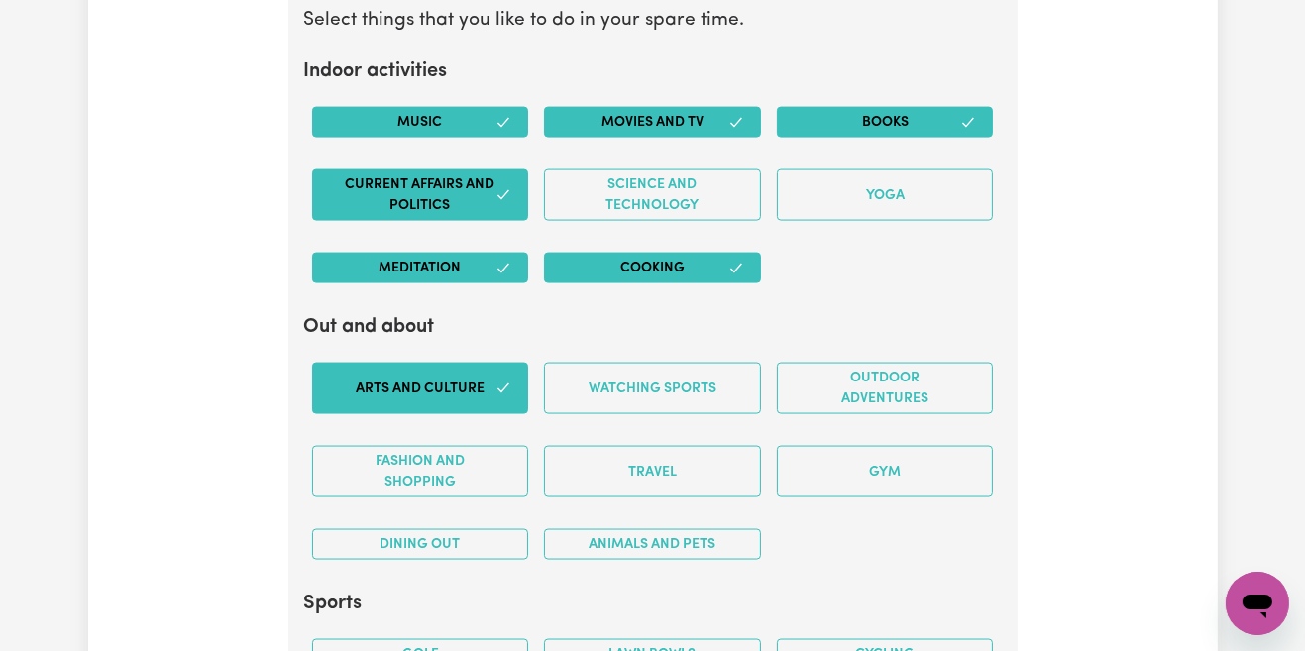
click at [496, 461] on button "Fashion and shopping" at bounding box center [420, 472] width 217 height 52
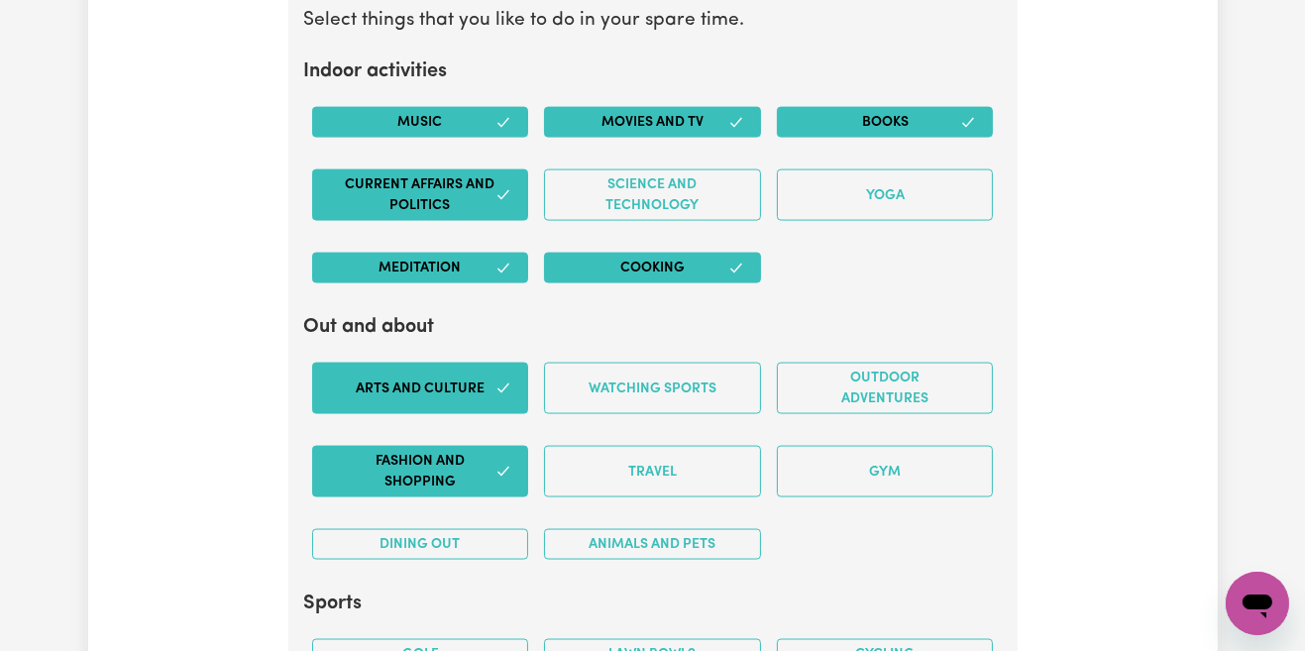
click at [490, 529] on button "Dining out" at bounding box center [420, 544] width 217 height 31
click at [715, 378] on button "Watching sports" at bounding box center [652, 389] width 217 height 52
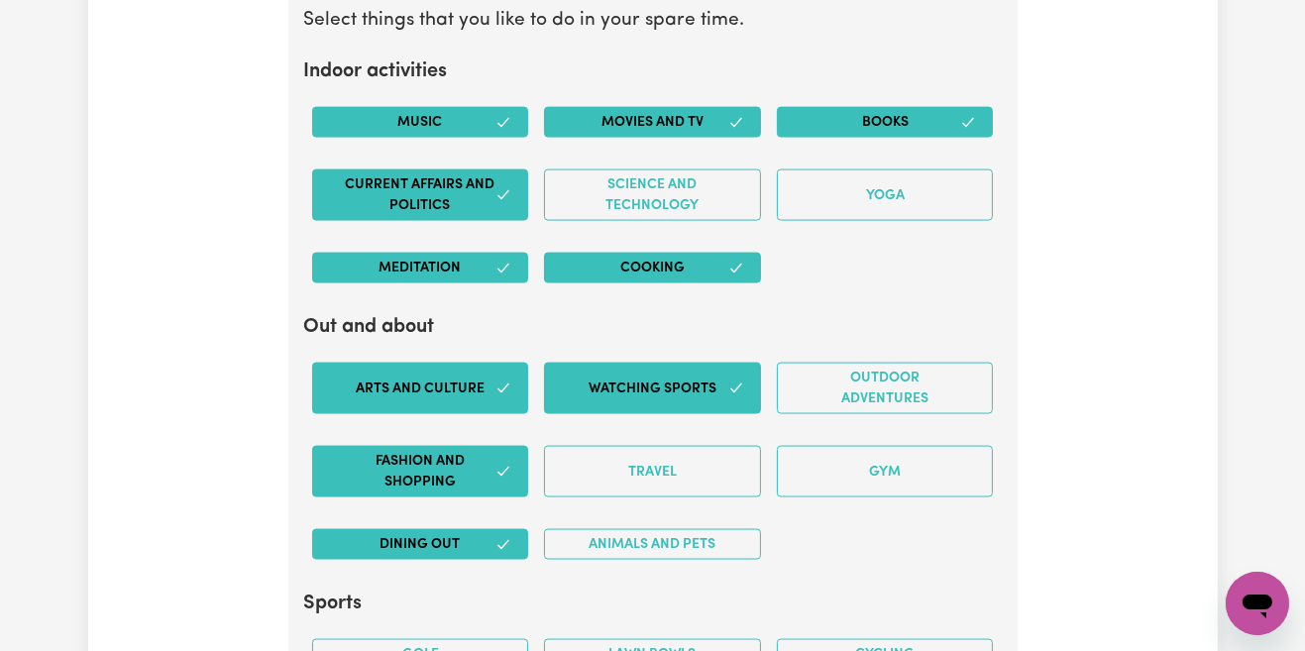
click at [720, 476] on button "Travel" at bounding box center [652, 472] width 217 height 52
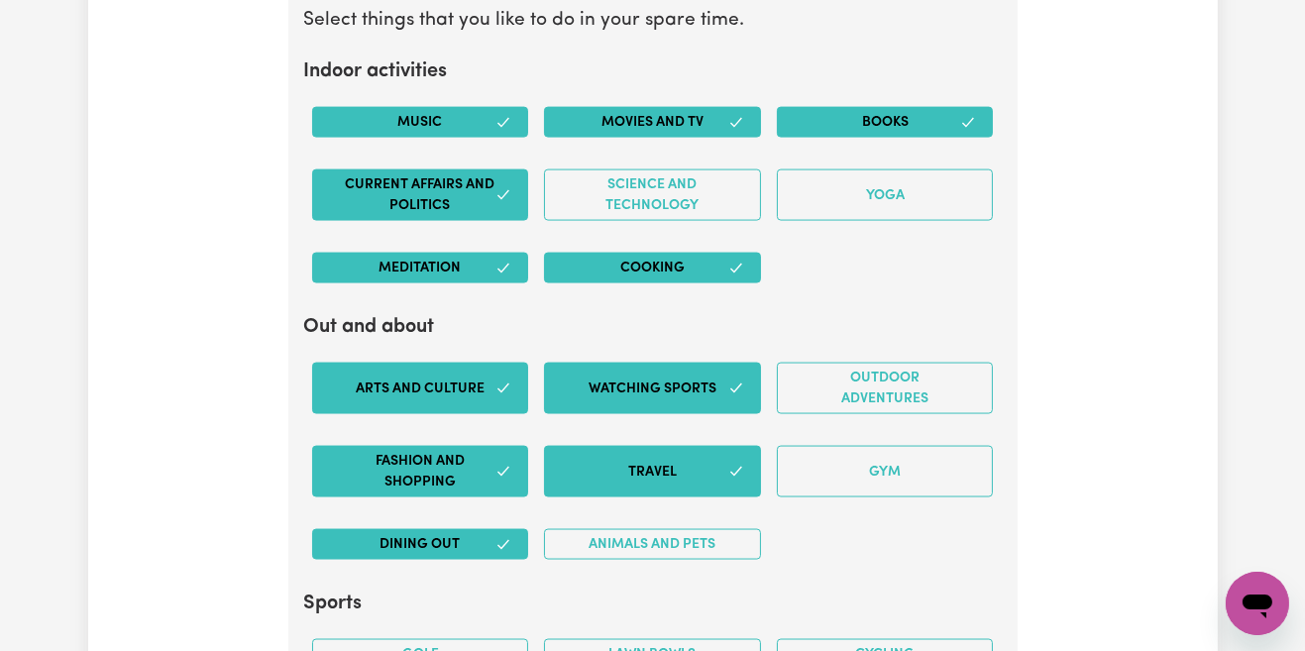
click at [713, 534] on button "Animals and pets" at bounding box center [652, 544] width 217 height 31
click at [904, 391] on button "Outdoor adventures" at bounding box center [885, 389] width 217 height 52
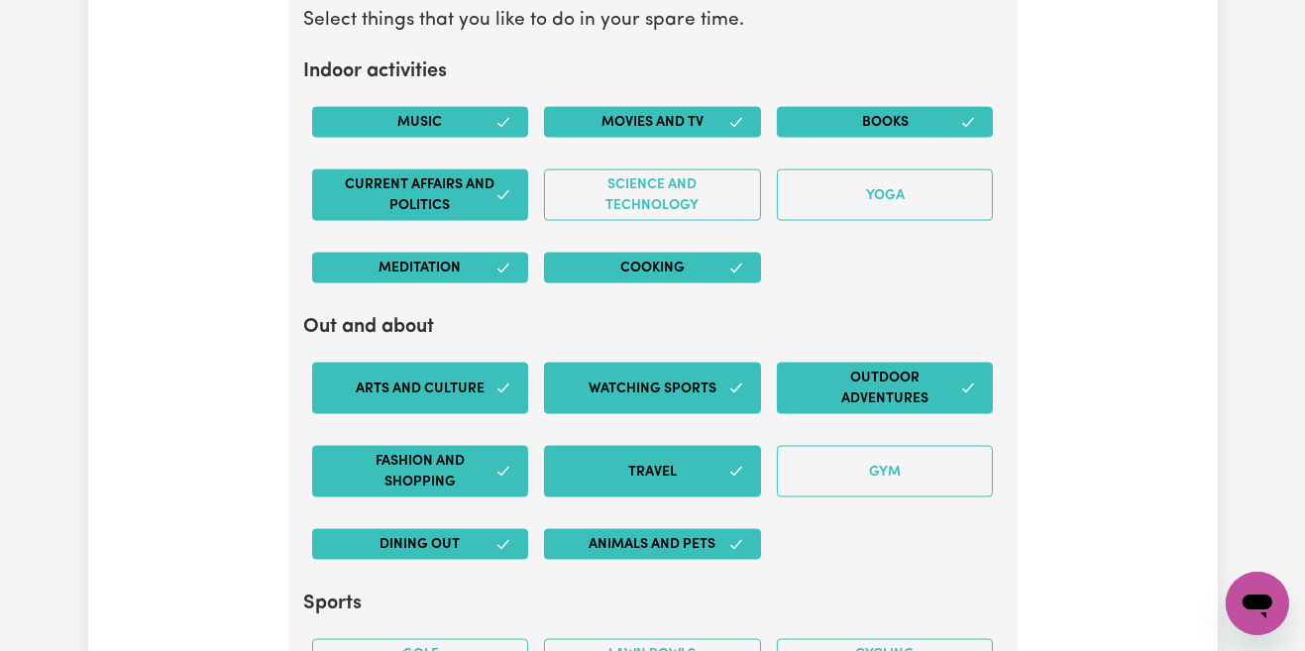
click at [899, 457] on button "Gym" at bounding box center [885, 472] width 217 height 52
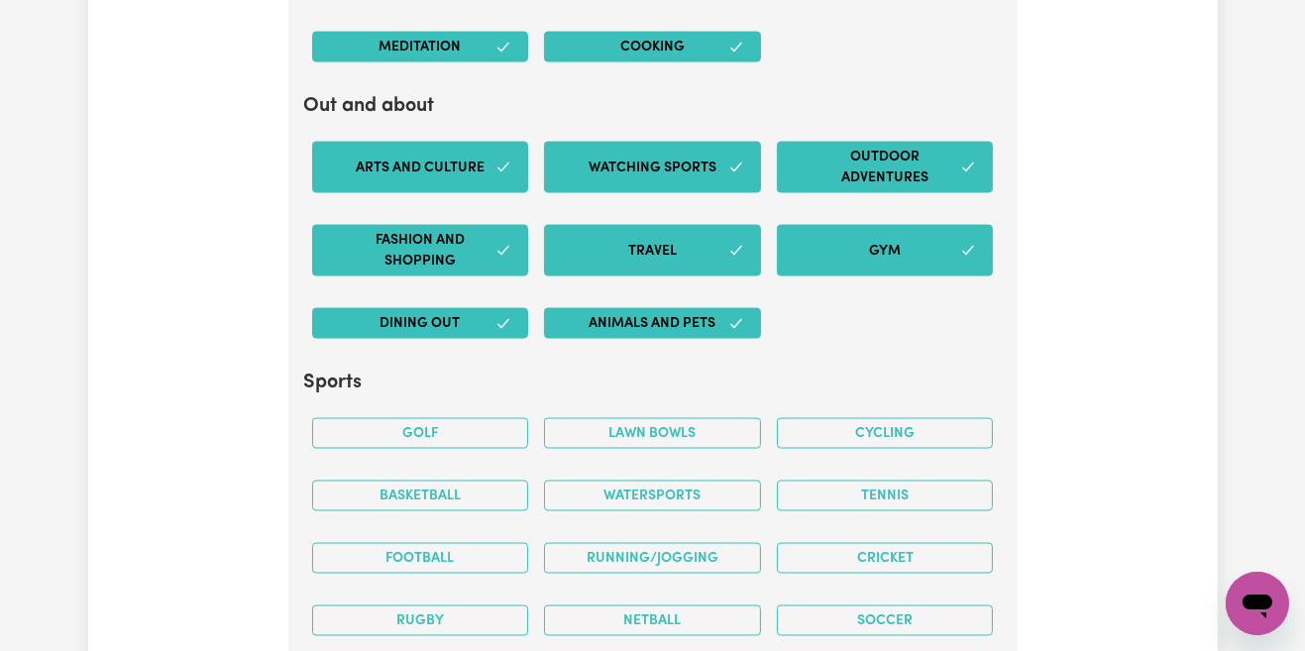
scroll to position [3878, 0]
click at [500, 425] on button "Golf" at bounding box center [420, 433] width 217 height 31
click at [496, 494] on button "Basketball" at bounding box center [420, 496] width 217 height 31
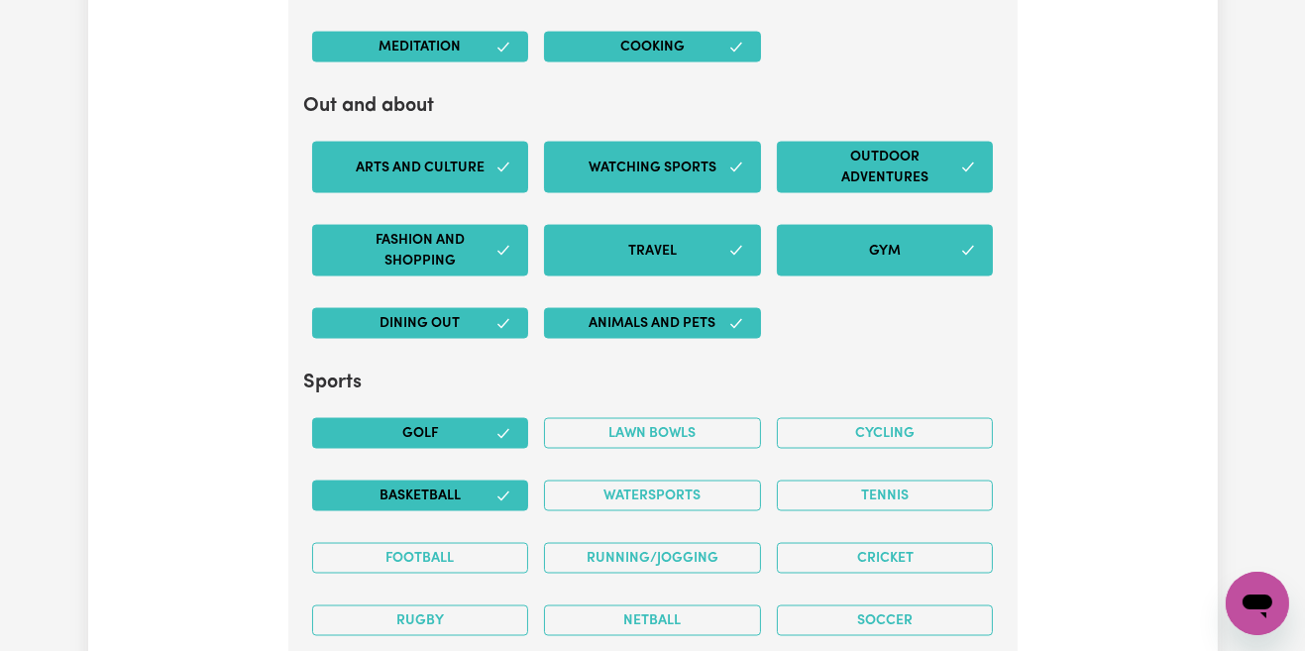
click at [504, 552] on button "Football" at bounding box center [420, 558] width 217 height 31
click at [504, 612] on button "Rugby" at bounding box center [420, 621] width 217 height 31
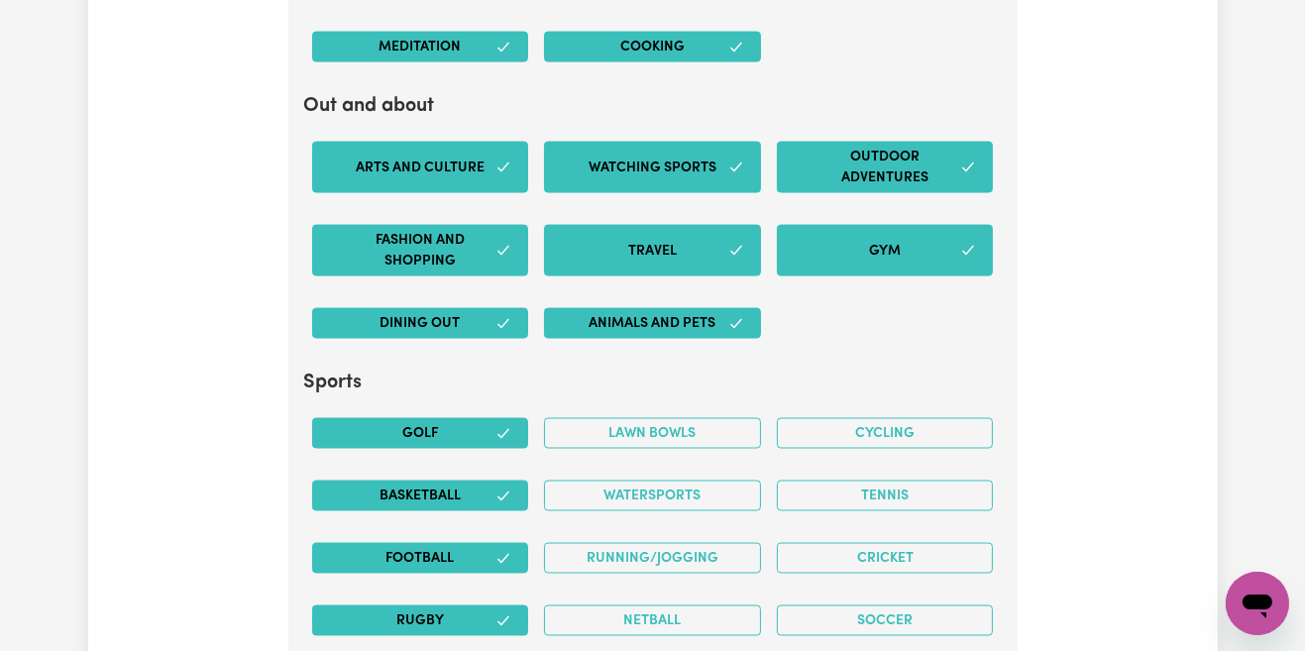
click at [728, 549] on button "Running/Jogging" at bounding box center [652, 558] width 217 height 31
click at [928, 493] on button "Tennis" at bounding box center [885, 496] width 217 height 31
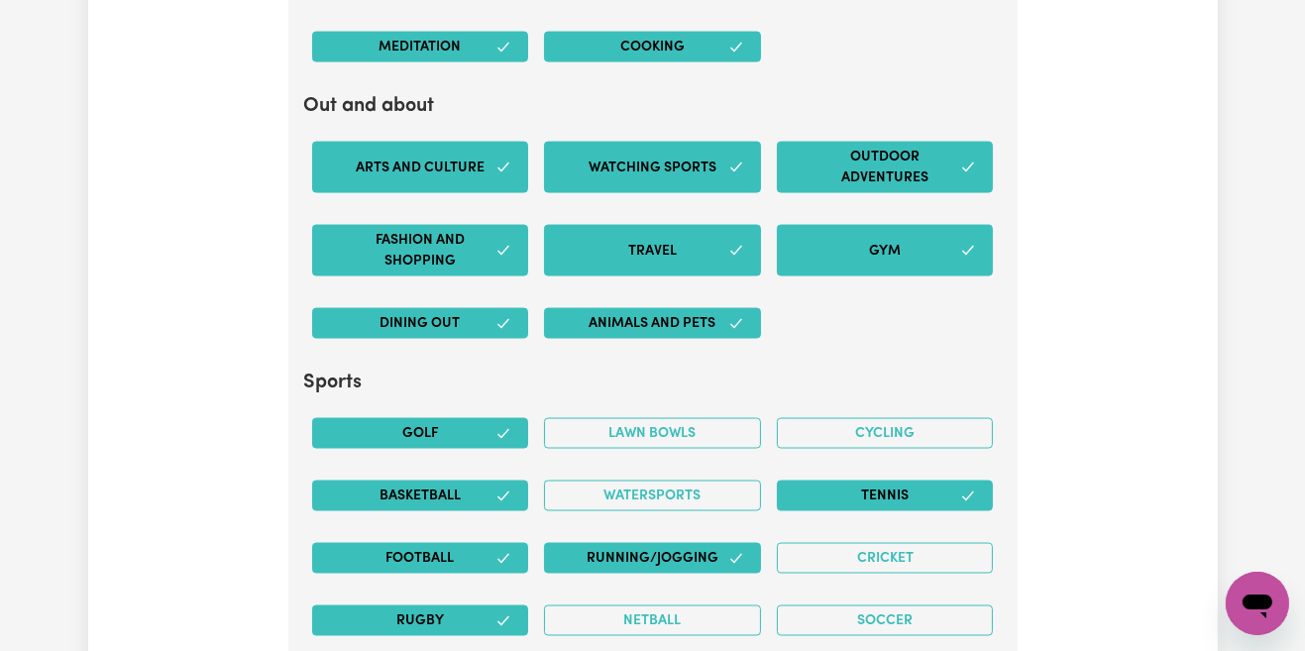
click at [935, 428] on button "Cycling" at bounding box center [885, 433] width 217 height 31
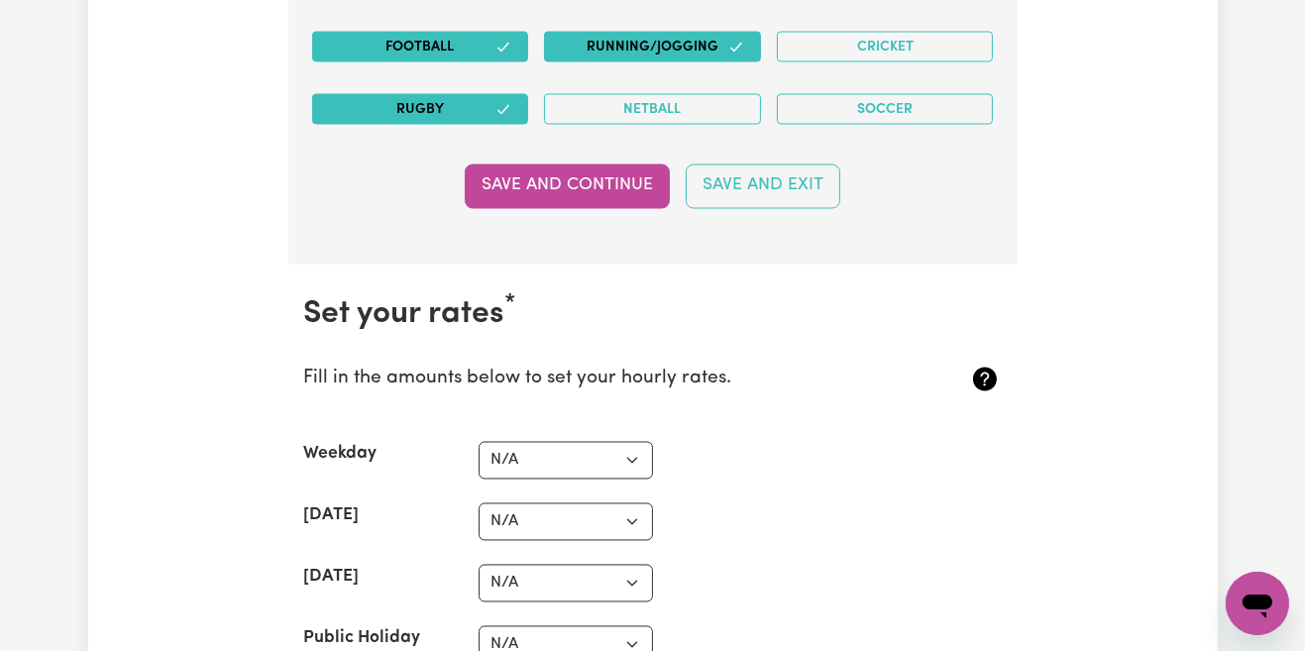
scroll to position [4390, 0]
click at [597, 452] on select "N/A $37 $38 $39 $40 $41 $42 $43 $44 $45 $46 $47 $48 $49 $50 $51 $52 $53 $54 $55…" at bounding box center [566, 461] width 174 height 38
select select "40"
click at [605, 456] on select "N/A $37 $38 $39 $40 $41 $42 $43 $44 $45 $46 $47 $48 $49 $50 $51 $52 $53 $54 $55…" at bounding box center [566, 461] width 174 height 38
click at [774, 442] on div "Weekday N/A $37 $38 $39 $40 $41 $42 $43 $44 $45 $46 $47 $48 $49 $50 $51 $52 $53…" at bounding box center [653, 461] width 698 height 38
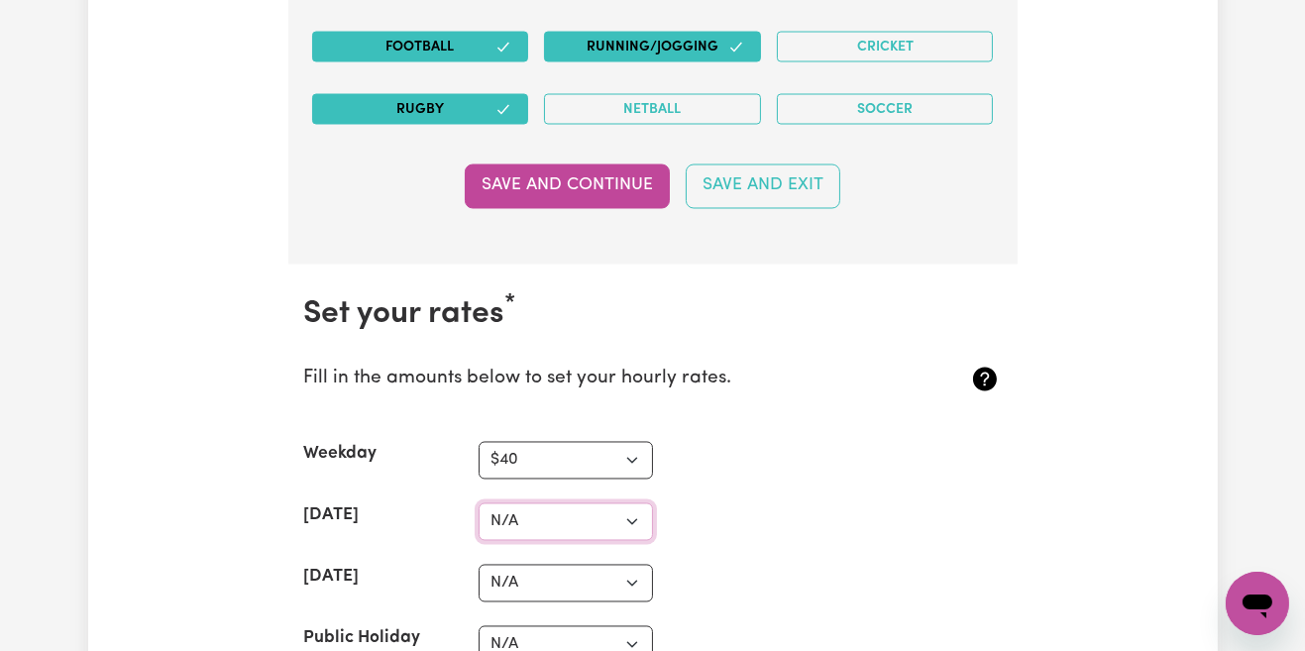
click at [592, 504] on select "N/A $37 $38 $39 $40 $41 $42 $43 $44 $45 $46 $47 $48 $49 $50 $51 $52 $53 $54 $55…" at bounding box center [566, 523] width 174 height 38
select select "50"
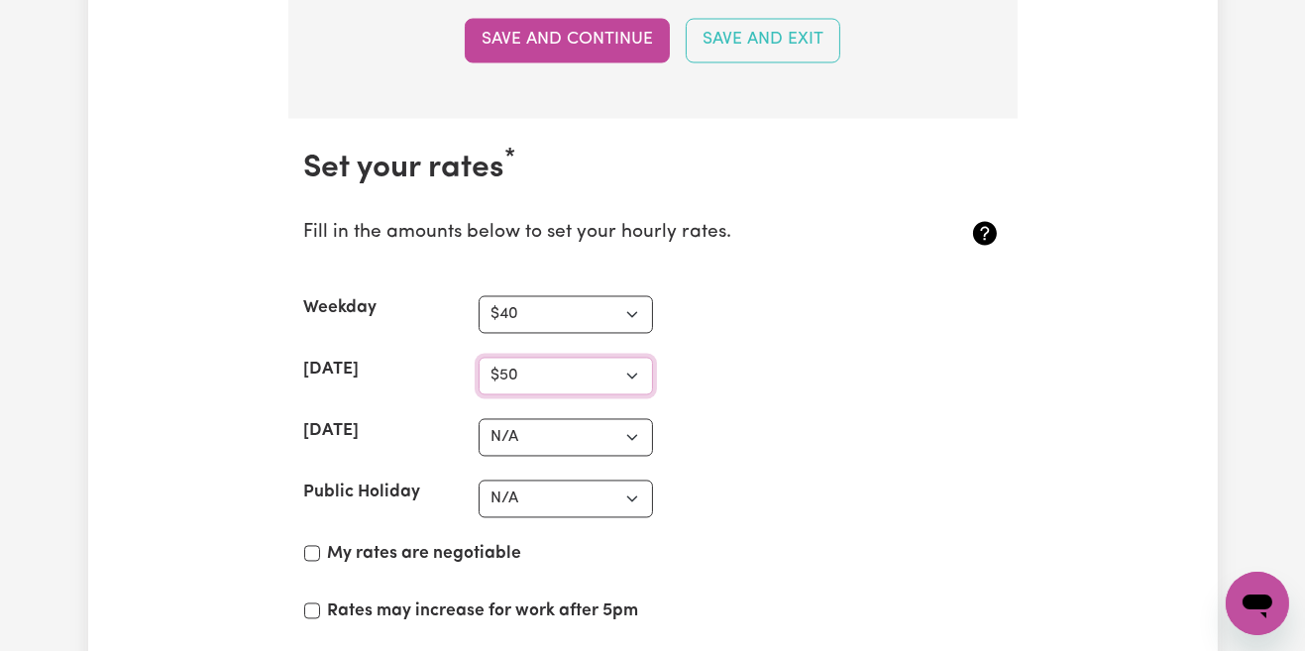
scroll to position [4539, 0]
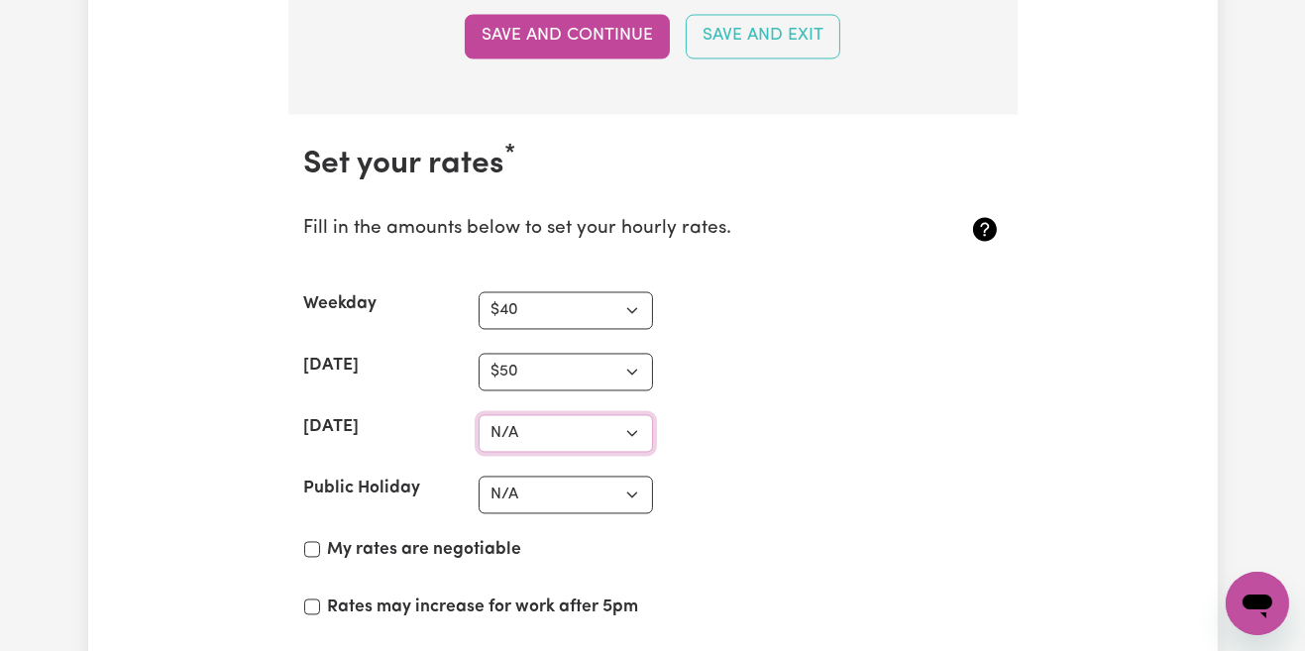
click at [604, 427] on select "N/A $37 $38 $39 $40 $41 $42 $43 $44 $45 $46 $47 $48 $49 $50 $51 $52 $53 $54 $55…" at bounding box center [566, 434] width 174 height 38
select select "50"
click at [597, 490] on select "N/A $37 $38 $39 $40 $41 $42 $43 $44 $45 $46 $47 $48 $49 $50 $51 $52 $53 $54 $55…" at bounding box center [566, 496] width 174 height 38
select select "60"
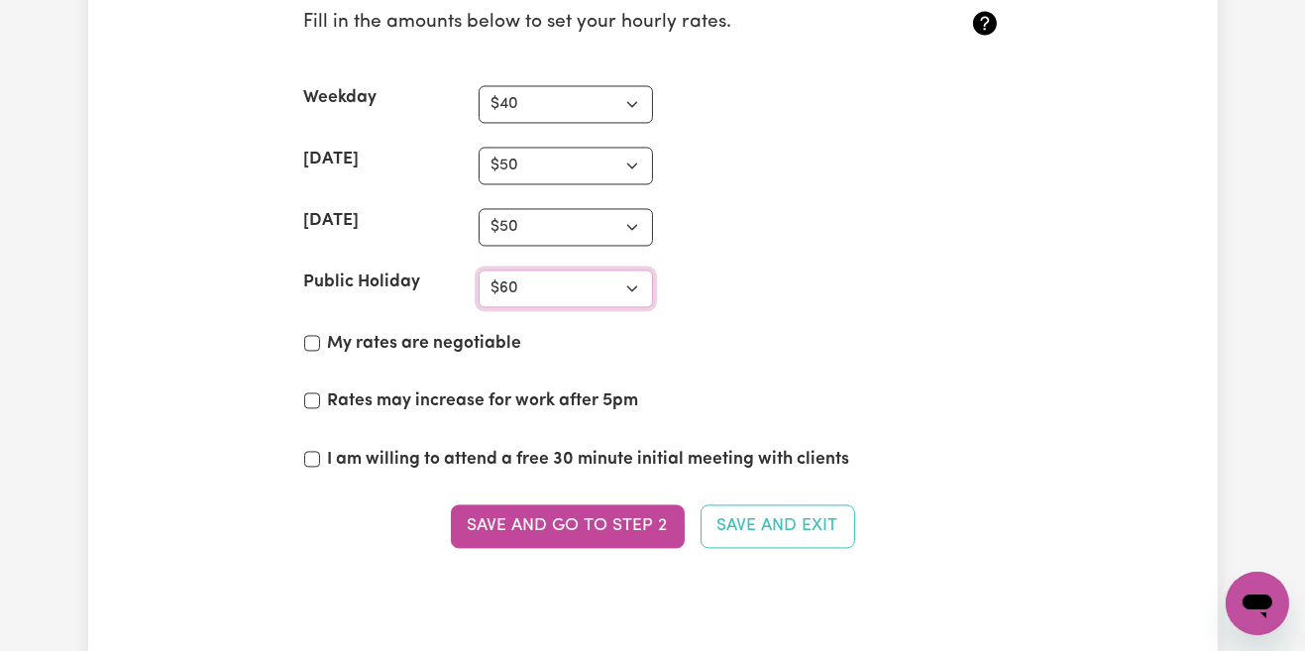
scroll to position [4778, 0]
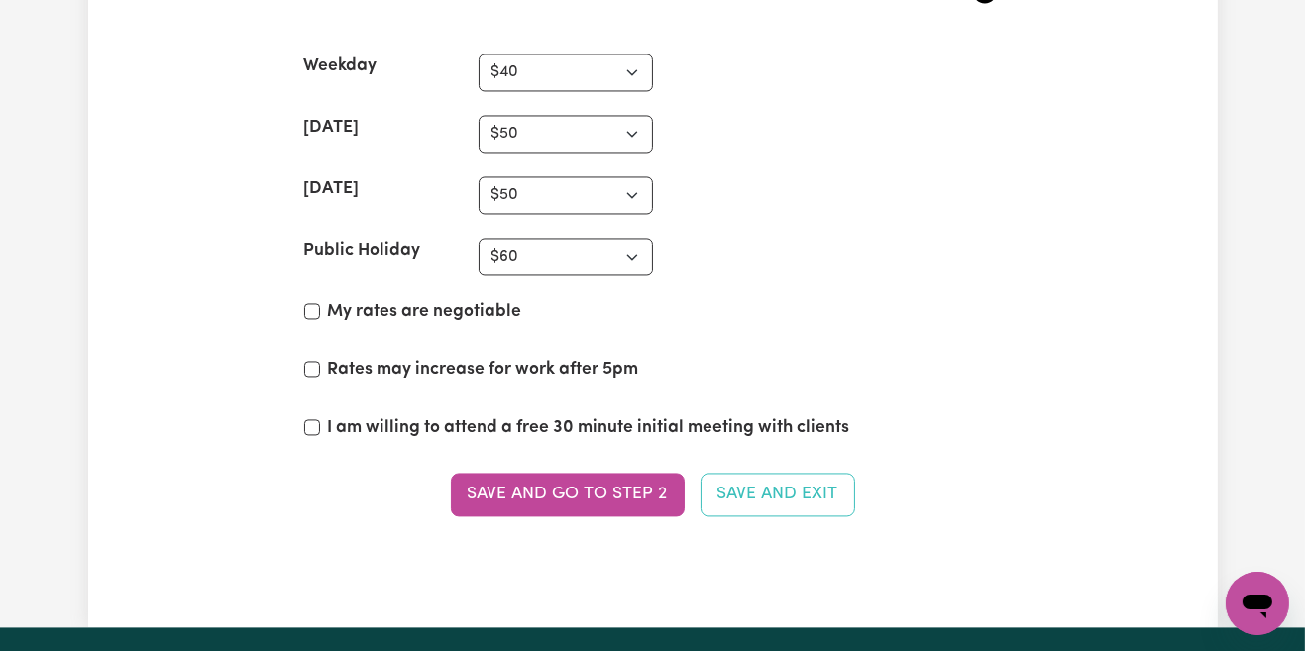
click at [330, 299] on label "My rates are negotiable" at bounding box center [425, 312] width 194 height 26
click at [320, 303] on input "My rates are negotiable" at bounding box center [312, 311] width 16 height 16
checkbox input "true"
click at [316, 361] on input "Rates may increase for work after 5pm" at bounding box center [312, 369] width 16 height 16
checkbox input "true"
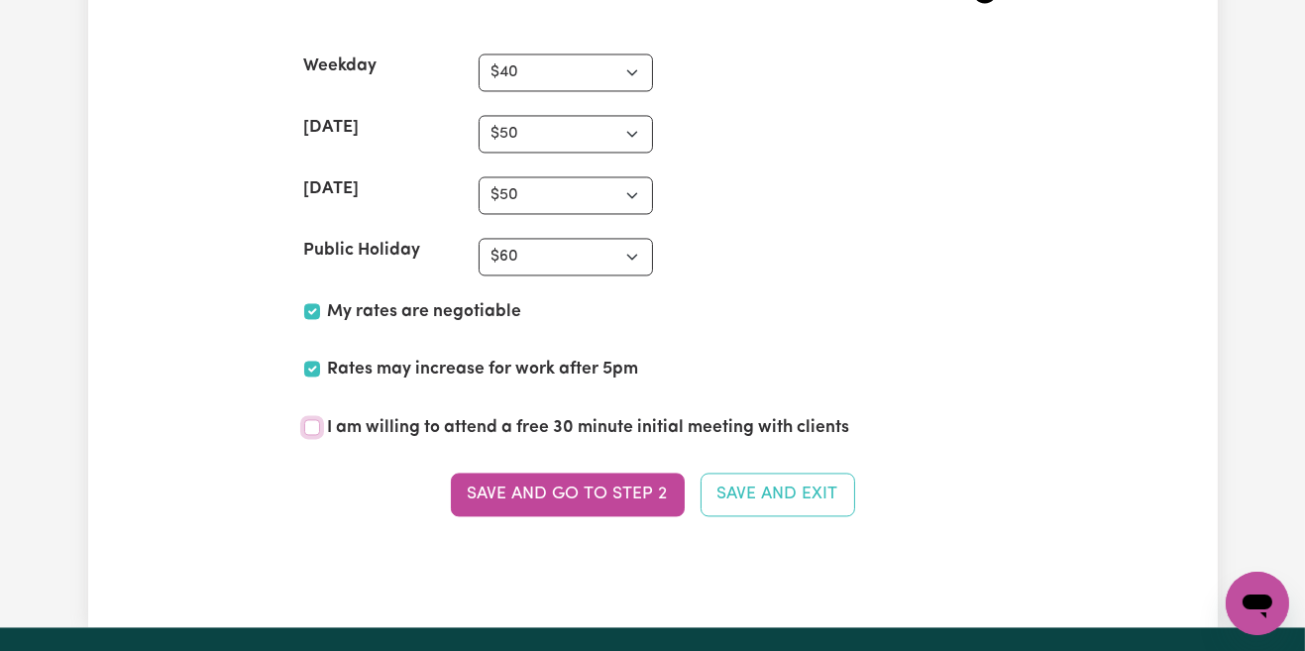
click at [316, 419] on input "I am willing to attend a free 30 minute initial meeting with clients" at bounding box center [312, 427] width 16 height 16
checkbox input "true"
click at [575, 478] on button "Save and go to Step 2" at bounding box center [568, 495] width 234 height 44
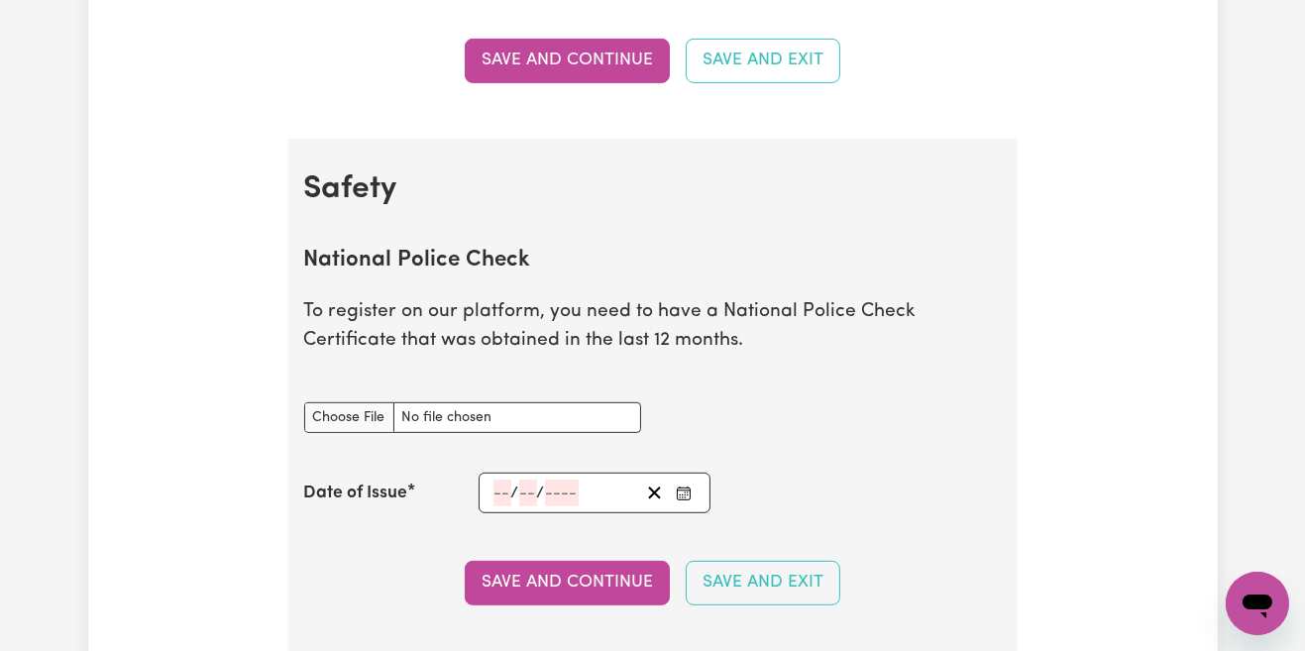
scroll to position [0, 0]
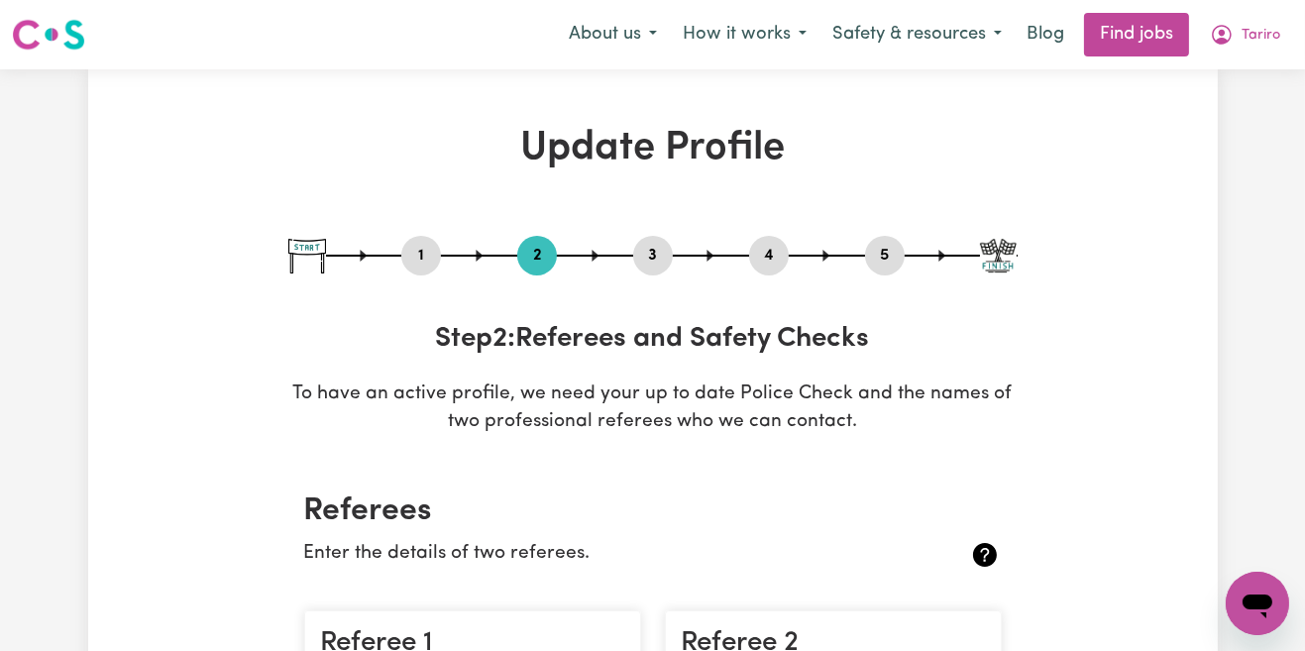
click at [767, 38] on button "How it works" at bounding box center [745, 35] width 150 height 42
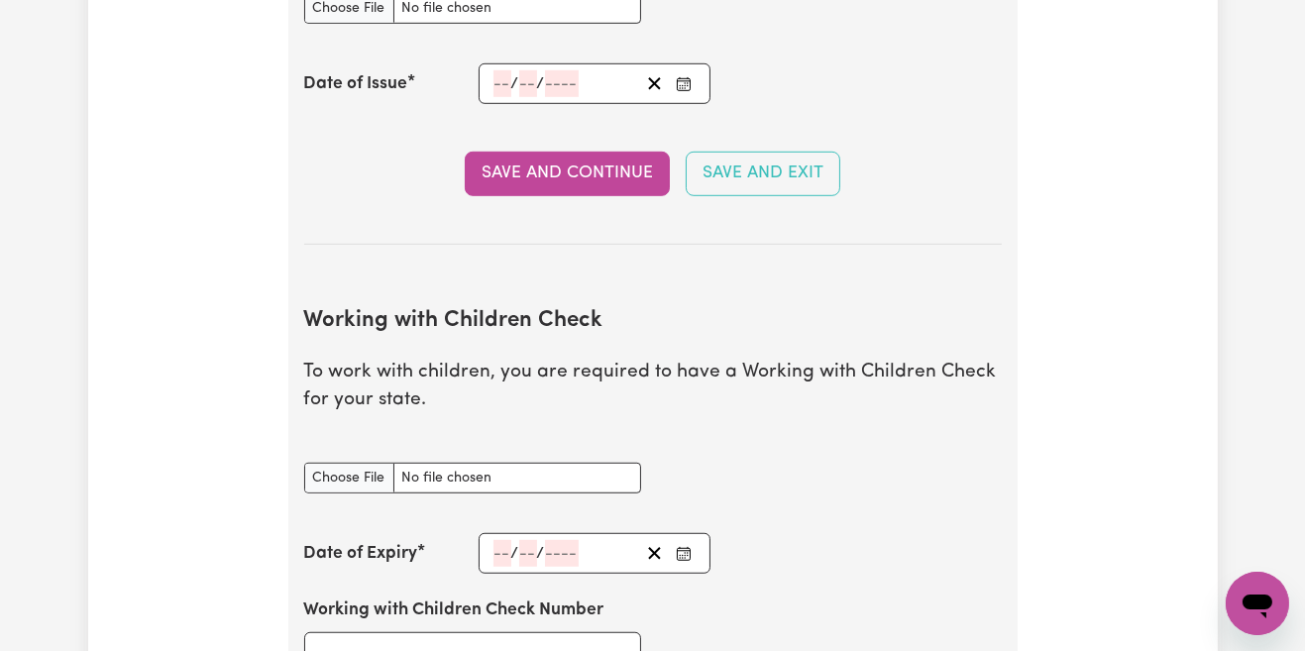
scroll to position [1544, 0]
click at [474, 474] on input "Working with Children Check document" at bounding box center [472, 477] width 337 height 31
click at [497, 471] on input "Working with Children Check document" at bounding box center [472, 477] width 337 height 31
click at [400, 565] on div "Date of Expiry / /" at bounding box center [653, 552] width 698 height 41
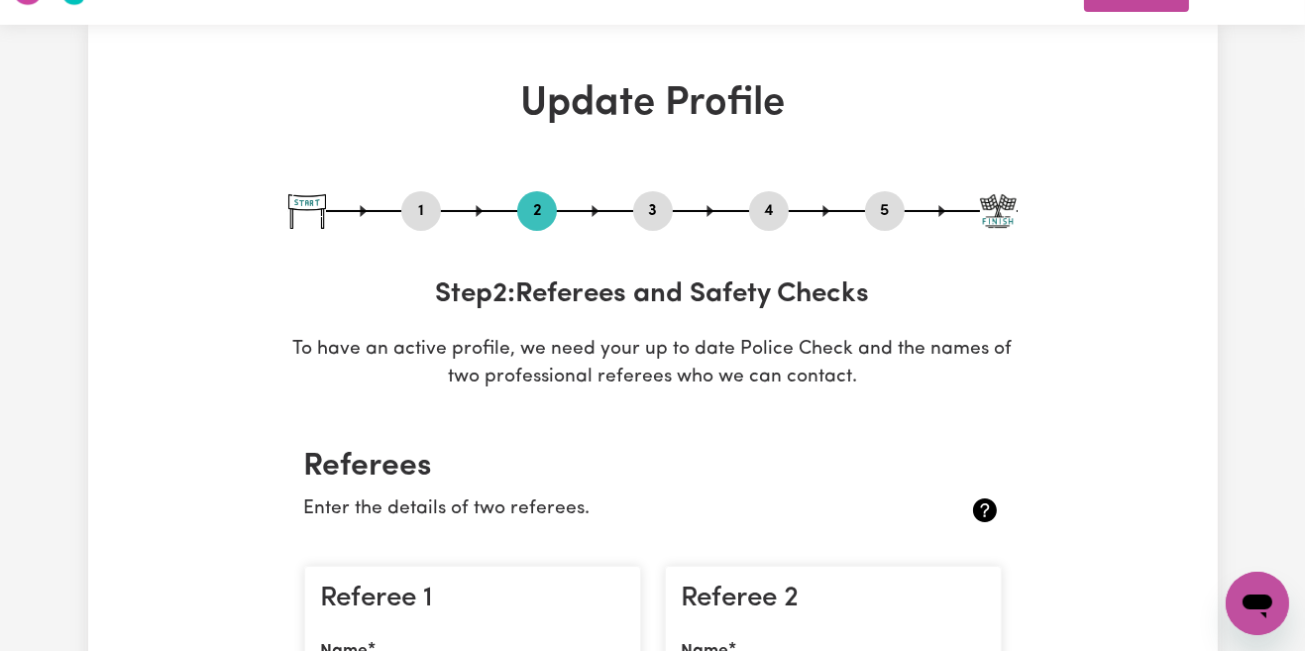
scroll to position [0, 0]
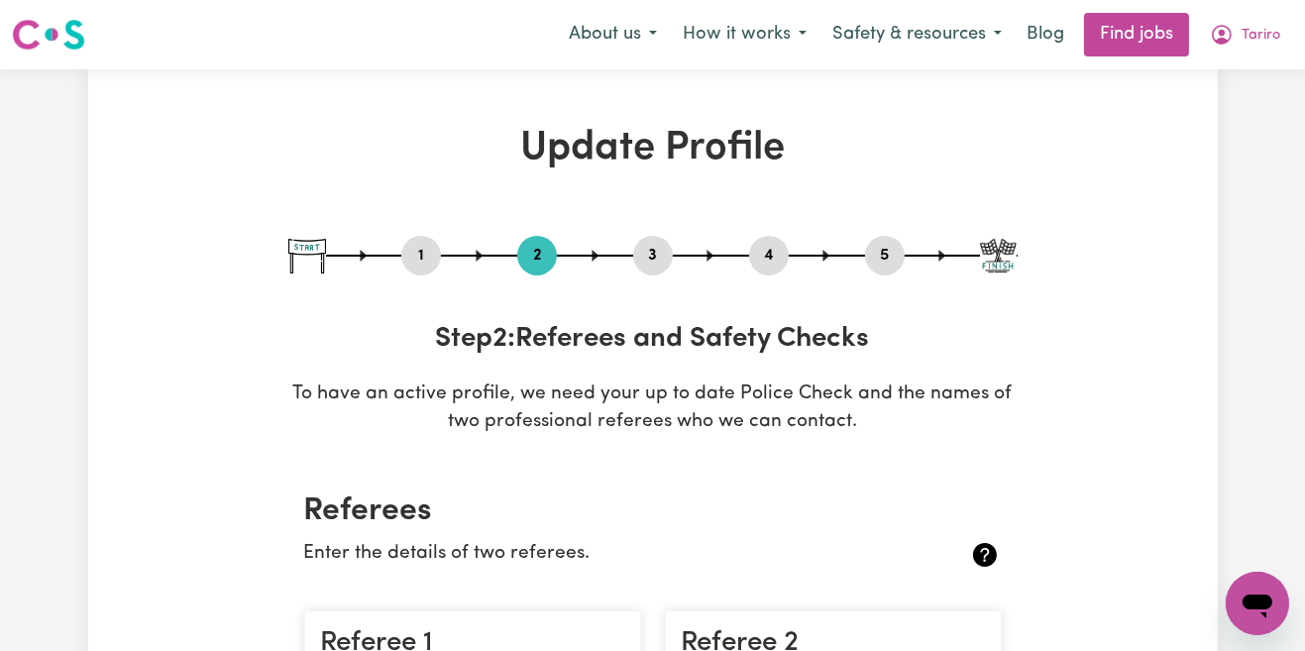
click at [915, 30] on button "Safety & resources" at bounding box center [917, 35] width 195 height 42
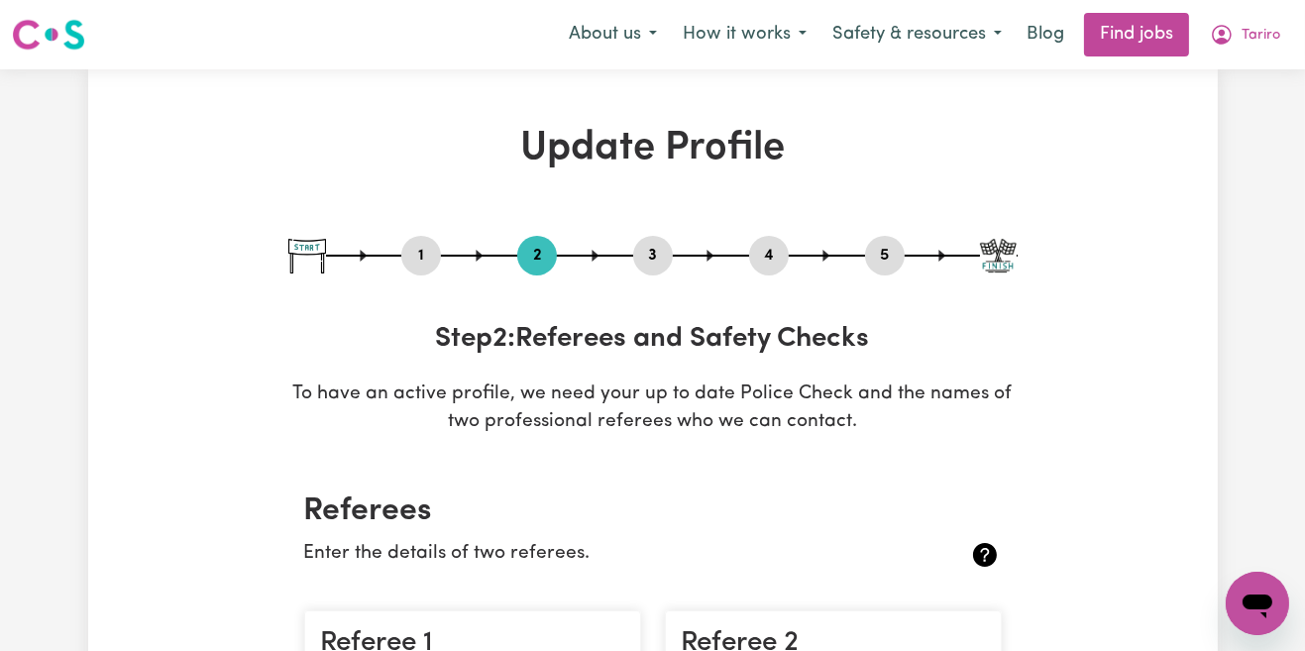
click at [763, 34] on button "How it works" at bounding box center [745, 35] width 150 height 42
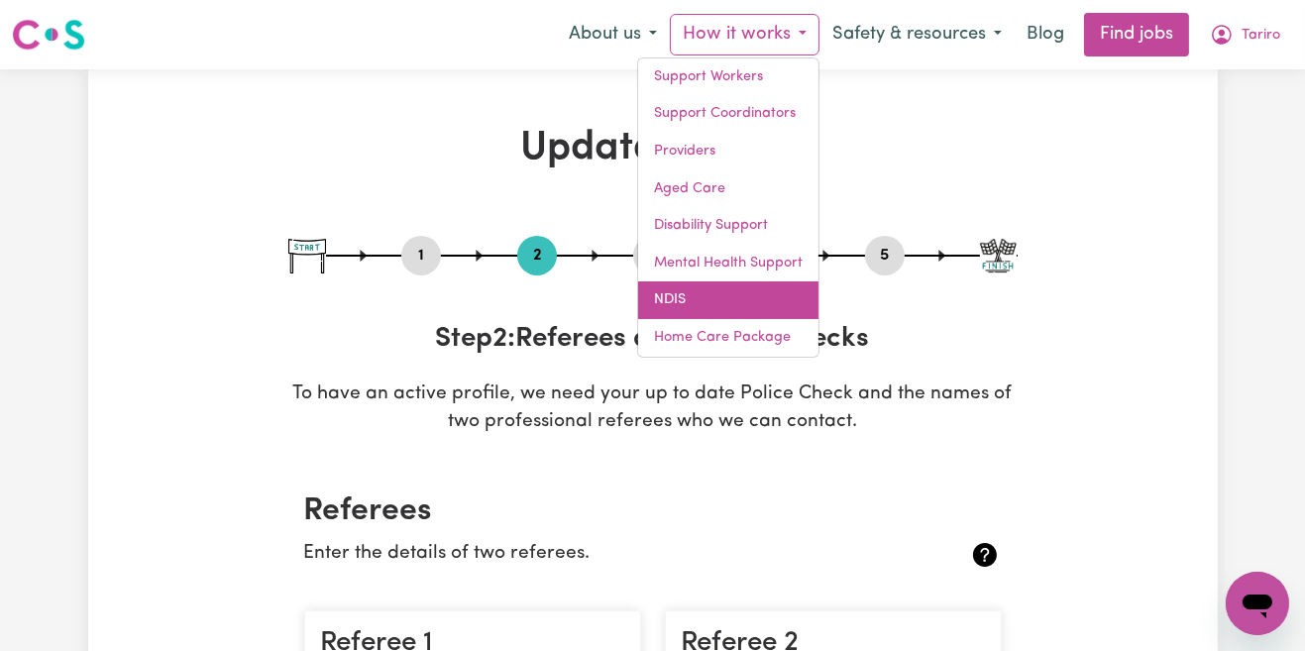
click at [729, 307] on link "NDIS" at bounding box center [728, 300] width 180 height 38
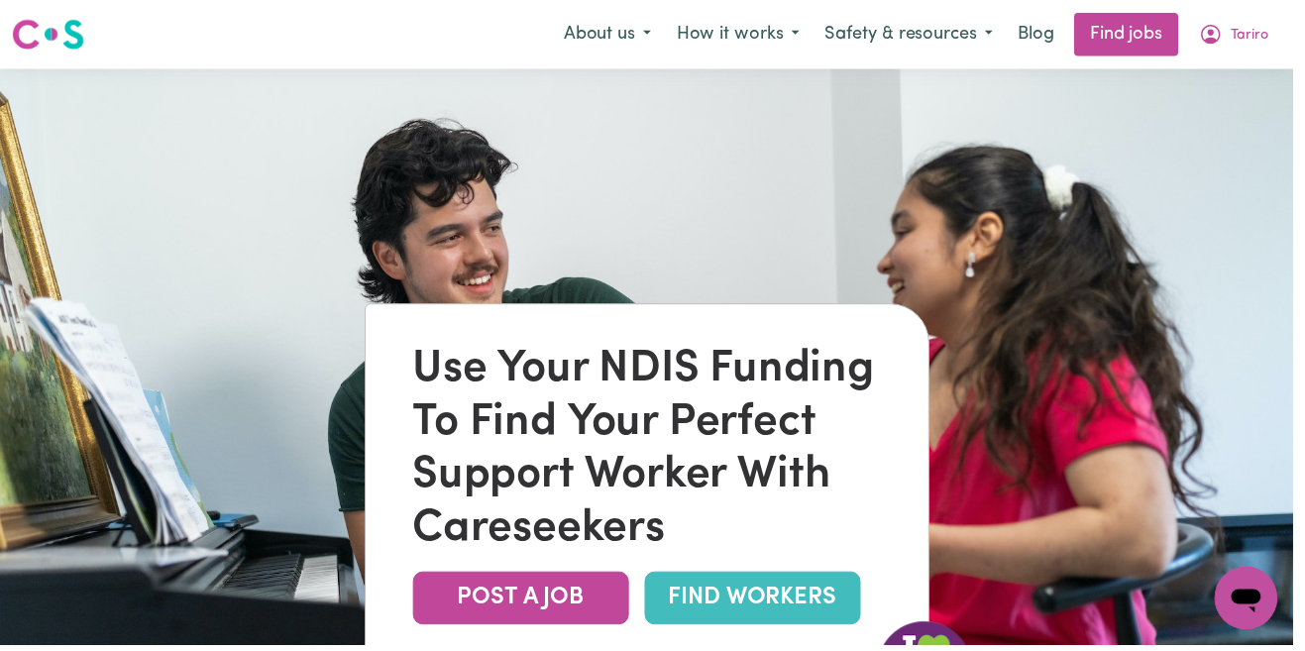
select select "female"
select select "Student Visa"
select select "Studying a healthcare related degree or qualification"
select select "40"
select select "50"
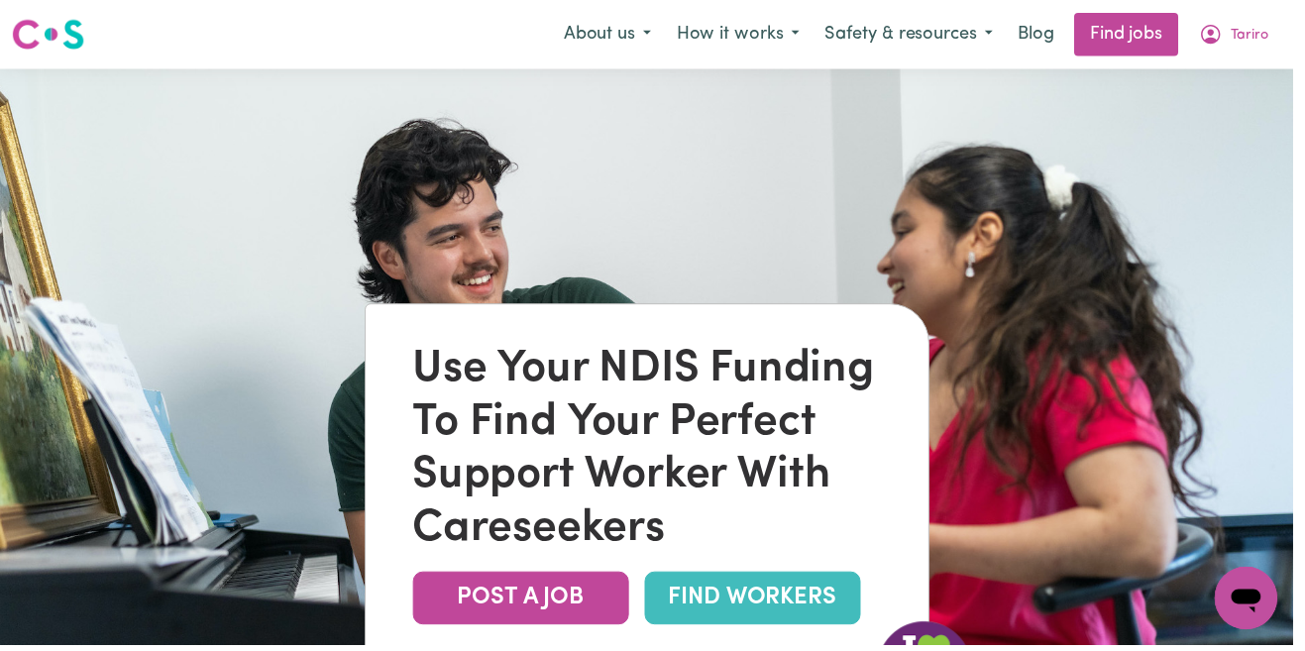
select select "50"
select select "60"
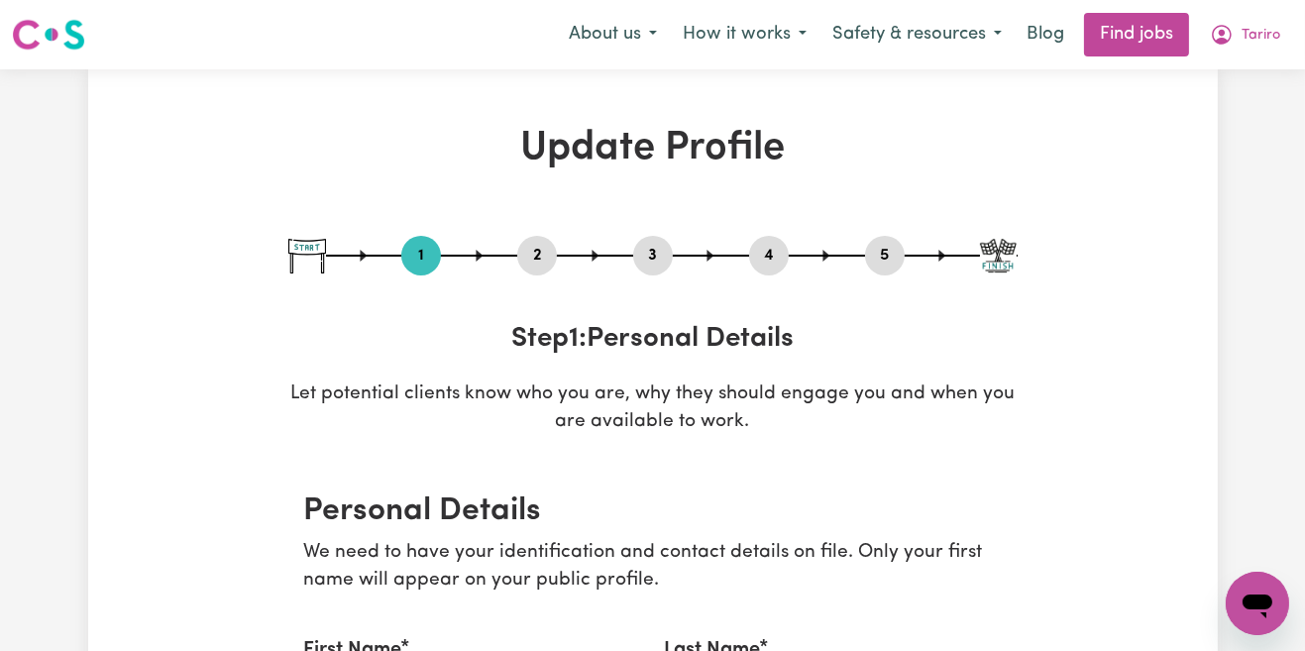
click at [1245, 38] on span "Tariro" at bounding box center [1261, 36] width 39 height 22
click at [1047, 30] on link "Blog" at bounding box center [1045, 35] width 61 height 44
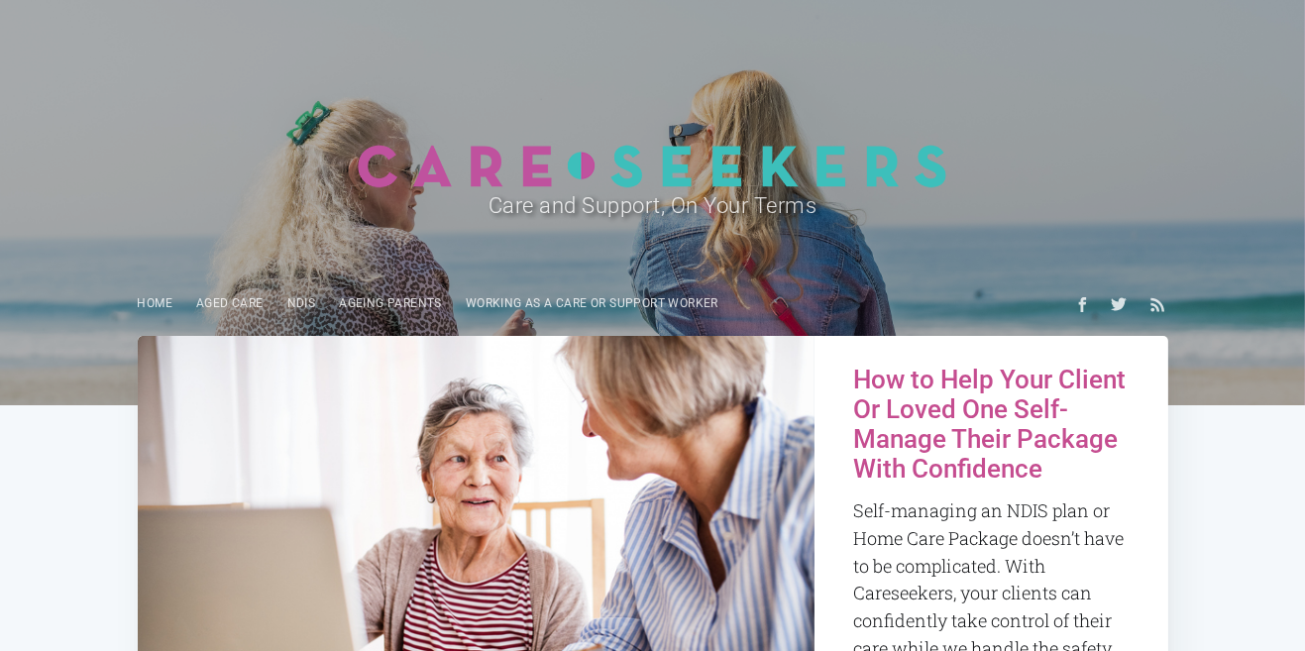
click at [156, 305] on link "Home" at bounding box center [155, 303] width 59 height 39
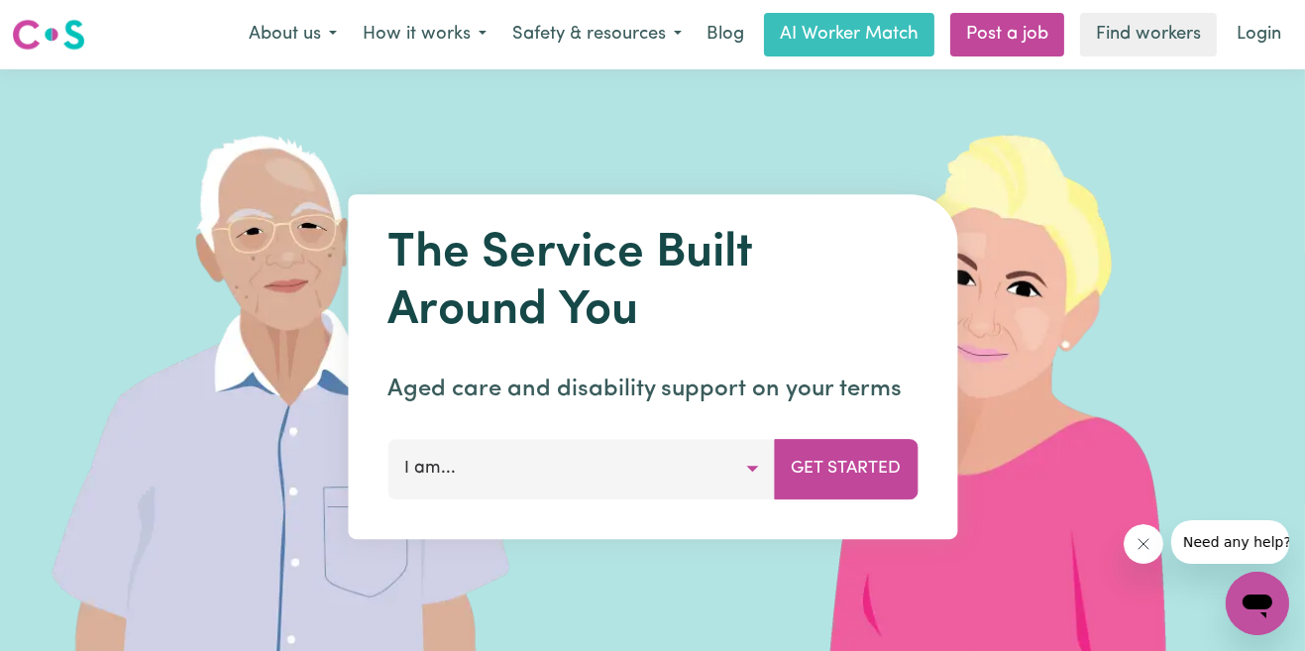
click at [421, 39] on button "How it works" at bounding box center [425, 35] width 150 height 42
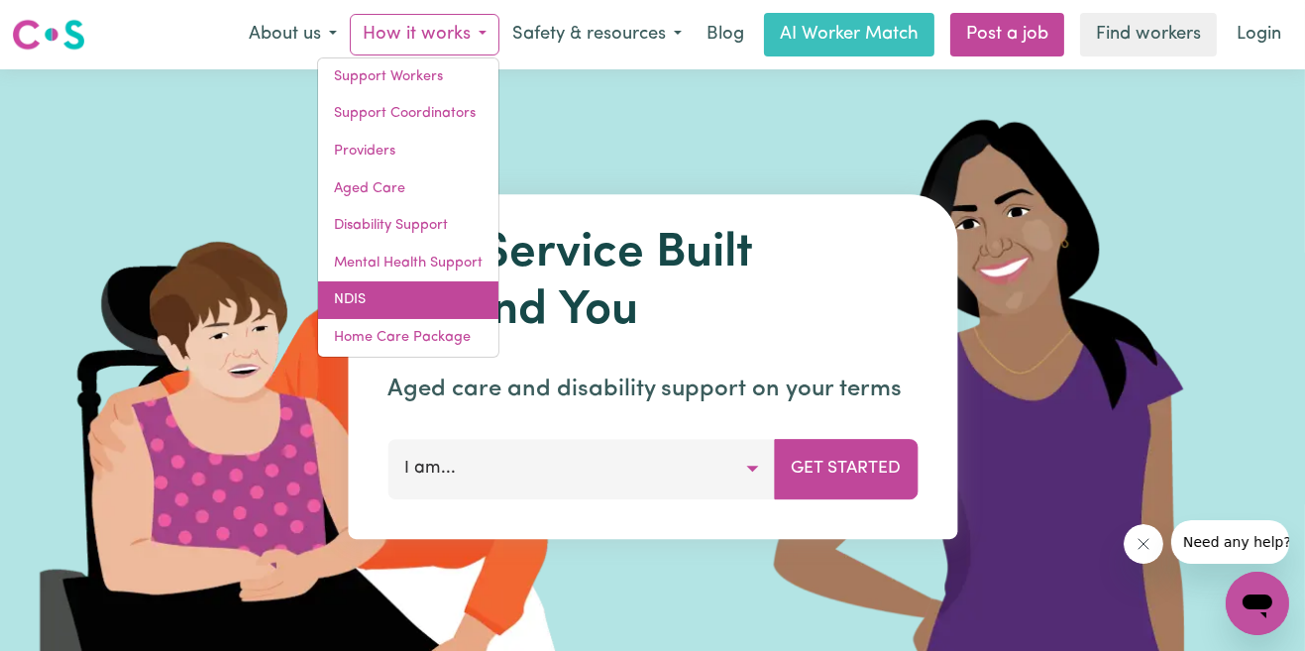
click at [424, 303] on link "NDIS" at bounding box center [408, 300] width 180 height 38
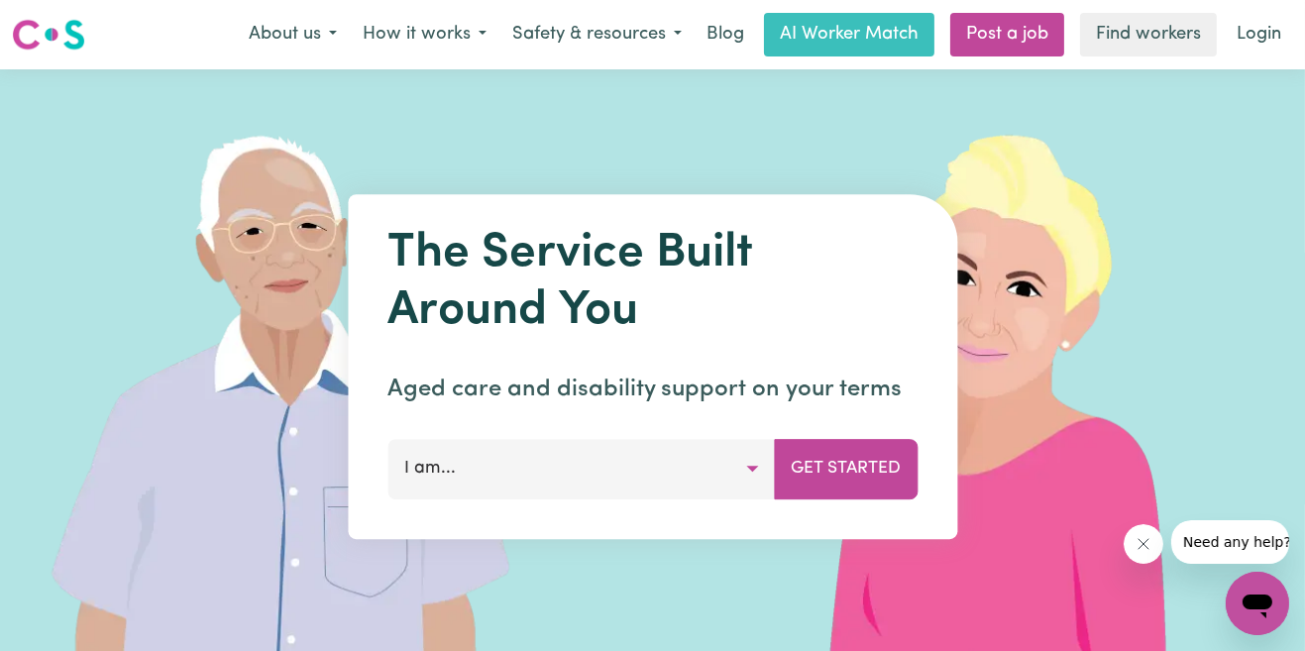
click at [604, 38] on button "Safety & resources" at bounding box center [597, 35] width 195 height 42
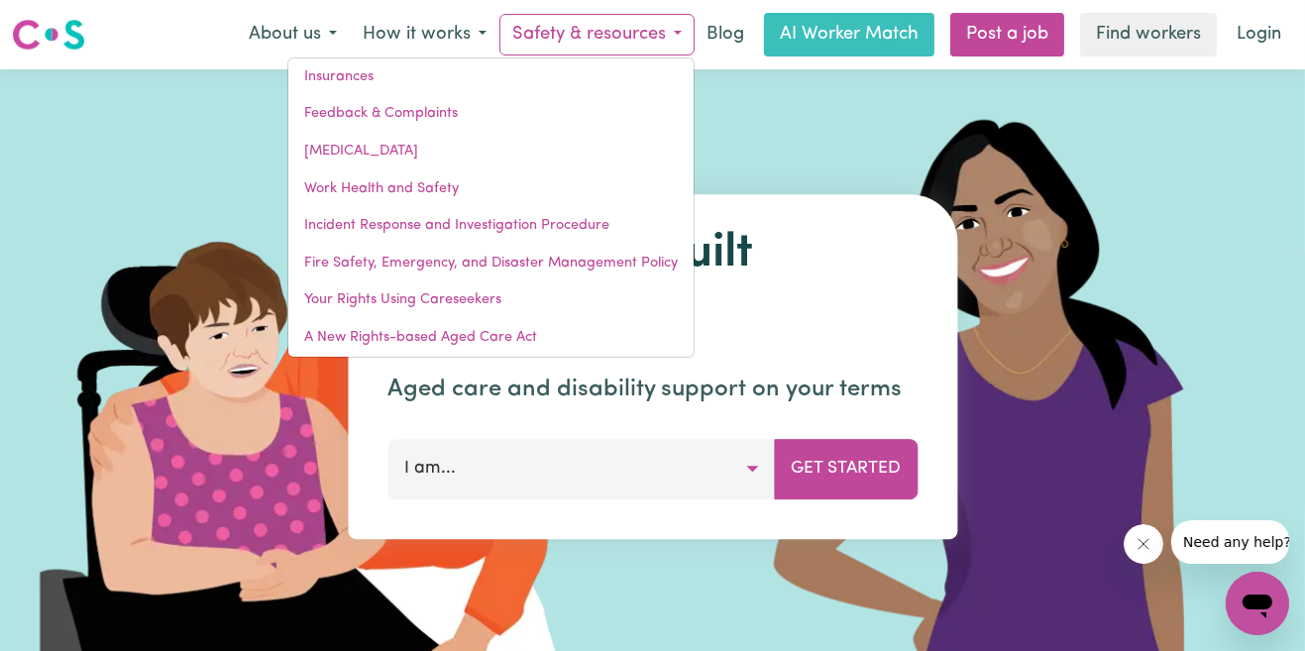
click at [1148, 37] on link "Find workers" at bounding box center [1148, 35] width 137 height 44
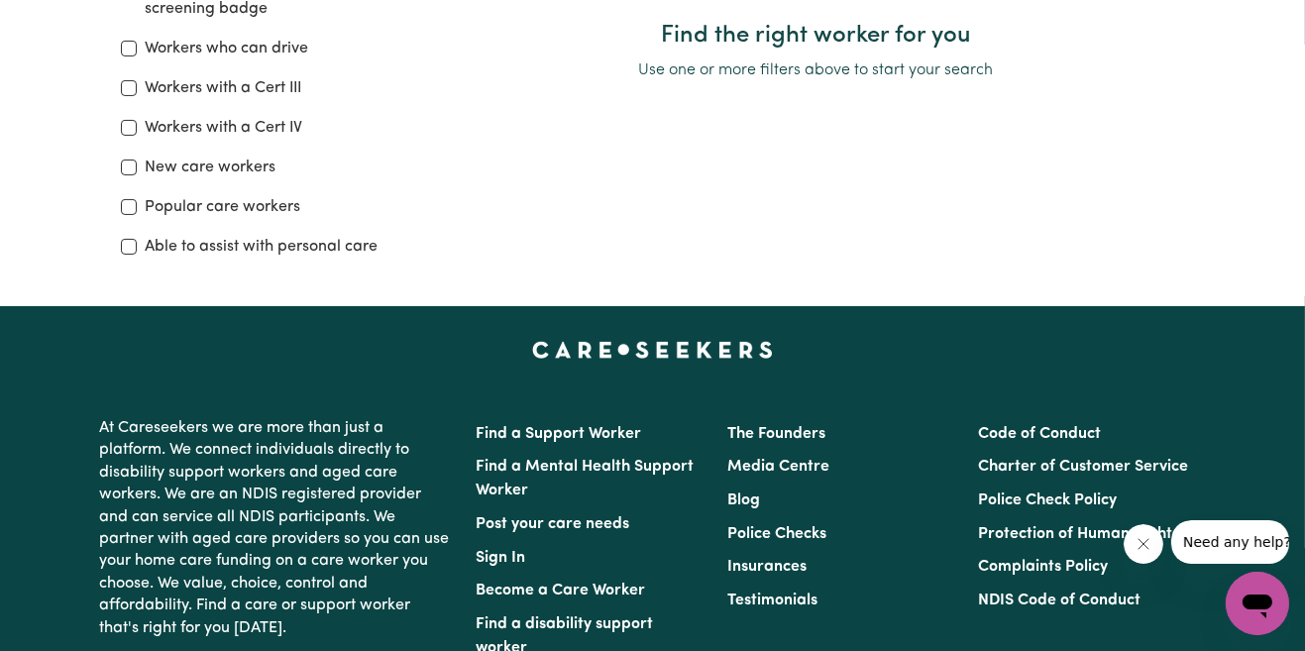
scroll to position [466, 0]
